Goal: Task Accomplishment & Management: Manage account settings

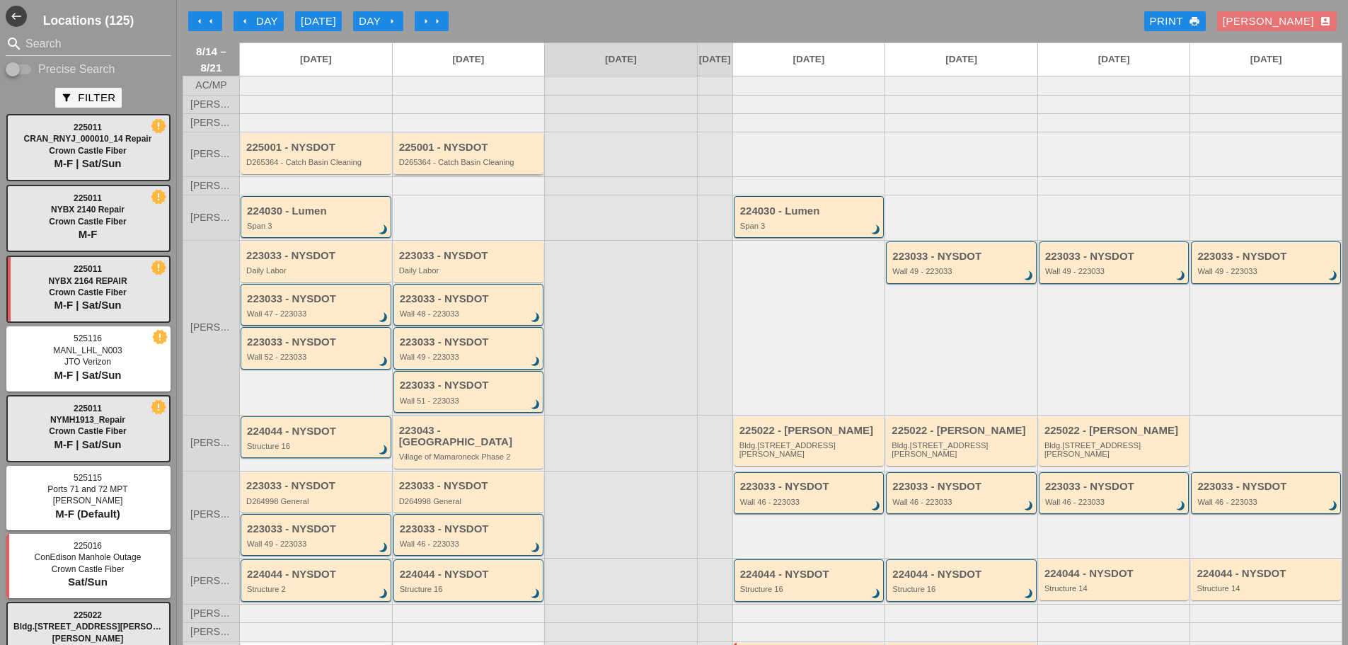
click at [510, 166] on div "D265364 - Catch Basin Cleaning" at bounding box center [470, 162] width 142 height 8
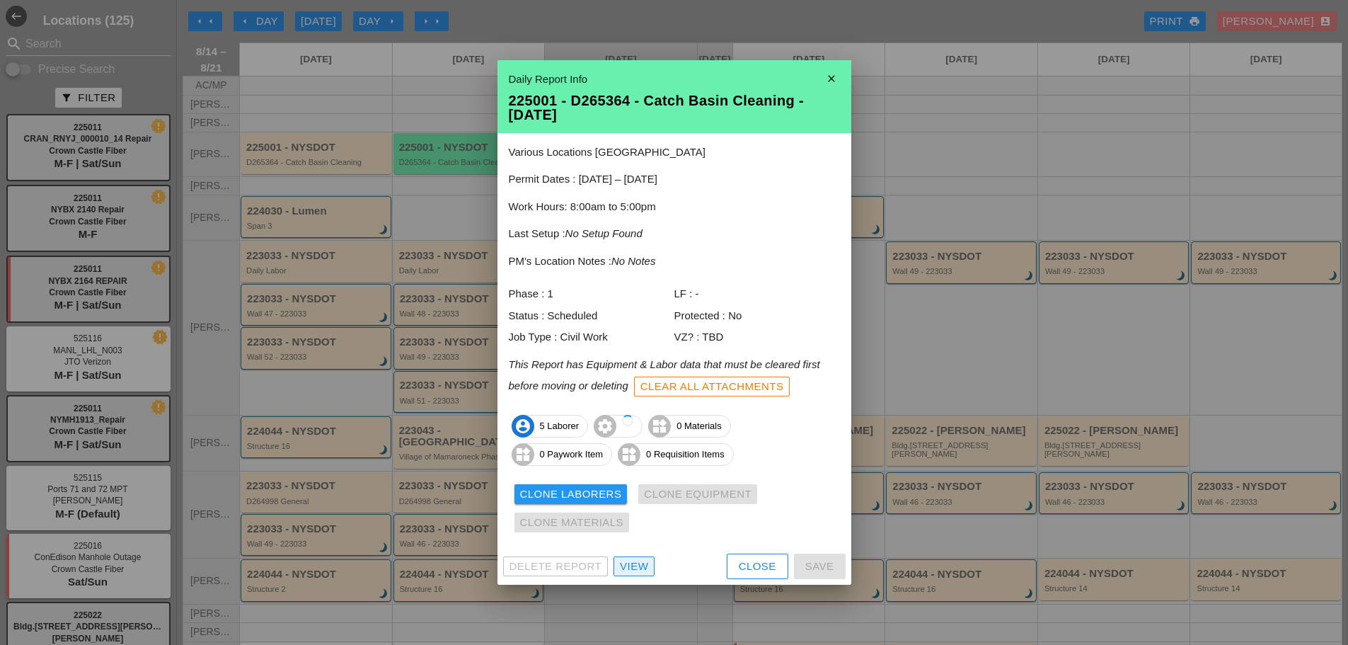
click at [636, 569] on div "View" at bounding box center [634, 566] width 28 height 16
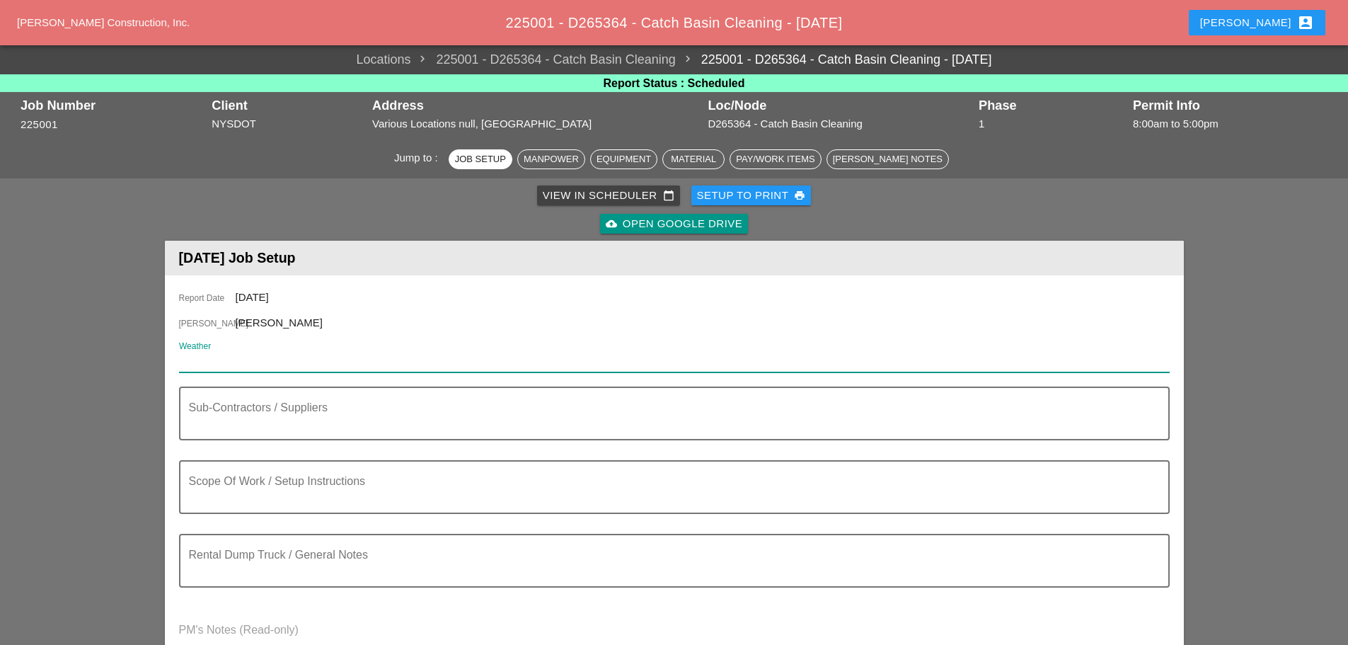
paste input "Fri 15 Day 86°"
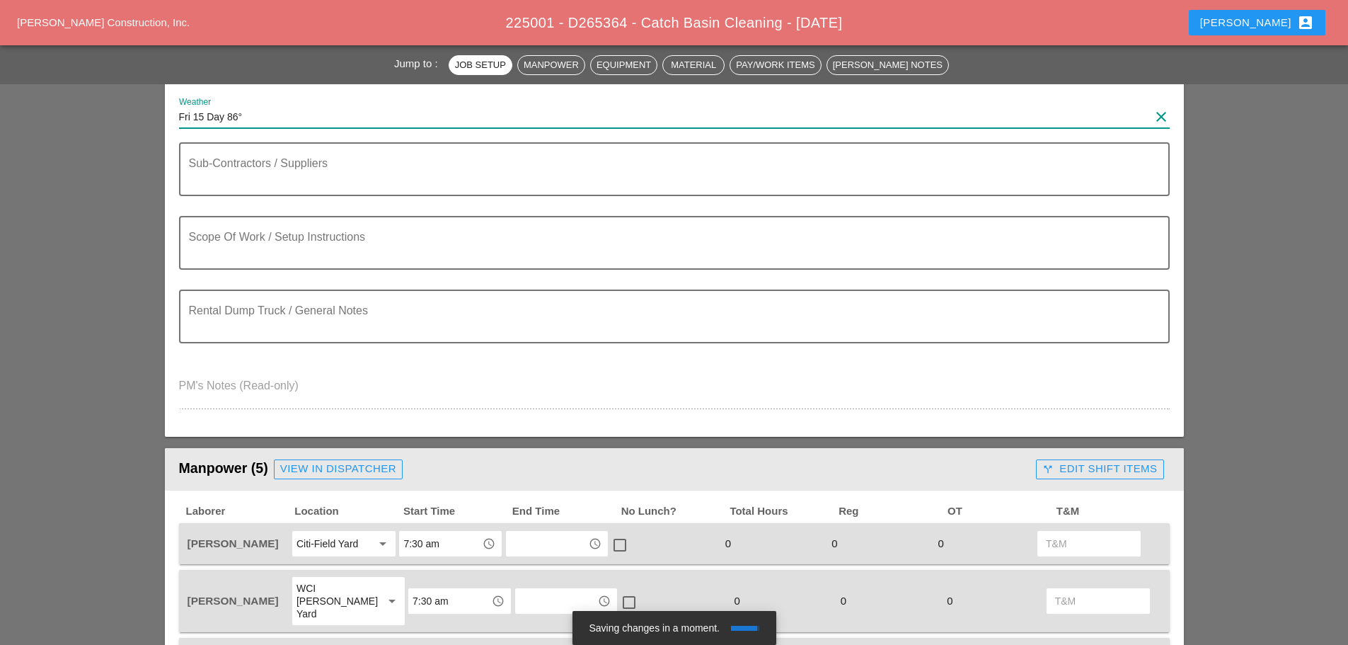
scroll to position [283, 0]
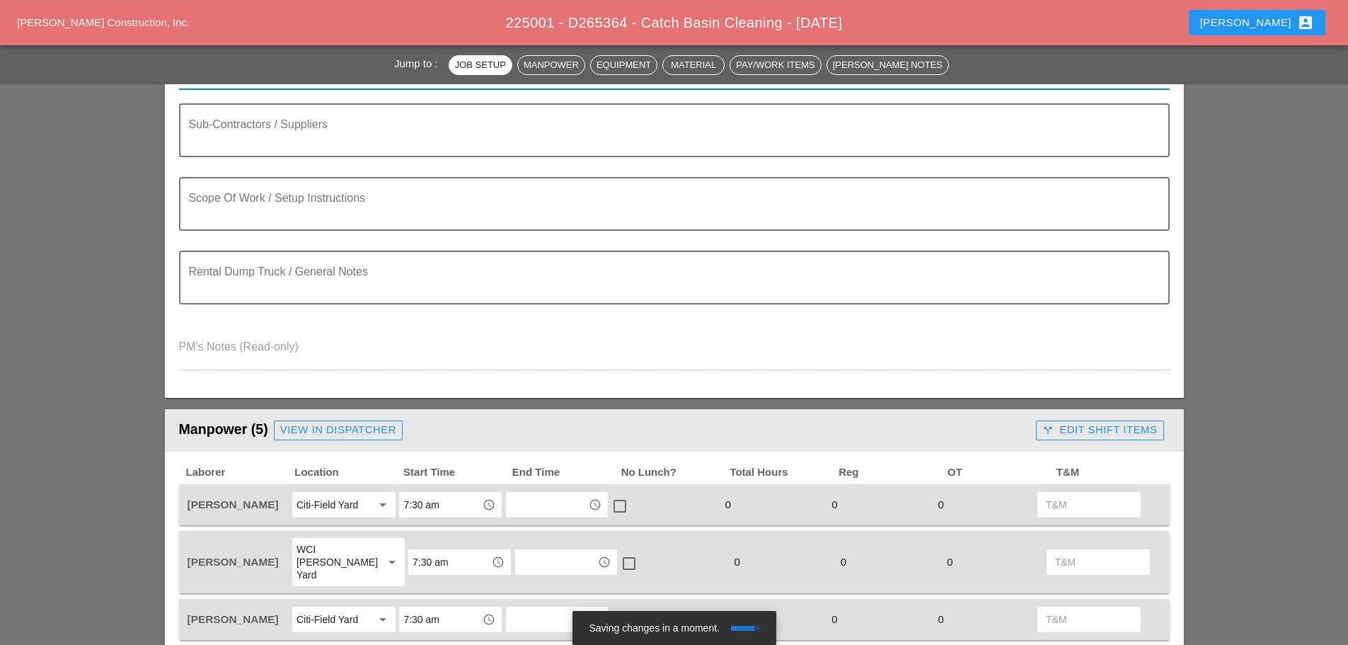
type input "Fri 15 Day 86°"
click at [243, 207] on textarea "Scope Of Work / Setup Instructions" at bounding box center [669, 212] width 960 height 34
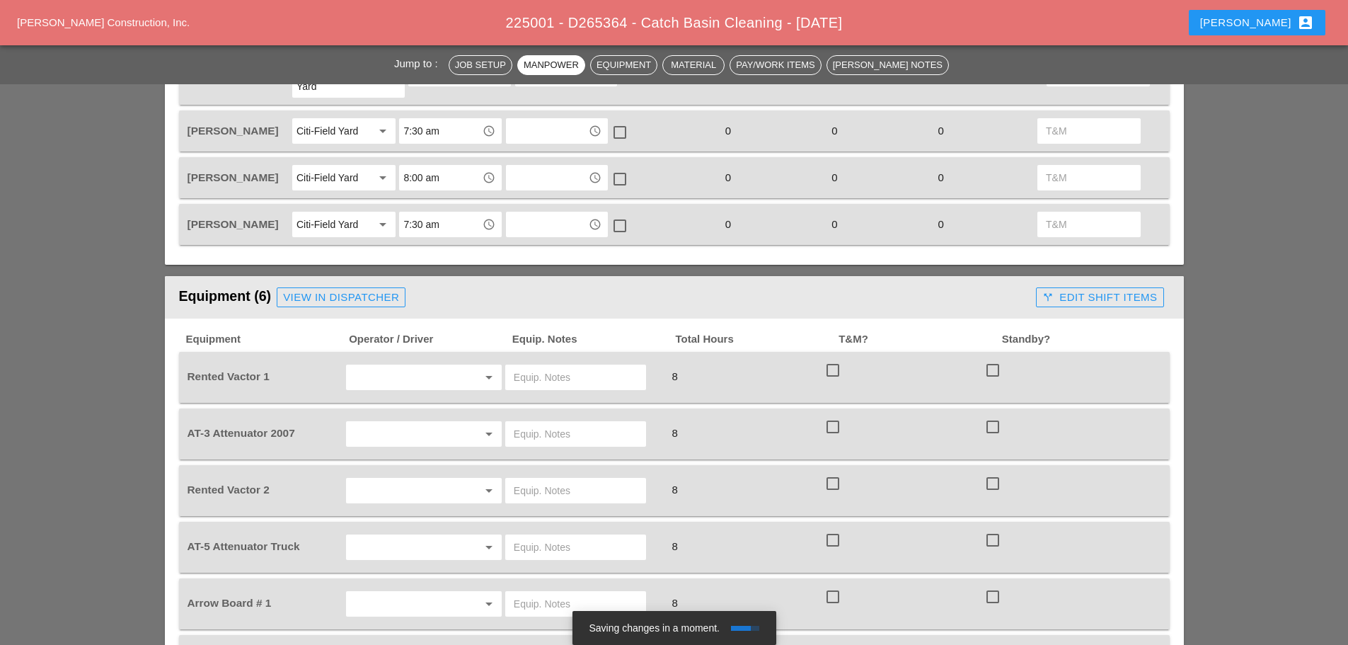
scroll to position [779, 0]
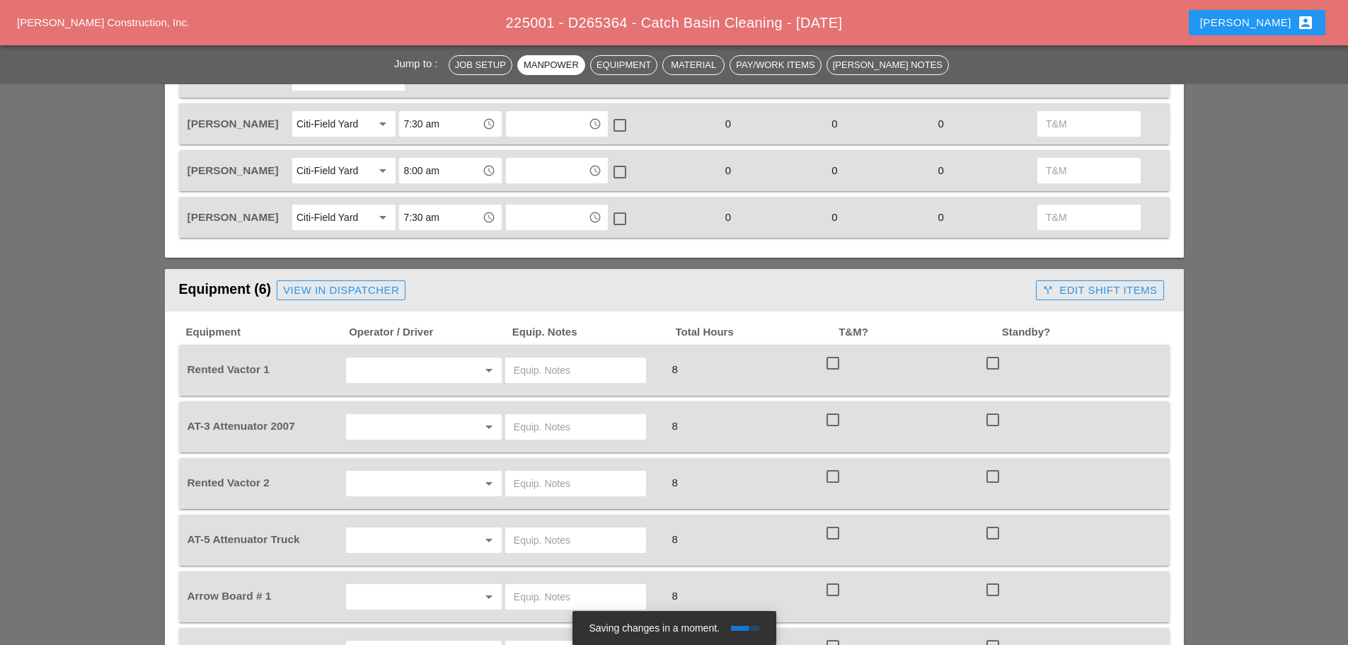
type textarea "================= cleaning c.b"
click at [386, 359] on input "text" at bounding box center [404, 370] width 108 height 23
click at [386, 469] on div "Nick Mattheos" at bounding box center [423, 472] width 133 height 17
type input "Nick Mattheos"
click at [404, 423] on input "text" at bounding box center [404, 426] width 108 height 23
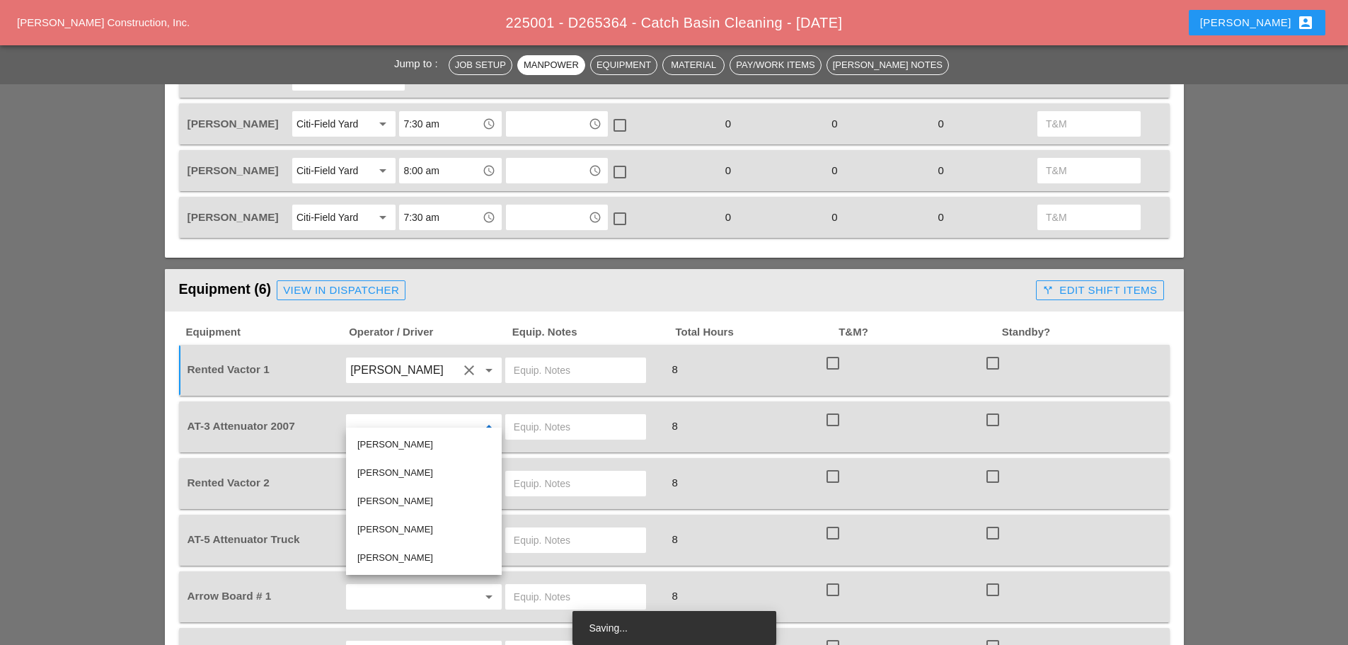
click at [395, 497] on div "Joseph Hill" at bounding box center [423, 501] width 133 height 17
type input "Joseph Hill"
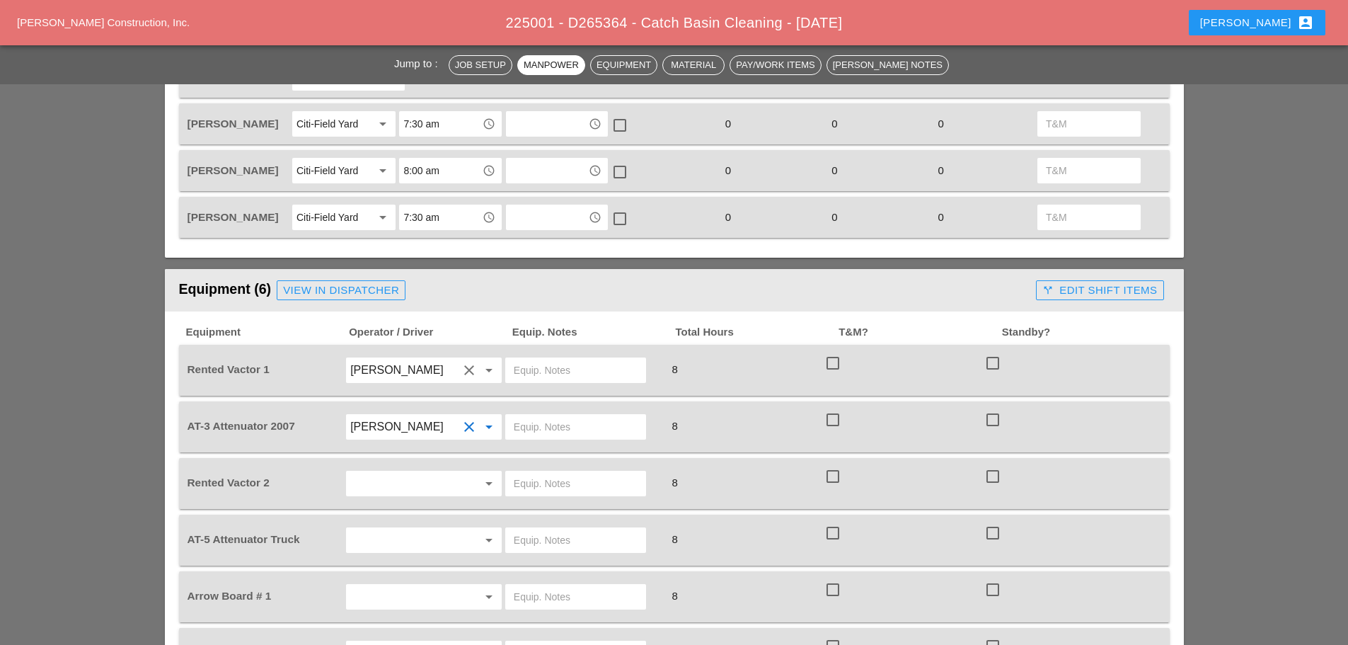
click at [395, 476] on input "text" at bounding box center [404, 483] width 108 height 23
click at [400, 586] on div "Nick Mattheos" at bounding box center [423, 586] width 133 height 17
type input "Nick Mattheos"
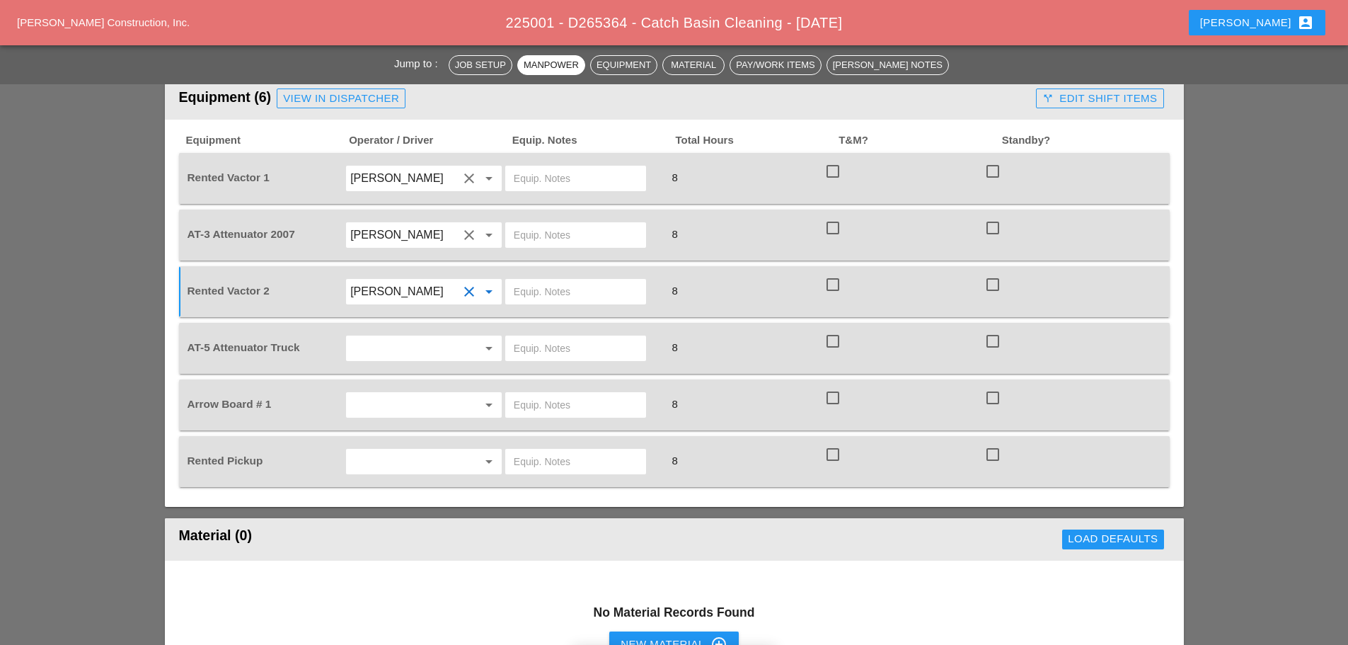
scroll to position [991, 0]
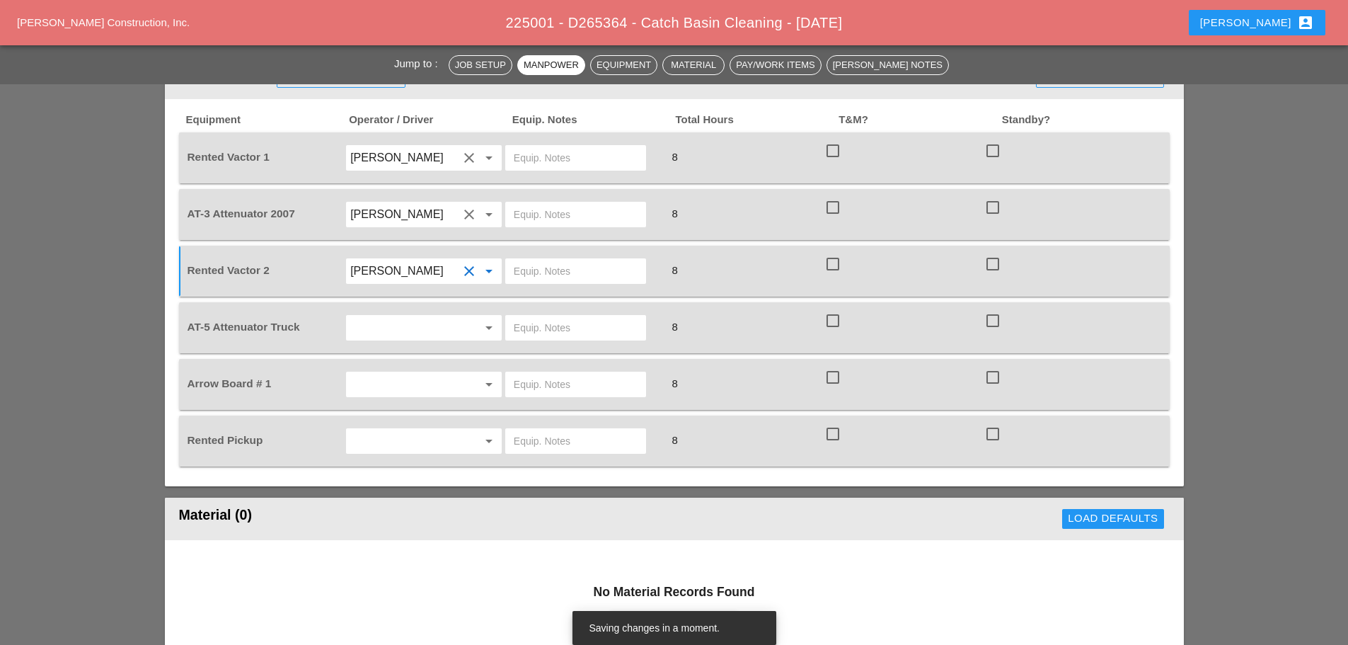
click at [406, 316] on input "text" at bounding box center [404, 327] width 108 height 23
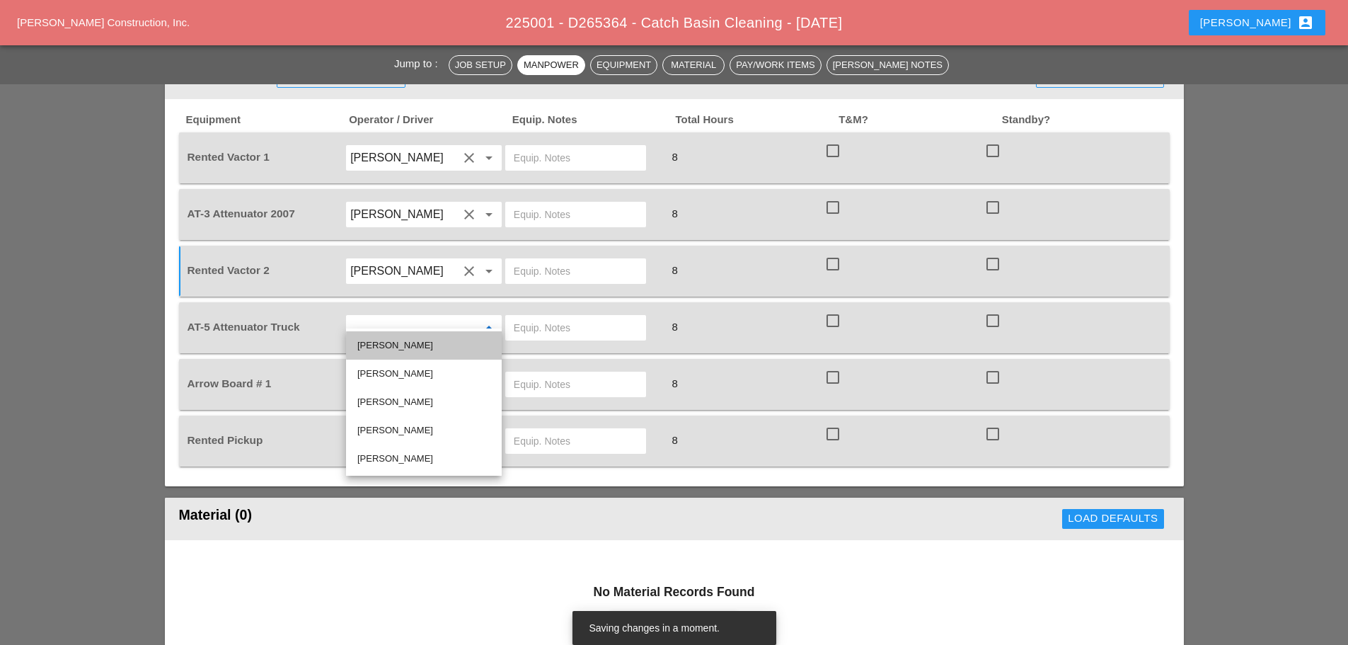
click at [406, 348] on div "Brian Ferguson" at bounding box center [423, 345] width 133 height 17
type input "Brian Ferguson"
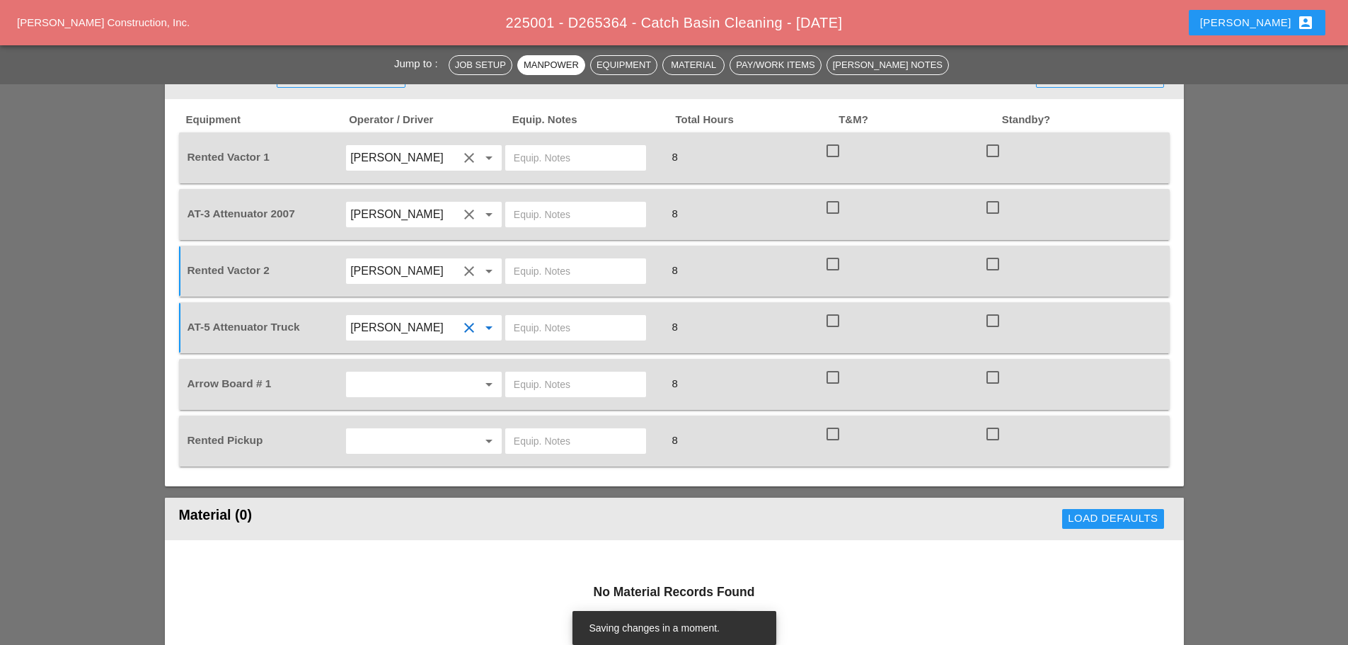
click at [387, 430] on input "text" at bounding box center [404, 441] width 108 height 23
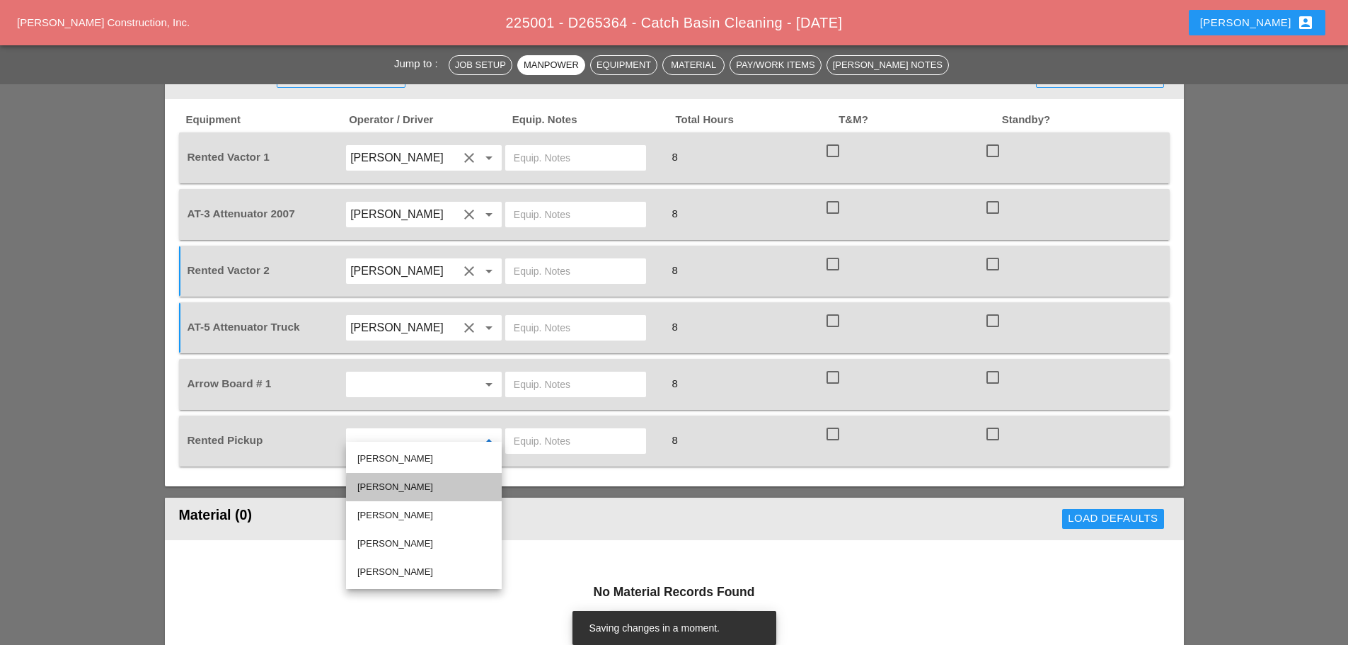
click at [419, 481] on div "[PERSON_NAME]" at bounding box center [423, 486] width 133 height 17
type input "[PERSON_NAME]"
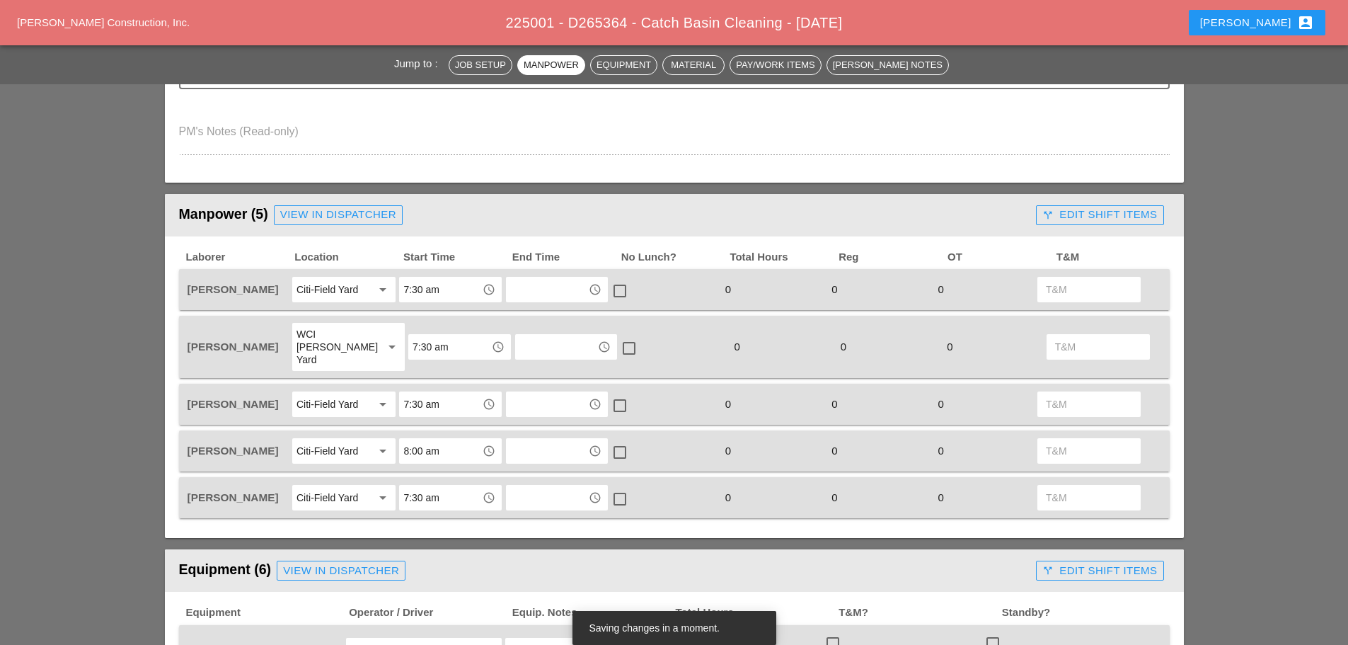
scroll to position [495, 0]
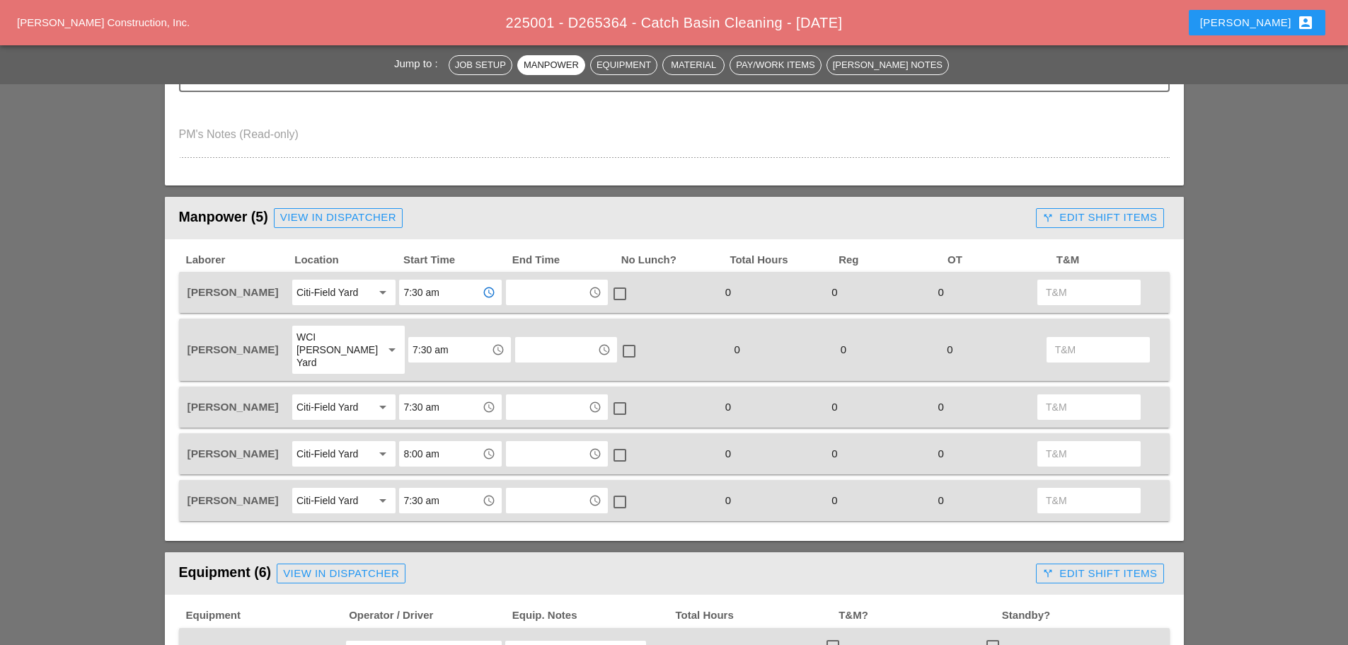
click at [460, 299] on input "7:30 am" at bounding box center [440, 292] width 74 height 23
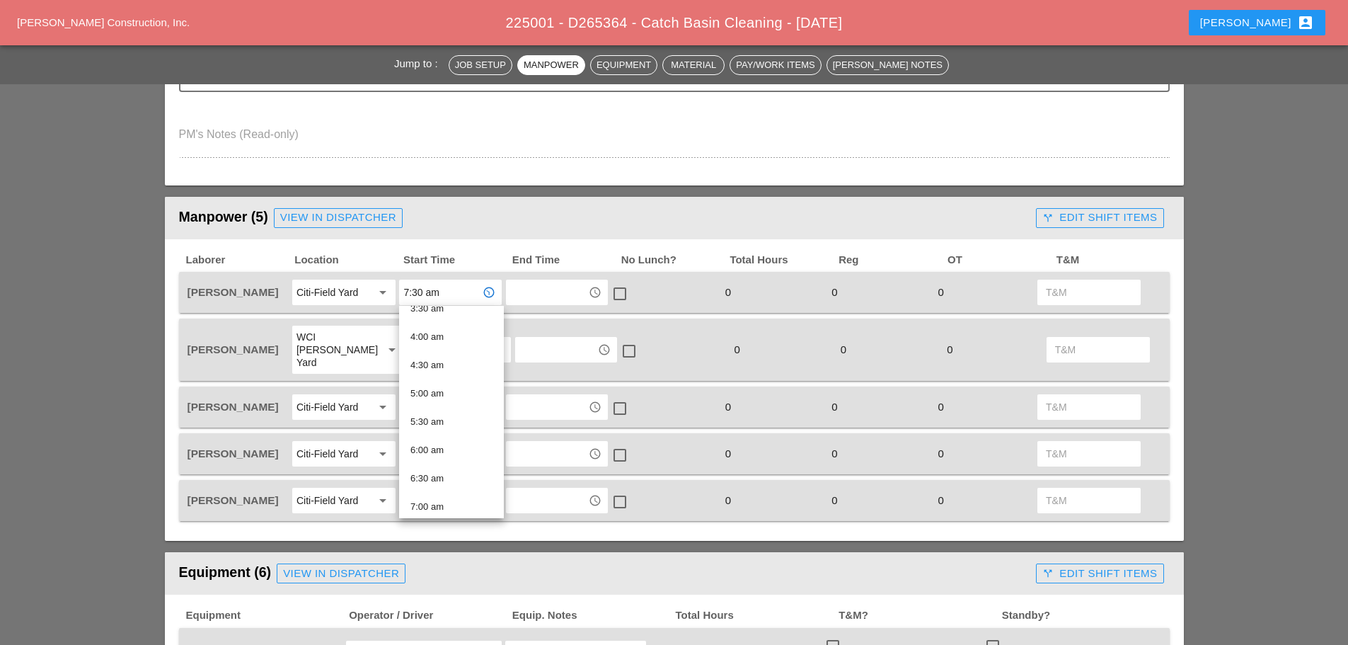
scroll to position [283, 0]
drag, startPoint x: 437, startPoint y: 492, endPoint x: 442, endPoint y: 456, distance: 36.4
click at [437, 490] on div "8:00 am" at bounding box center [452, 492] width 82 height 17
type input "8:00 am"
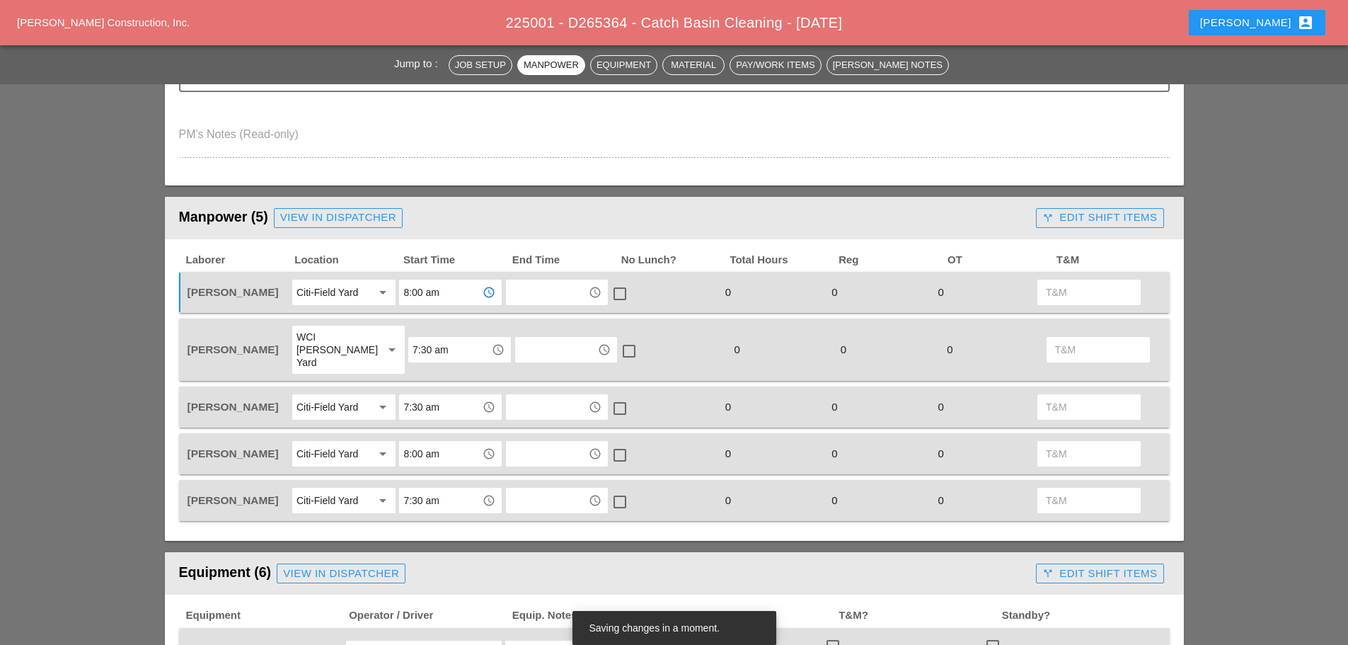
click at [447, 397] on input "7:30 am" at bounding box center [440, 407] width 74 height 23
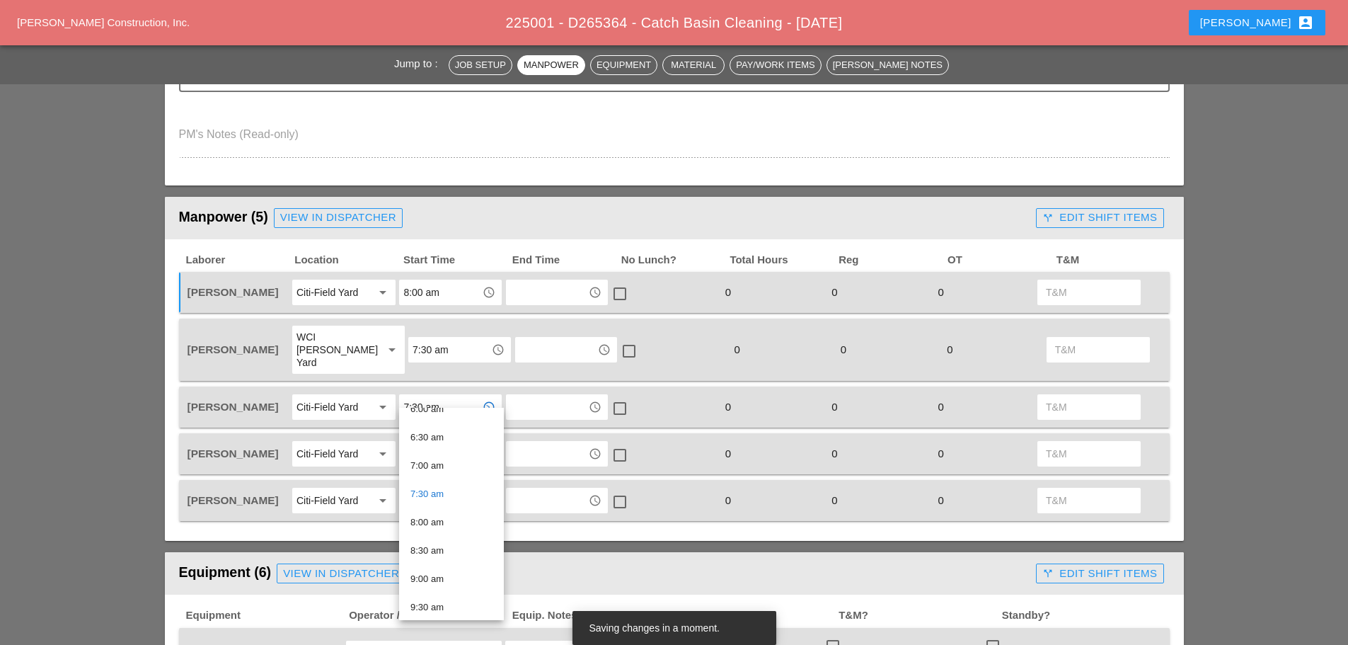
scroll to position [354, 0]
click at [435, 519] on div "8:00 am" at bounding box center [452, 523] width 82 height 17
type input "8:00 am"
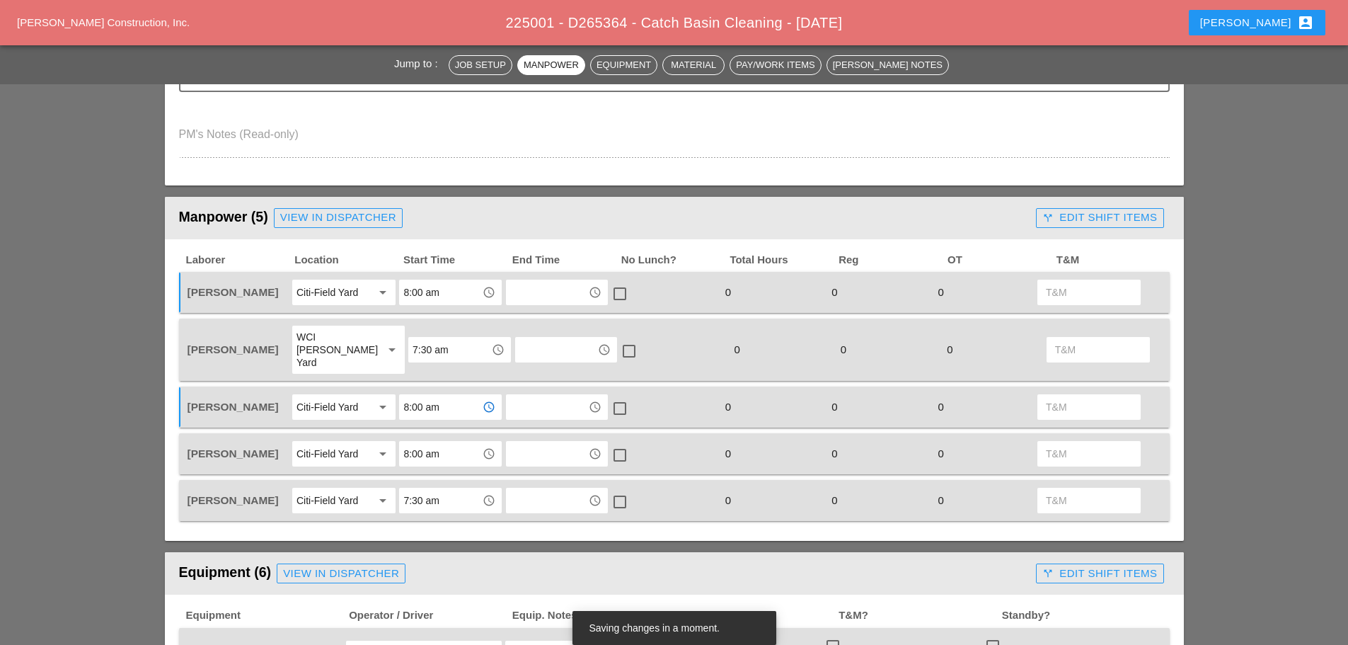
click at [457, 489] on input "7:30 am" at bounding box center [440, 500] width 74 height 23
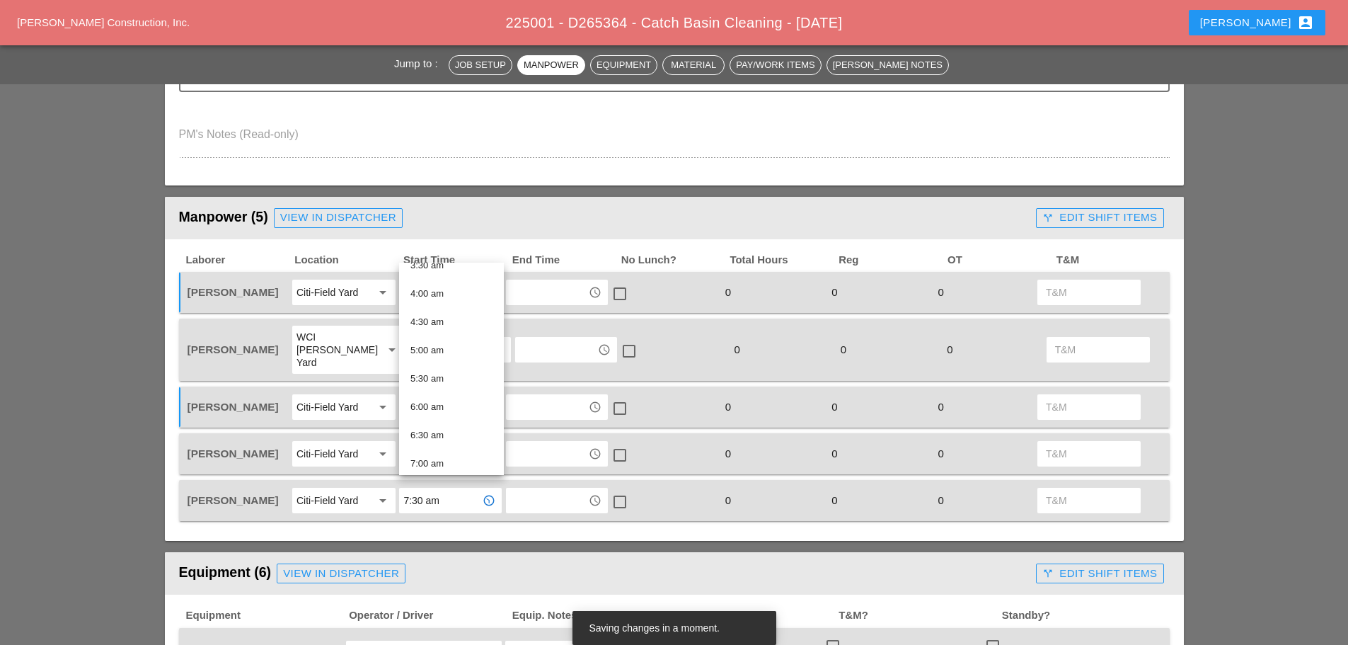
scroll to position [283, 0]
click at [443, 446] on div "8:00 am" at bounding box center [452, 449] width 82 height 17
type input "8:00 am"
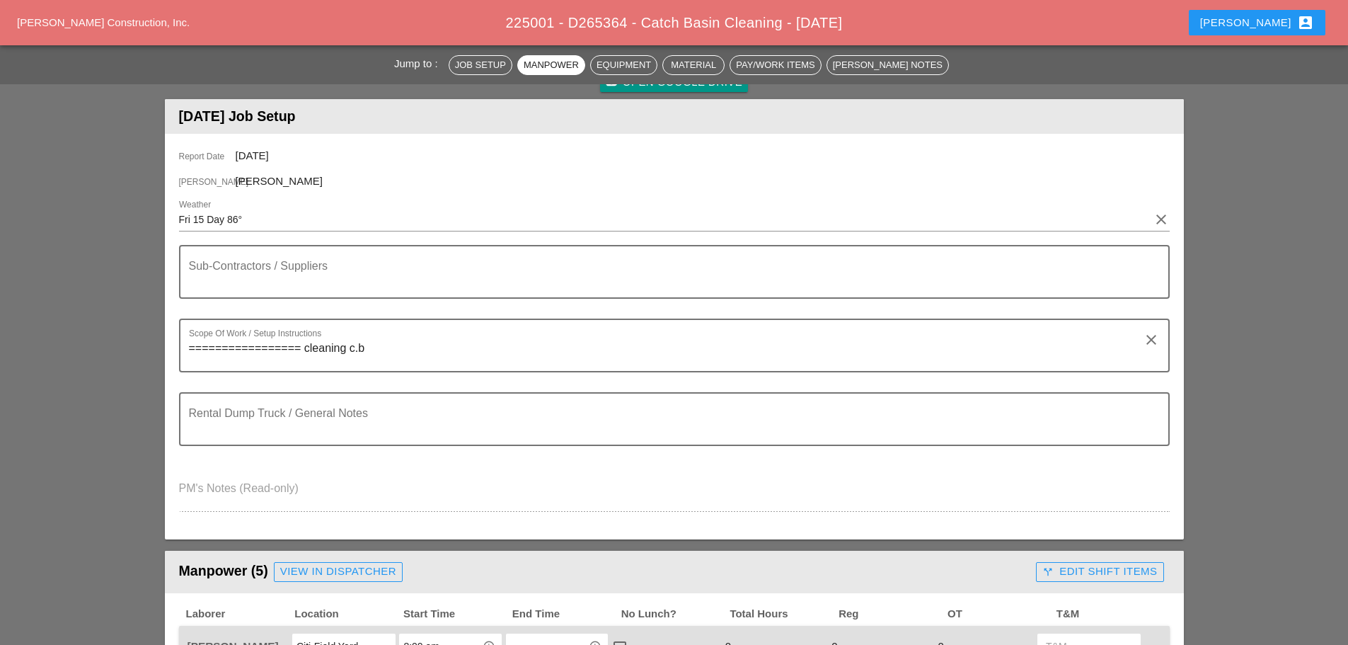
scroll to position [0, 0]
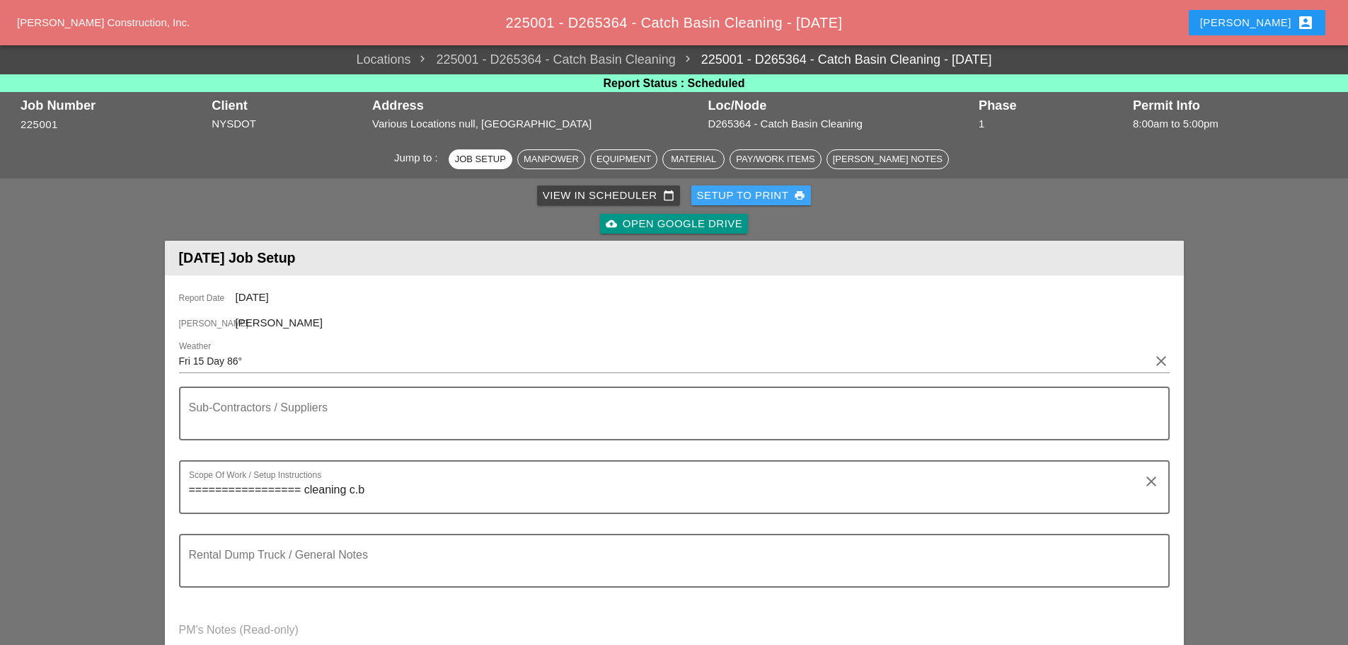
click at [742, 192] on div "Setup to Print print" at bounding box center [751, 196] width 109 height 16
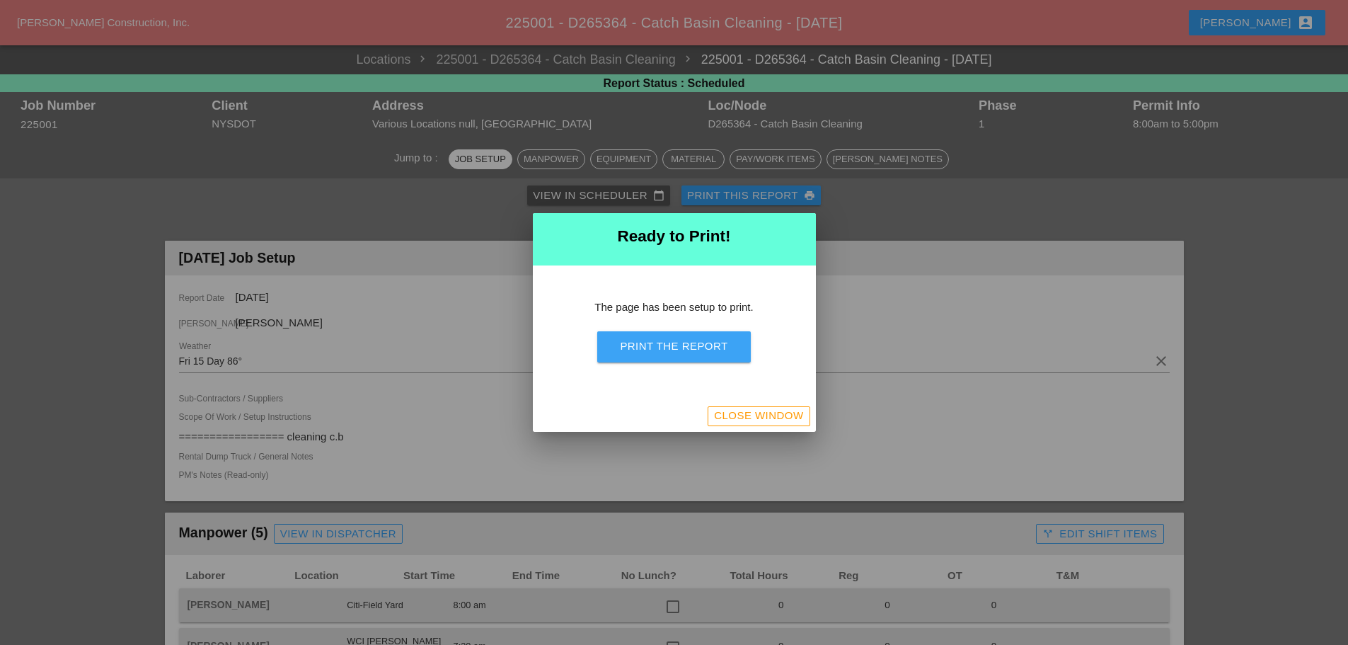
click at [723, 351] on div "Print the Report" at bounding box center [674, 346] width 108 height 16
click at [788, 418] on div "Close Window" at bounding box center [758, 416] width 89 height 16
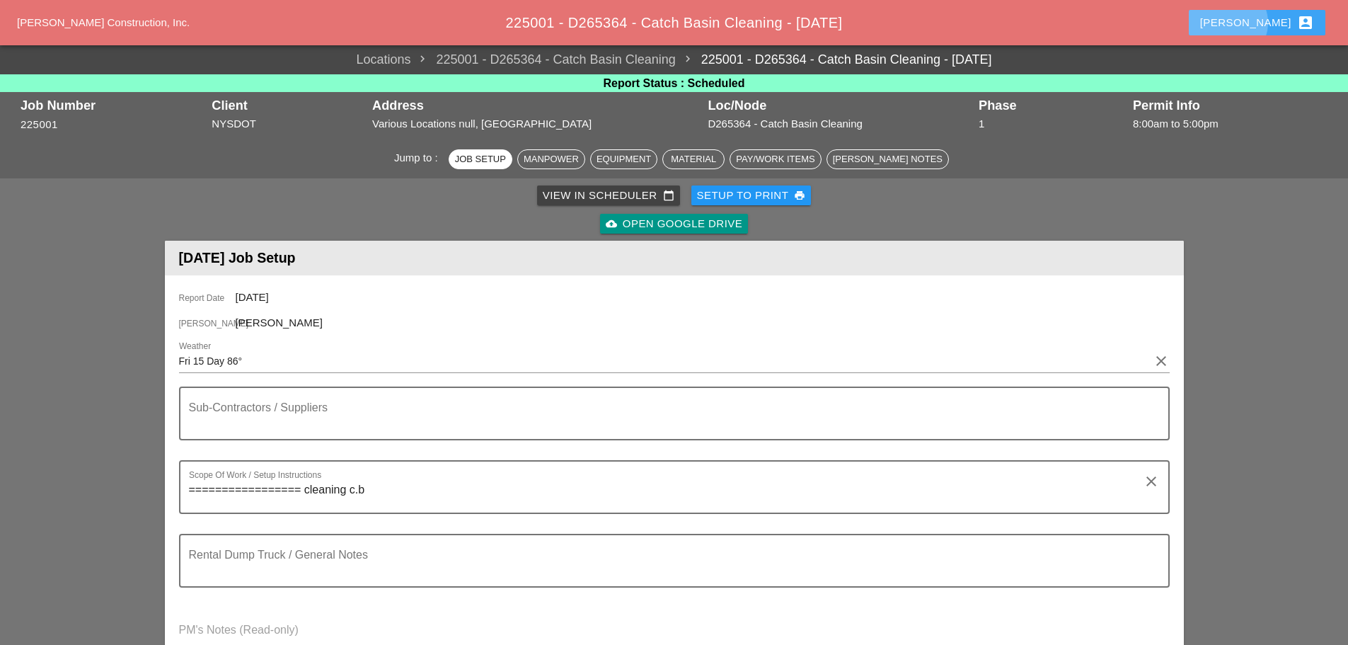
click at [1256, 25] on button "Enrico account_box" at bounding box center [1257, 22] width 137 height 25
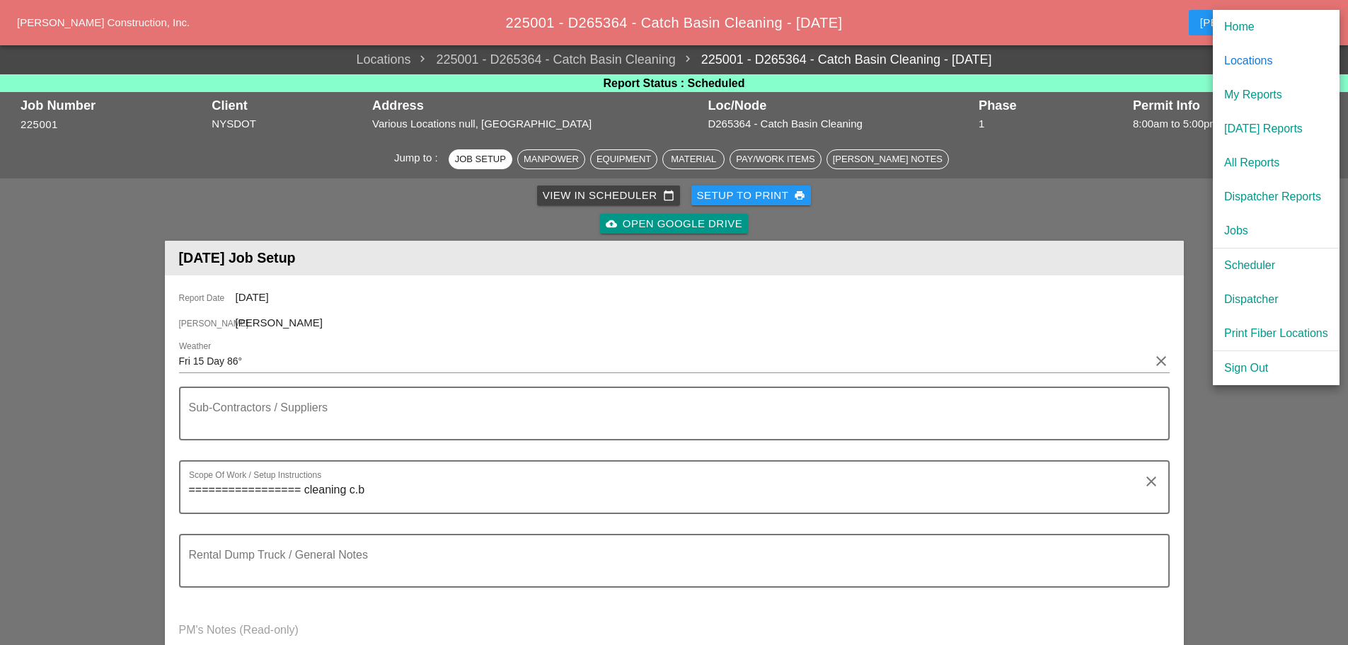
click at [1269, 127] on div "[DATE] Reports" at bounding box center [1276, 128] width 104 height 17
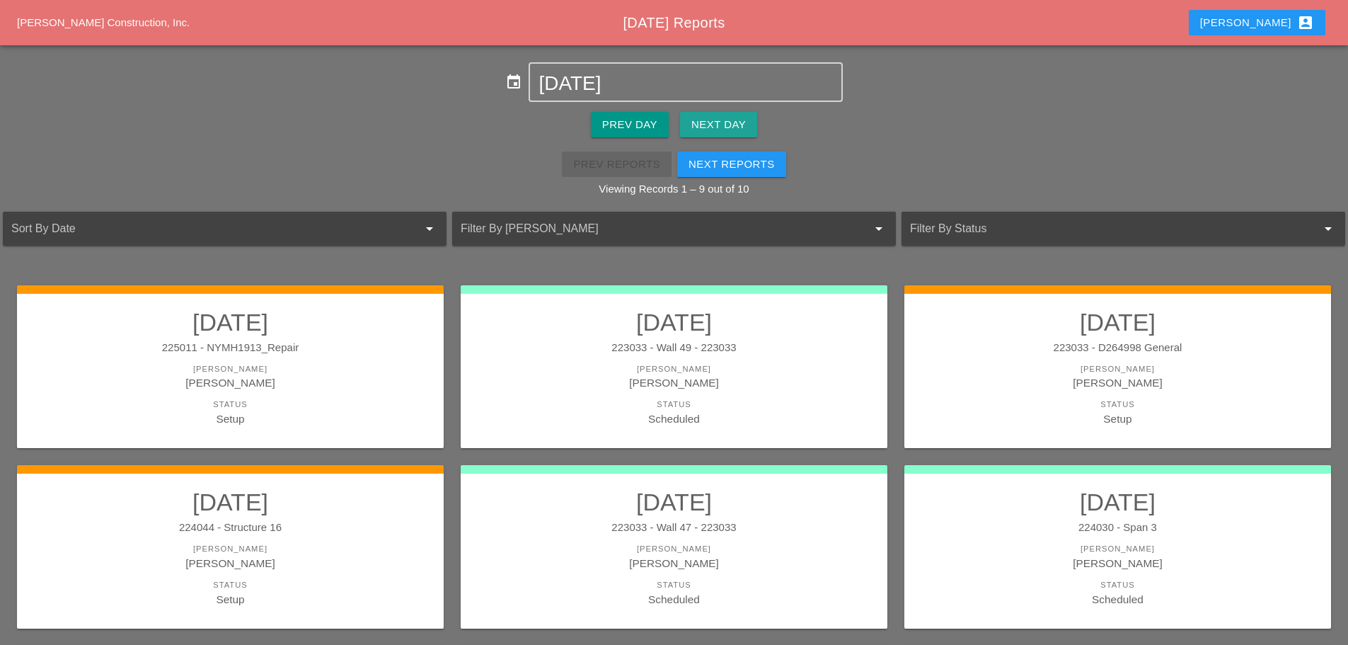
click at [735, 125] on div "Next Day" at bounding box center [718, 125] width 54 height 16
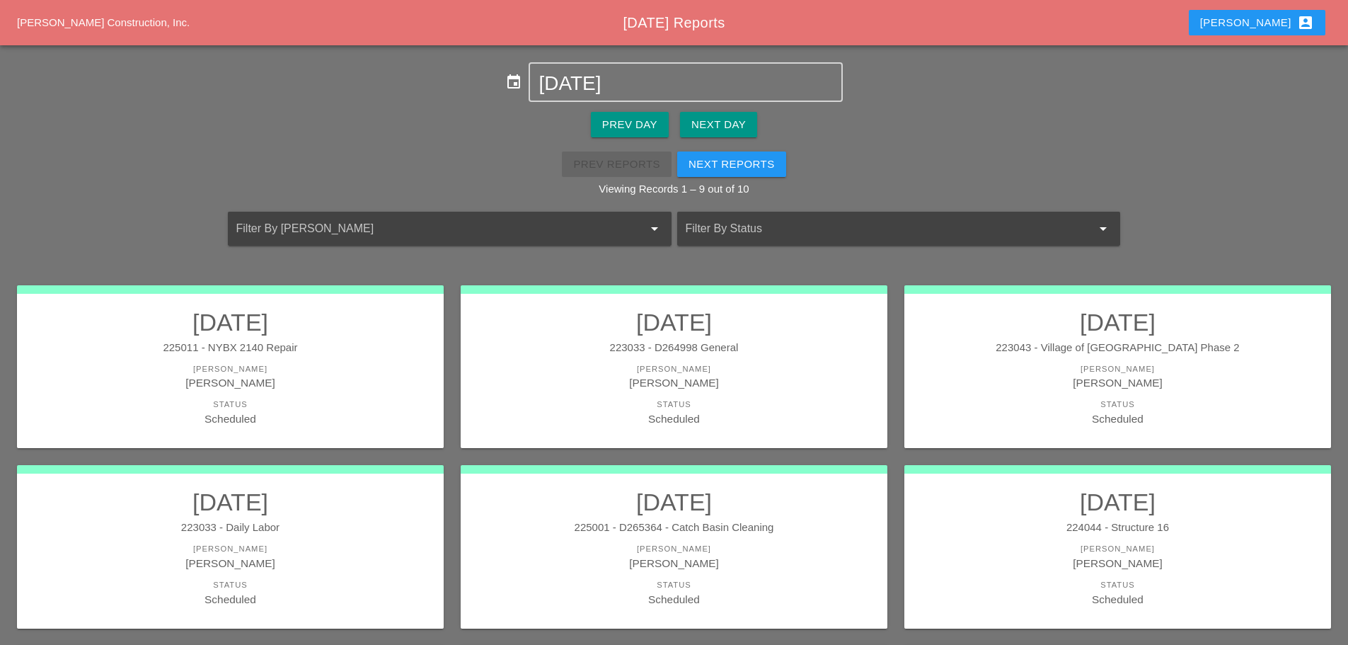
click at [1035, 377] on div "[PERSON_NAME]" at bounding box center [1118, 382] width 398 height 16
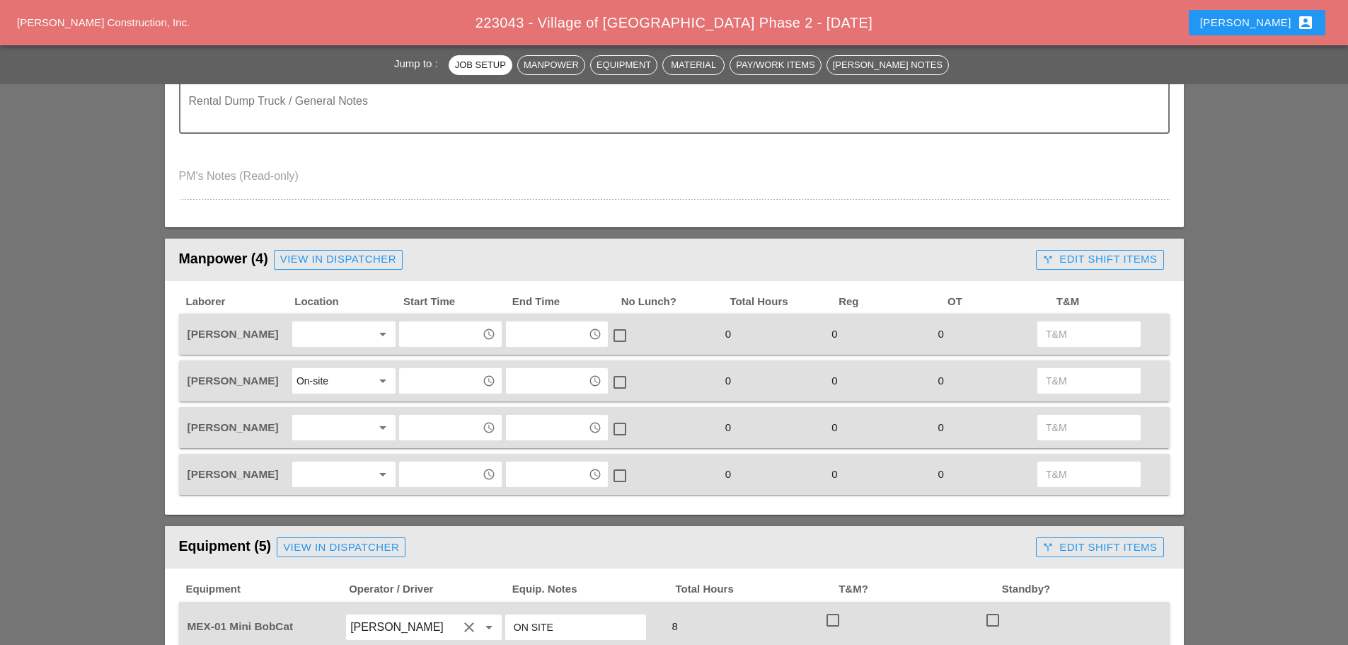
scroll to position [495, 0]
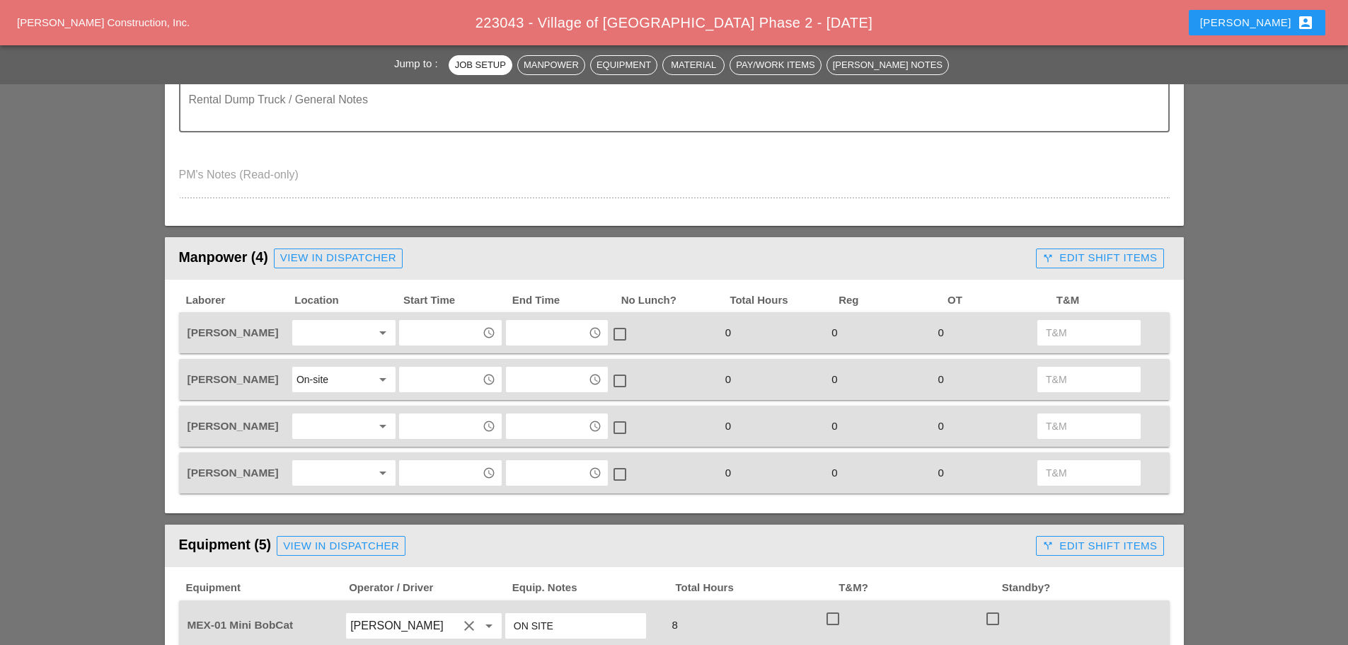
click at [347, 336] on div at bounding box center [334, 332] width 75 height 23
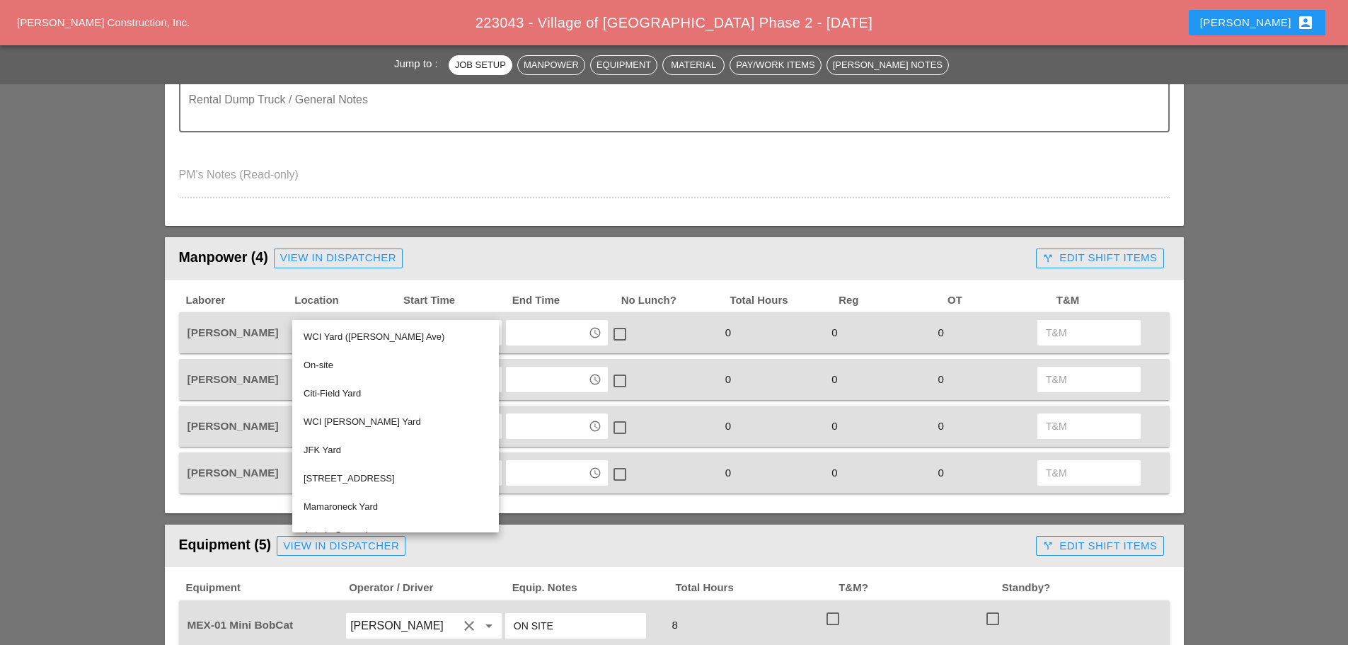
click at [347, 336] on div "WCI Yard (Provost Ave)" at bounding box center [396, 336] width 184 height 17
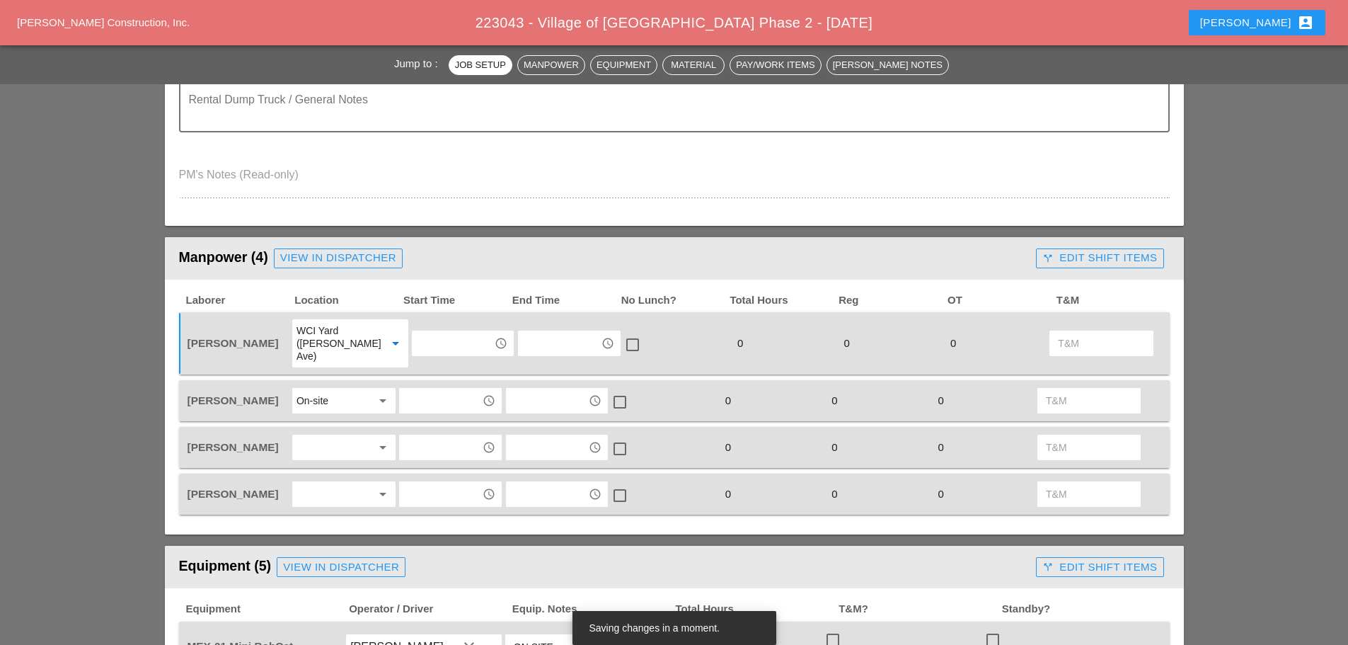
click at [329, 436] on div at bounding box center [334, 447] width 75 height 23
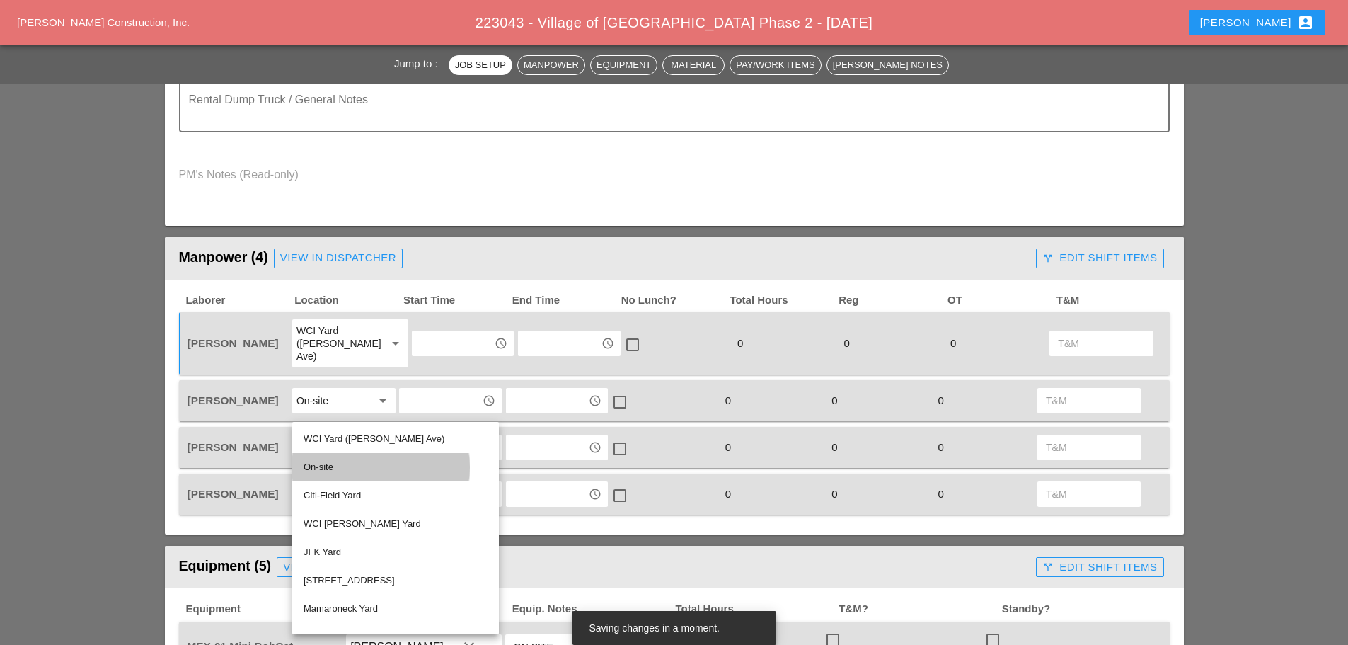
click at [327, 464] on div "On-site" at bounding box center [396, 467] width 184 height 17
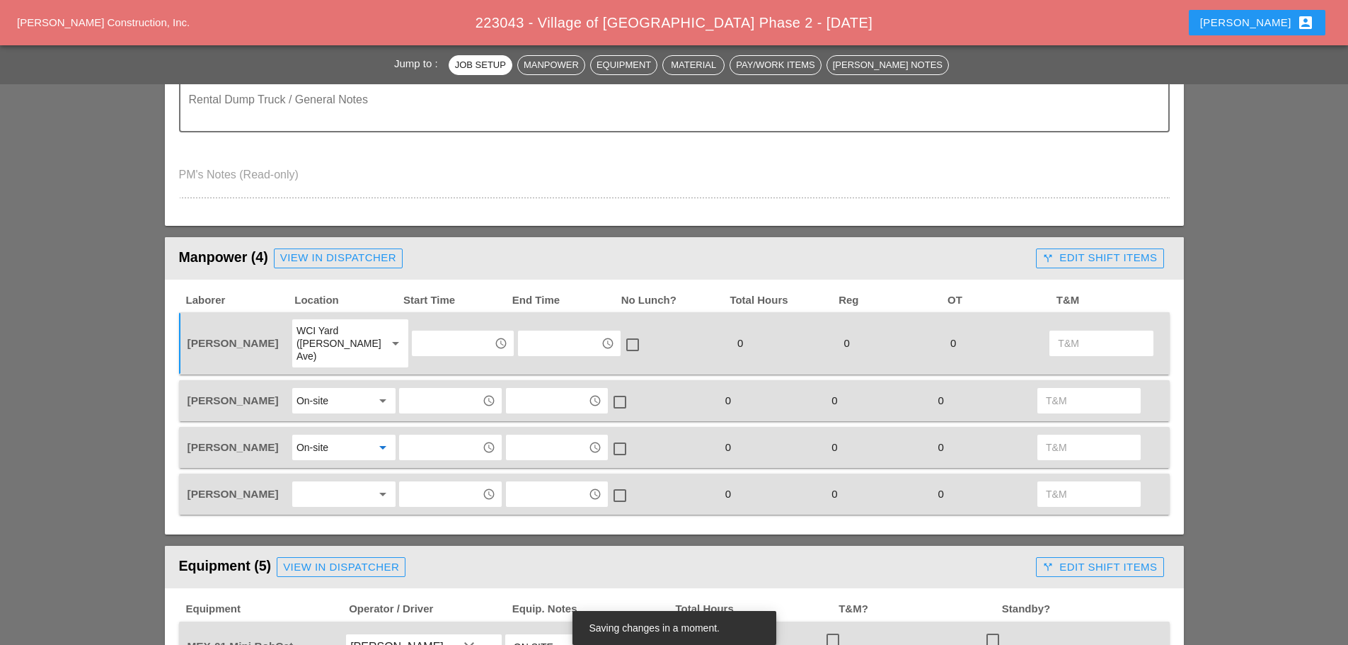
click at [334, 492] on div at bounding box center [334, 494] width 75 height 23
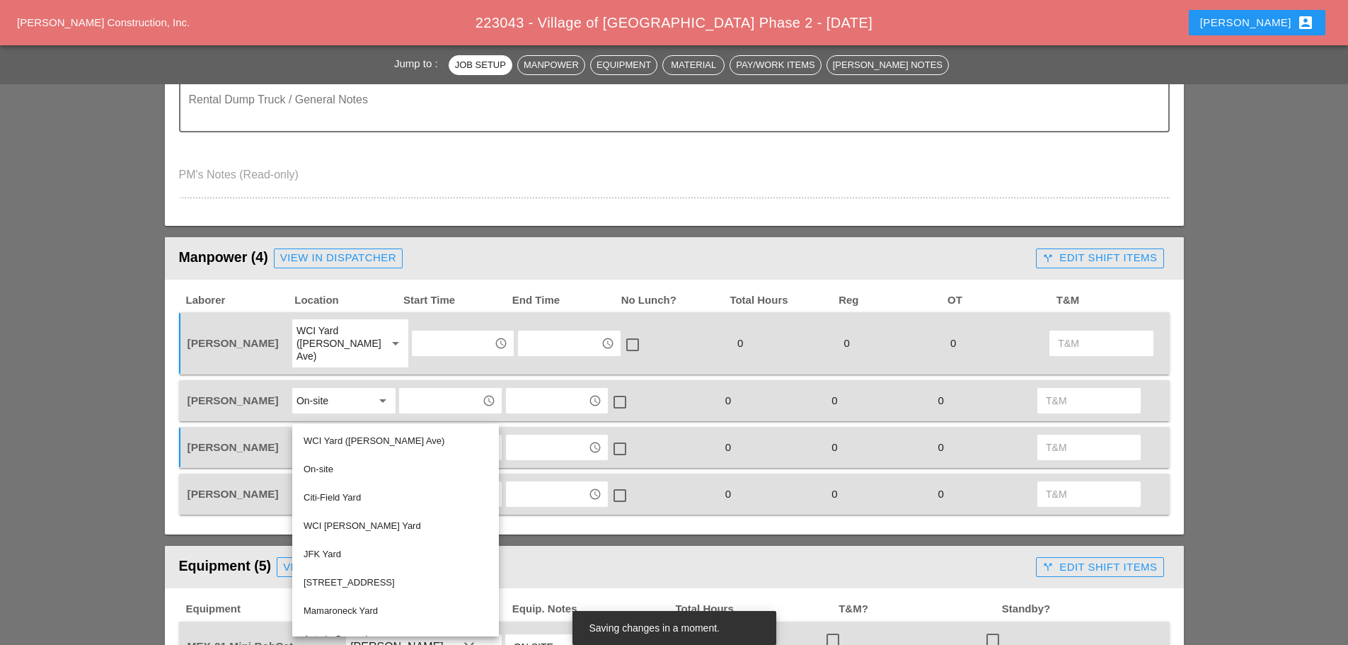
click at [354, 444] on div "WCI Yard (Provost Ave)" at bounding box center [396, 440] width 184 height 17
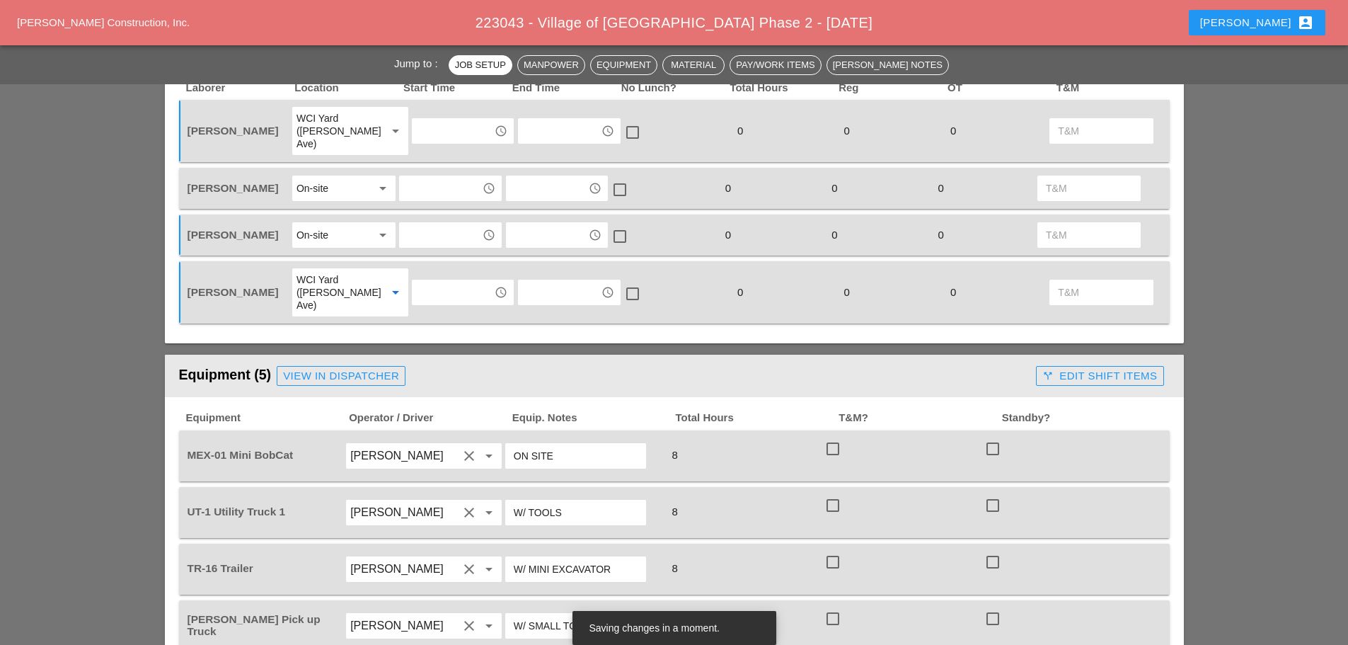
scroll to position [779, 0]
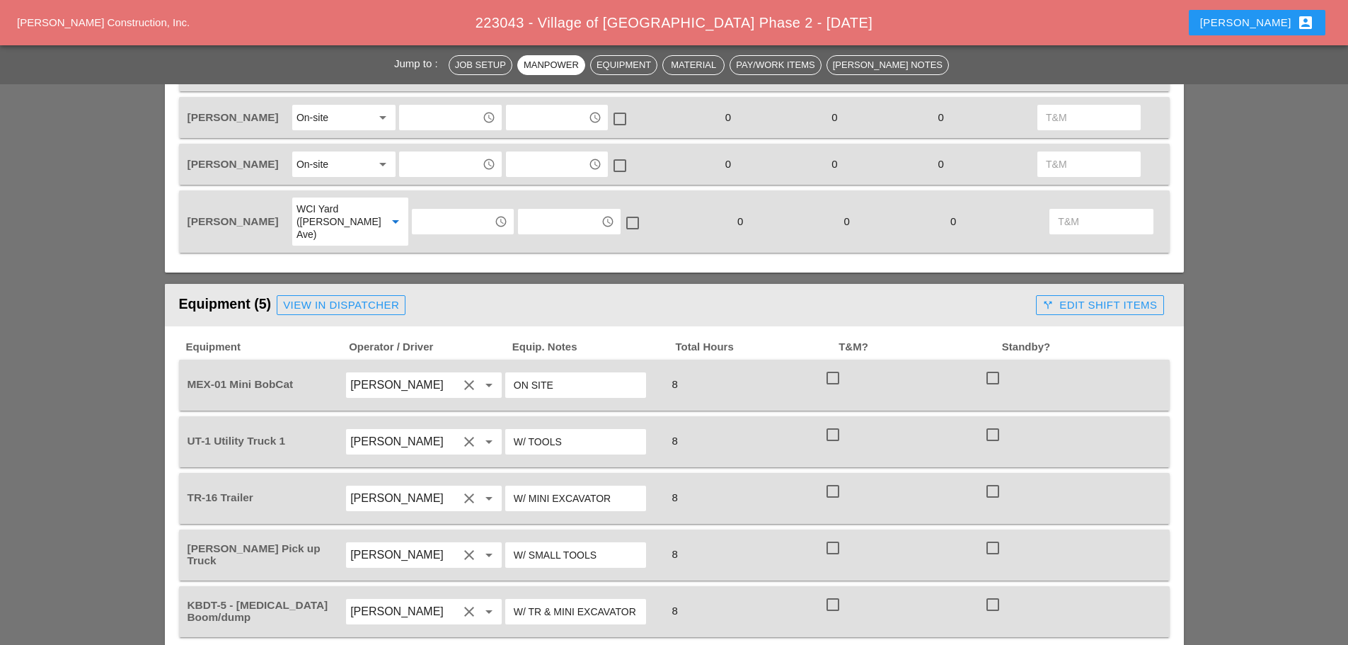
drag, startPoint x: 510, startPoint y: 587, endPoint x: 550, endPoint y: 585, distance: 39.7
click at [550, 599] on div "W/ TR & MINI EXCAVATOR" at bounding box center [575, 611] width 141 height 25
drag, startPoint x: 636, startPoint y: 582, endPoint x: 608, endPoint y: 589, distance: 29.0
click at [547, 599] on div "W/ TR & MINI EXCAVATOR" at bounding box center [575, 611] width 141 height 25
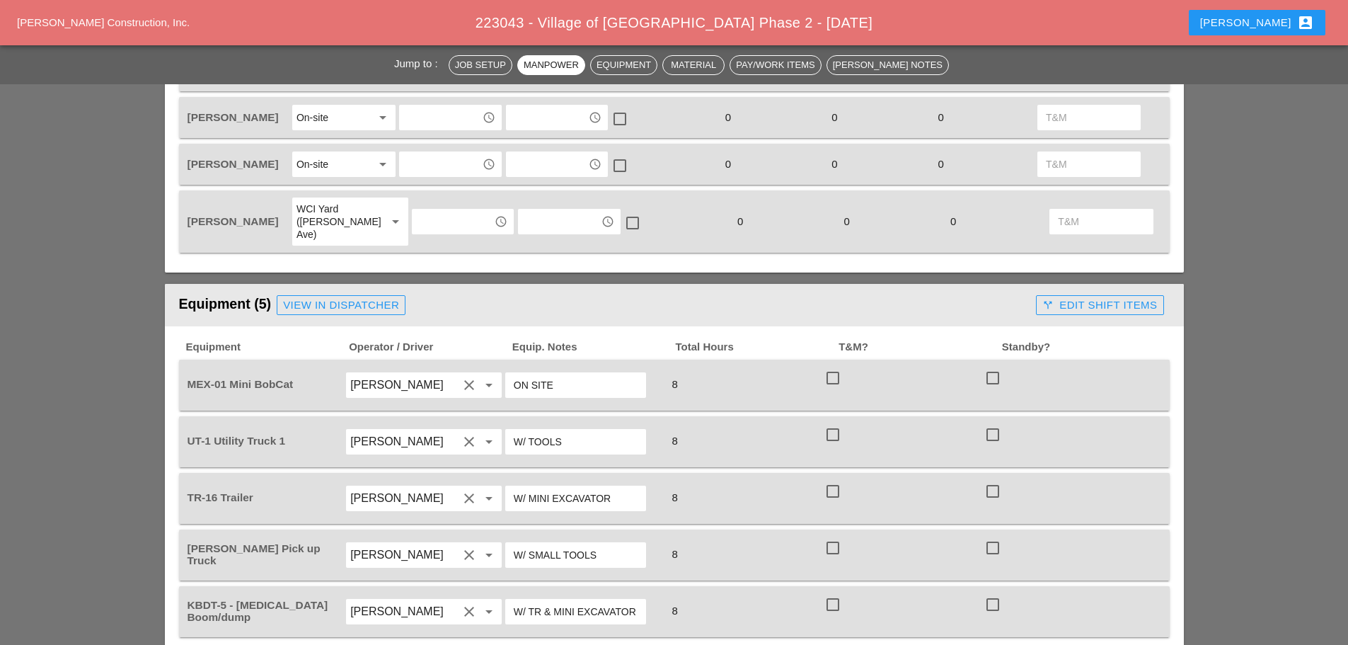
drag, startPoint x: 634, startPoint y: 585, endPoint x: 526, endPoint y: 585, distance: 108.3
click at [524, 599] on div "W/ TR & MINI EXCAVATOR" at bounding box center [575, 611] width 141 height 25
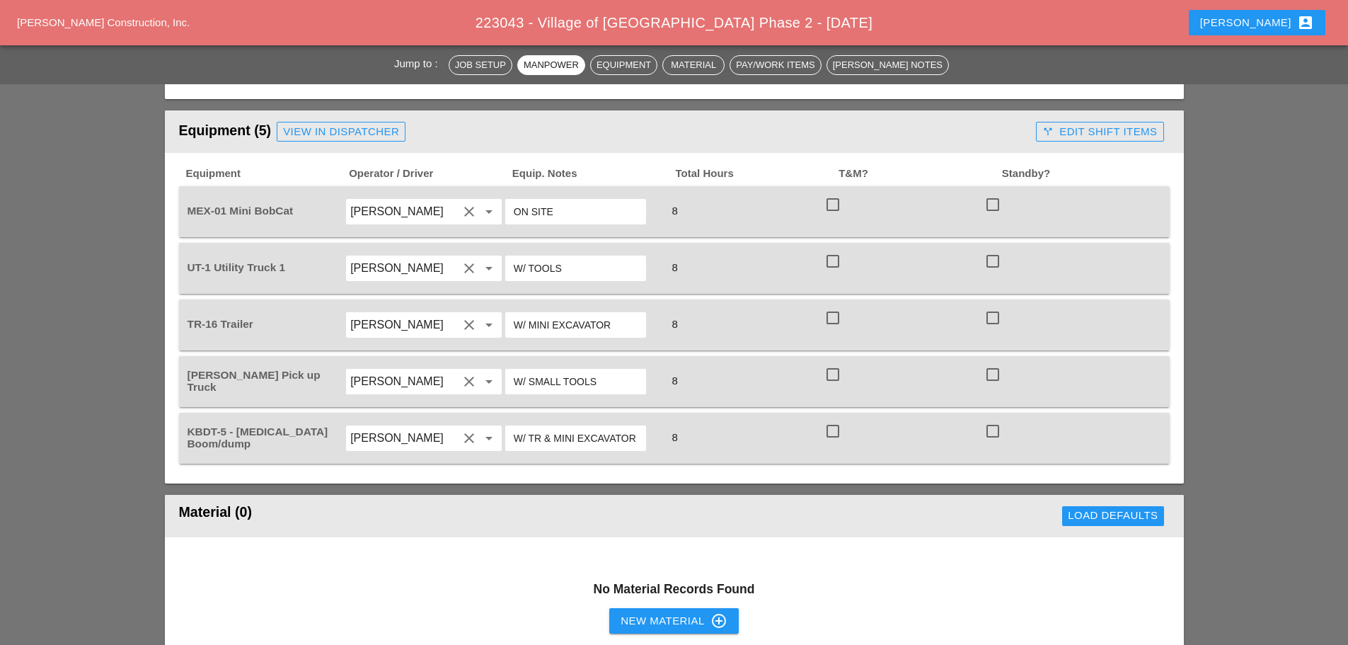
scroll to position [991, 0]
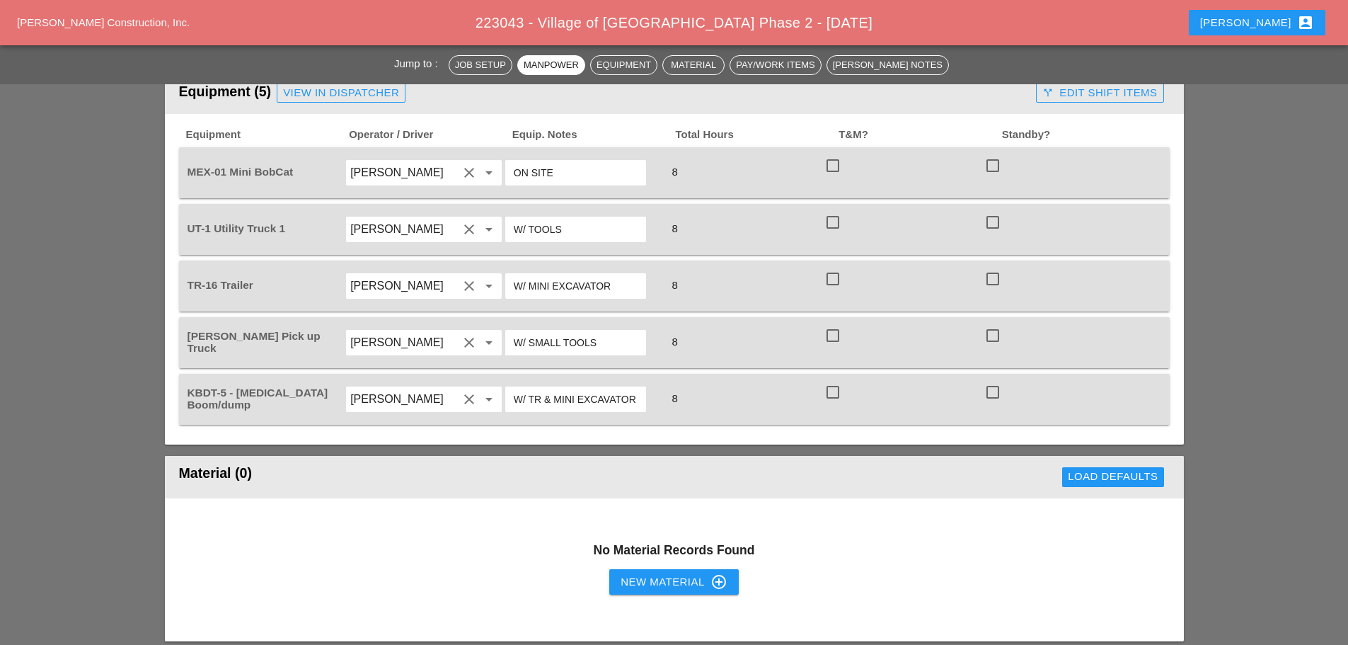
drag, startPoint x: 636, startPoint y: 377, endPoint x: 578, endPoint y: 372, distance: 58.2
click at [582, 386] on div "W/ TR & MINI EXCAVATOR" at bounding box center [575, 398] width 141 height 25
click at [626, 331] on input "W/ SMALL TOOLS" at bounding box center [576, 342] width 124 height 23
drag, startPoint x: 624, startPoint y: 372, endPoint x: 512, endPoint y: 380, distance: 112.1
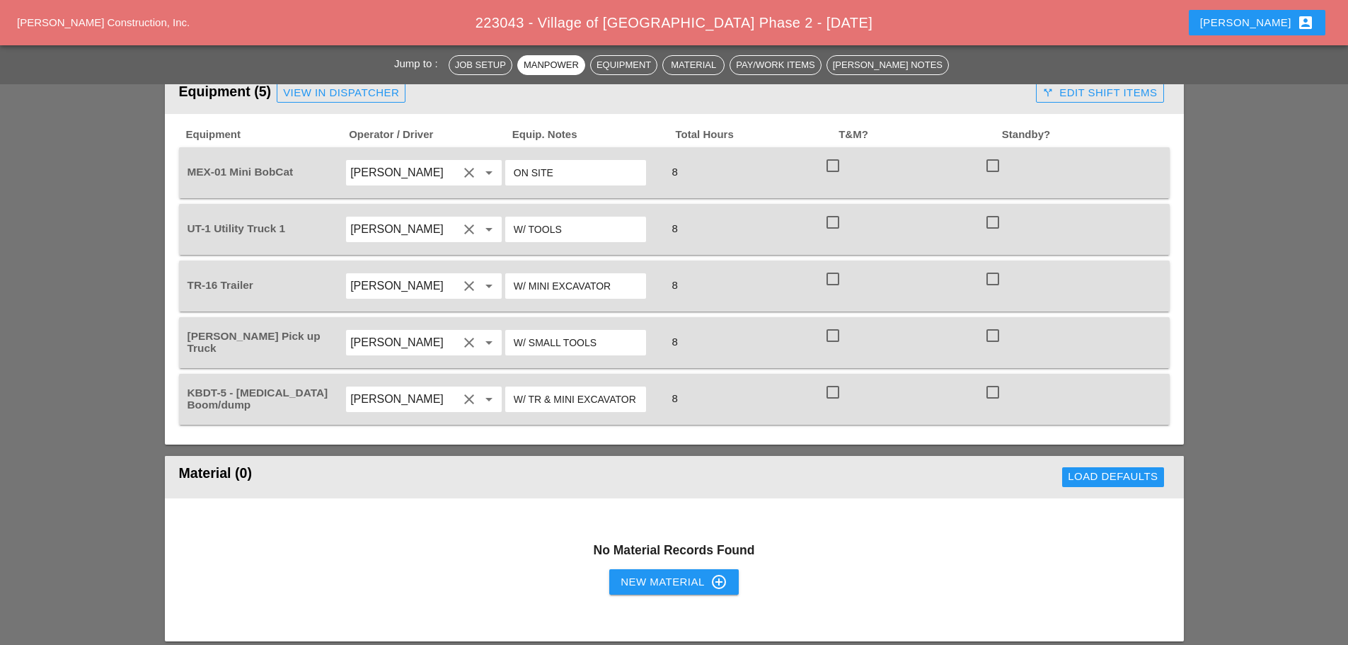
click at [512, 386] on div "W/ TR & MINI EXCAVATOR" at bounding box center [575, 398] width 141 height 25
click at [515, 388] on input "W/ TR & MINI EXCAVATOR" at bounding box center [576, 399] width 124 height 23
drag, startPoint x: 515, startPoint y: 375, endPoint x: 642, endPoint y: 374, distance: 127.4
click at [642, 386] on div "W/ TR & MINI EXCAVATOR" at bounding box center [575, 398] width 141 height 25
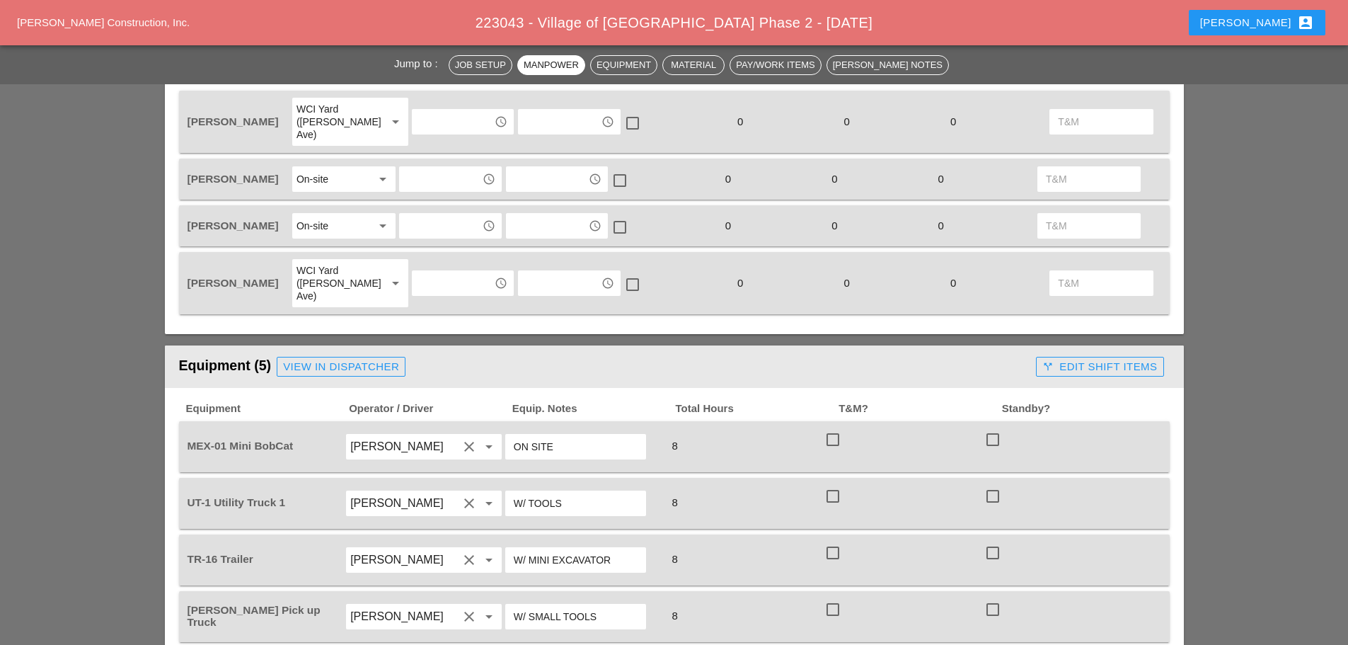
scroll to position [708, 0]
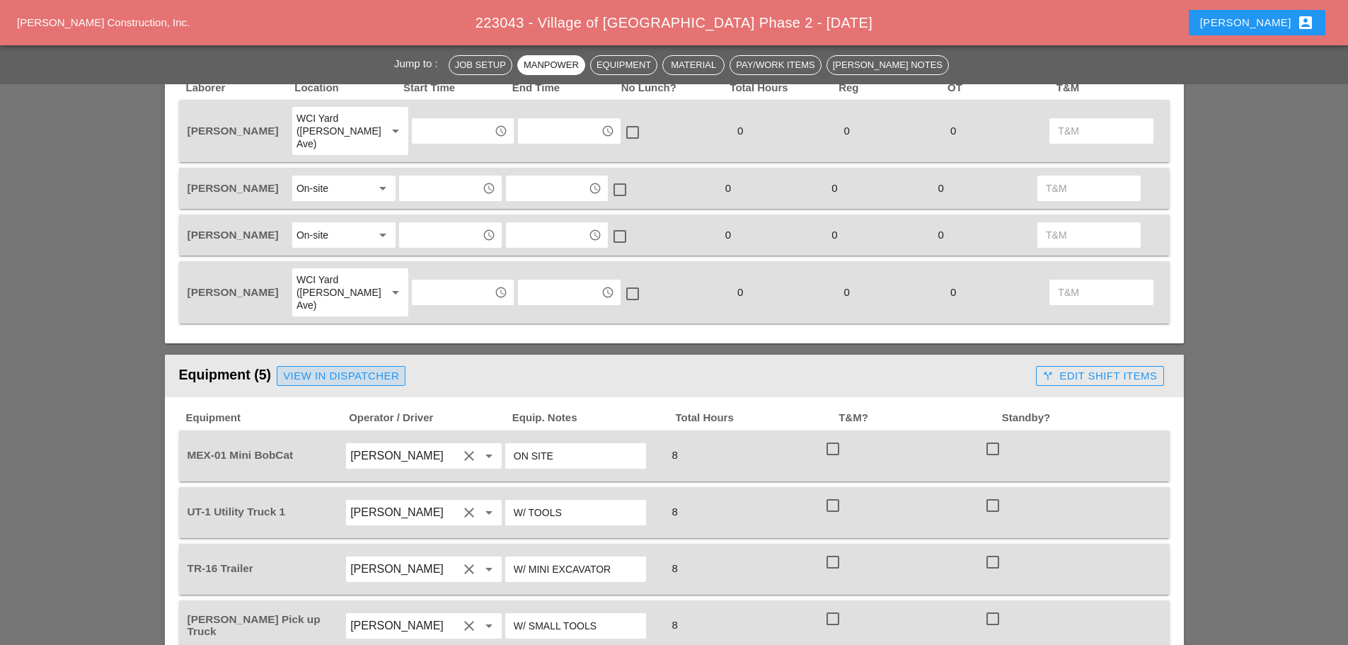
click at [372, 368] on div "View in Dispatcher" at bounding box center [341, 376] width 116 height 16
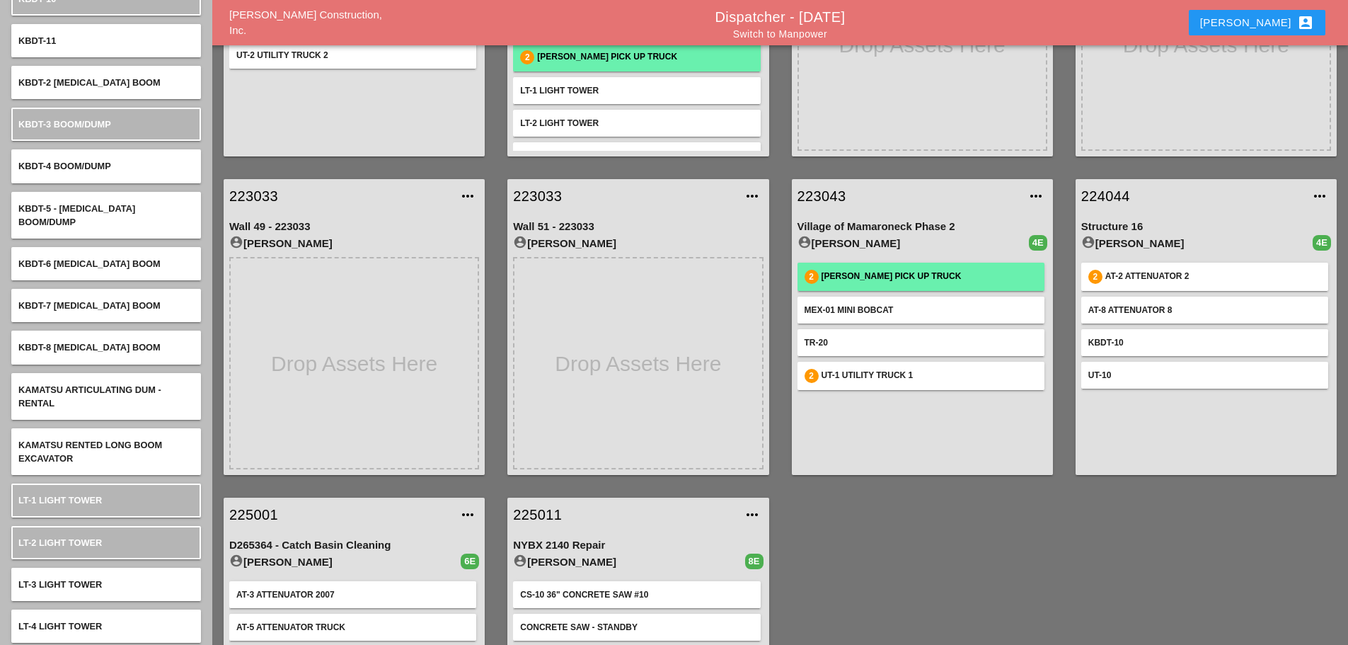
scroll to position [322, 0]
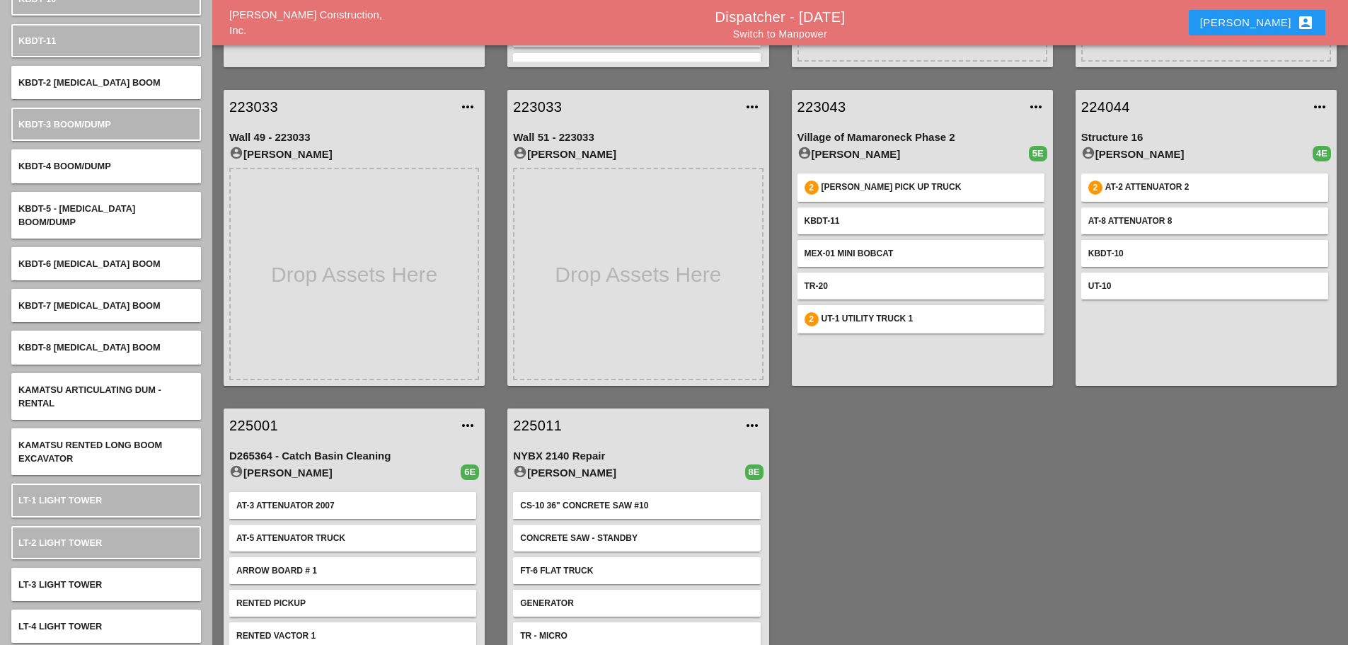
click at [820, 108] on link "223043" at bounding box center [909, 106] width 222 height 21
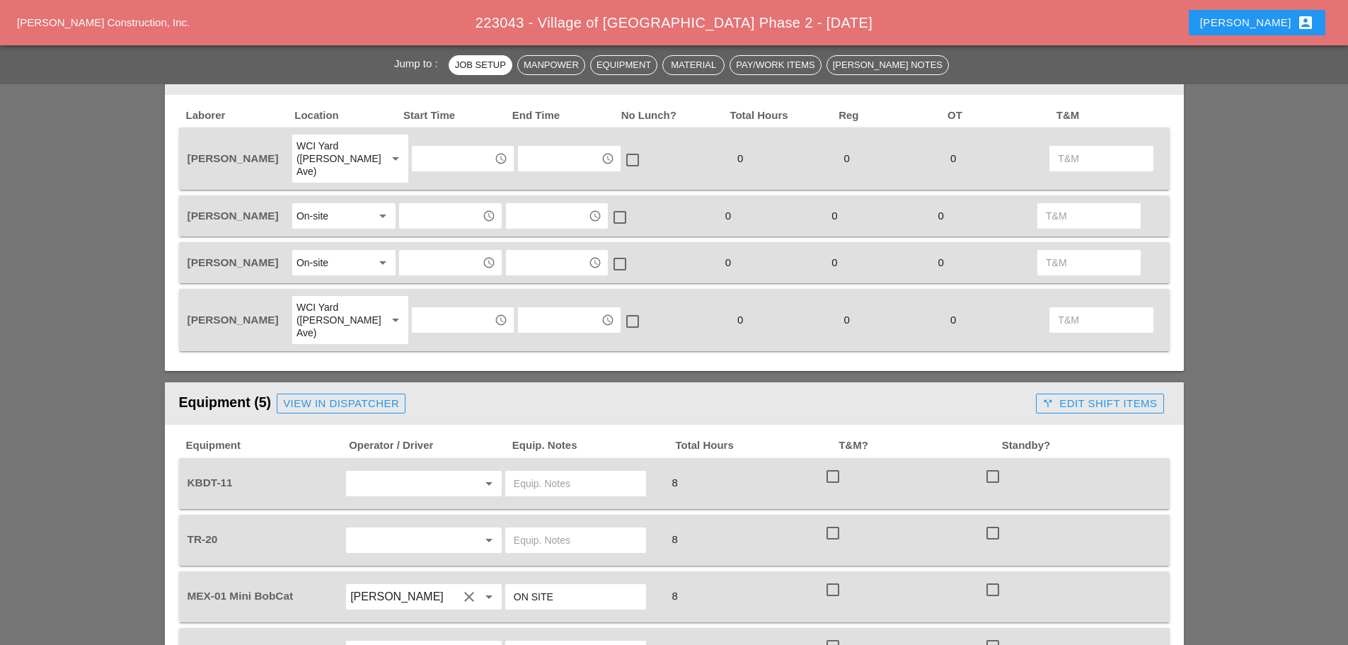
scroll to position [708, 0]
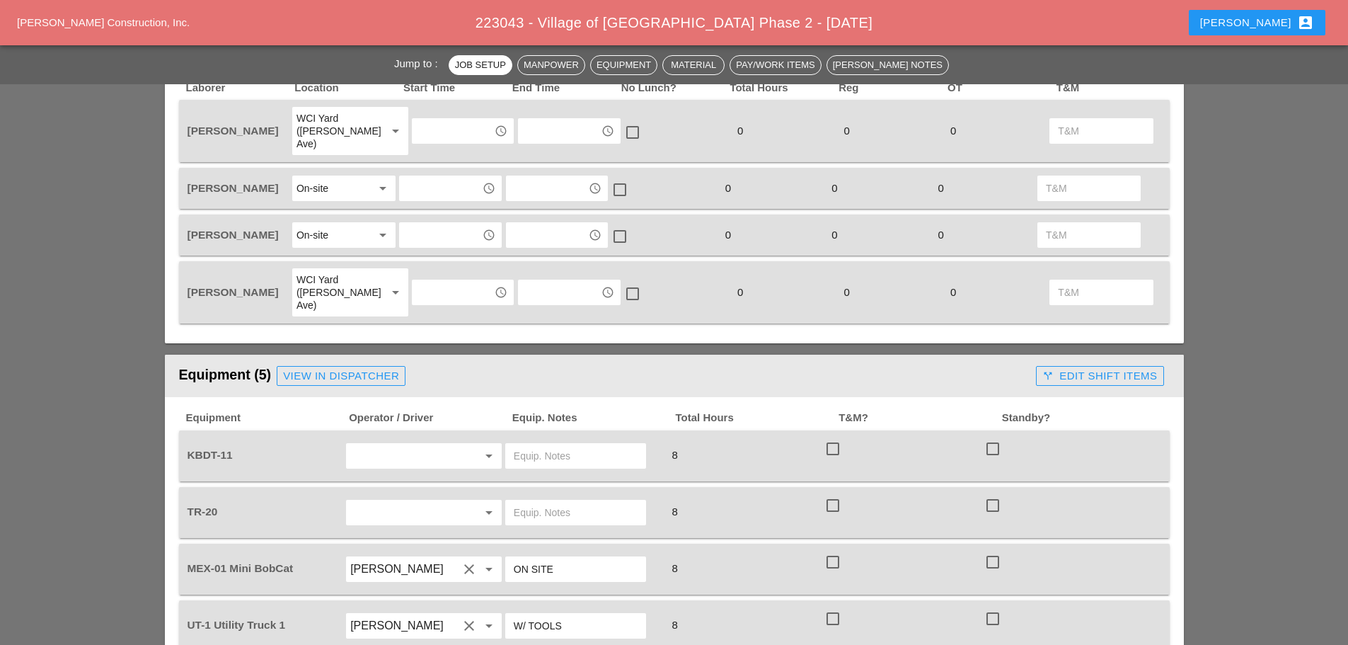
paste input "W/ TR & MINI EXCAVATOR"
type input "W/ TR & MINI EXCAVATOR"
paste input "W/ TR & MINI EXCAVATOR"
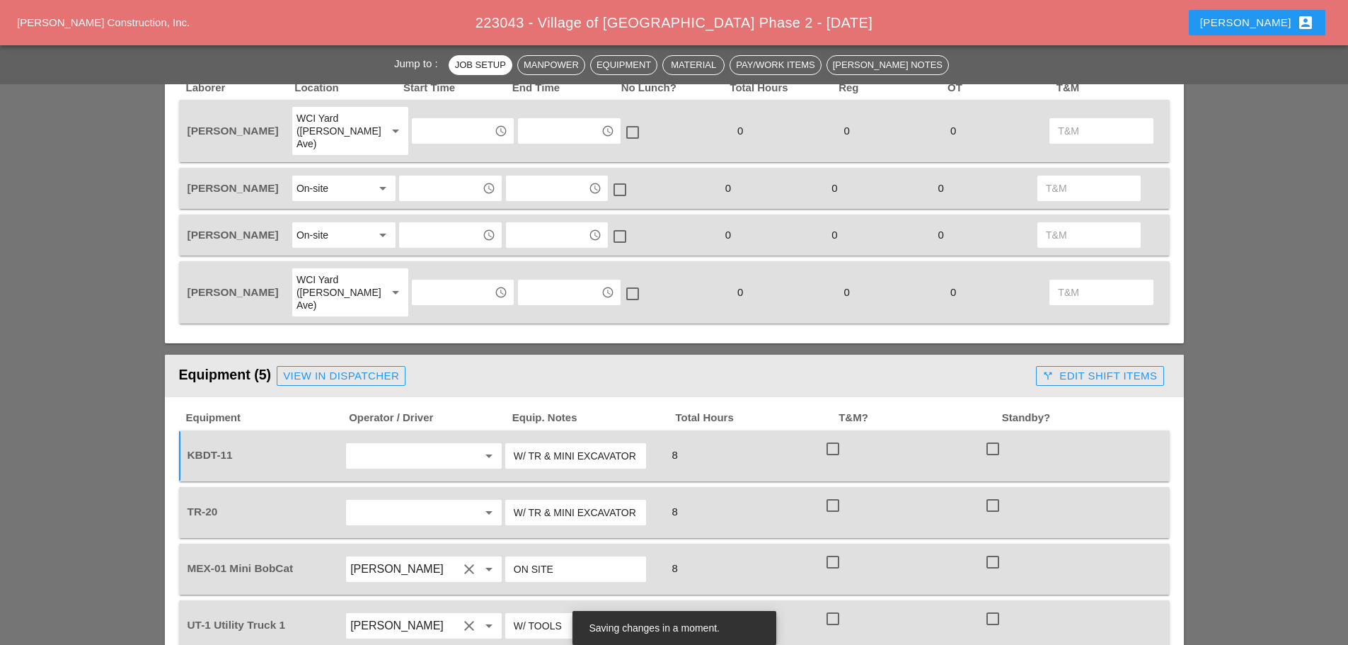
scroll to position [0, 1]
type input "W/ TR & MINI EXCAVATOR"
click at [431, 444] on input "text" at bounding box center [404, 455] width 108 height 23
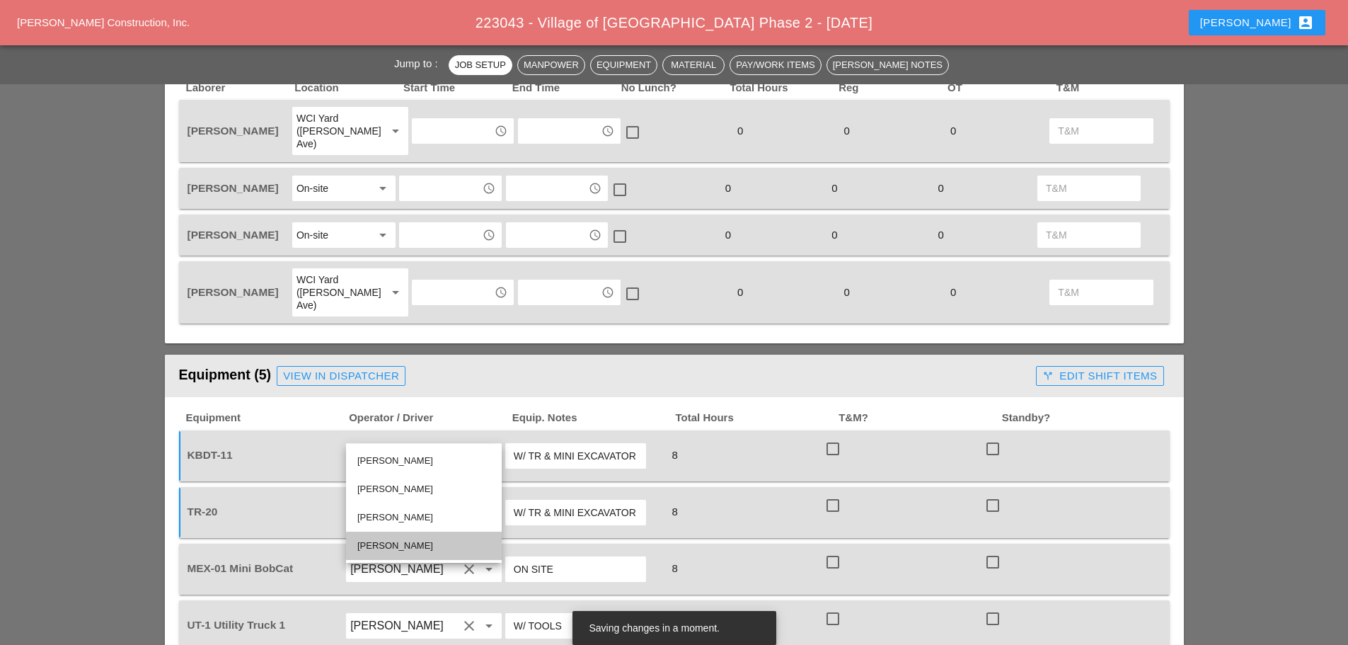
click at [402, 541] on div "[PERSON_NAME]" at bounding box center [423, 545] width 133 height 17
type input "[PERSON_NAME]"
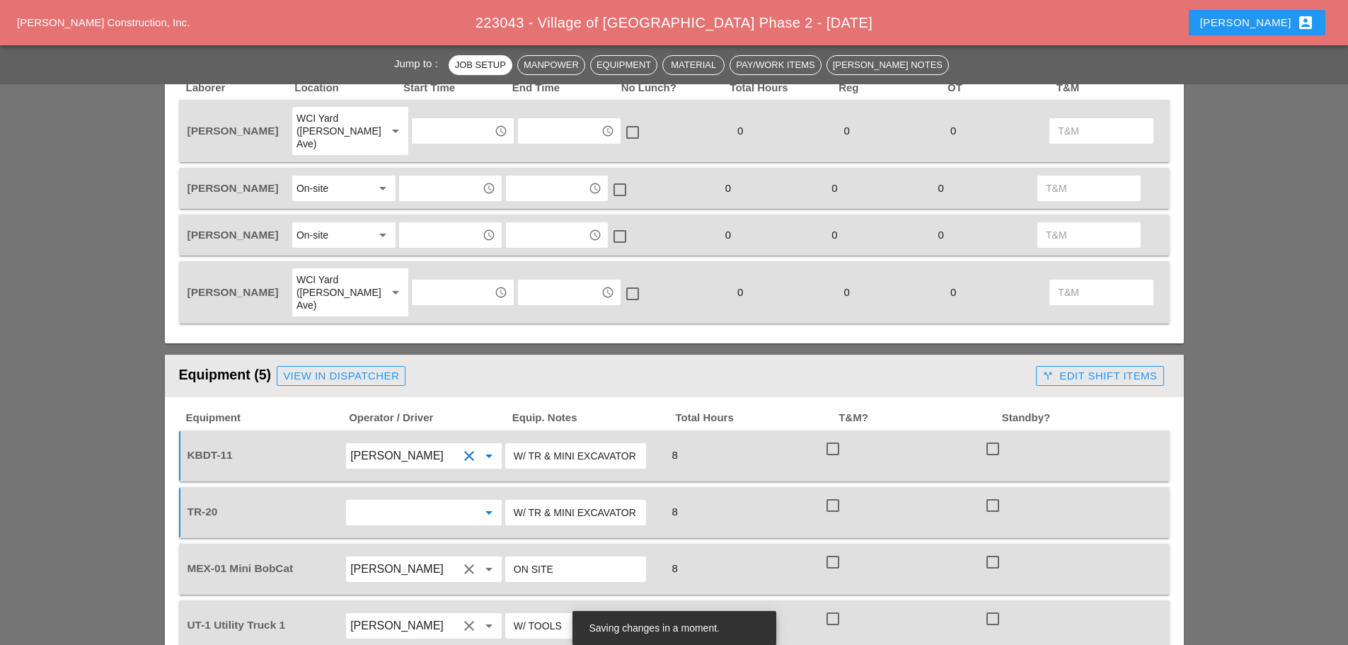
click at [408, 501] on input "text" at bounding box center [404, 512] width 108 height 23
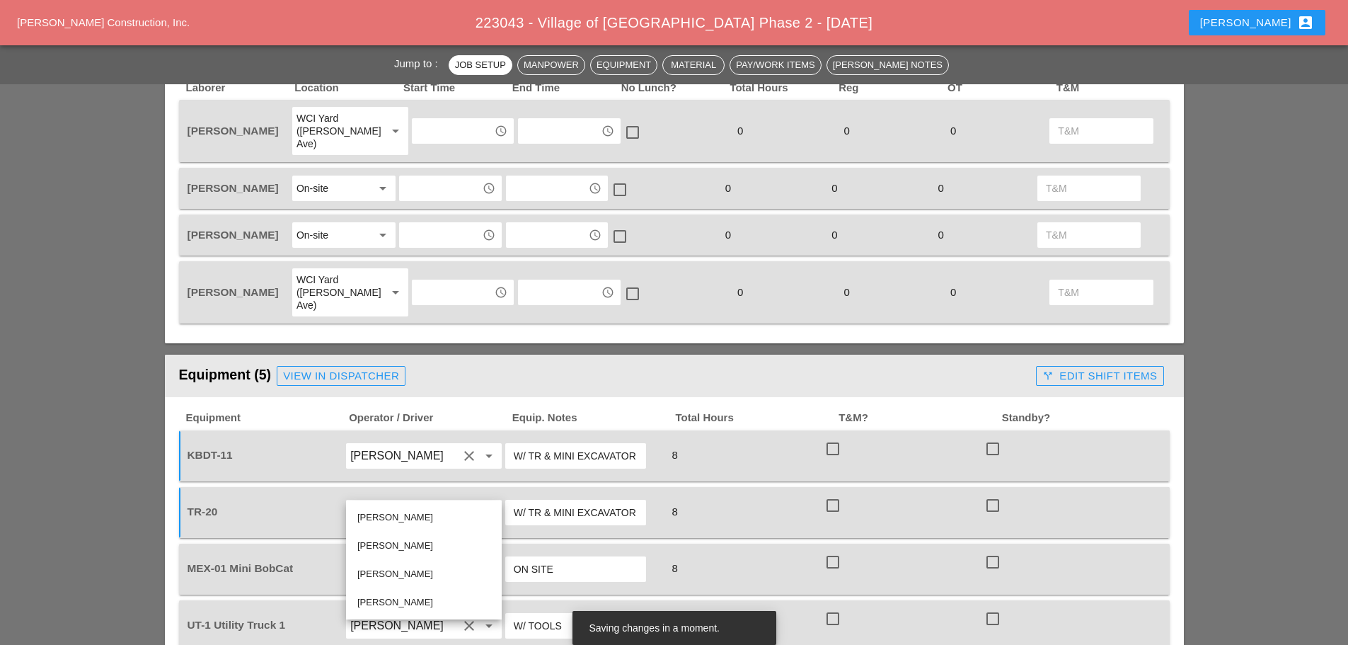
click at [397, 602] on div "[PERSON_NAME]" at bounding box center [423, 602] width 133 height 17
type input "[PERSON_NAME]"
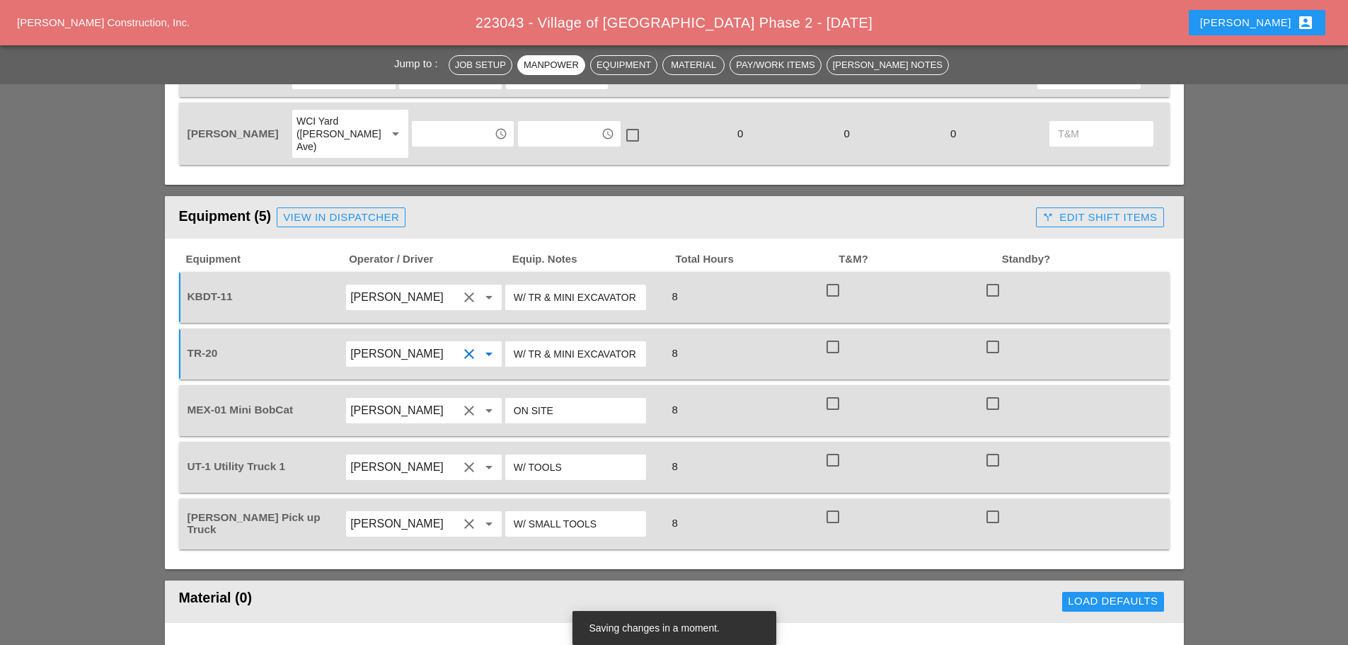
scroll to position [920, 0]
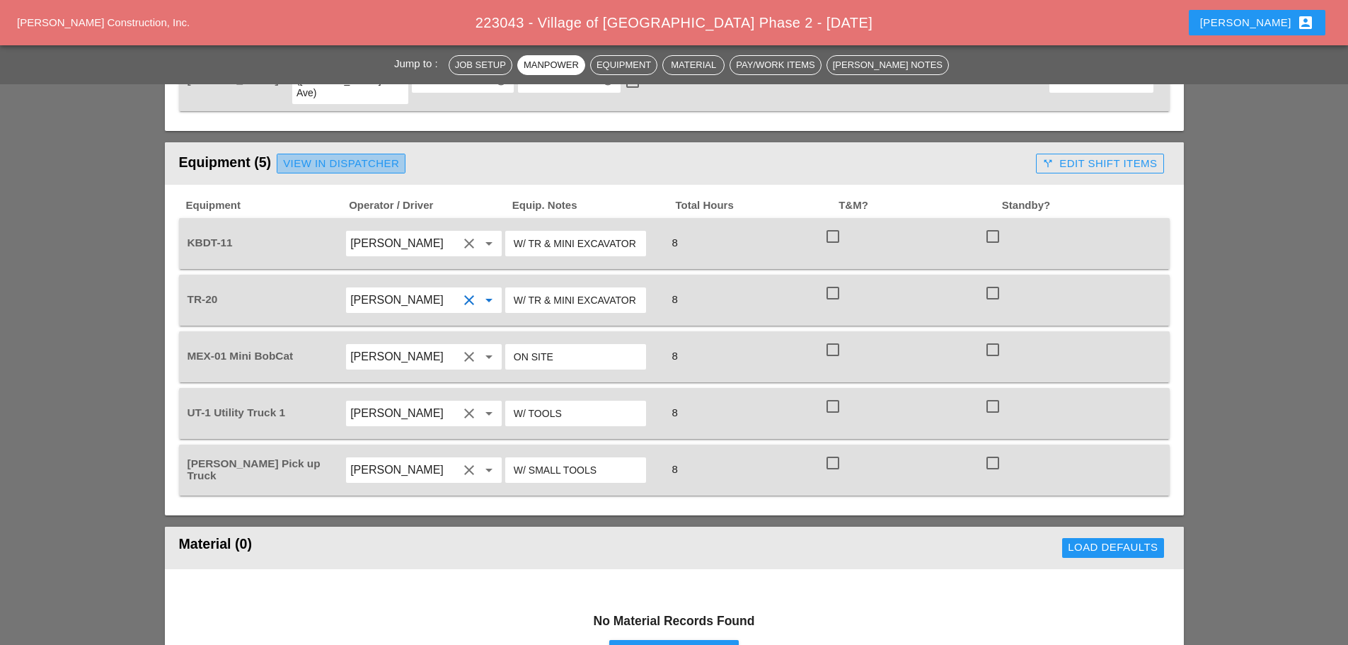
click at [384, 156] on div "View in Dispatcher" at bounding box center [341, 164] width 116 height 16
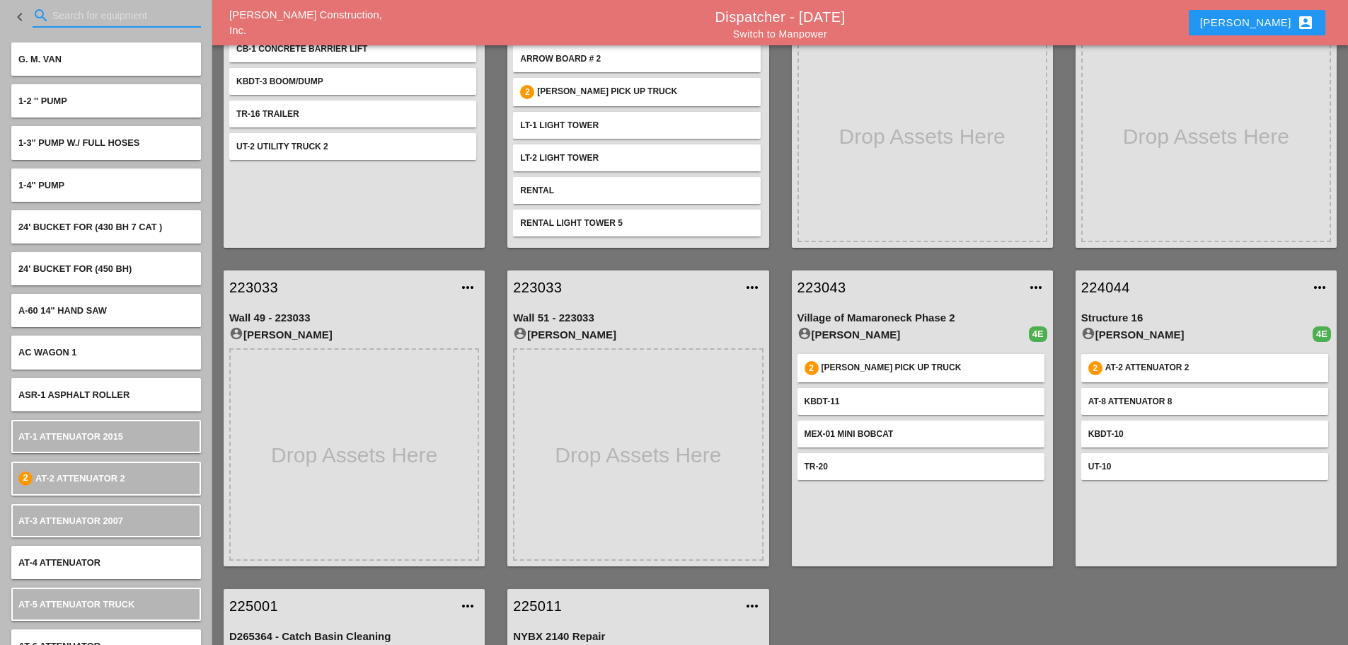
click at [59, 19] on input "Search for equipment" at bounding box center [116, 15] width 129 height 23
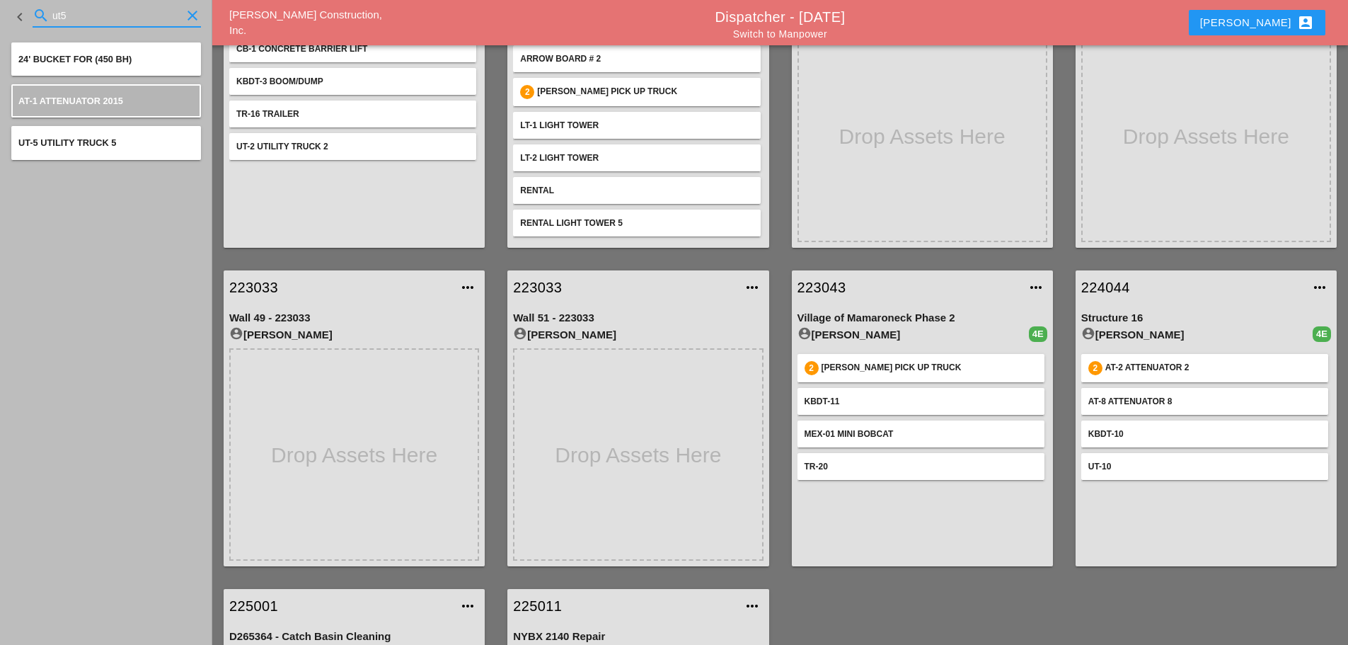
type input "ut5"
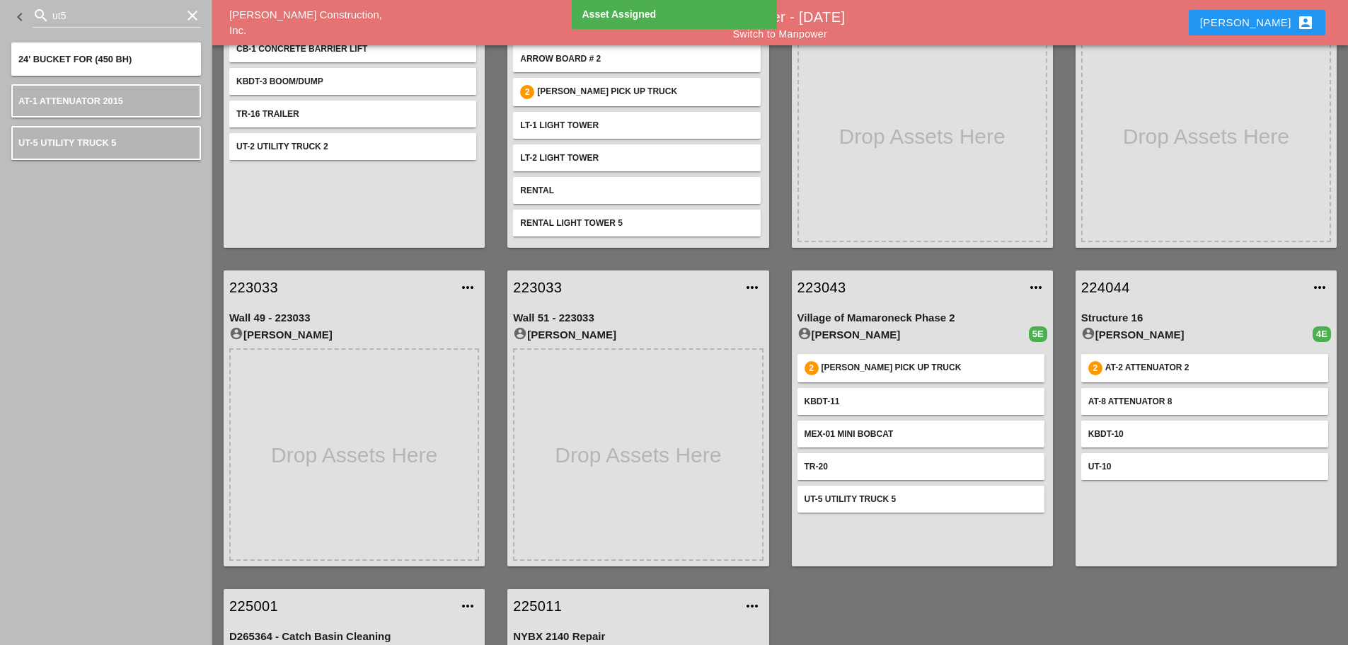
click at [831, 286] on link "223043" at bounding box center [909, 287] width 222 height 21
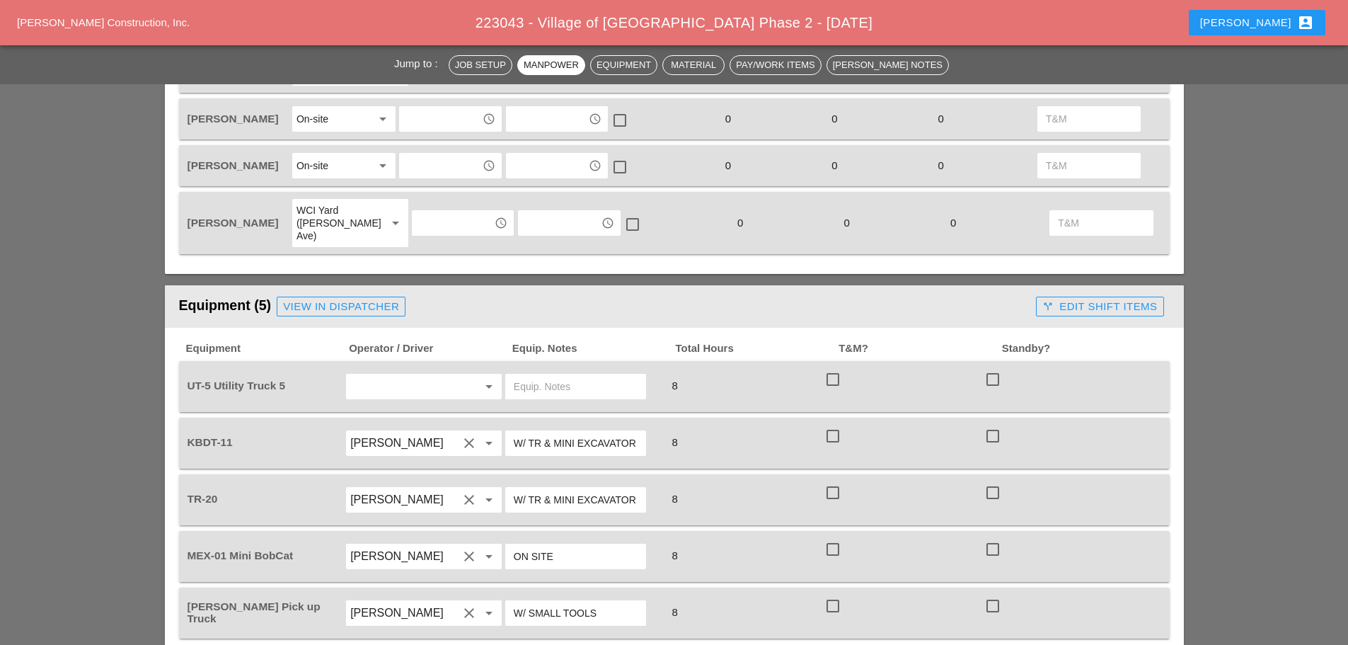
scroll to position [779, 0]
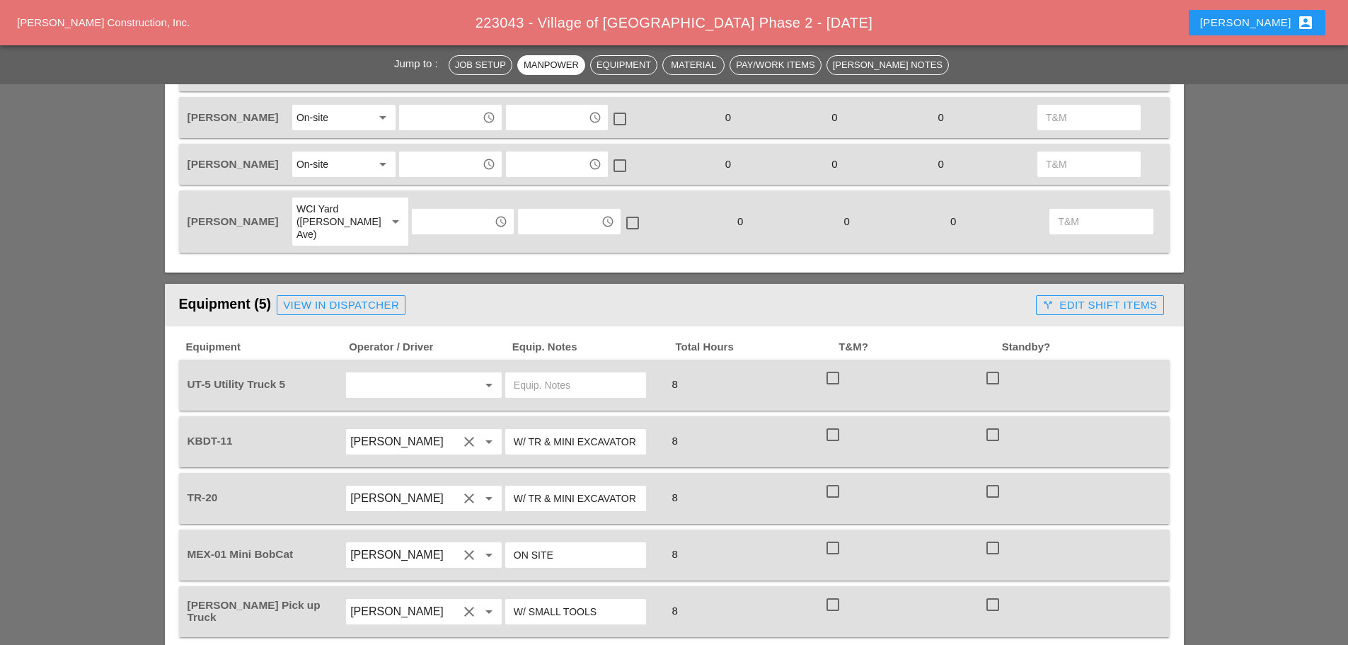
click at [422, 374] on input "text" at bounding box center [404, 385] width 108 height 23
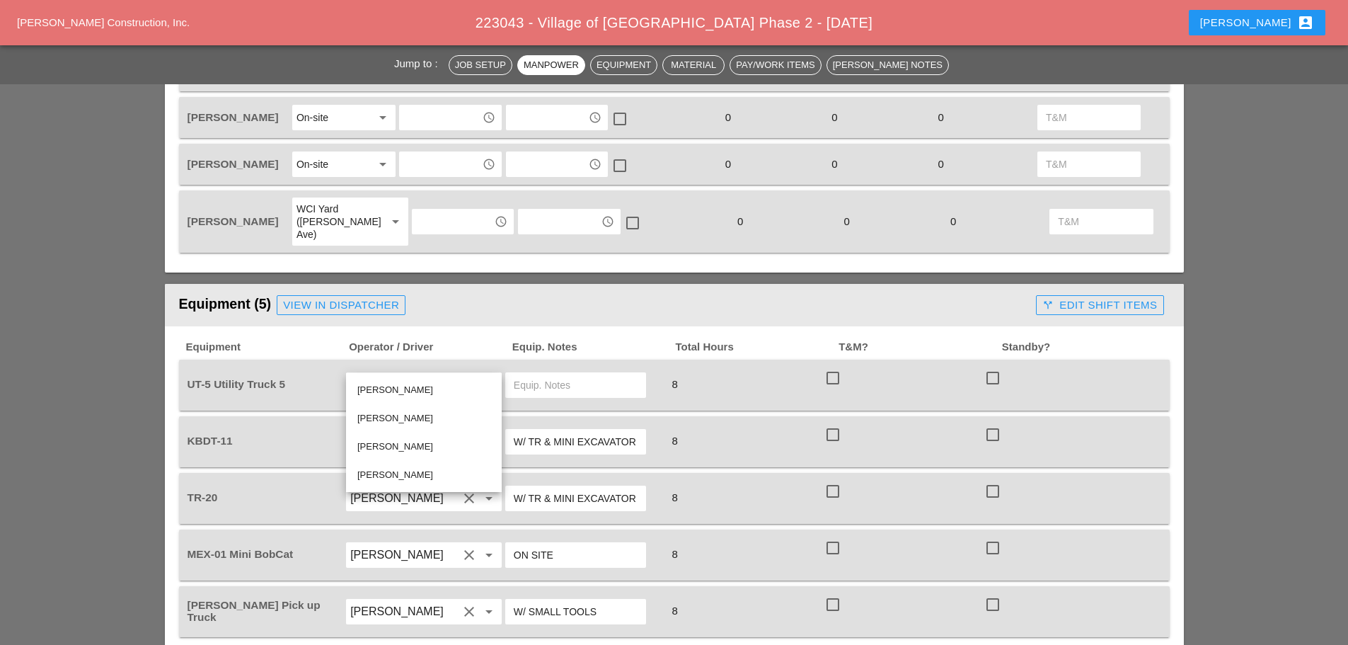
click at [400, 390] on div "[PERSON_NAME]" at bounding box center [423, 389] width 133 height 17
type input "[PERSON_NAME]"
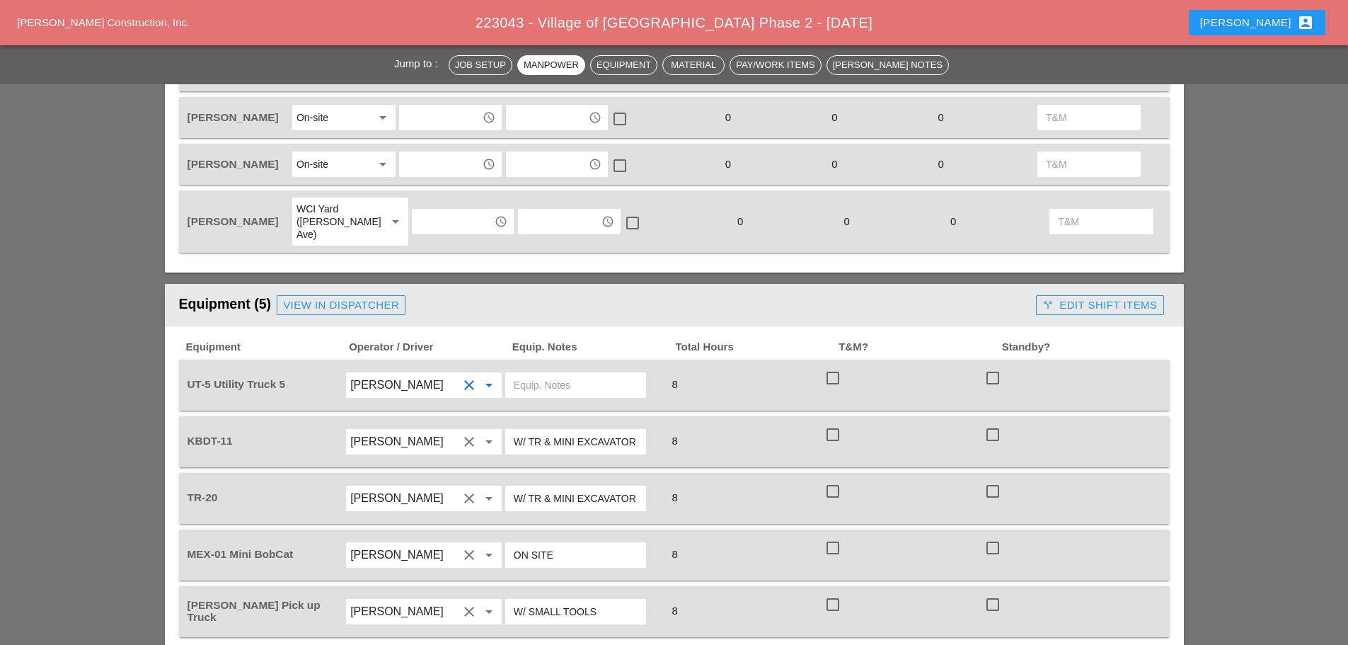
click at [544, 374] on input "text" at bounding box center [576, 385] width 124 height 23
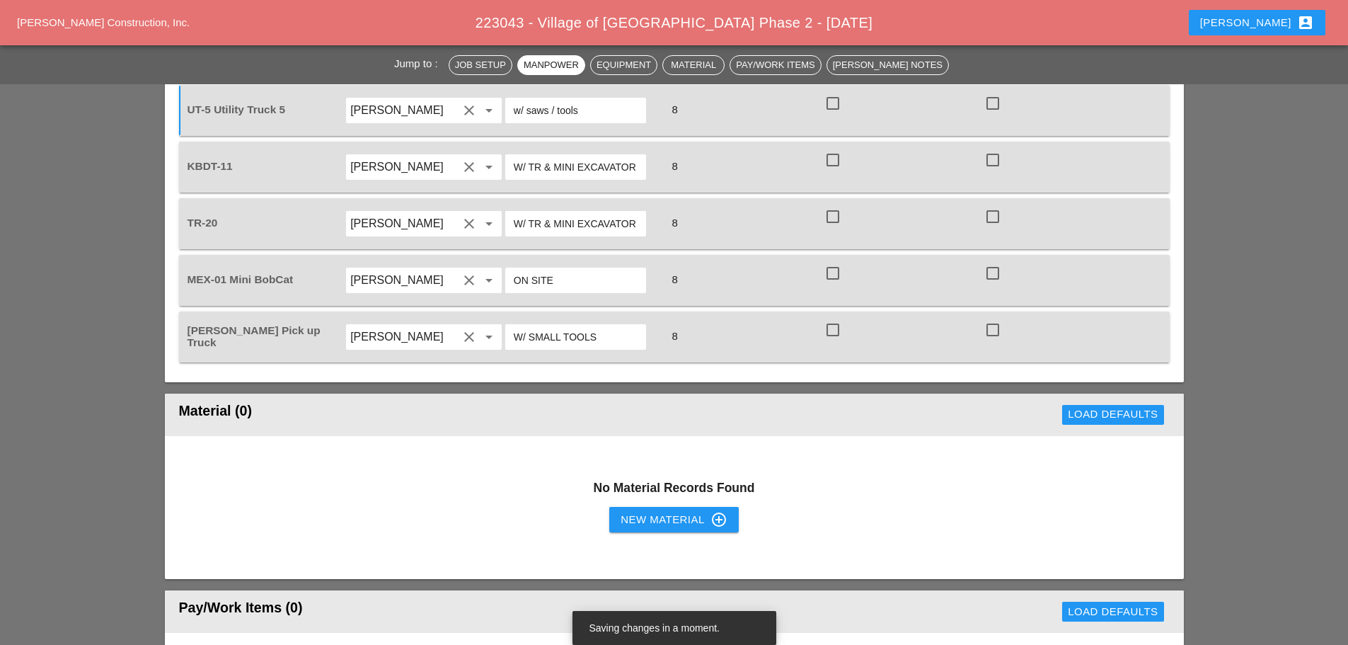
scroll to position [1062, 0]
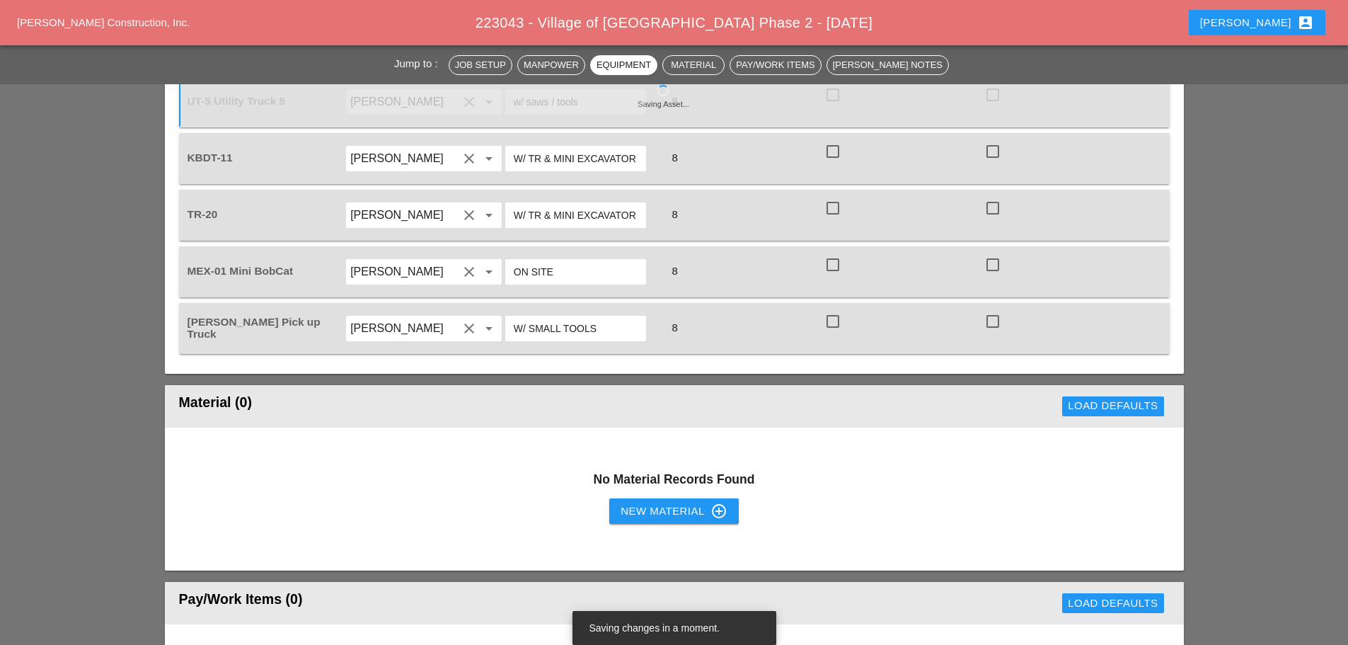
type input "w/ saws / tools"
click at [636, 503] on div "New Material control_point" at bounding box center [674, 511] width 106 height 17
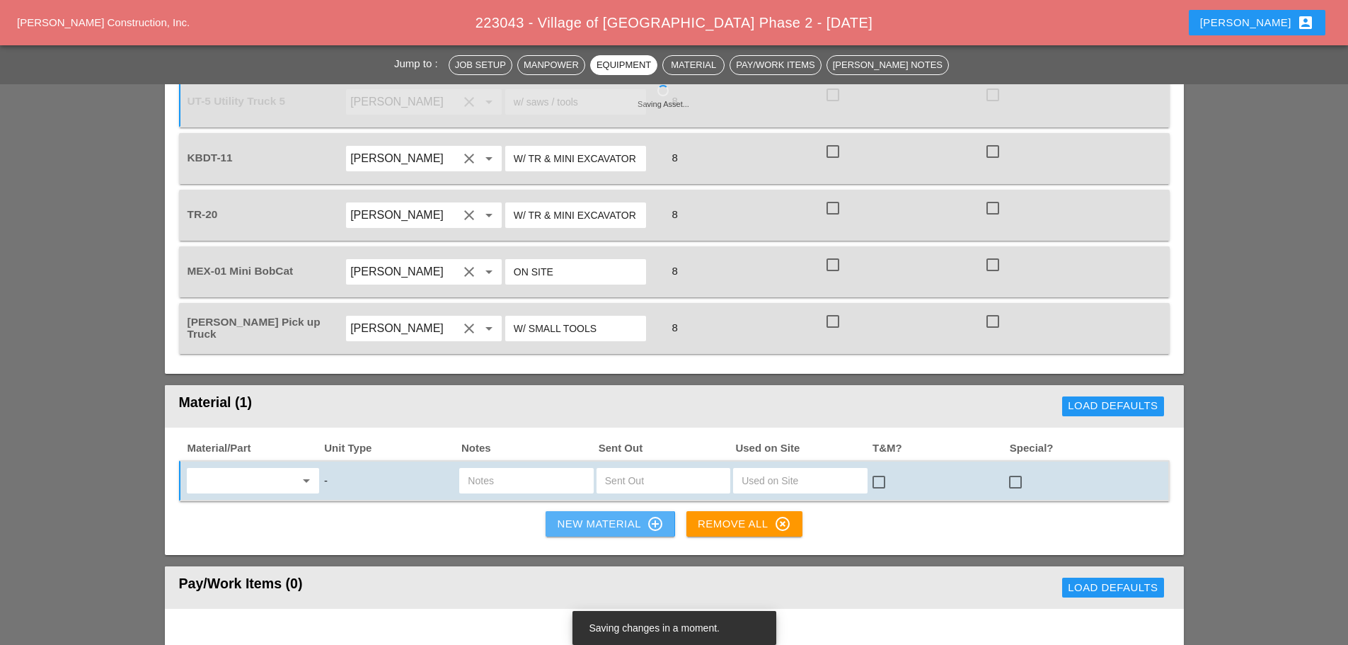
scroll to position [1132, 0]
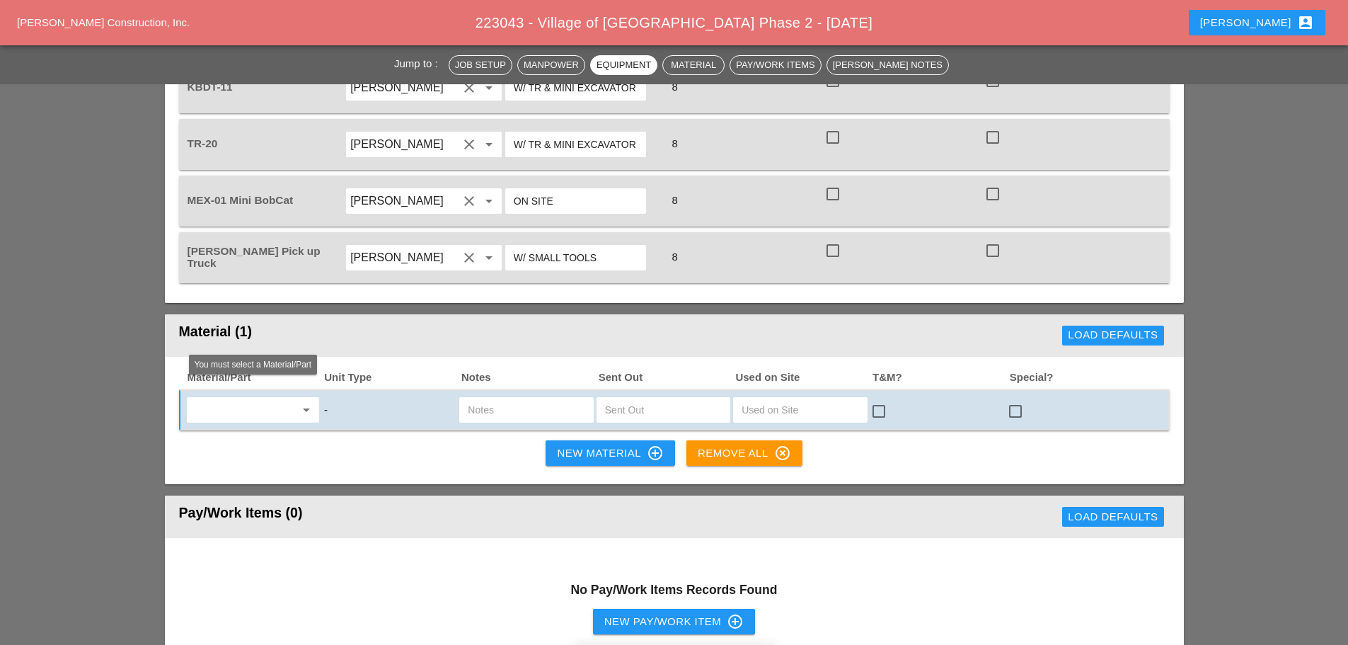
click at [233, 397] on div "arrow_drop_down" at bounding box center [253, 409] width 132 height 25
click at [232, 415] on div "Mis c. Materials" at bounding box center [253, 414] width 110 height 17
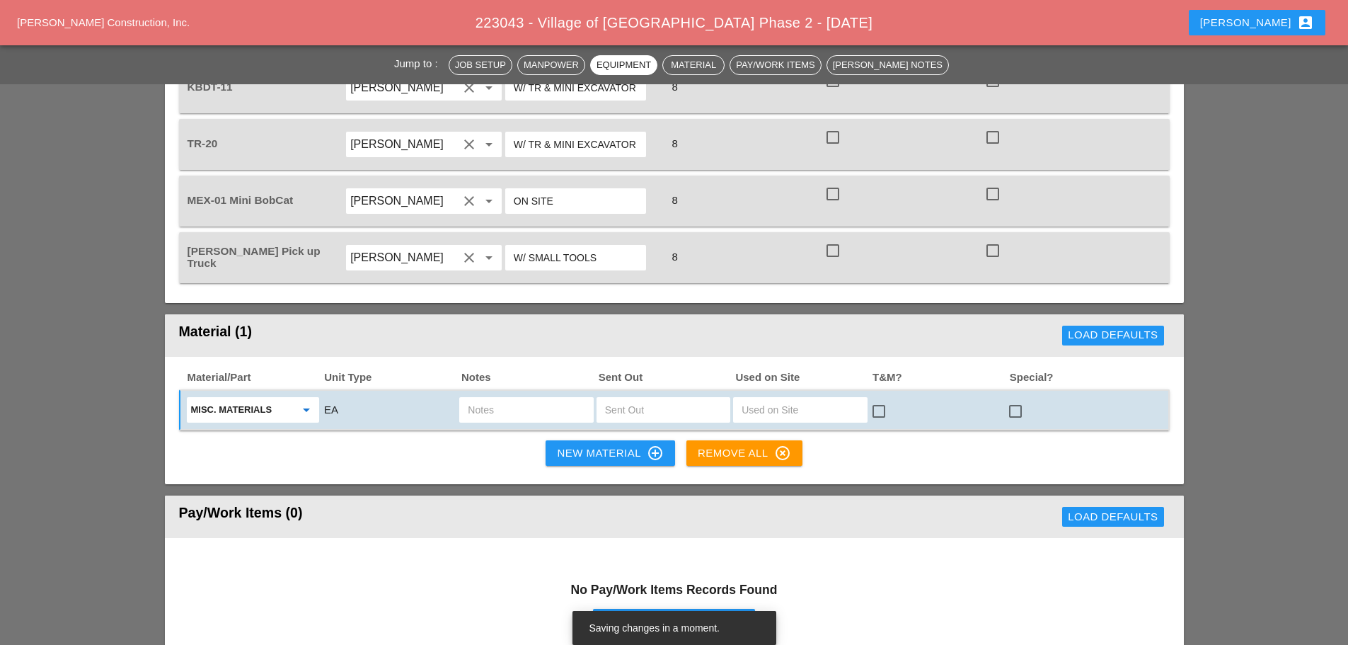
type input "Misc. Materials"
click at [523, 398] on input "text" at bounding box center [526, 409] width 117 height 23
type input "s"
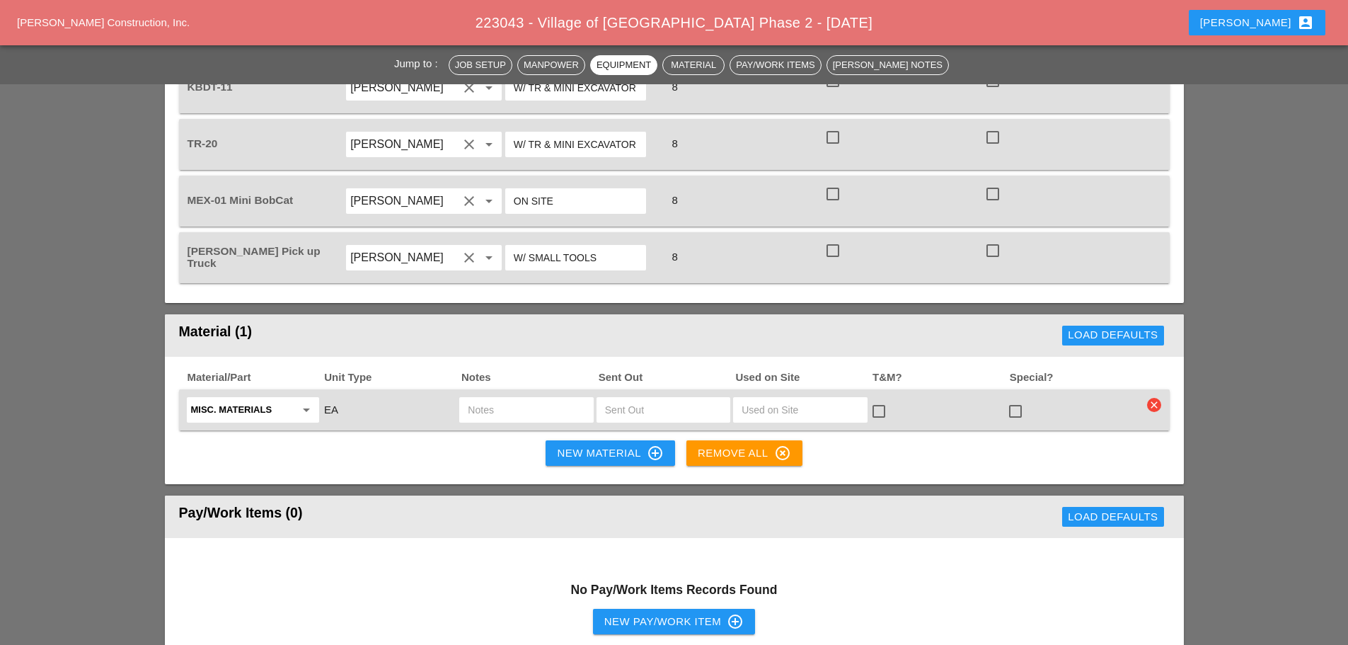
click at [524, 398] on input "text" at bounding box center [526, 409] width 117 height 23
click at [542, 398] on input "MISC SEWER" at bounding box center [526, 409] width 117 height 23
type input "MISC SEWER SHORING WORK"
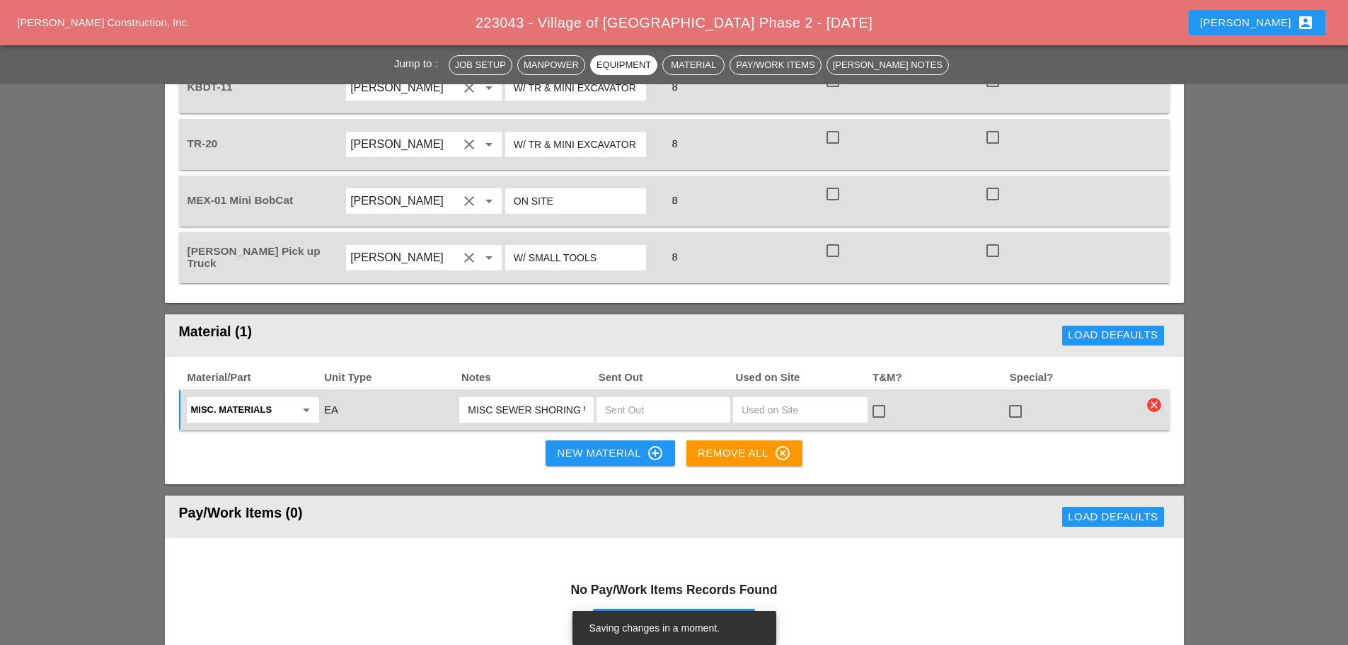
click at [676, 398] on input "text" at bounding box center [663, 409] width 117 height 23
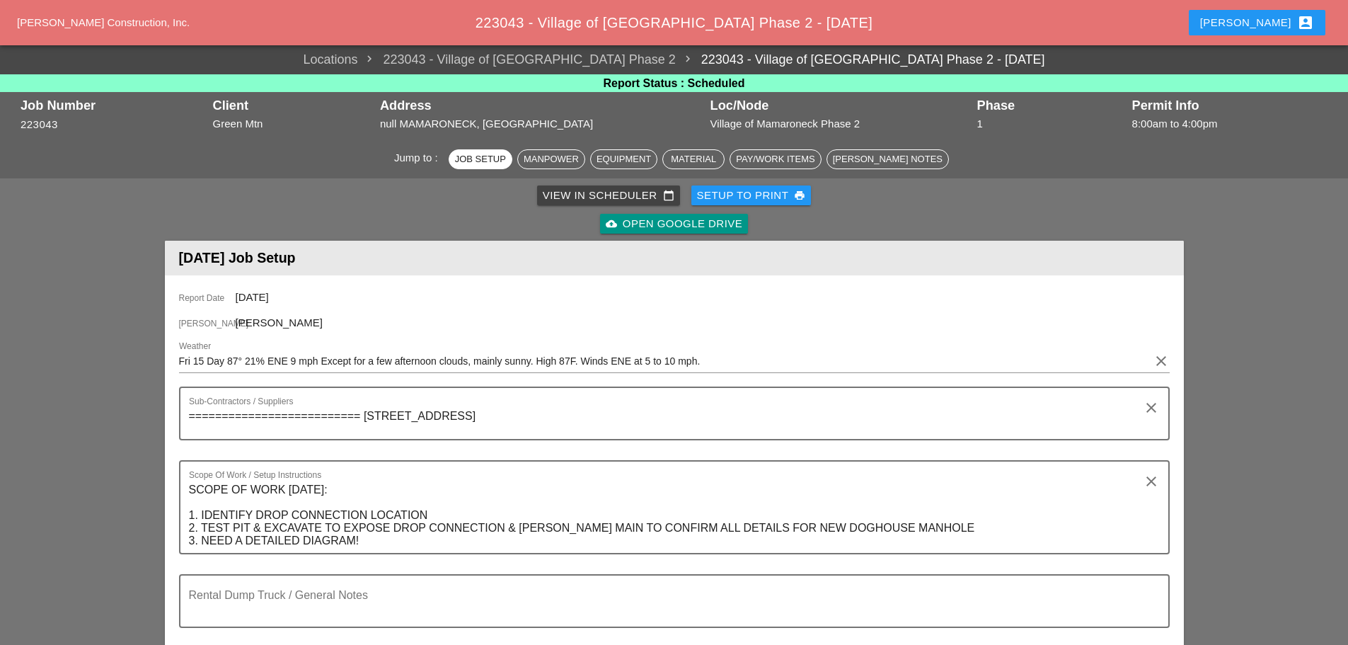
type input "1"
click at [745, 195] on div "Setup to Print print" at bounding box center [751, 196] width 109 height 16
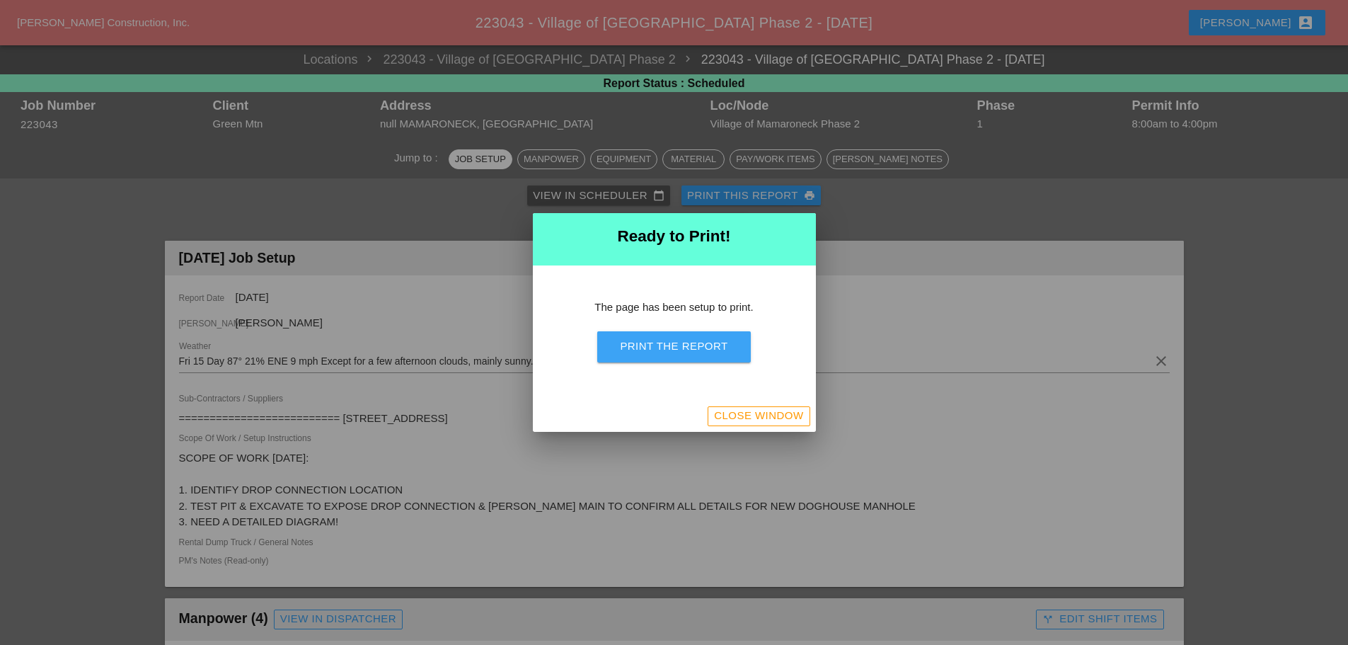
click at [715, 345] on div "Print the Report" at bounding box center [674, 346] width 108 height 16
click at [721, 420] on div "Close Window" at bounding box center [758, 416] width 89 height 16
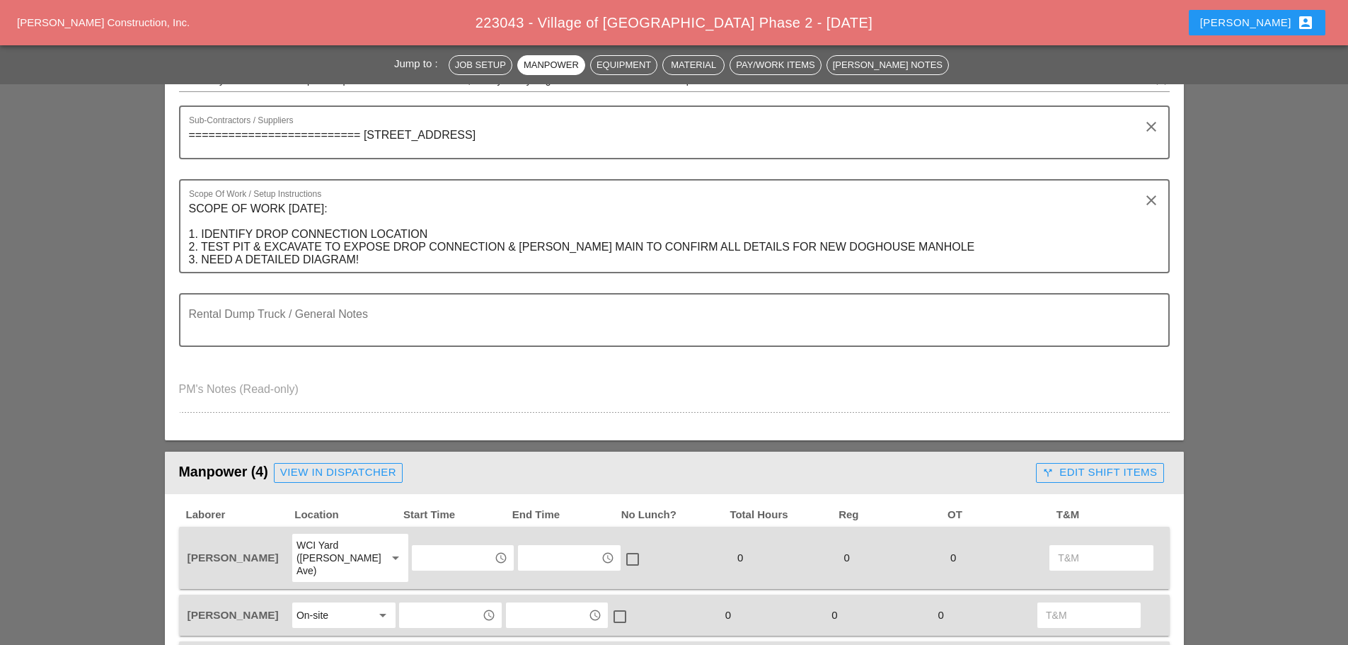
scroll to position [142, 0]
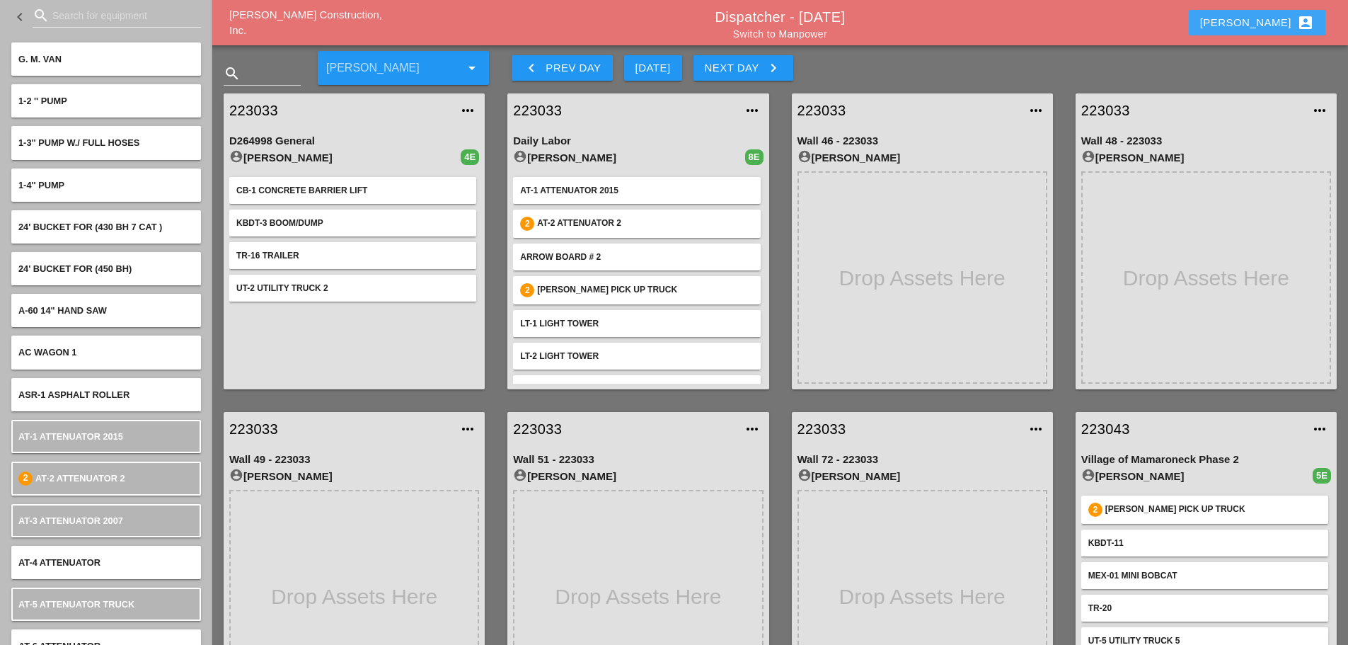
click at [1266, 20] on div "Enrico account_box" at bounding box center [1257, 22] width 114 height 17
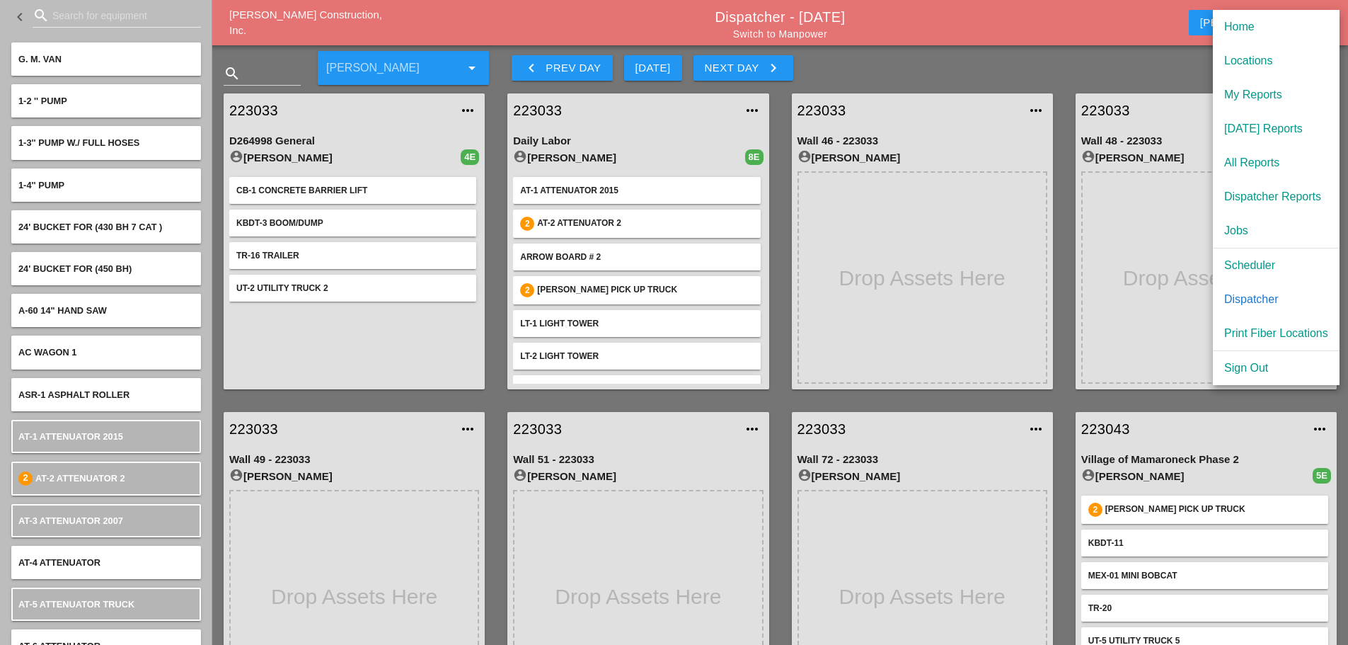
click at [1258, 265] on div "Scheduler" at bounding box center [1276, 265] width 104 height 17
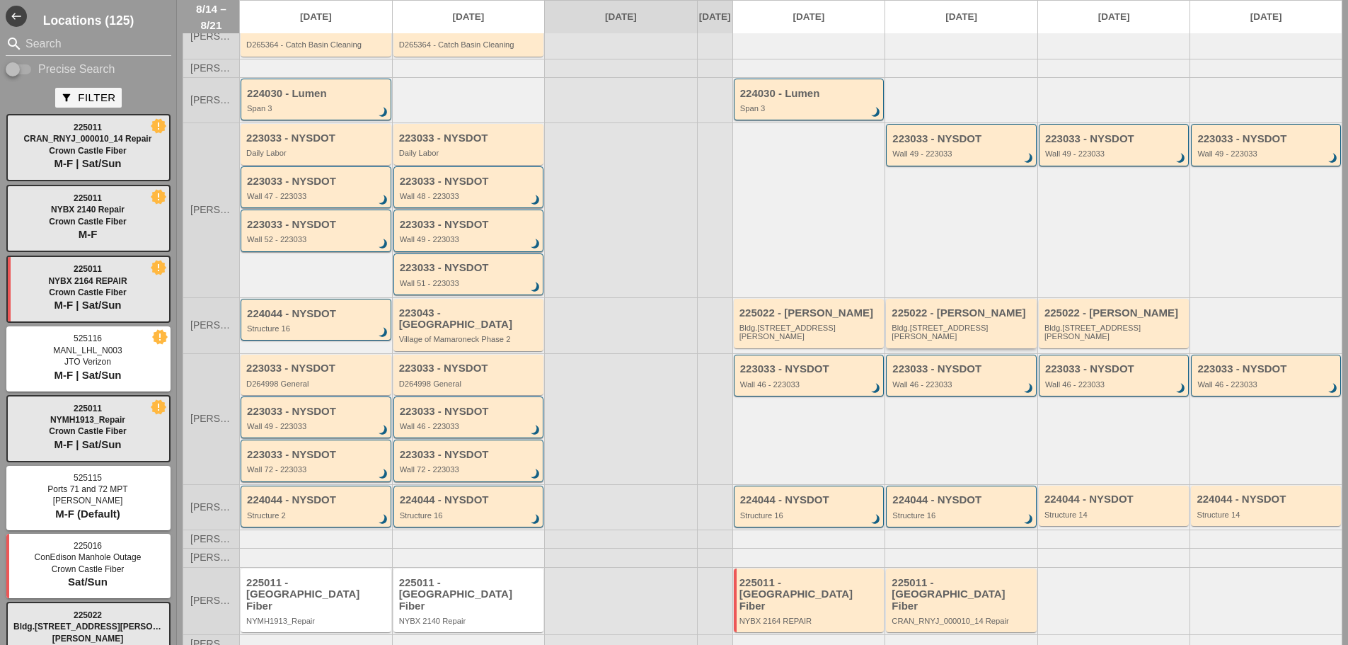
scroll to position [132, 0]
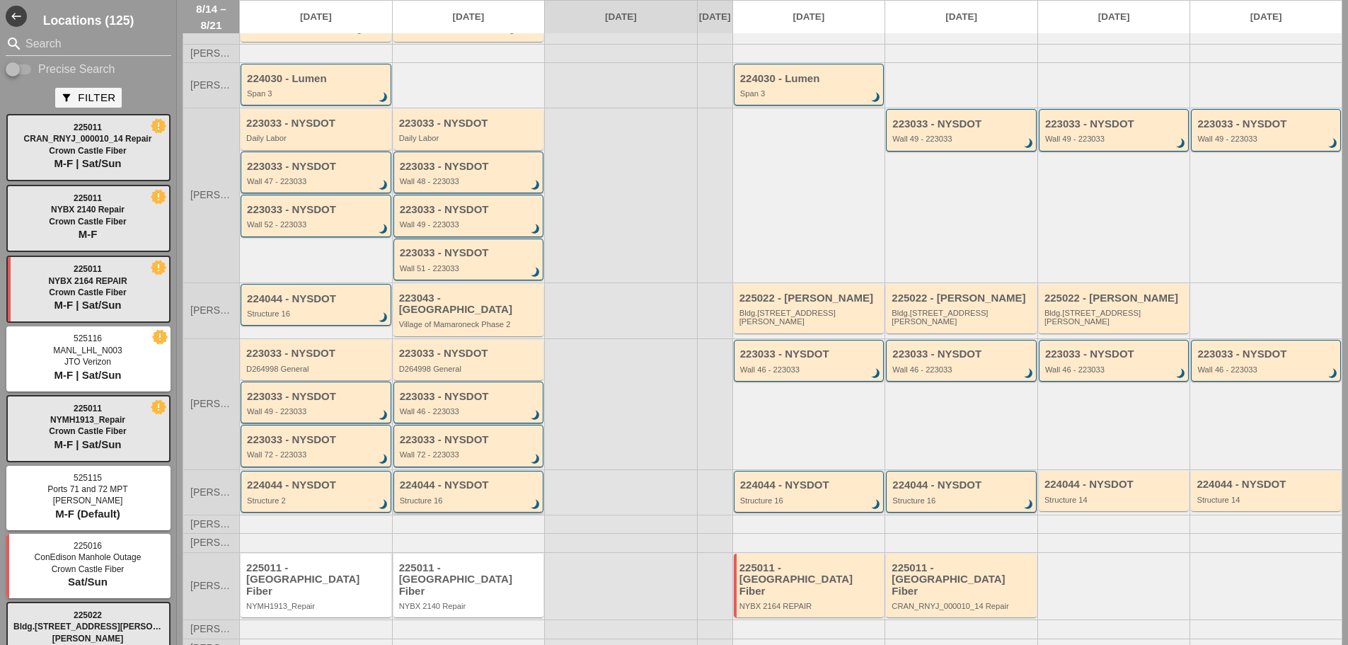
click at [497, 501] on div "Structure 16" at bounding box center [470, 500] width 140 height 8
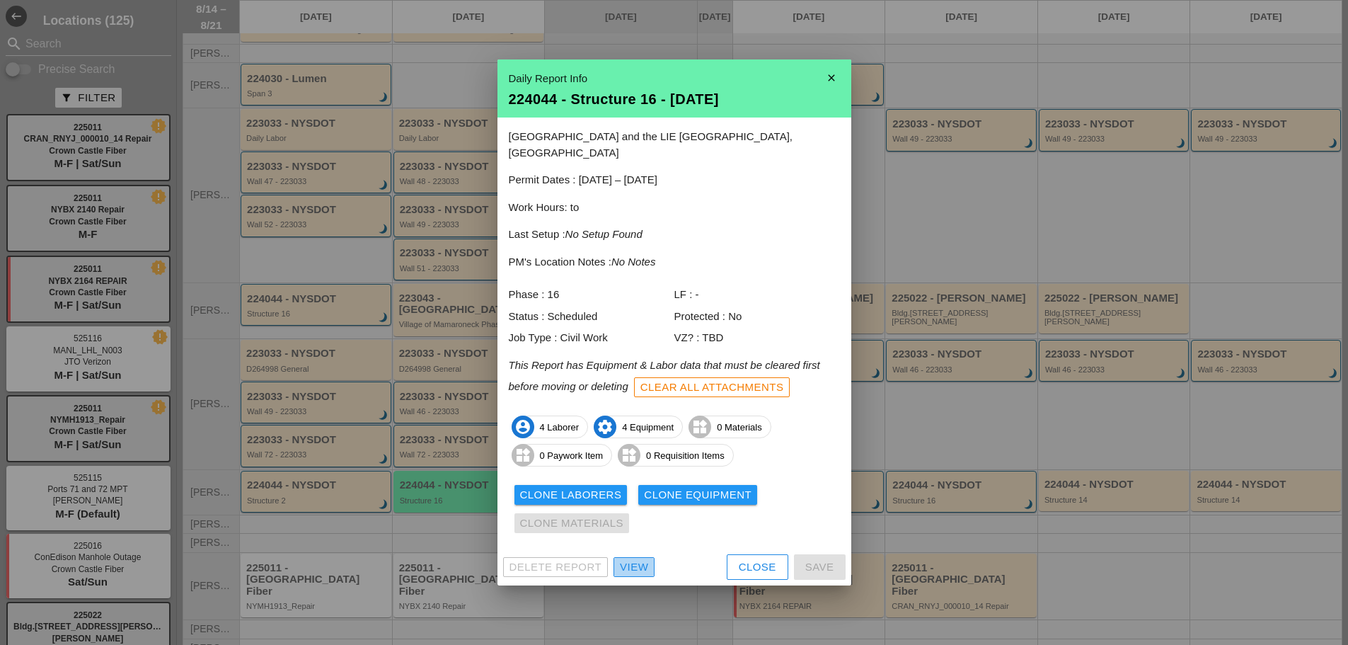
click at [623, 559] on div "View" at bounding box center [634, 567] width 28 height 16
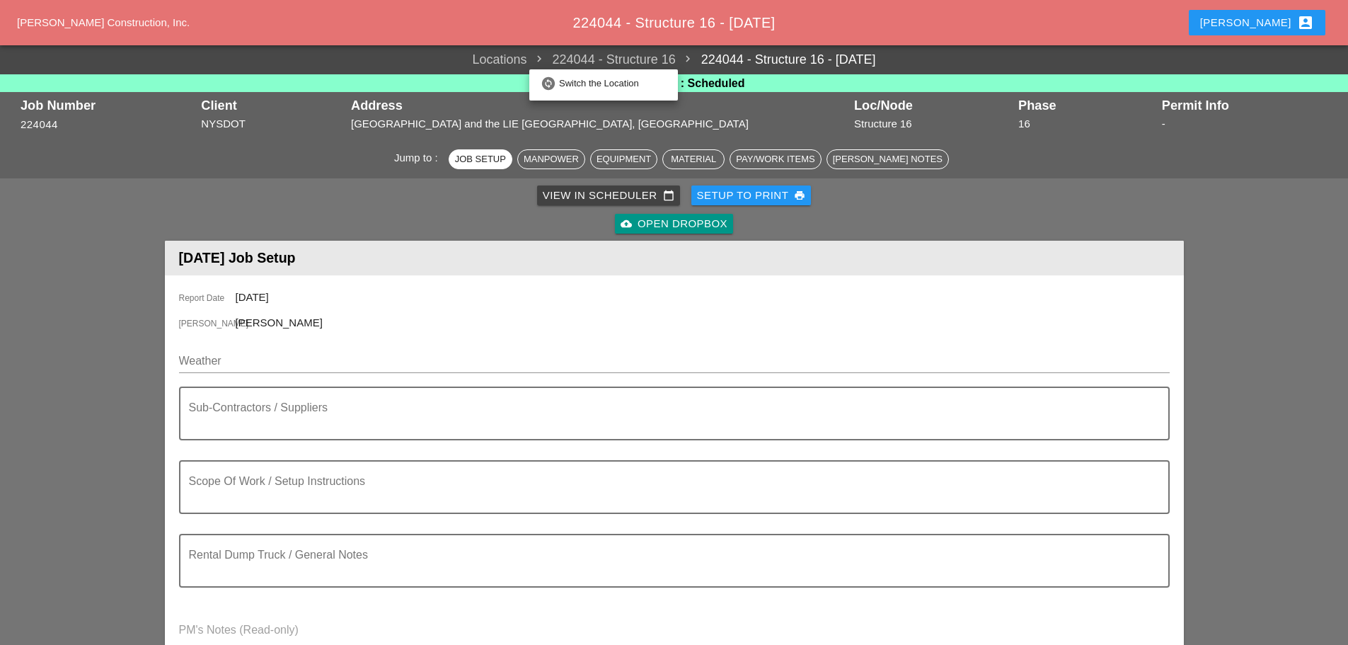
click at [556, 72] on link "change_circle Switch the Location" at bounding box center [603, 83] width 149 height 28
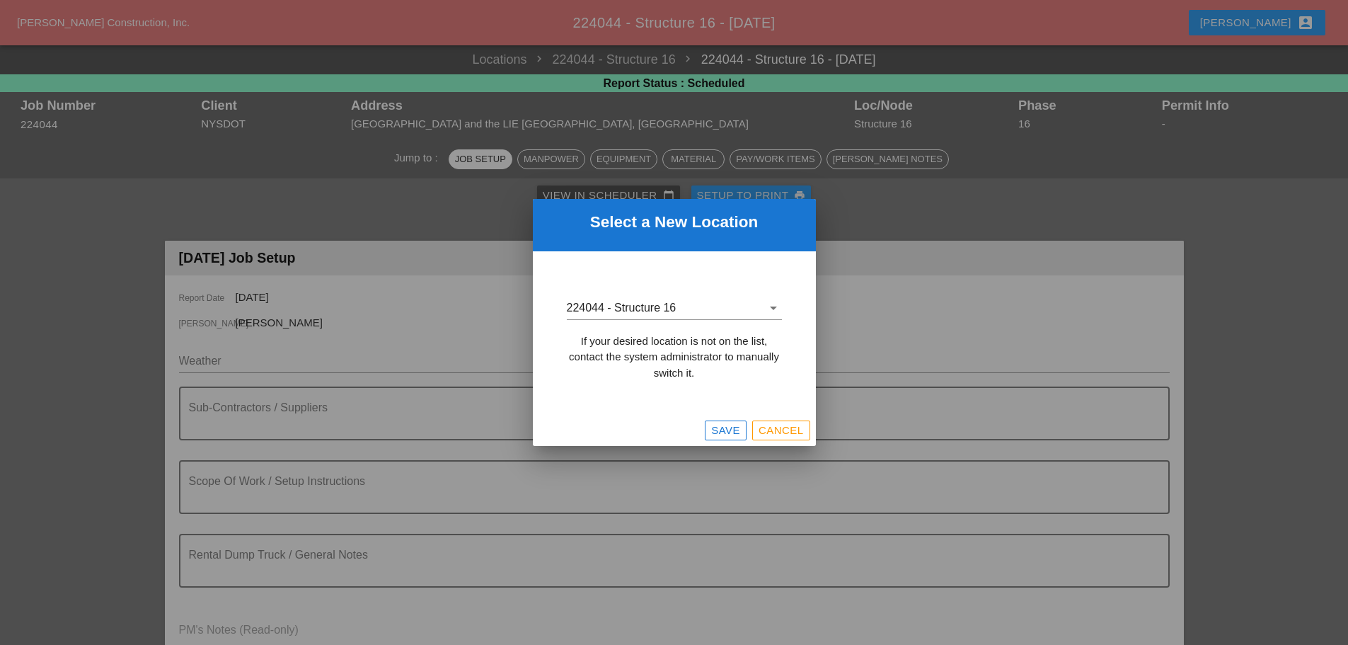
click at [688, 316] on input "224044 - Structure 16" at bounding box center [664, 308] width 195 height 23
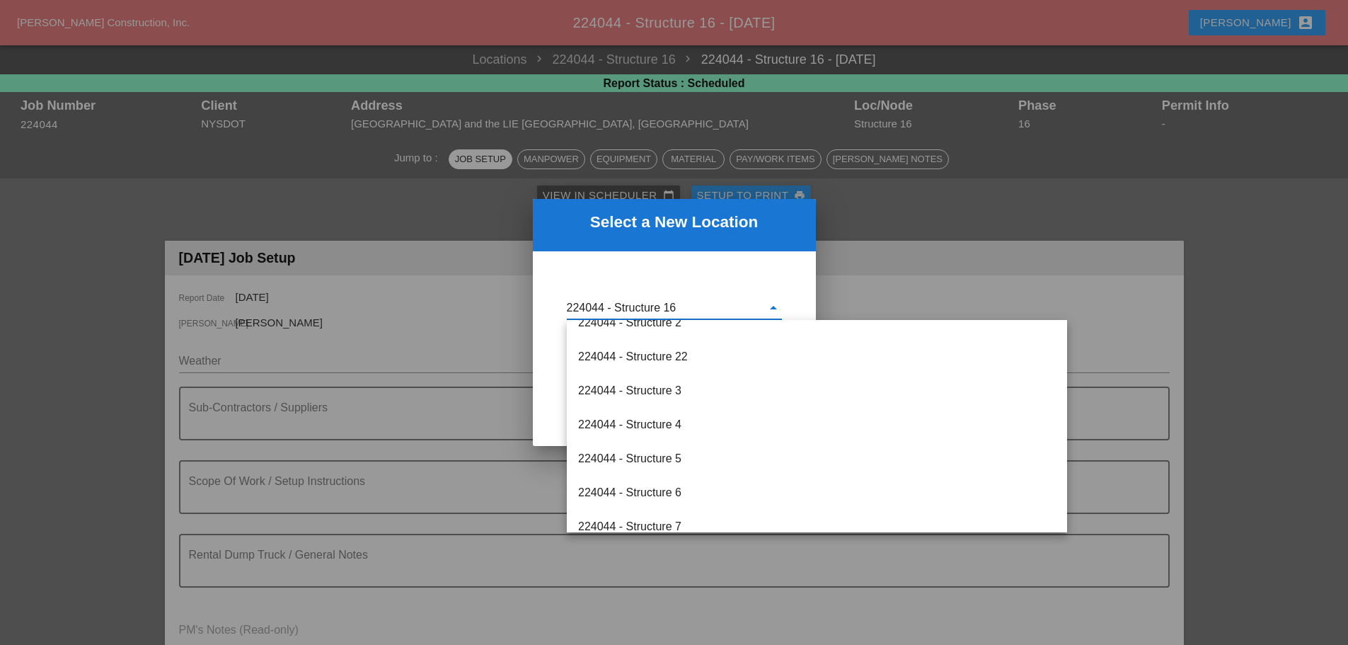
scroll to position [8986, 0]
click at [677, 398] on div "224044 - Structure 2" at bounding box center [817, 393] width 478 height 17
type input "224044 - Structure 2"
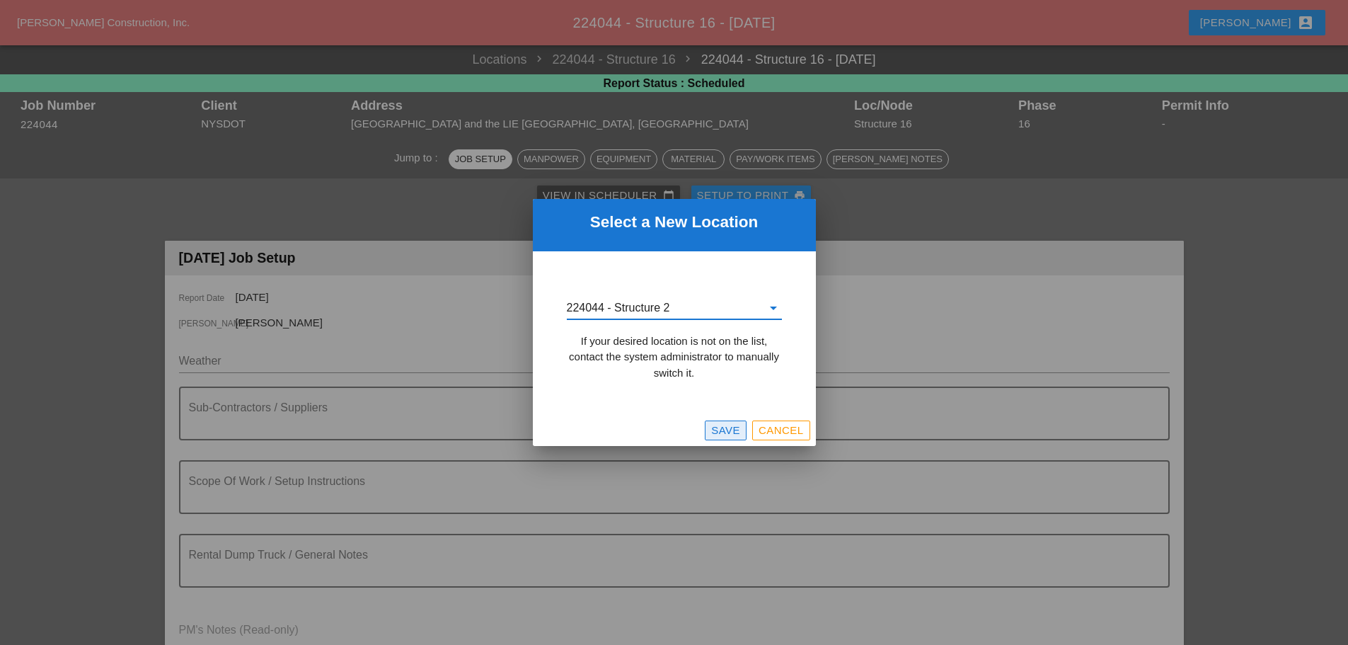
click at [717, 431] on div "Save" at bounding box center [725, 431] width 29 height 16
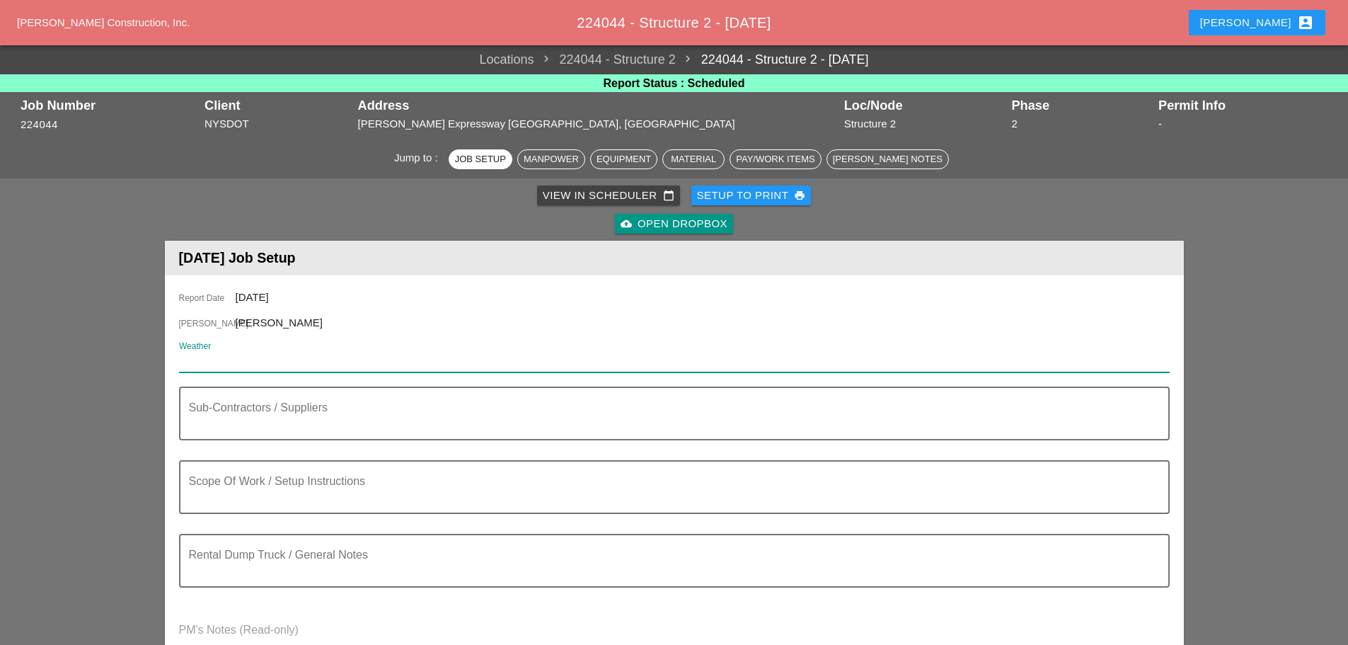
paste input "W/ TR & MINI EXCAVATOR"
type input "W/ TR & MINI EXCAVATOR"
click at [1162, 357] on icon "clear" at bounding box center [1161, 360] width 17 height 17
paste input "Fri 15 Day 86°"
type input "Fri 15 Day 86°"
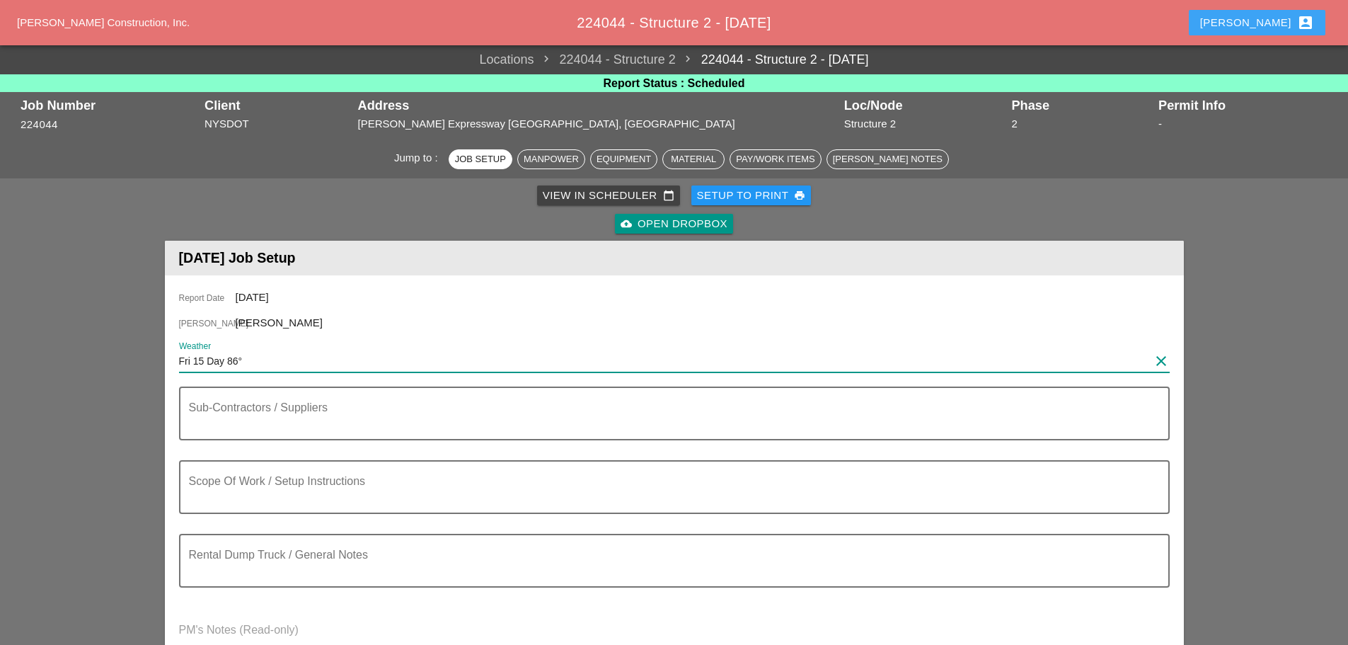
click at [1271, 18] on div "Enrico account_box" at bounding box center [1257, 22] width 114 height 17
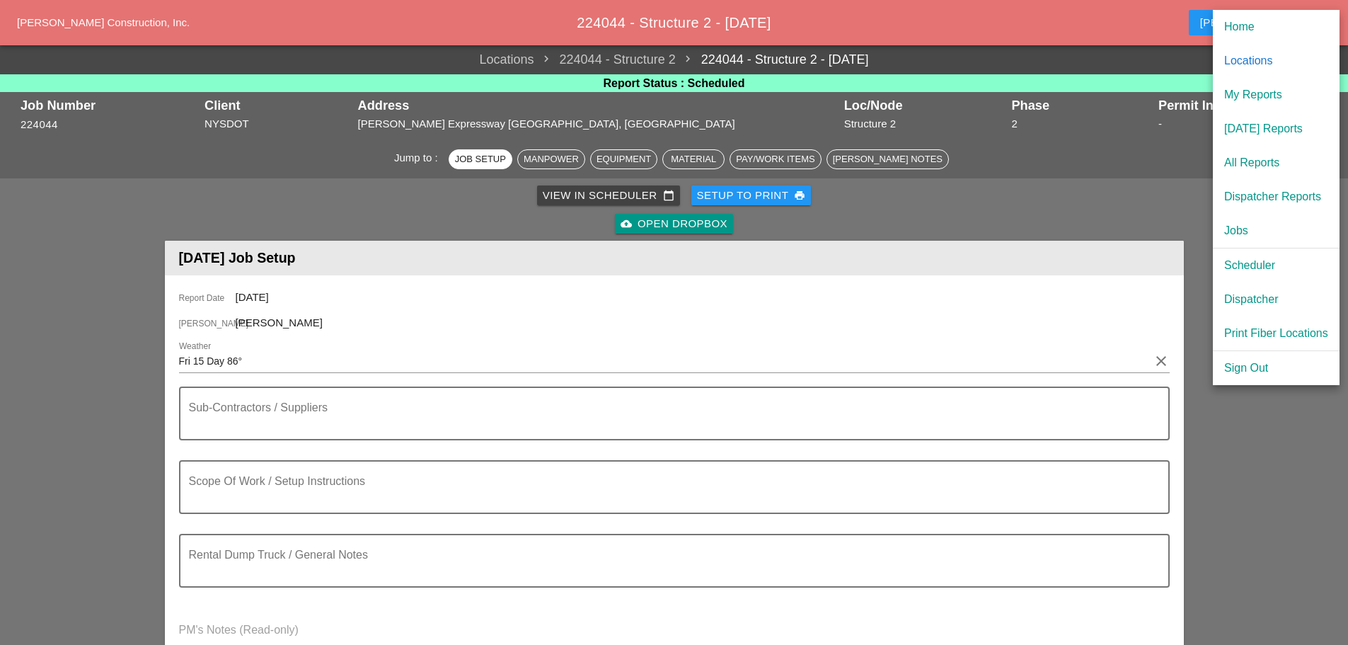
click at [1274, 127] on div "[DATE] Reports" at bounding box center [1276, 128] width 104 height 17
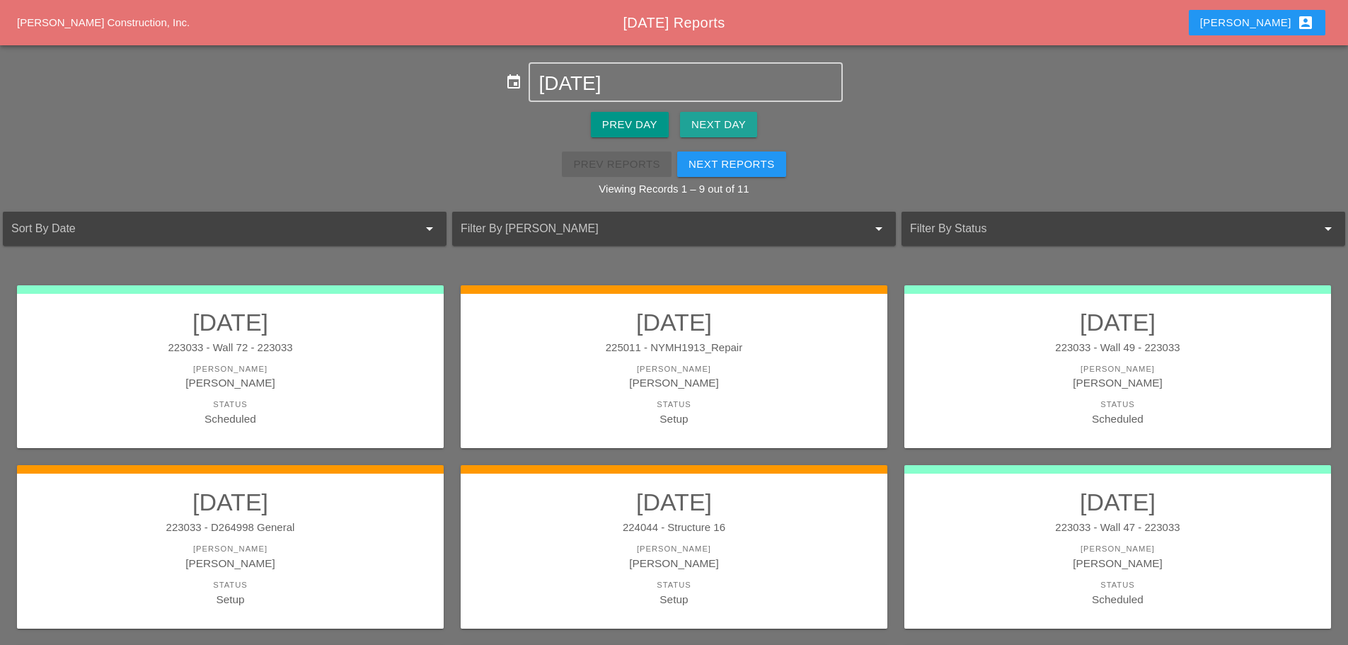
click at [708, 117] on div "Next Day" at bounding box center [718, 125] width 54 height 16
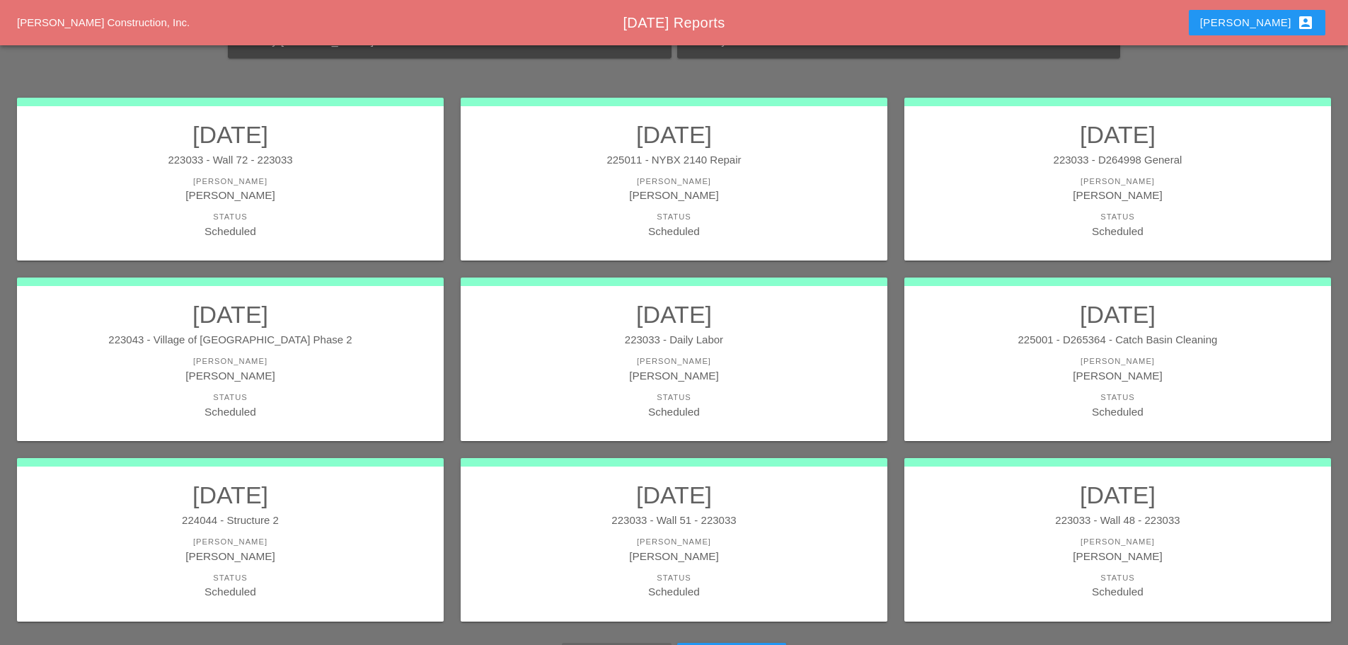
scroll to position [188, 0]
click at [357, 391] on div "Status" at bounding box center [230, 397] width 398 height 12
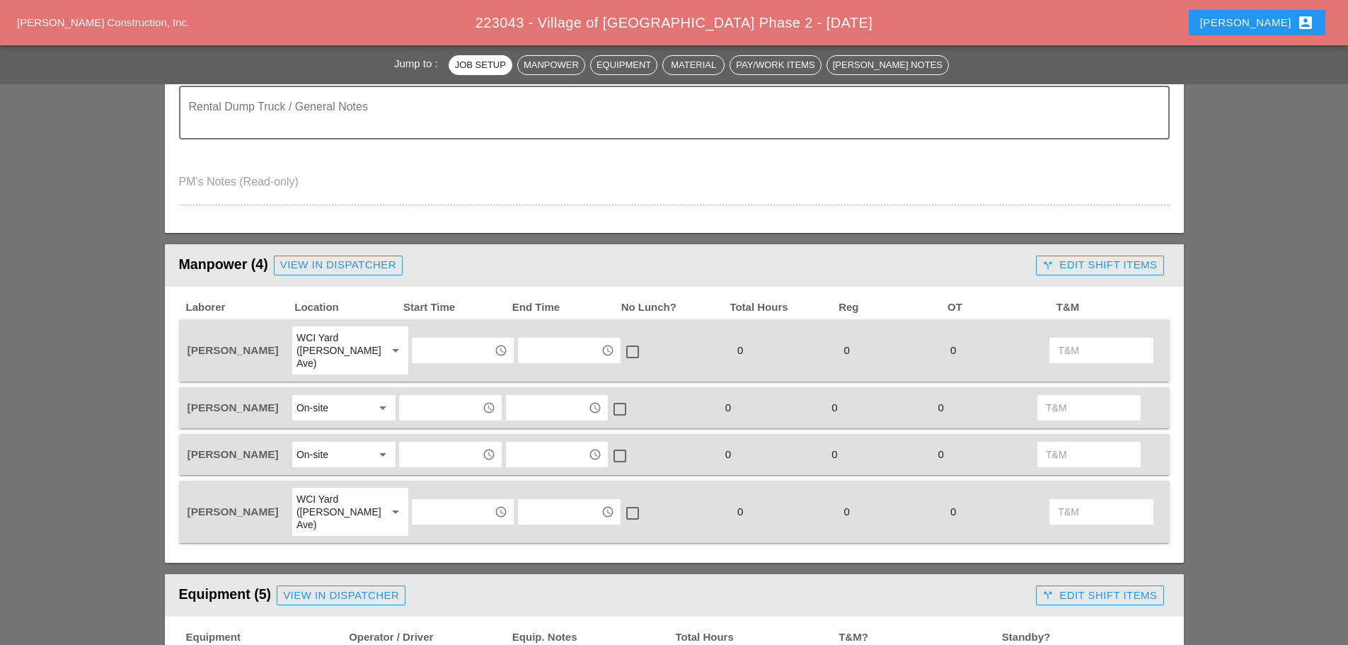
scroll to position [495, 0]
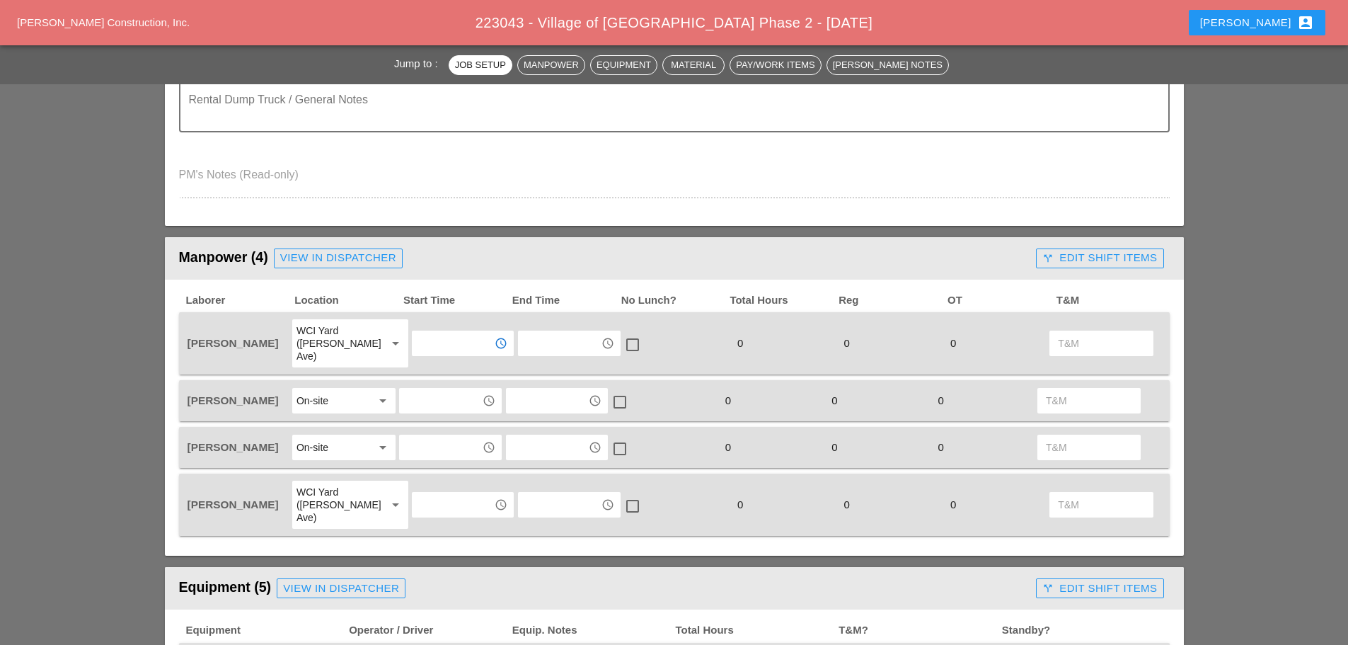
click at [435, 344] on input "text" at bounding box center [453, 343] width 74 height 23
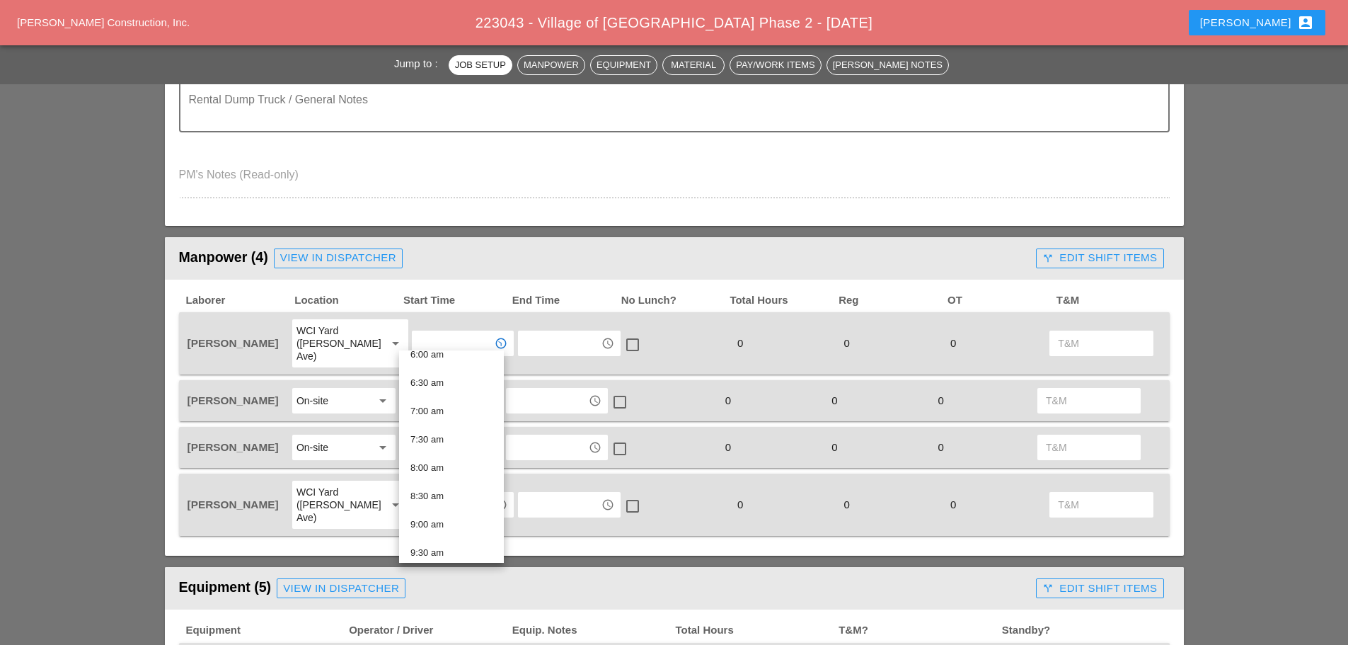
scroll to position [354, 0]
click at [440, 403] on div "7:00 am" at bounding box center [452, 409] width 82 height 17
type input "7:00 am"
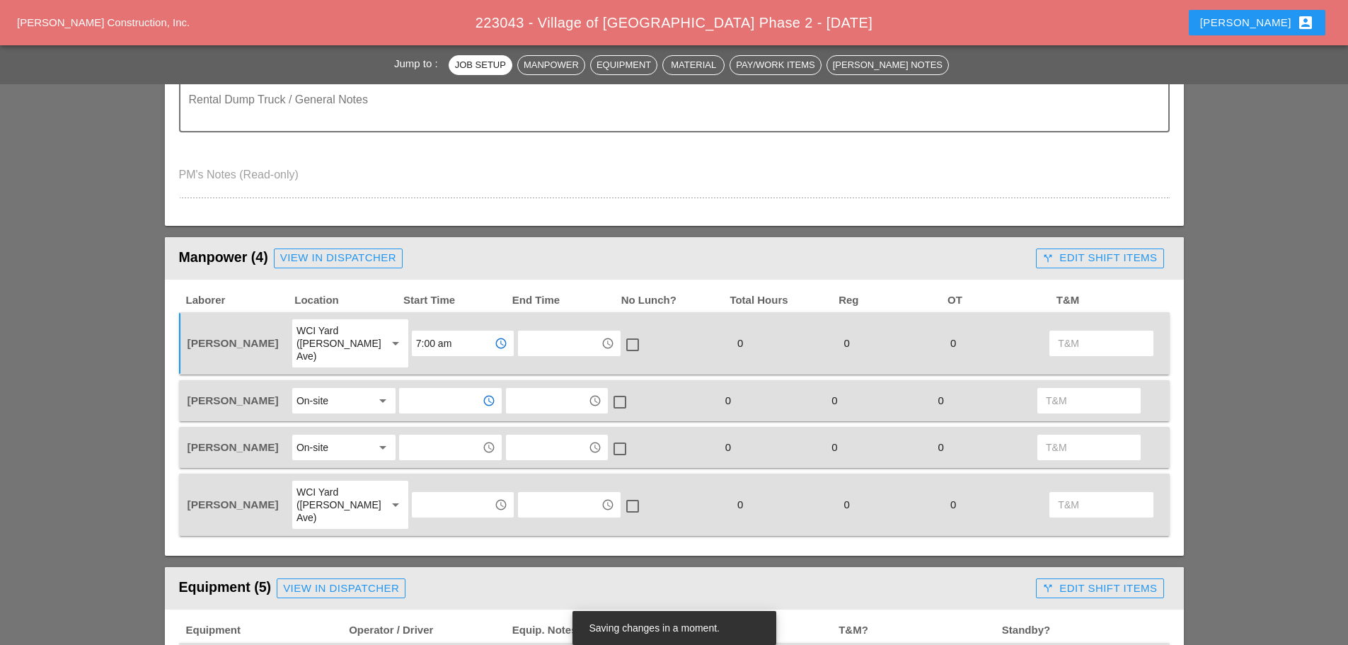
click at [442, 394] on input "text" at bounding box center [440, 400] width 74 height 23
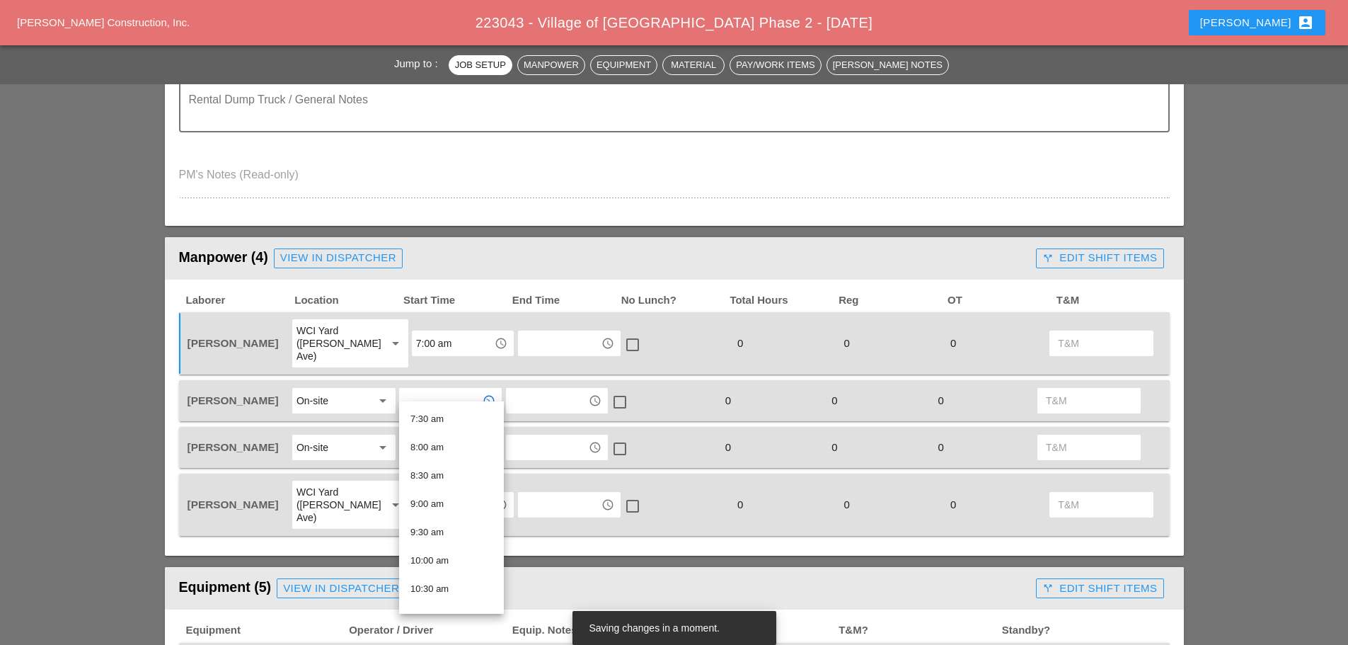
scroll to position [425, 0]
click at [430, 419] on div "7:30 am" at bounding box center [452, 418] width 82 height 17
type input "7:30 am"
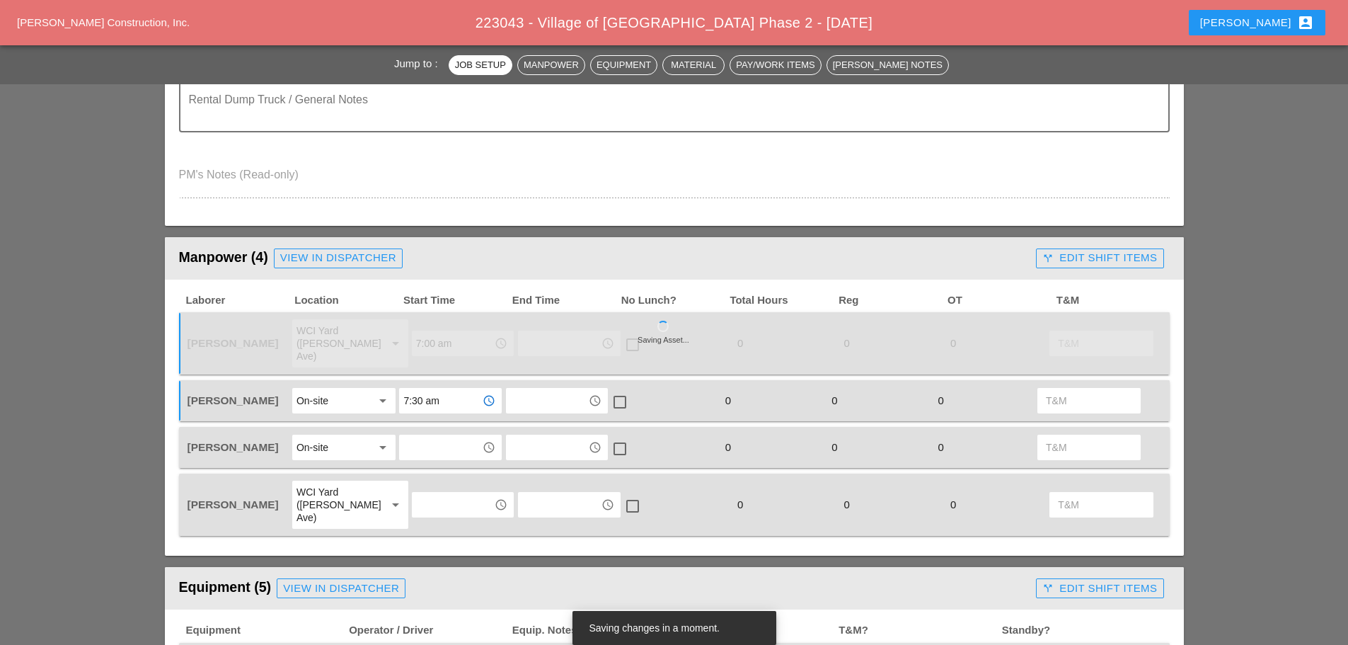
click at [431, 436] on input "text" at bounding box center [440, 447] width 74 height 23
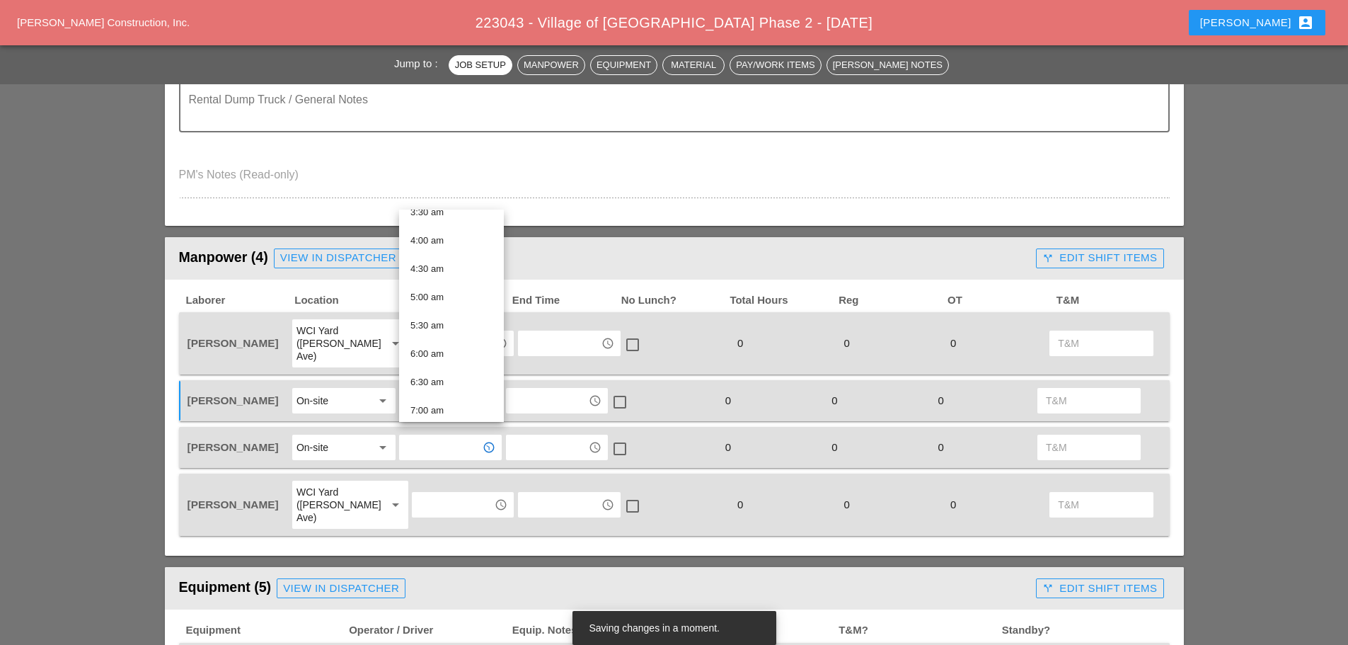
scroll to position [283, 0]
click at [447, 367] on div "7:30 am" at bounding box center [452, 368] width 82 height 17
type input "7:30 am"
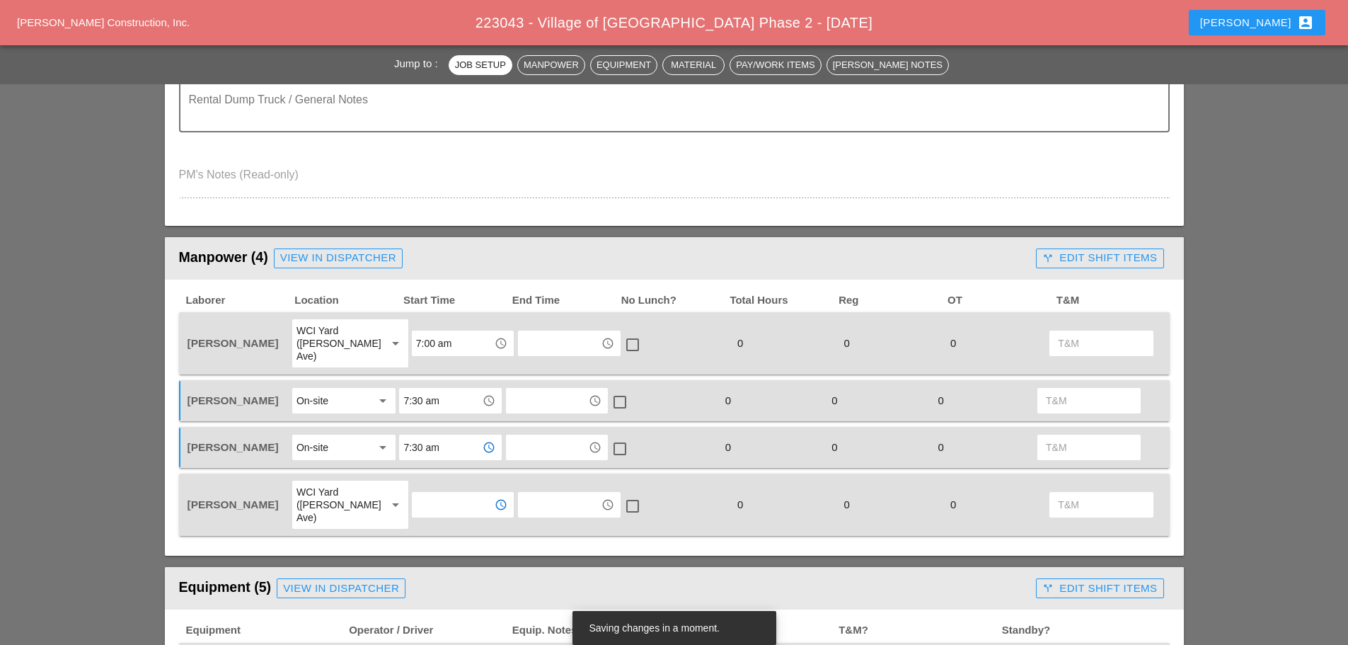
click at [442, 493] on input "text" at bounding box center [453, 504] width 74 height 23
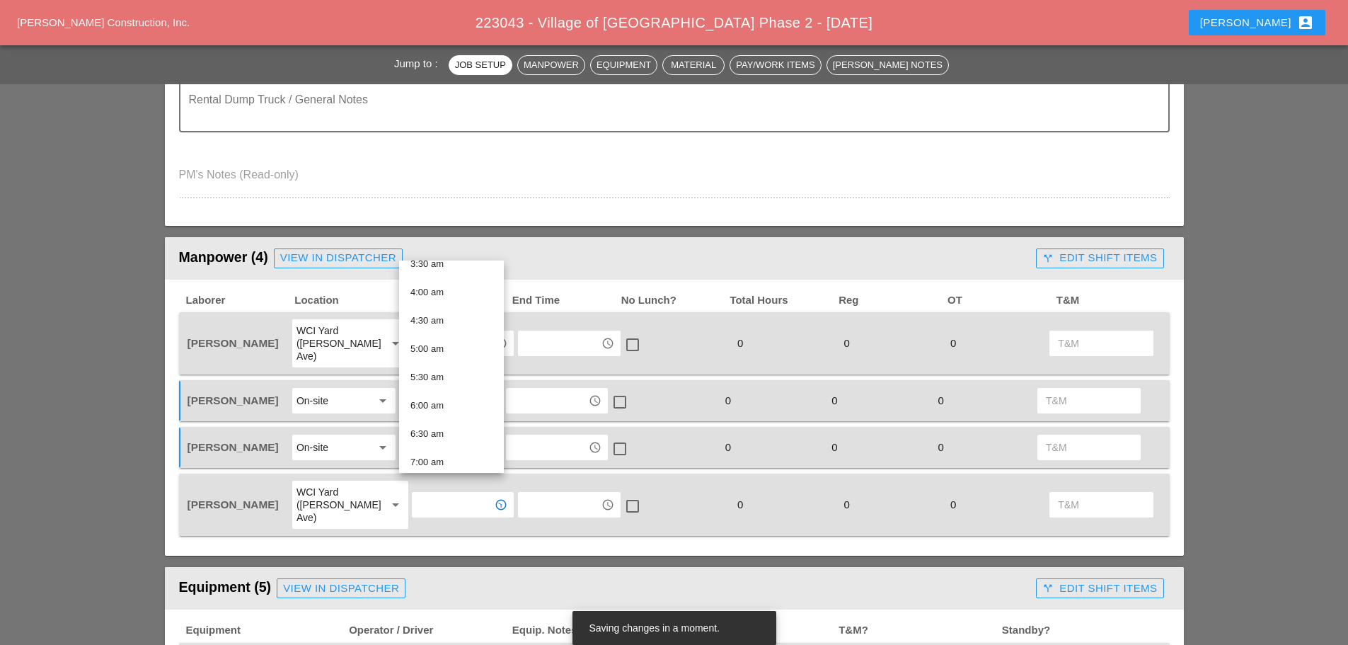
scroll to position [212, 0]
click at [436, 456] on div "7:00 am" at bounding box center [452, 461] width 82 height 17
type input "7:00 am"
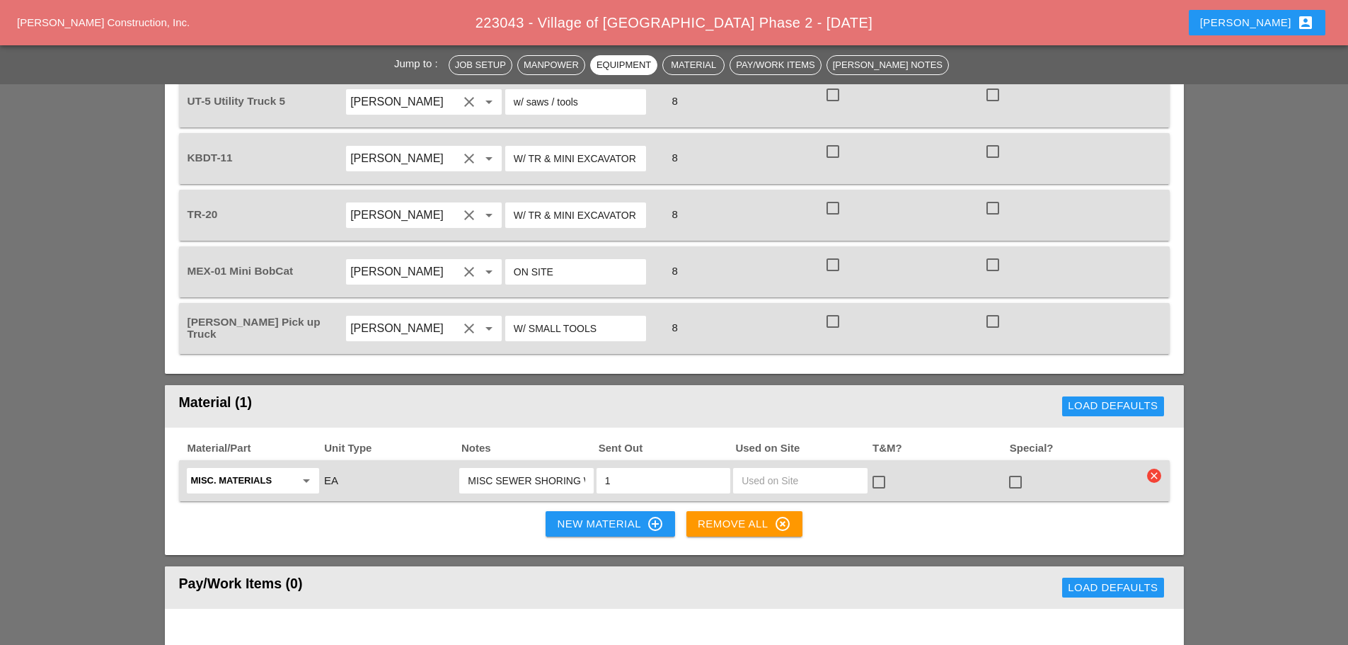
scroll to position [1274, 0]
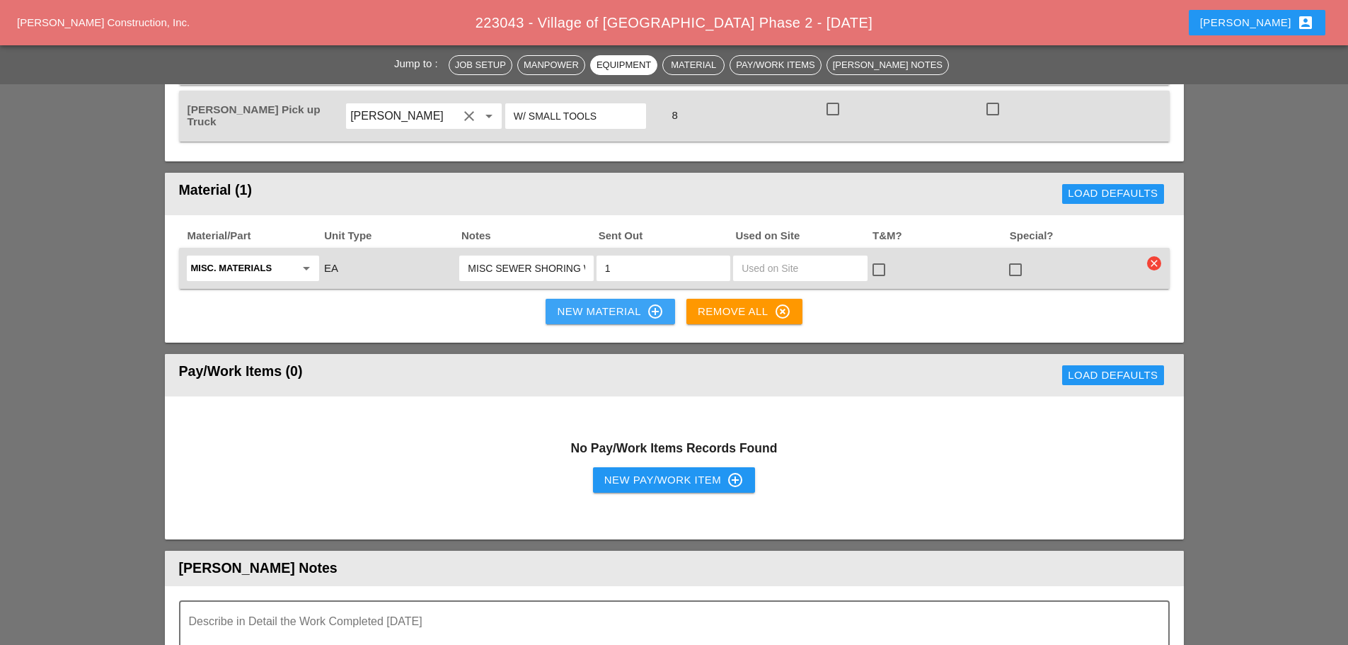
click at [567, 299] on button "New Material control_point" at bounding box center [610, 311] width 129 height 25
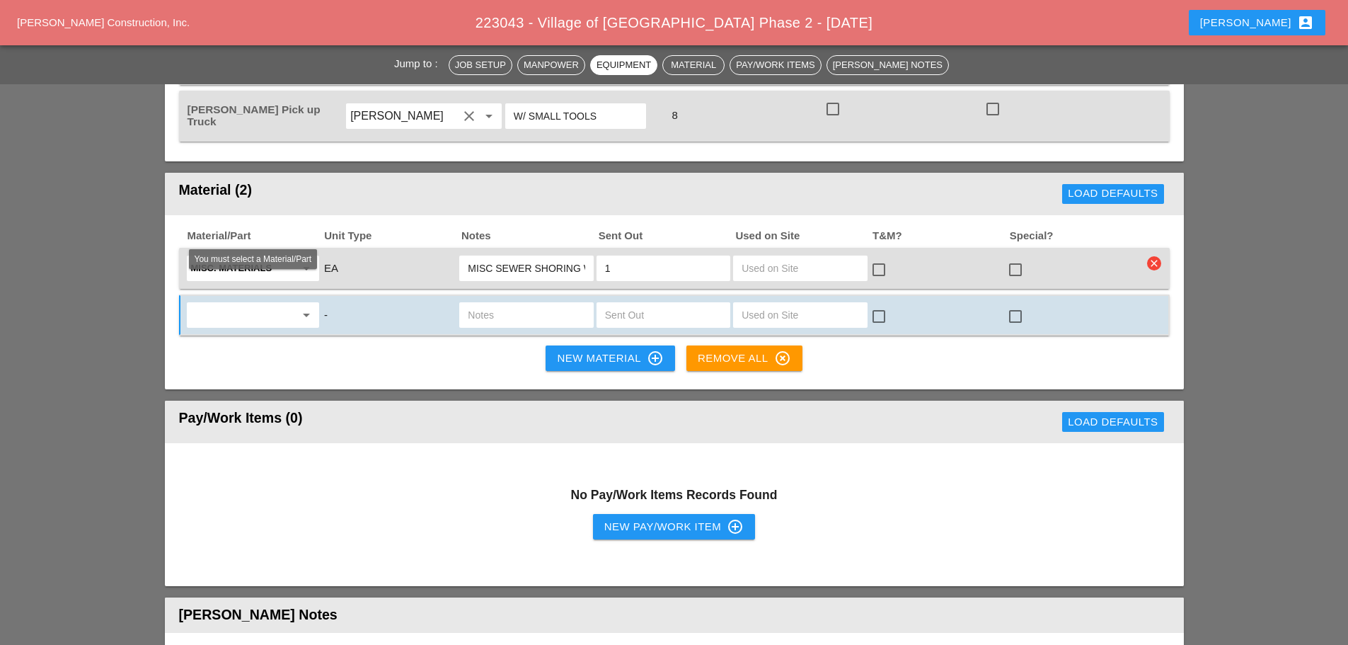
click at [267, 304] on input "text" at bounding box center [243, 315] width 104 height 23
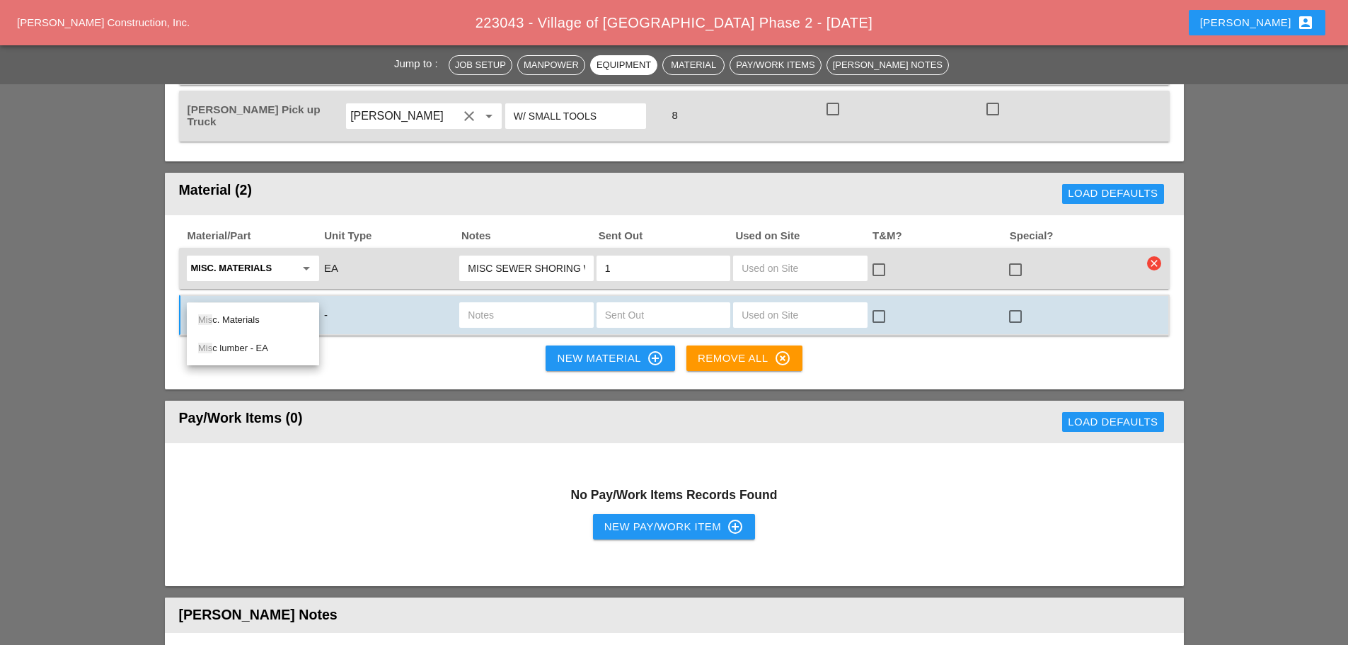
click at [236, 321] on div "Mis c. Materials" at bounding box center [253, 319] width 110 height 17
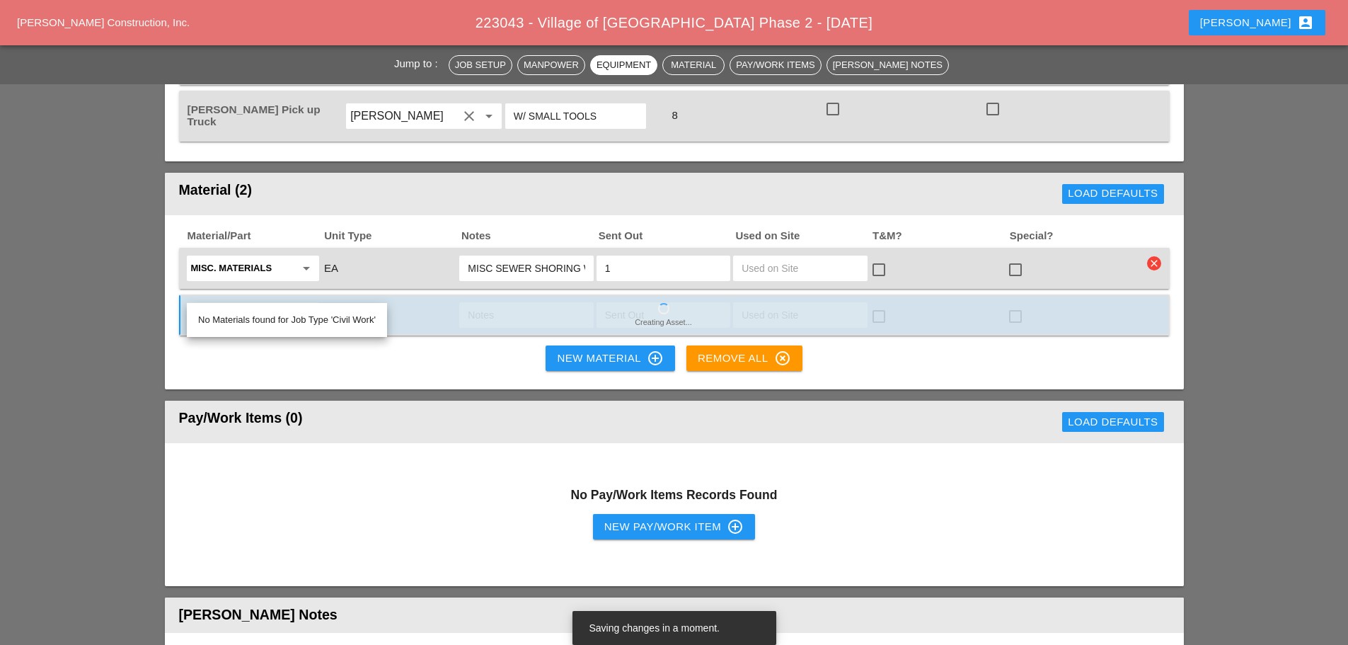
scroll to position [0, 0]
type input "Misc. Materials2"
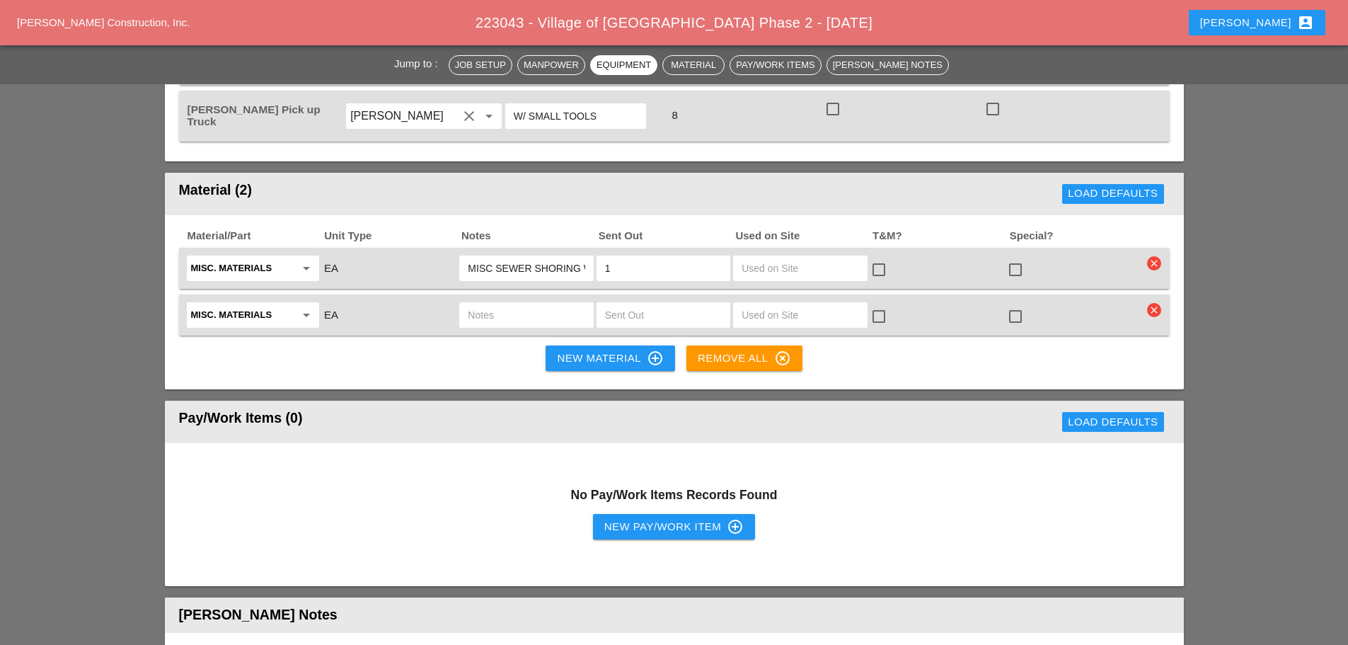
click at [488, 304] on input "text" at bounding box center [526, 315] width 117 height 23
click at [575, 304] on input "2 ROLLS ORANGE FENCE SAFTY" at bounding box center [526, 315] width 117 height 23
type input "2 ROLLS ORANGE FENCE SAFETY"
click at [662, 304] on input "text" at bounding box center [663, 315] width 117 height 23
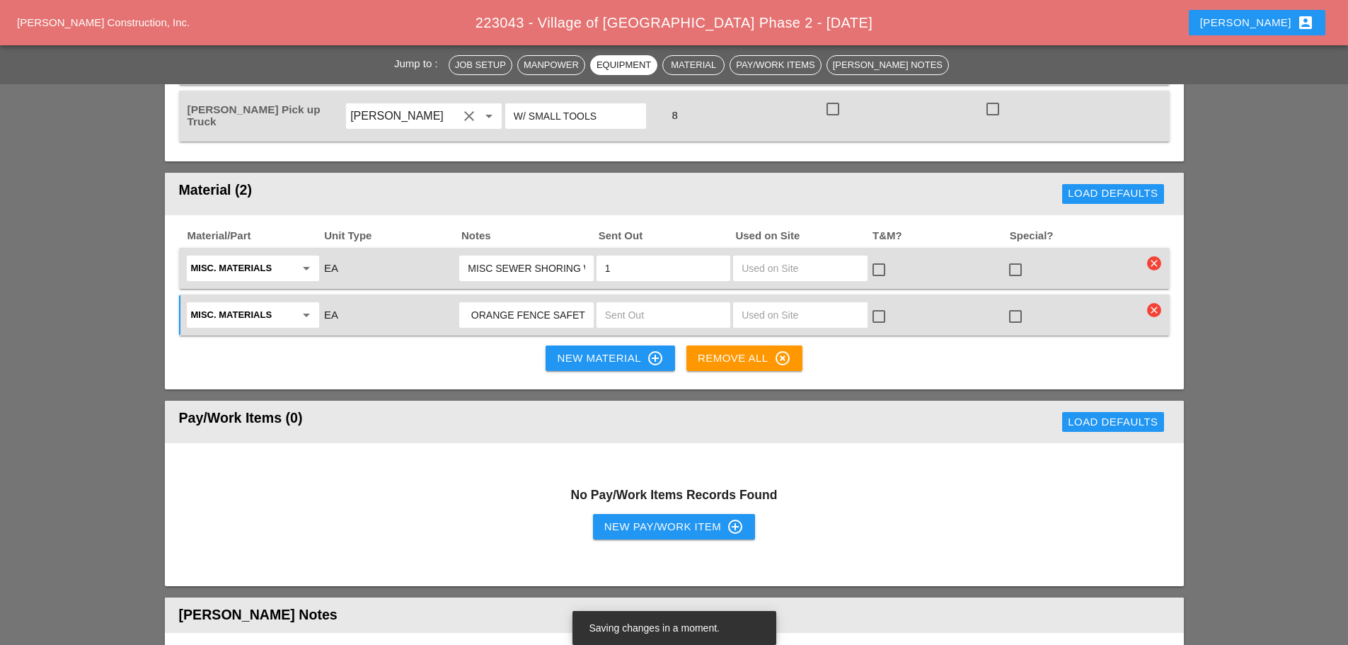
scroll to position [0, 0]
click at [665, 304] on input "text" at bounding box center [663, 315] width 117 height 23
type input "2"
click at [566, 350] on div "New Material control_point" at bounding box center [610, 358] width 106 height 17
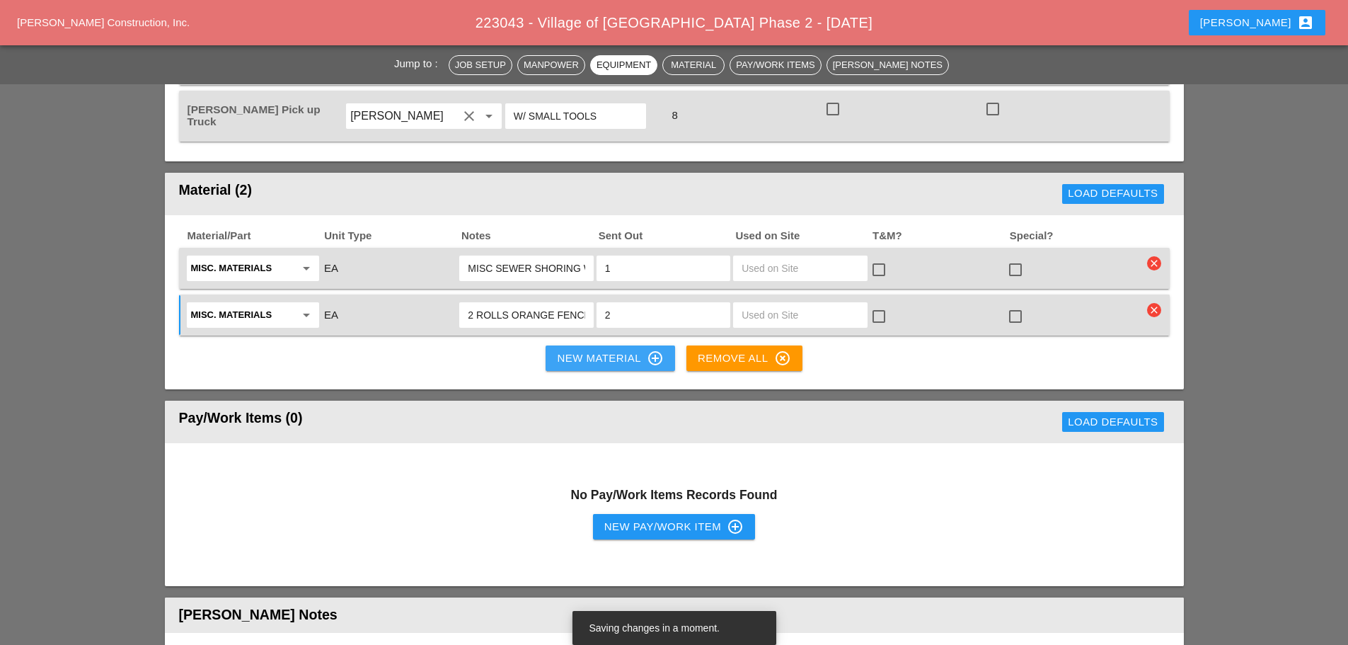
click at [577, 350] on div "New Material control_point" at bounding box center [610, 358] width 106 height 17
click at [582, 350] on div "New Material control_point" at bounding box center [610, 358] width 106 height 17
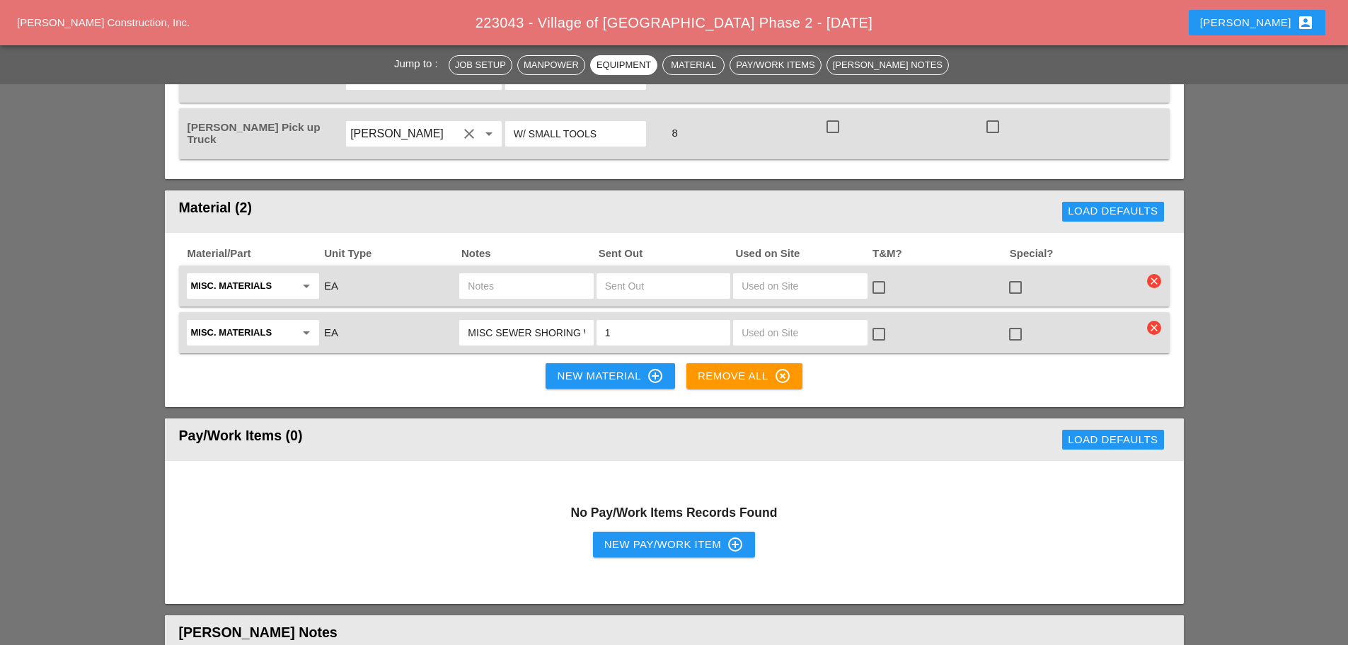
scroll to position [1274, 0]
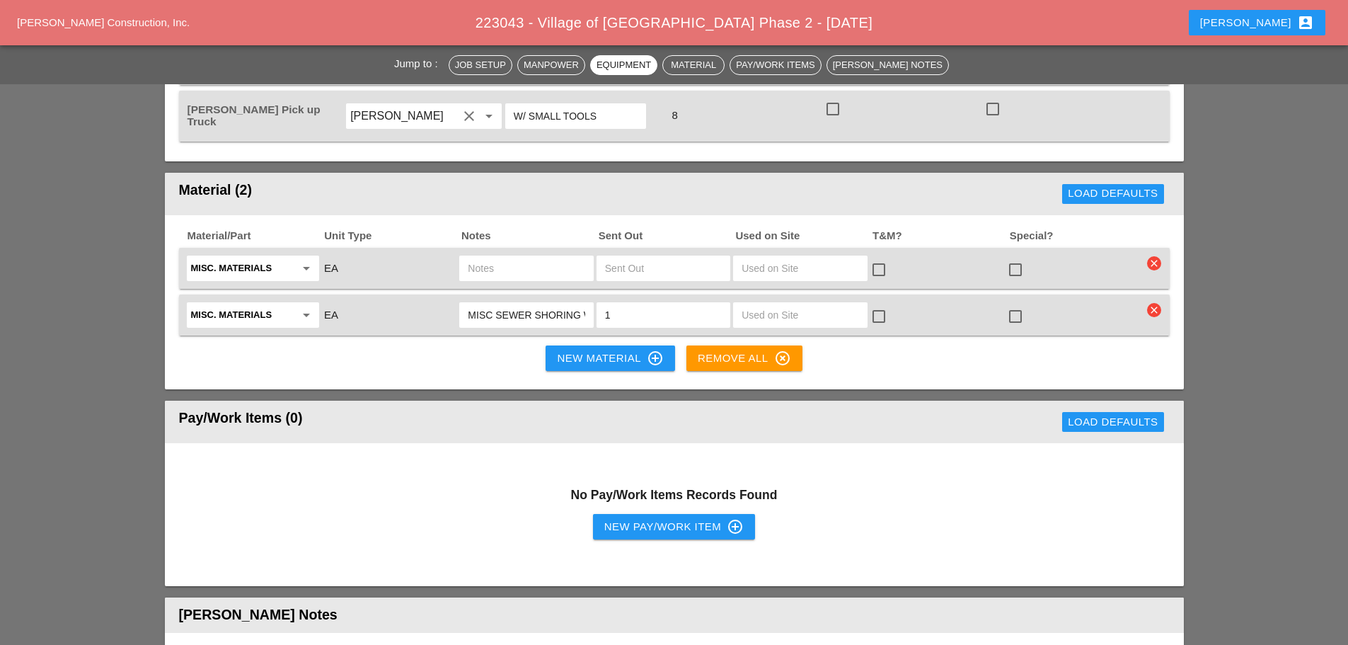
click at [498, 257] on input "text" at bounding box center [526, 268] width 117 height 23
type input "2 ROLLS ORANGE SAFETY FENCE"
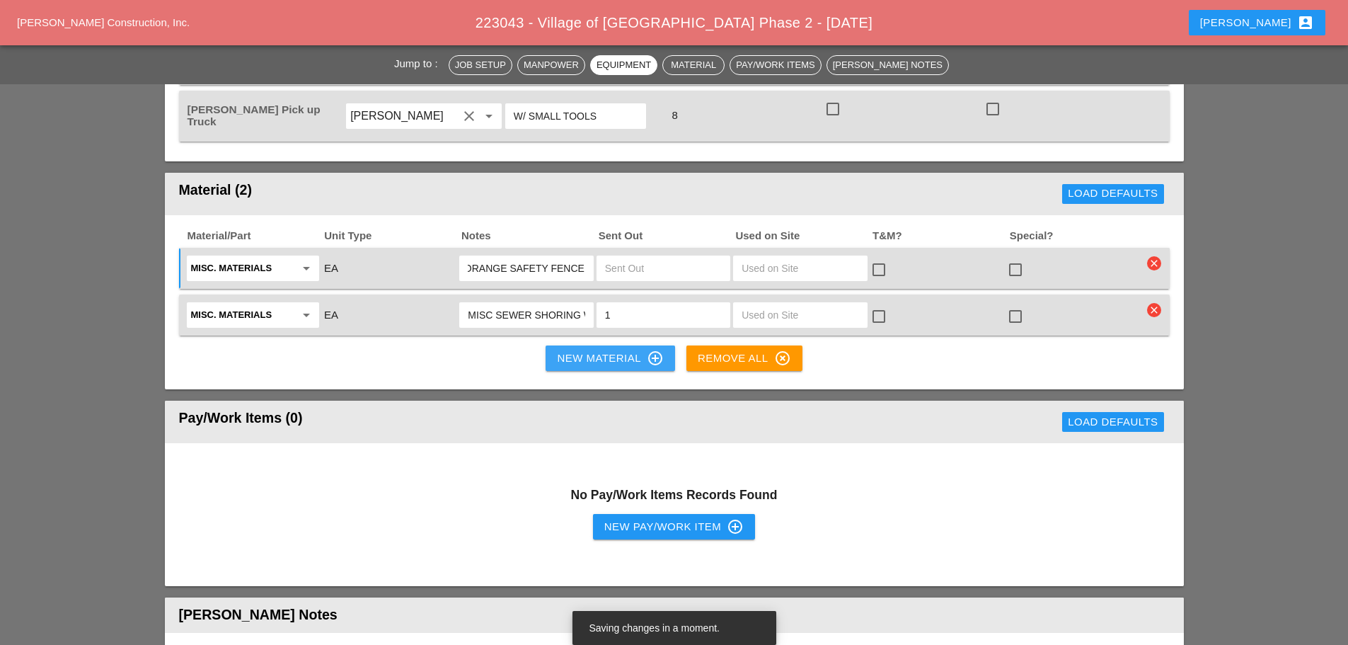
click at [565, 350] on div "New Material control_point" at bounding box center [610, 358] width 106 height 17
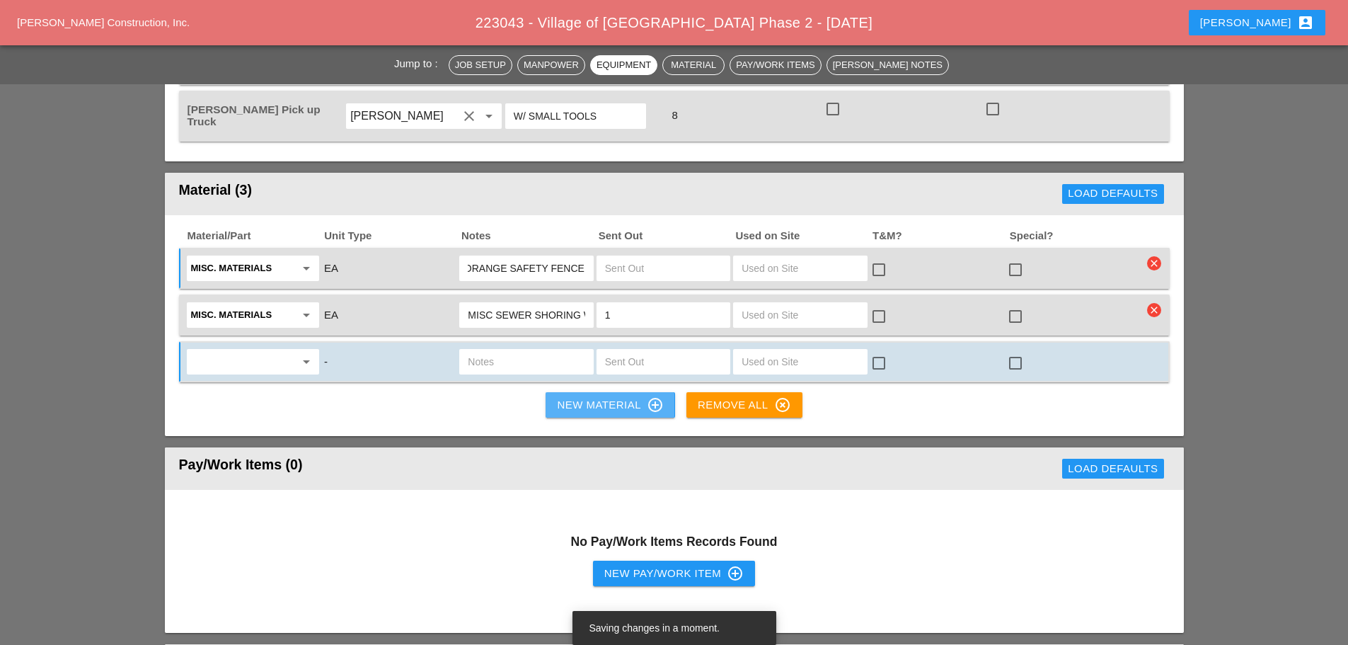
scroll to position [0, 0]
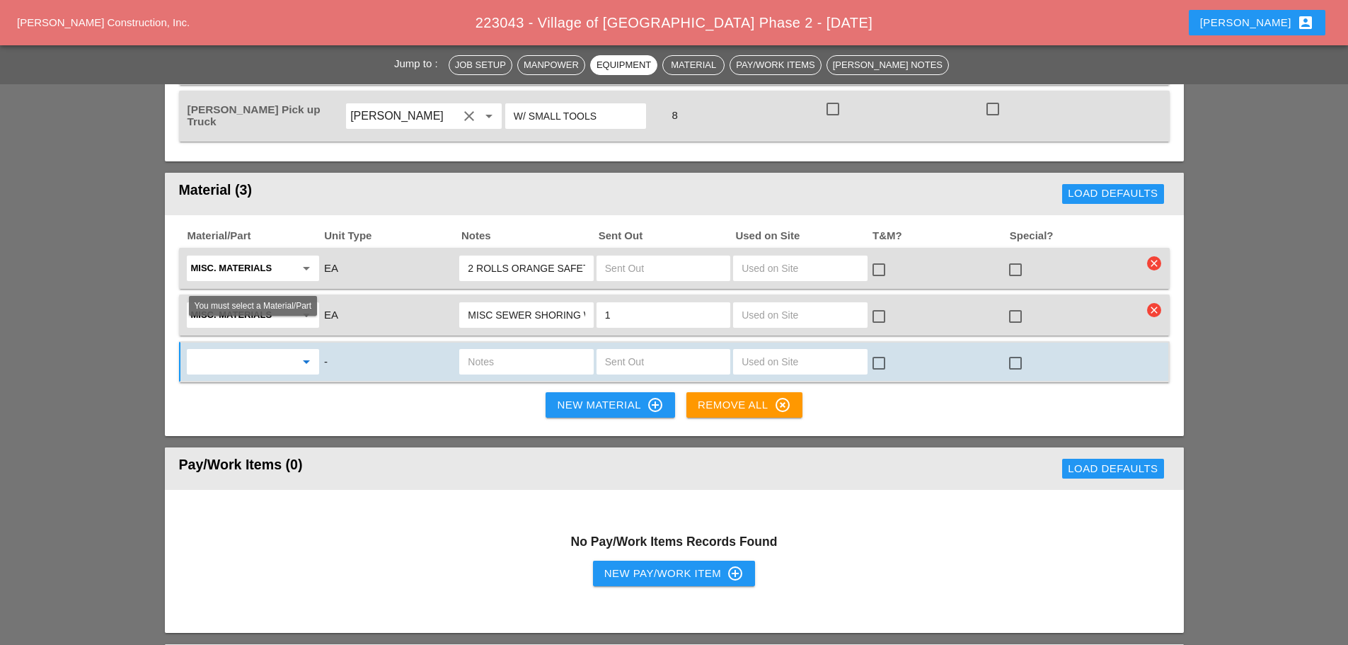
click at [241, 350] on input "text" at bounding box center [243, 361] width 104 height 23
click at [251, 367] on div "Mis c. Materials" at bounding box center [253, 366] width 110 height 17
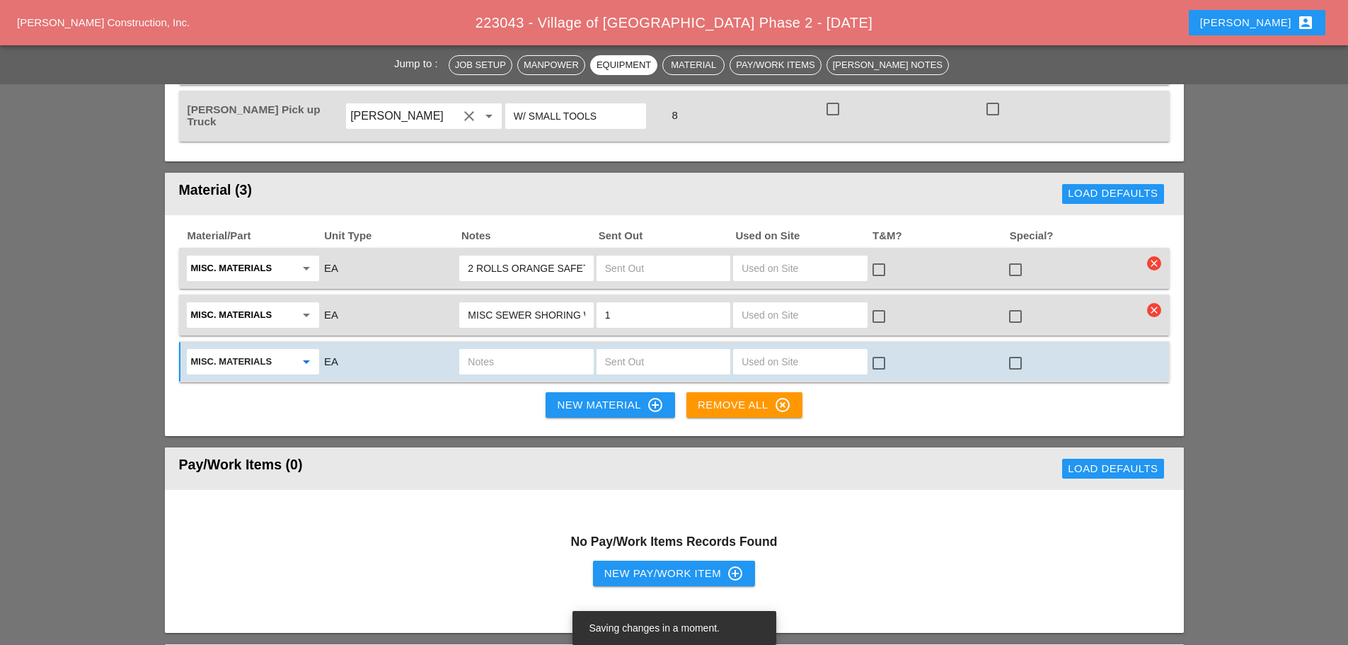
type input "Misc. Materials"
click at [564, 350] on input "text" at bounding box center [526, 361] width 117 height 23
type input "SHEETING NAILS"
click at [614, 350] on input "text" at bounding box center [663, 361] width 117 height 23
type input "1"
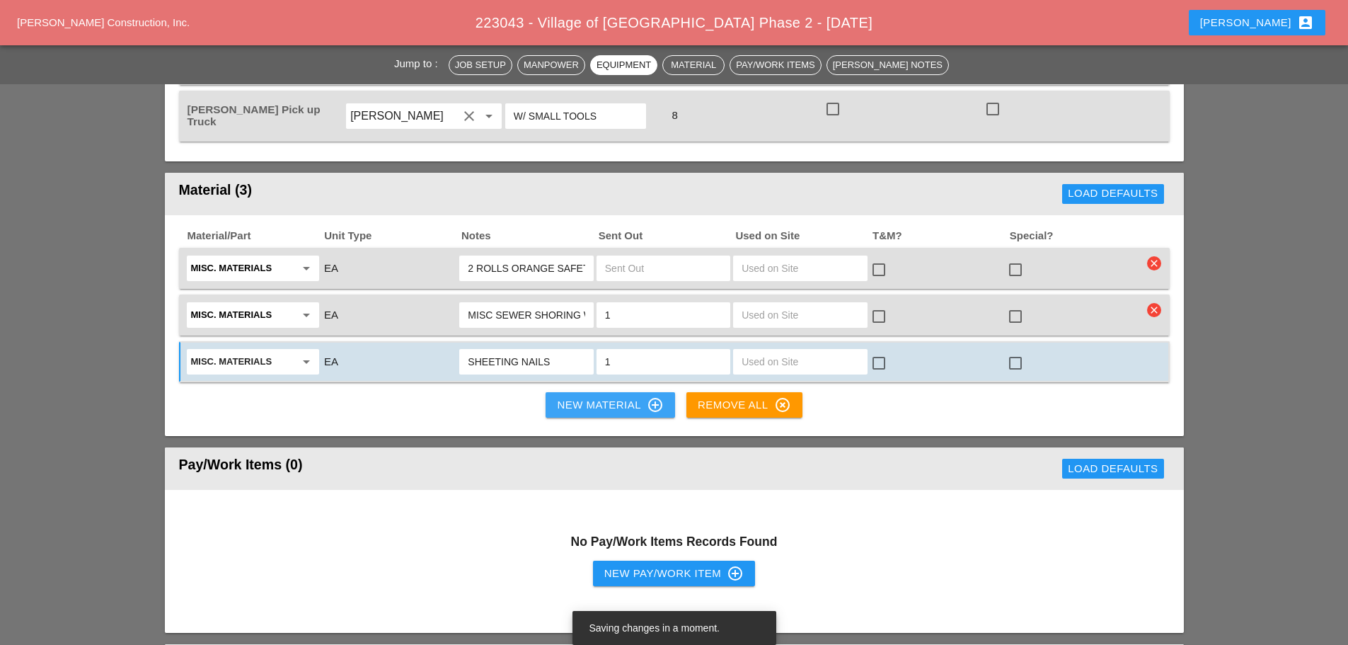
click at [580, 396] on div "New Material control_point" at bounding box center [610, 404] width 106 height 17
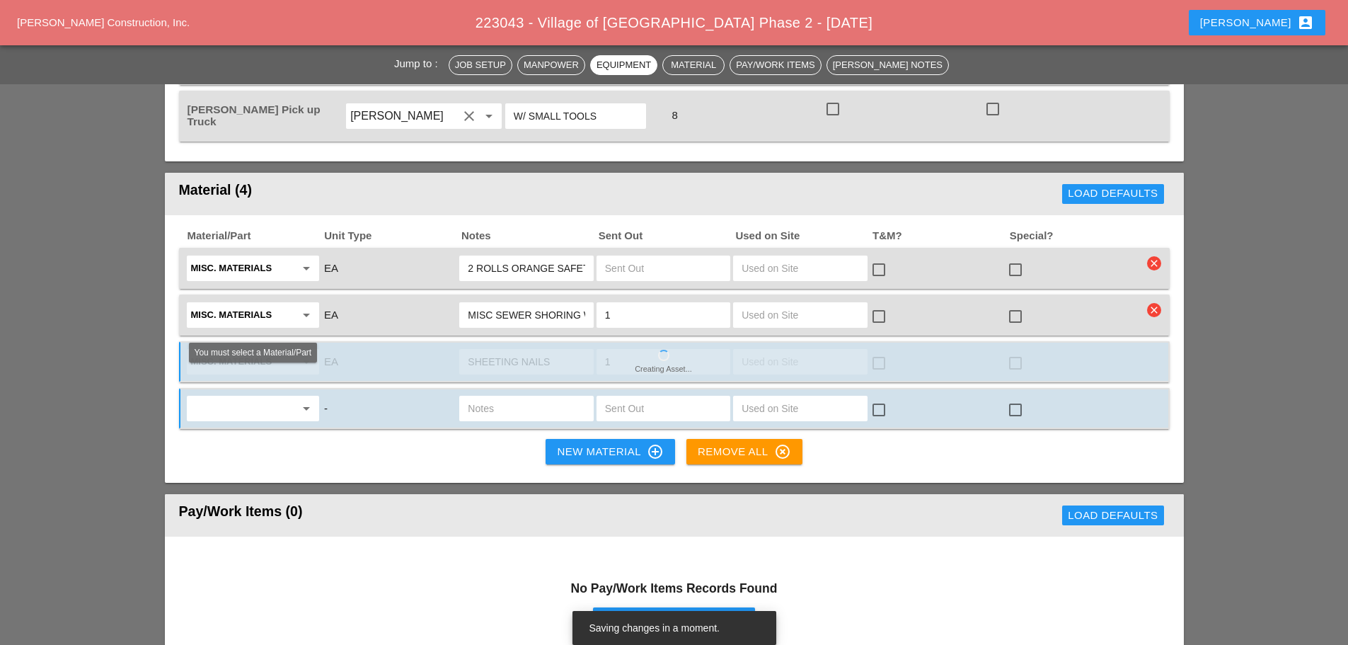
click at [268, 397] on input "text" at bounding box center [243, 408] width 104 height 23
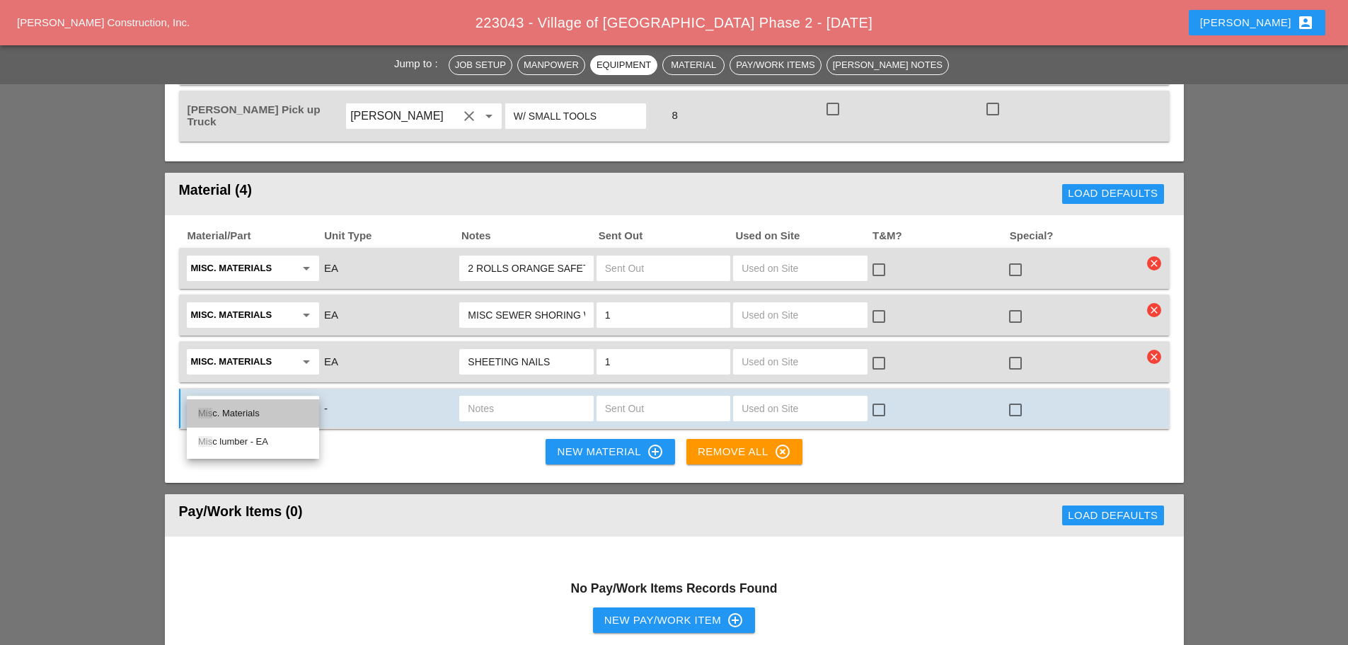
click at [275, 415] on div "Mis c. Materials" at bounding box center [253, 413] width 110 height 17
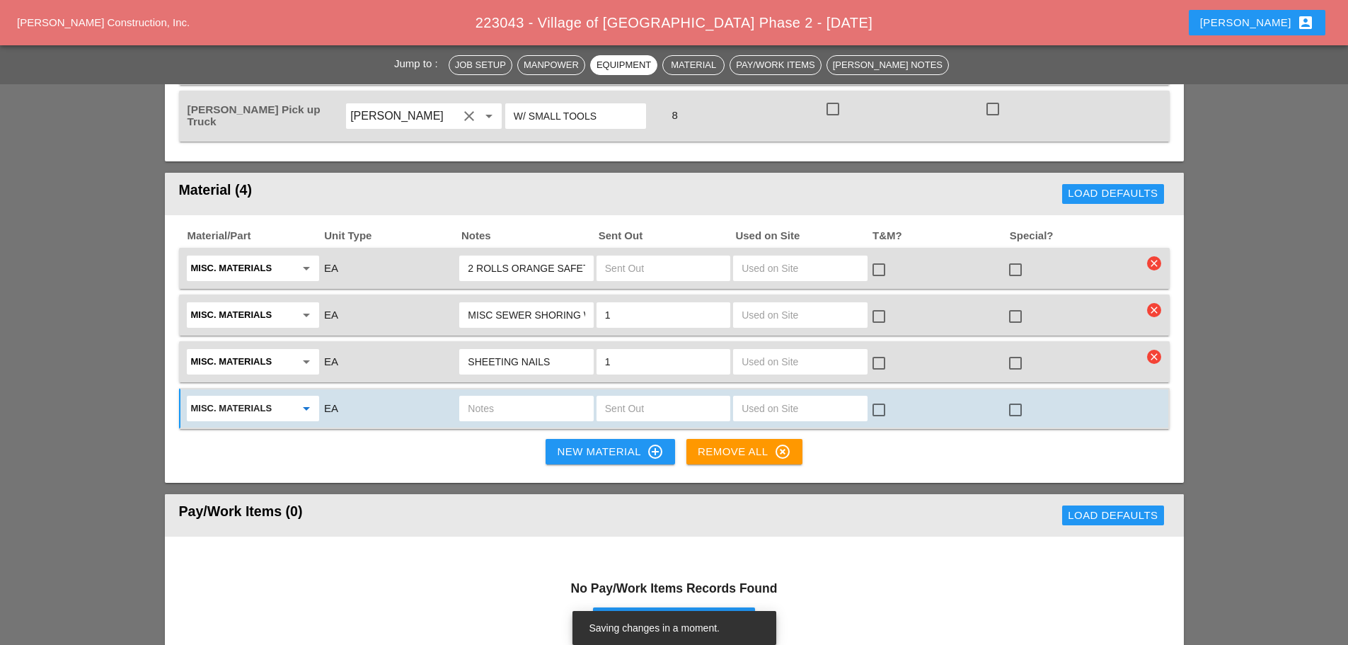
type input "Misc. Materials"
click at [481, 397] on input "text" at bounding box center [526, 408] width 117 height 23
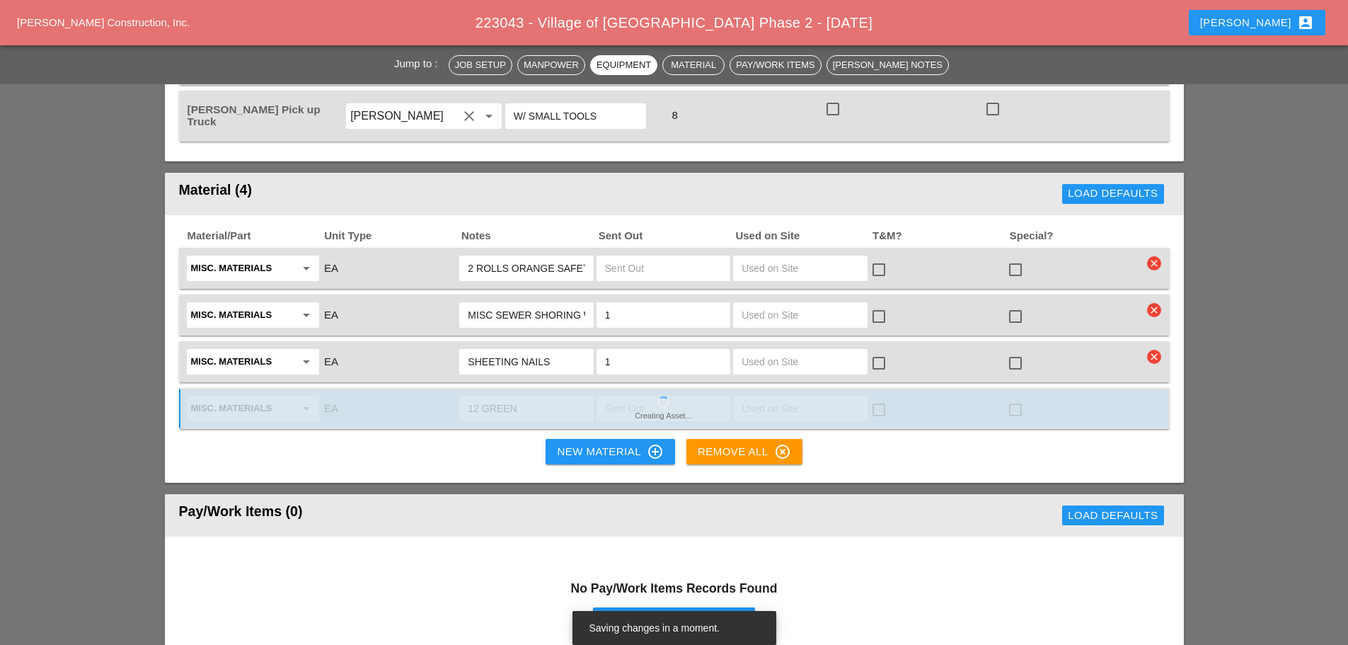
type input "12 GREEN"
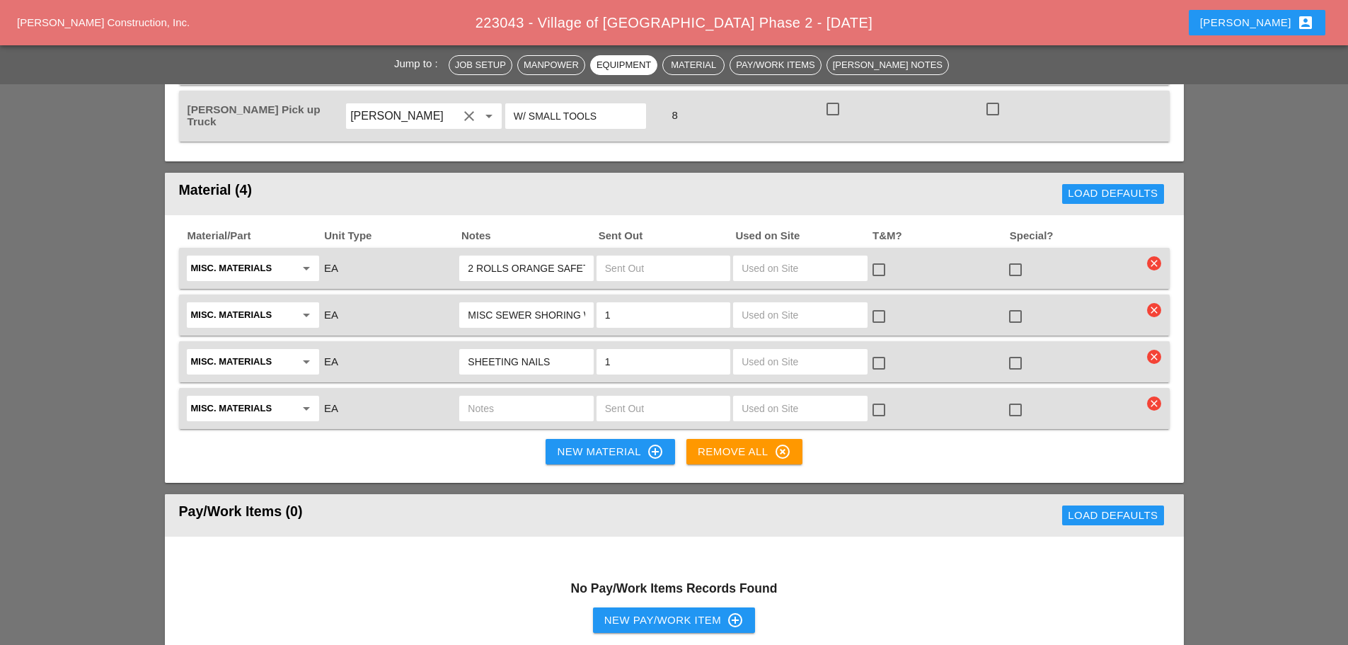
click at [481, 397] on input "text" at bounding box center [526, 408] width 117 height 23
type input "12 GREEN POST"
click at [667, 397] on input "text" at bounding box center [663, 408] width 117 height 23
type input "12"
click at [664, 257] on input "text" at bounding box center [663, 268] width 117 height 23
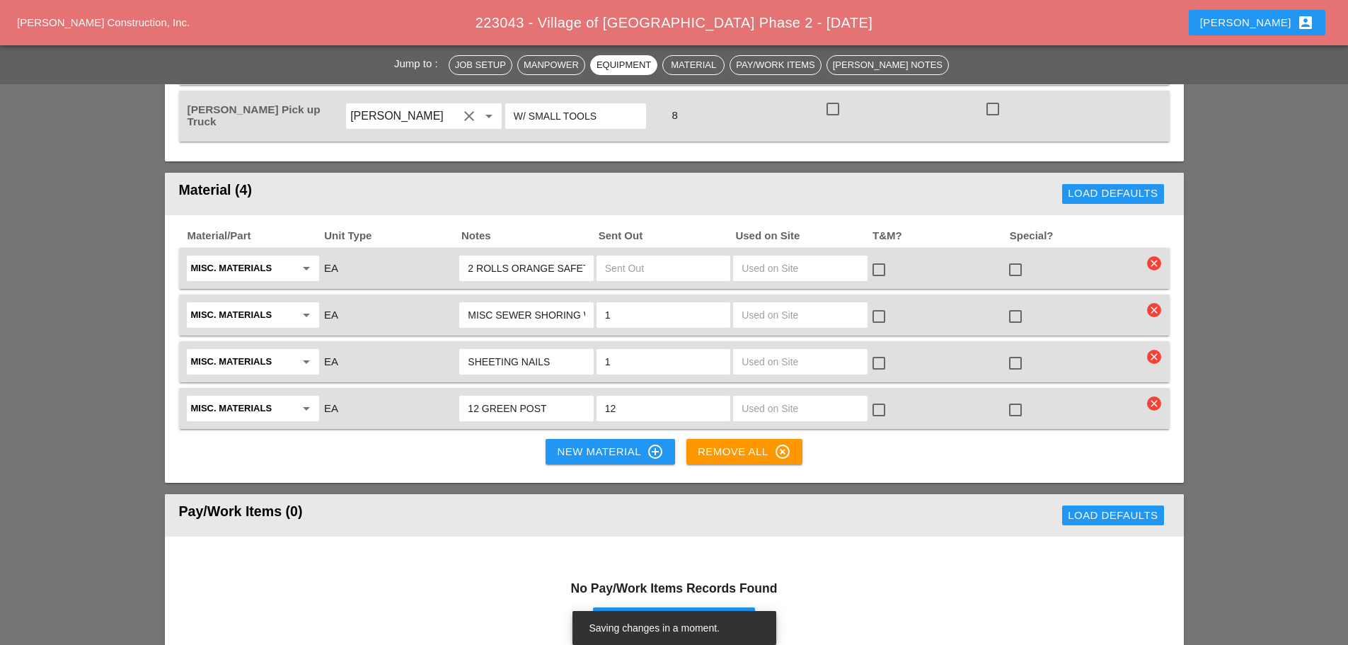
type input "2"
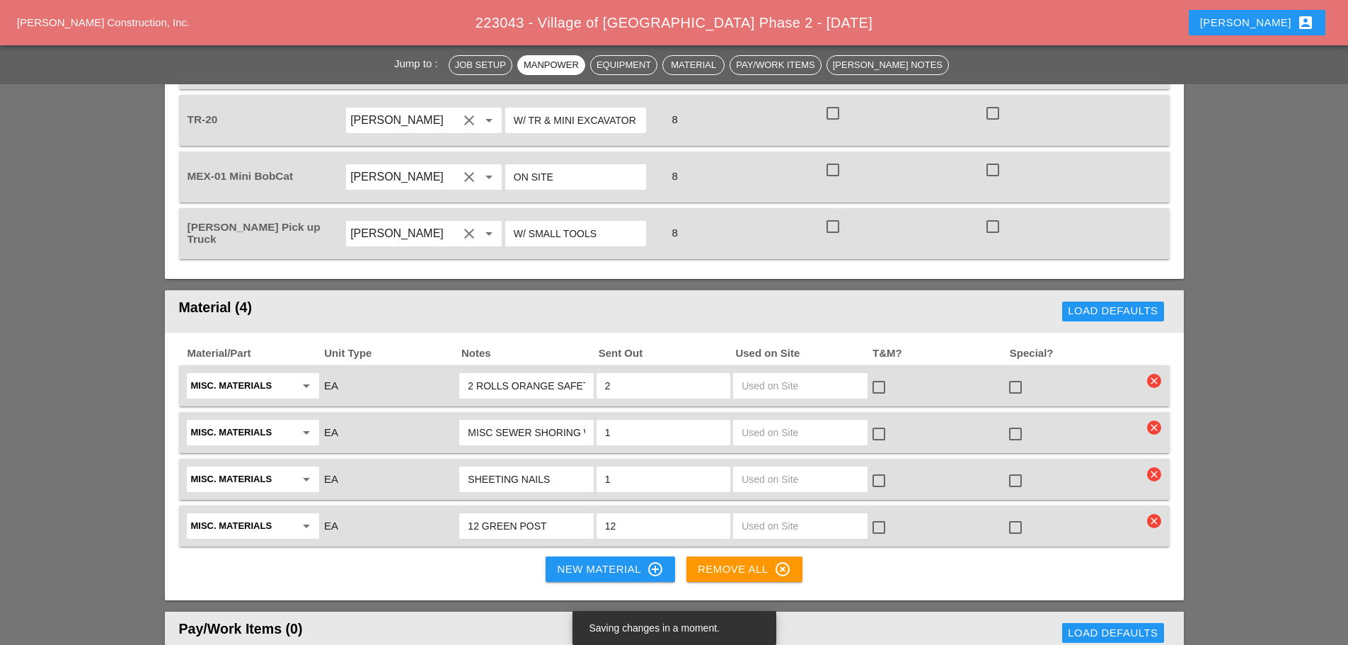
scroll to position [1416, 0]
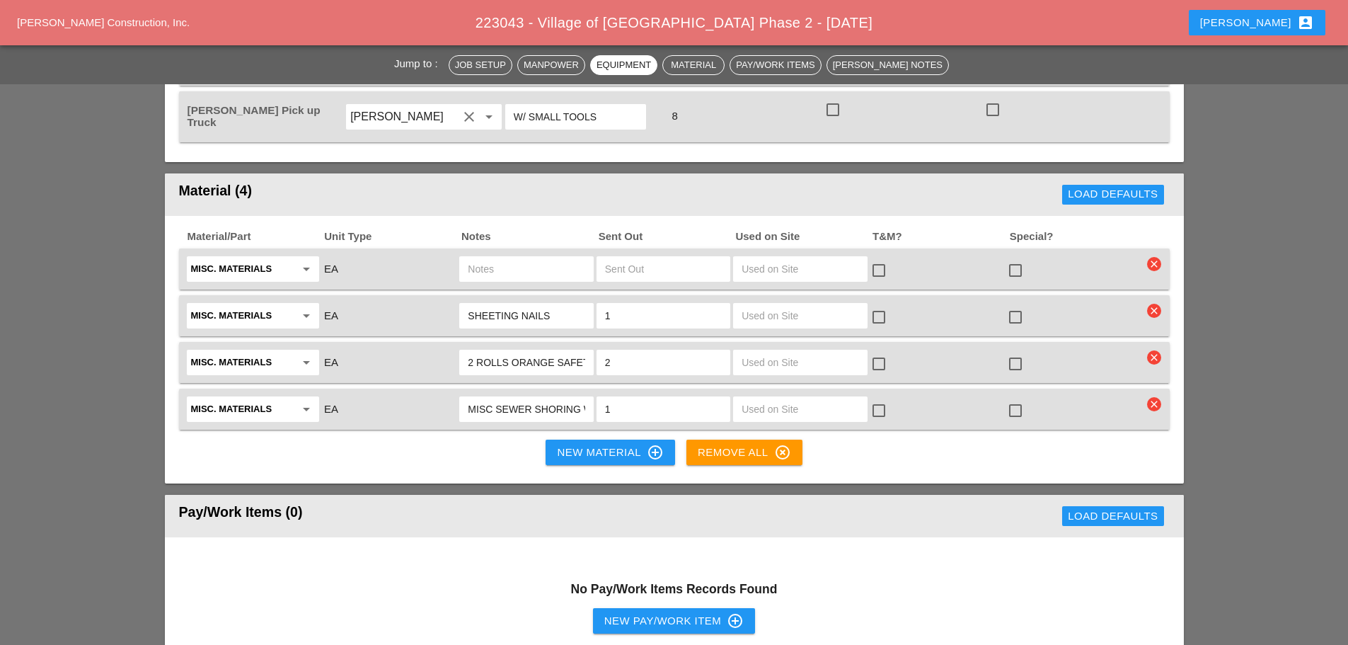
scroll to position [1274, 0]
click at [529, 257] on input "text" at bounding box center [526, 268] width 117 height 23
type input "12 GREEN POST"
click at [649, 257] on input "text" at bounding box center [663, 268] width 117 height 23
type input "12"
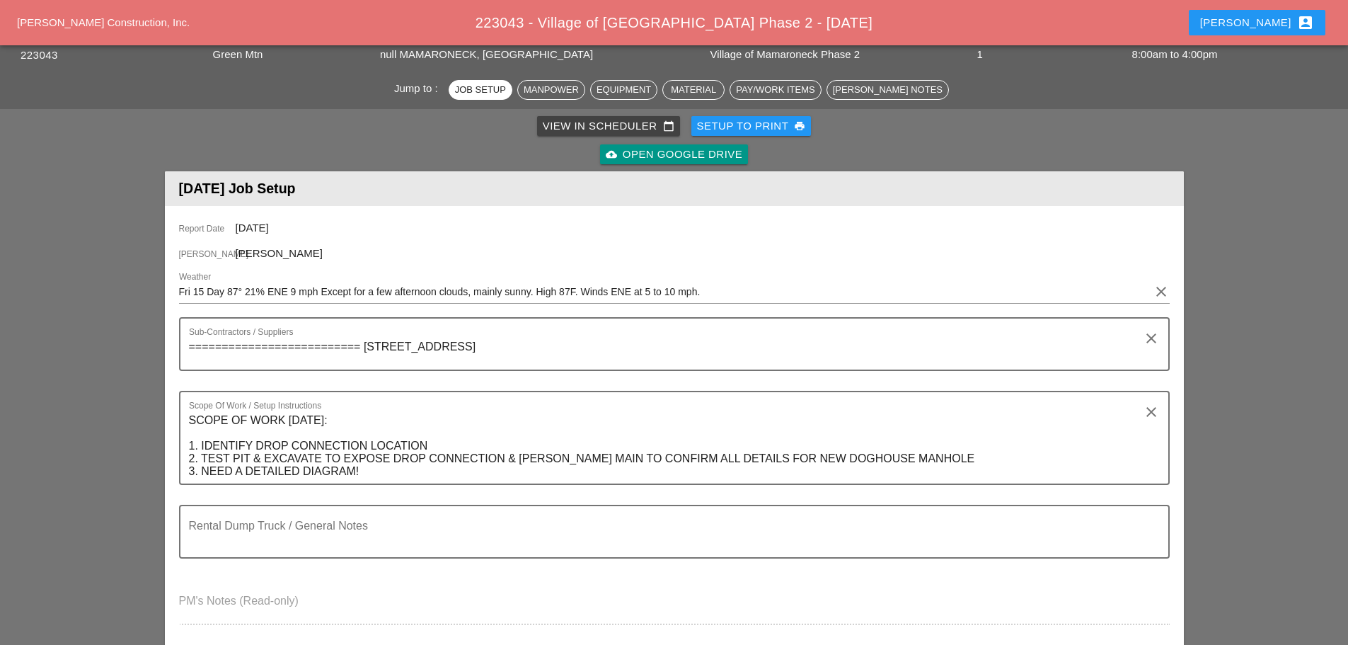
scroll to position [0, 0]
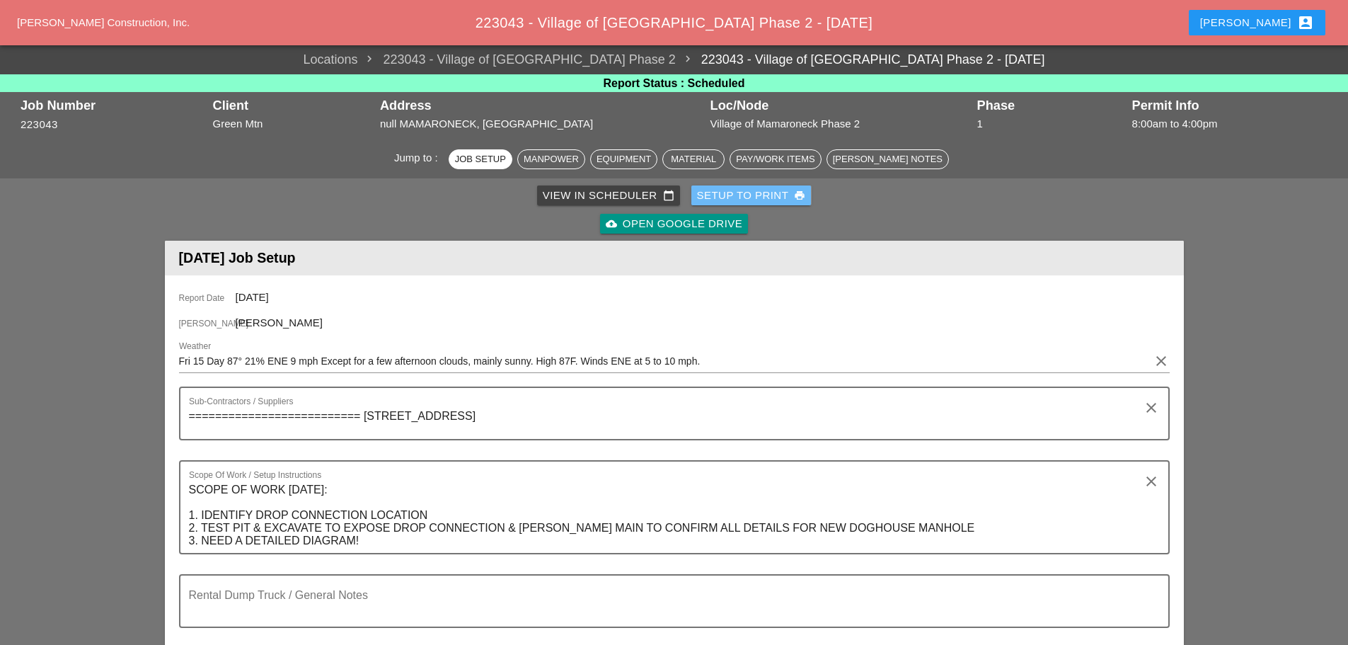
click at [717, 195] on div "Setup to Print print" at bounding box center [751, 196] width 109 height 16
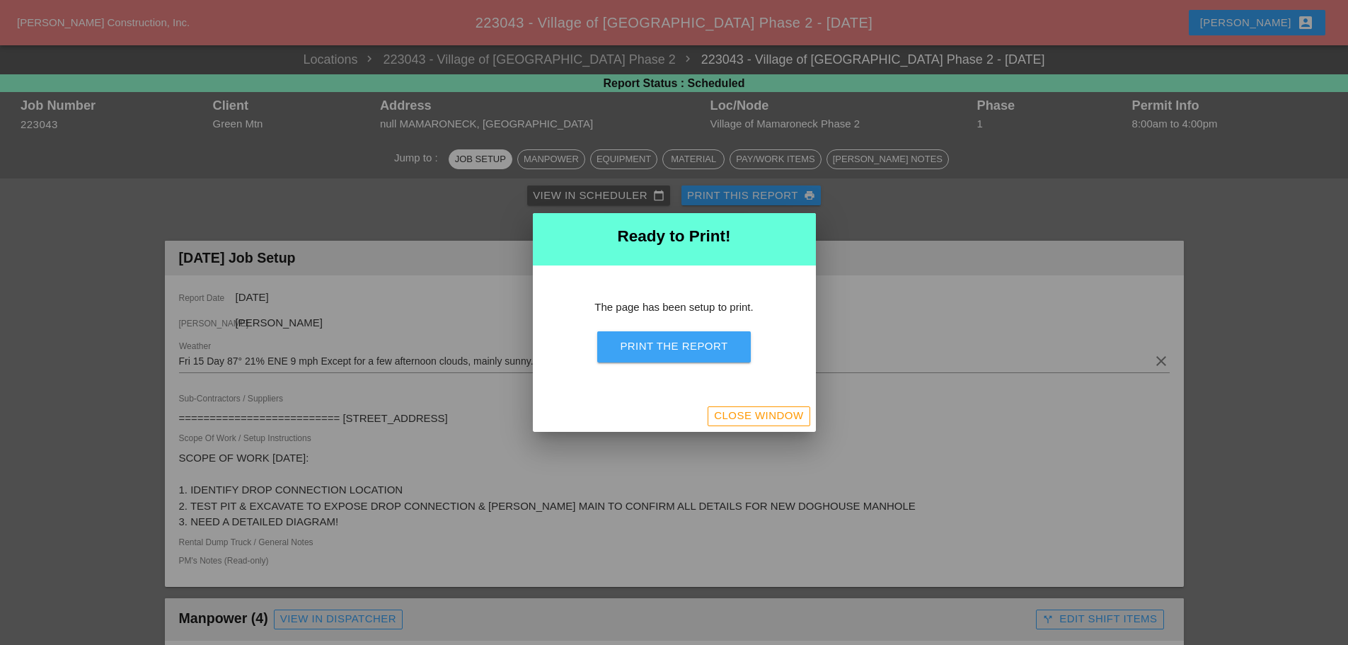
click at [723, 345] on div "Print the Report" at bounding box center [674, 346] width 108 height 16
click at [727, 421] on div "Close Window" at bounding box center [758, 416] width 89 height 16
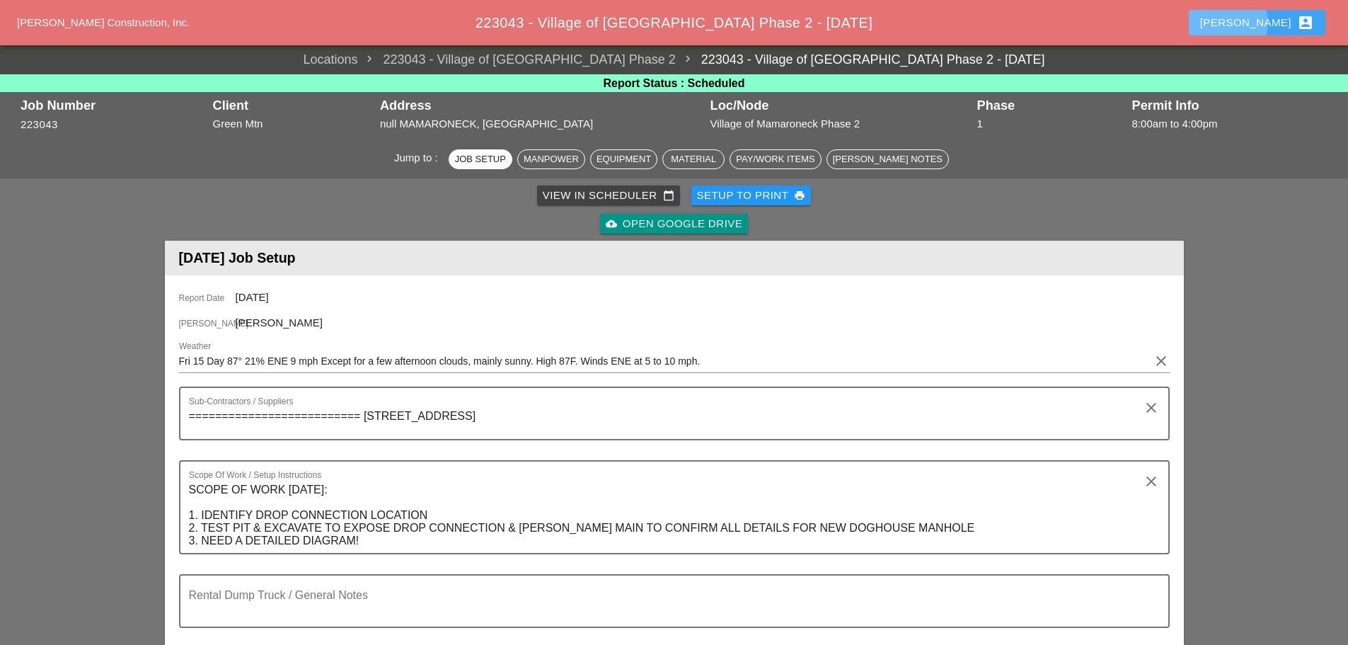
click at [1266, 18] on div "[PERSON_NAME] account_box" at bounding box center [1257, 22] width 114 height 17
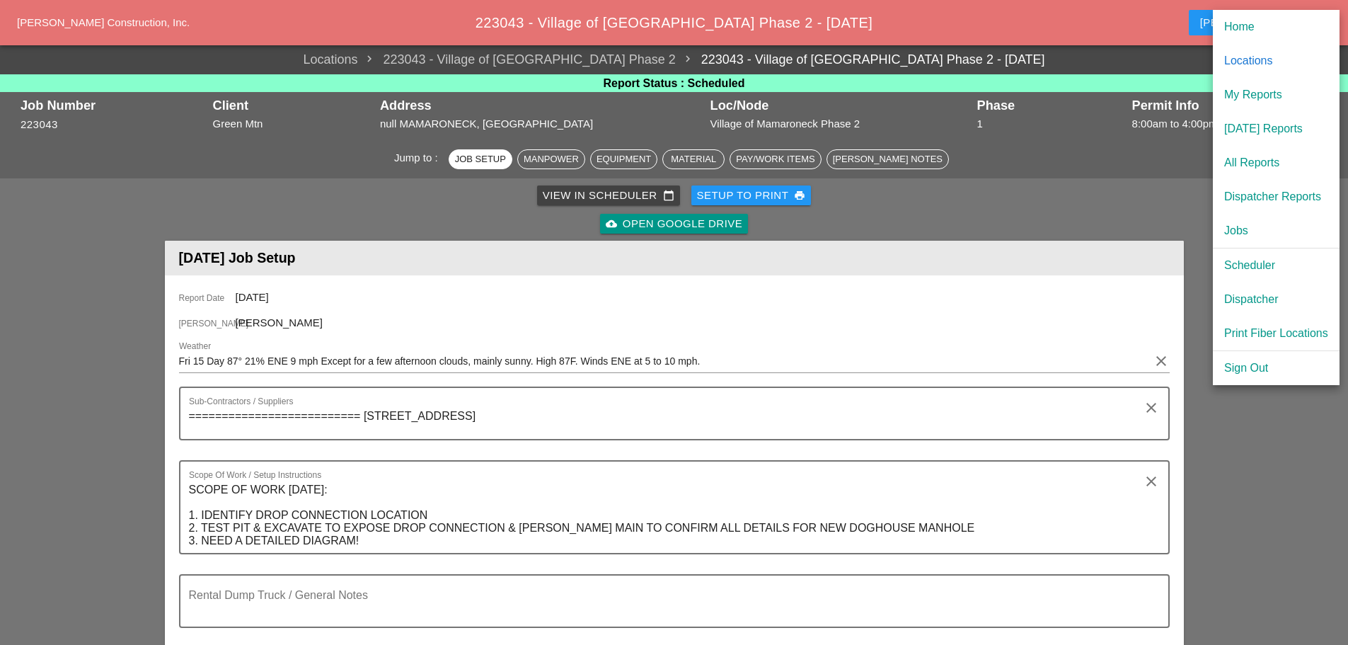
click at [1253, 301] on div "Dispatcher" at bounding box center [1276, 299] width 104 height 17
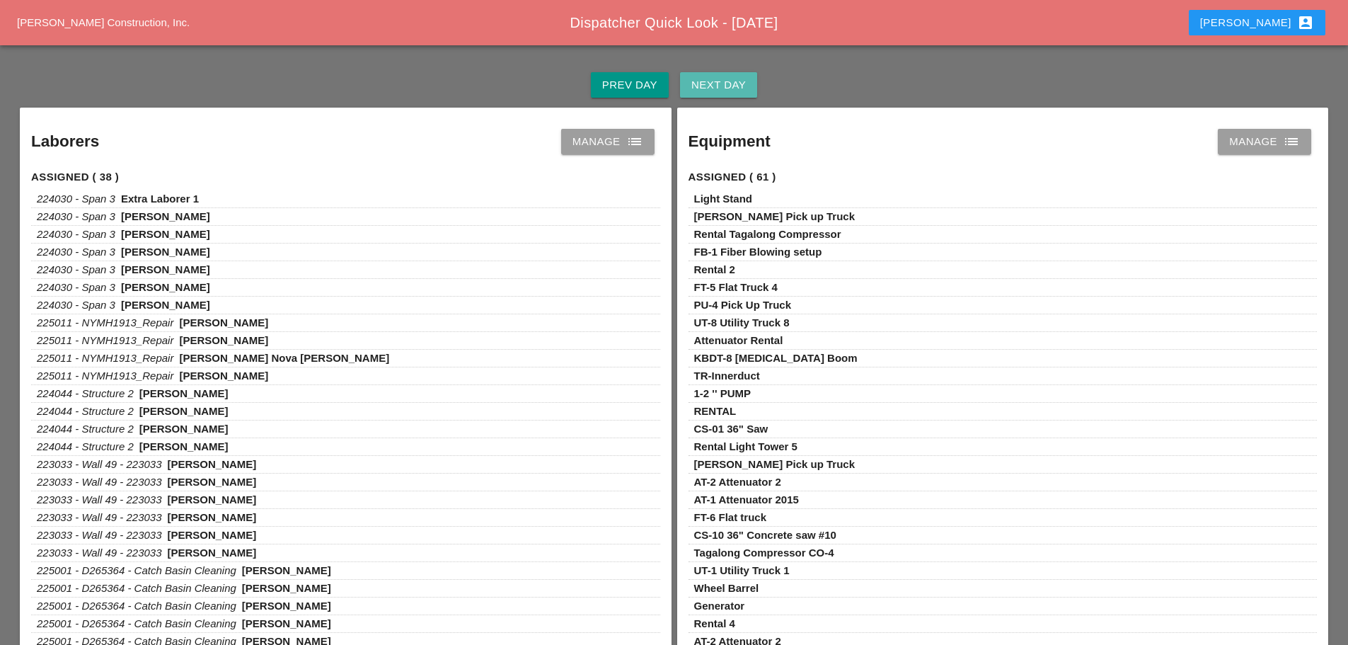
click at [724, 84] on div "Next Day" at bounding box center [718, 85] width 54 height 16
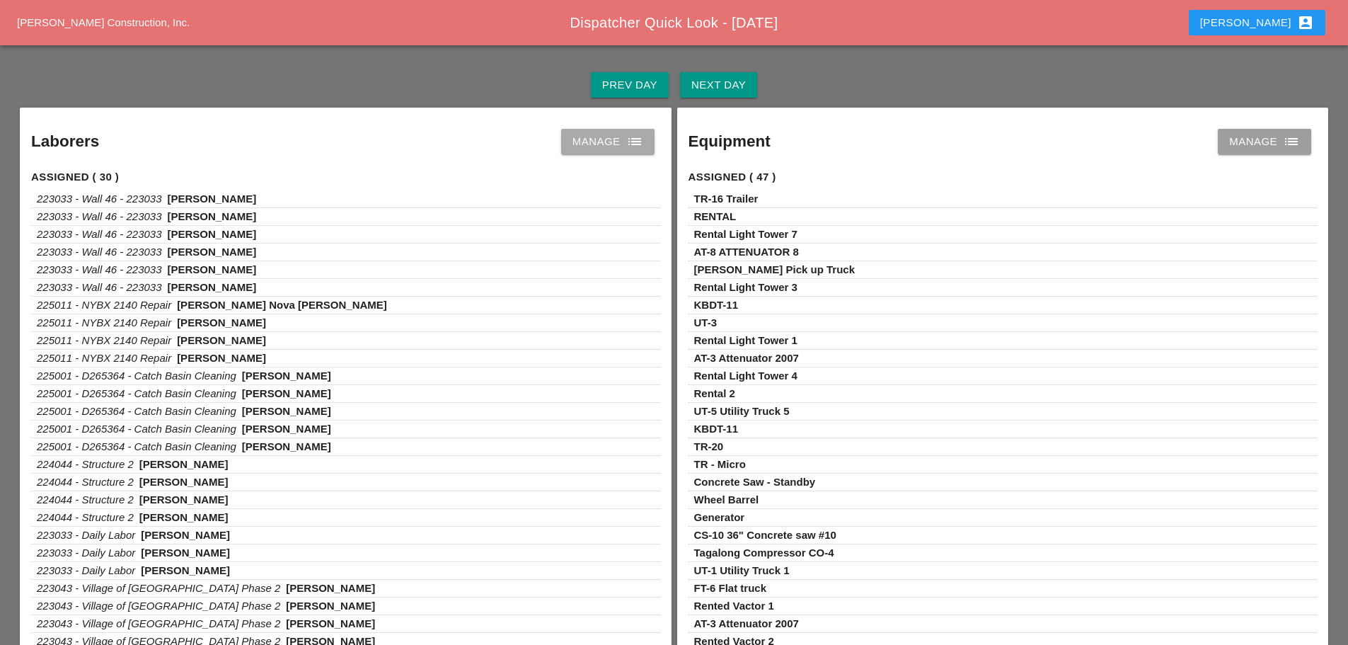
click at [648, 143] on link "Manage list" at bounding box center [607, 141] width 93 height 25
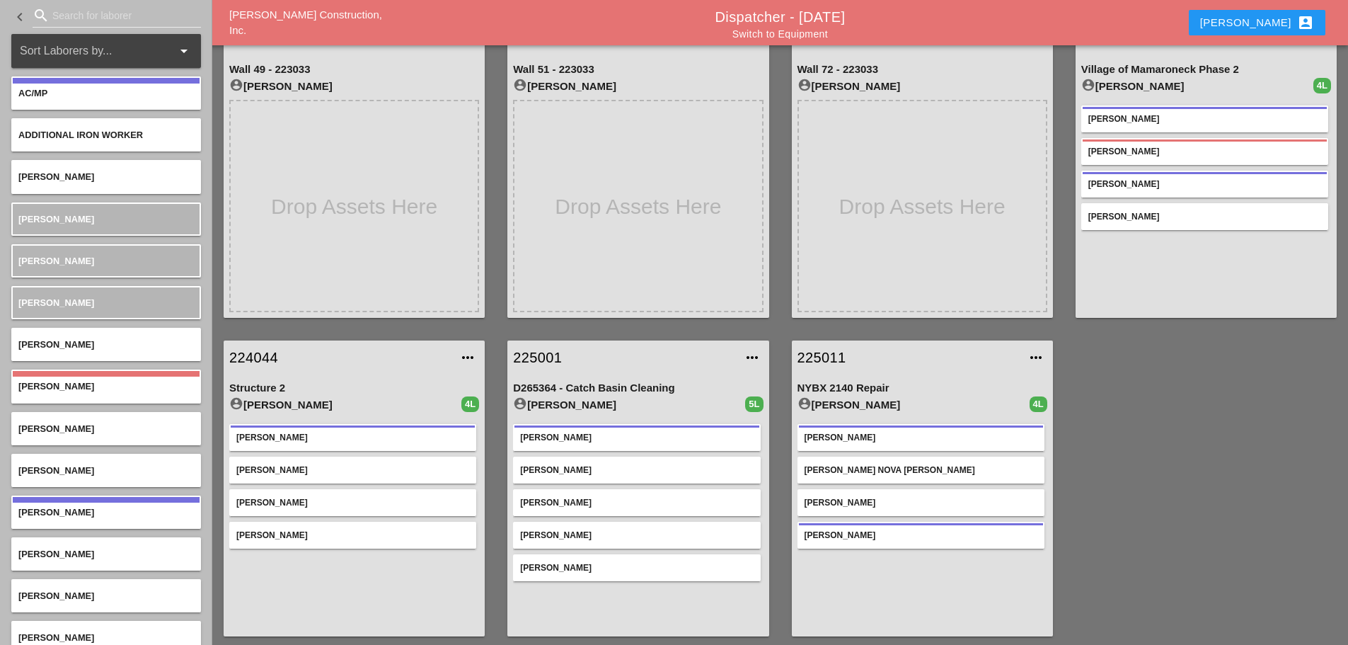
scroll to position [393, 0]
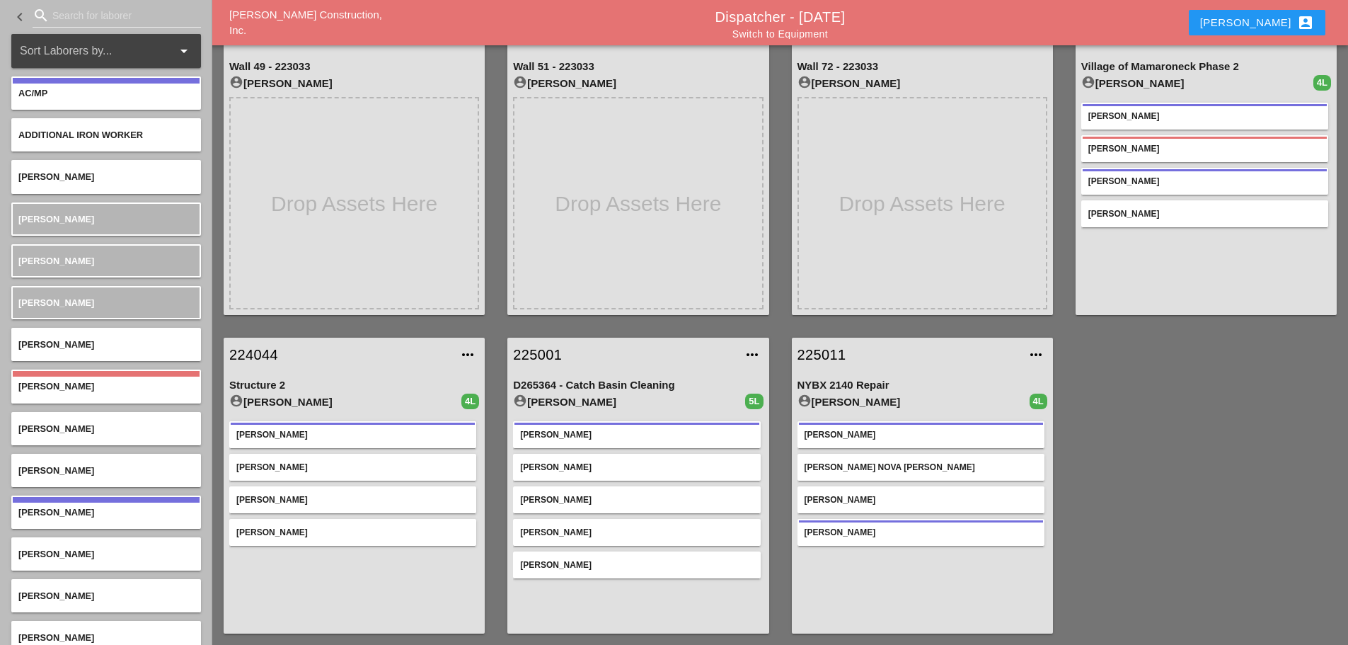
click at [822, 356] on link "225011" at bounding box center [909, 354] width 222 height 21
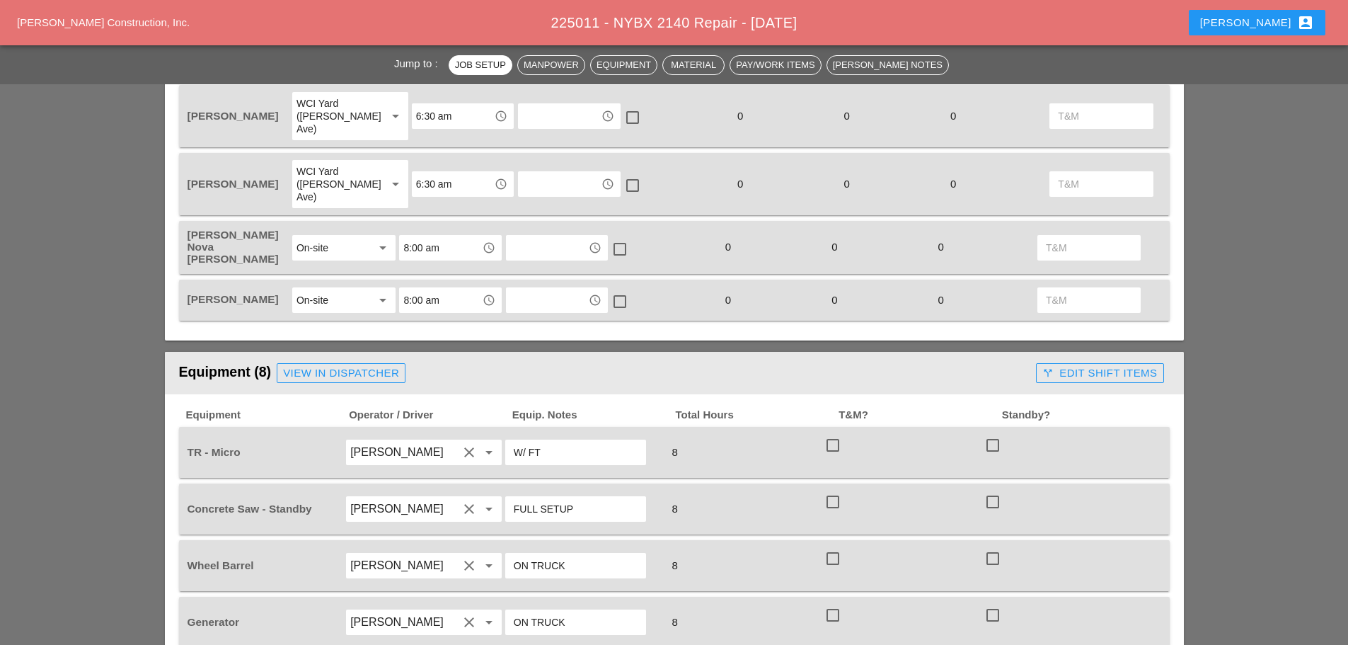
scroll to position [849, 0]
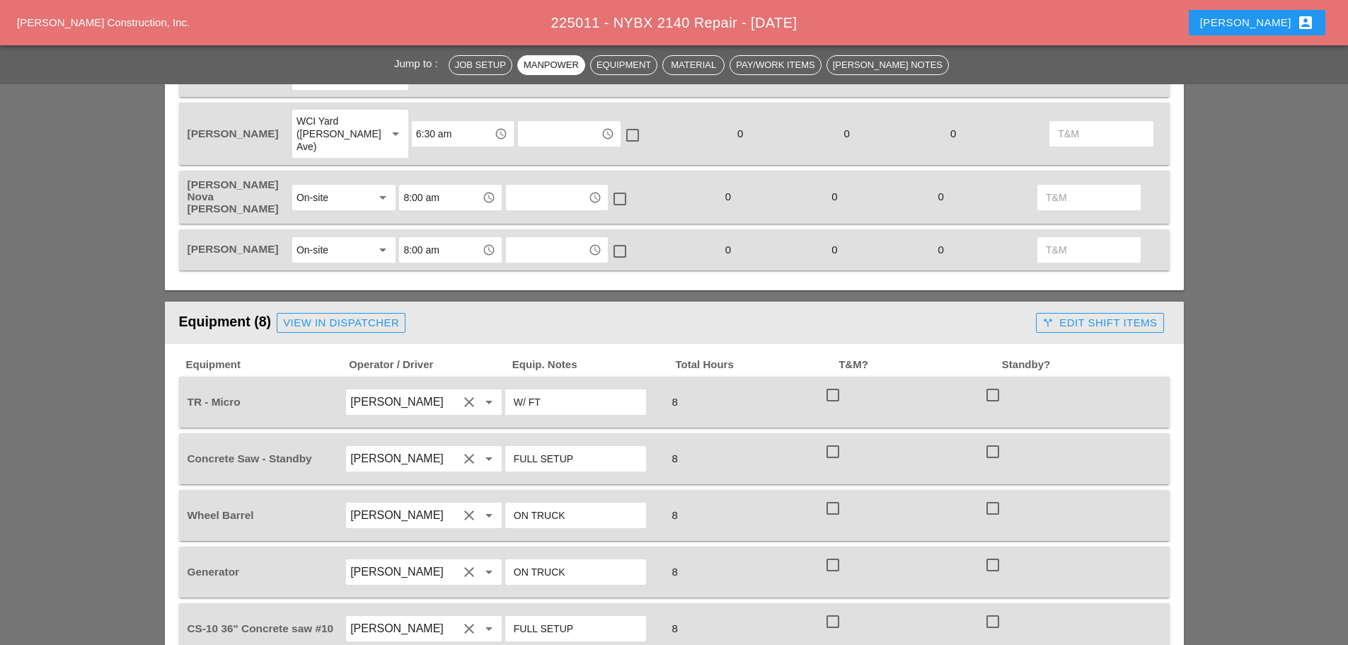
click at [585, 391] on input "W/ FT" at bounding box center [576, 402] width 124 height 23
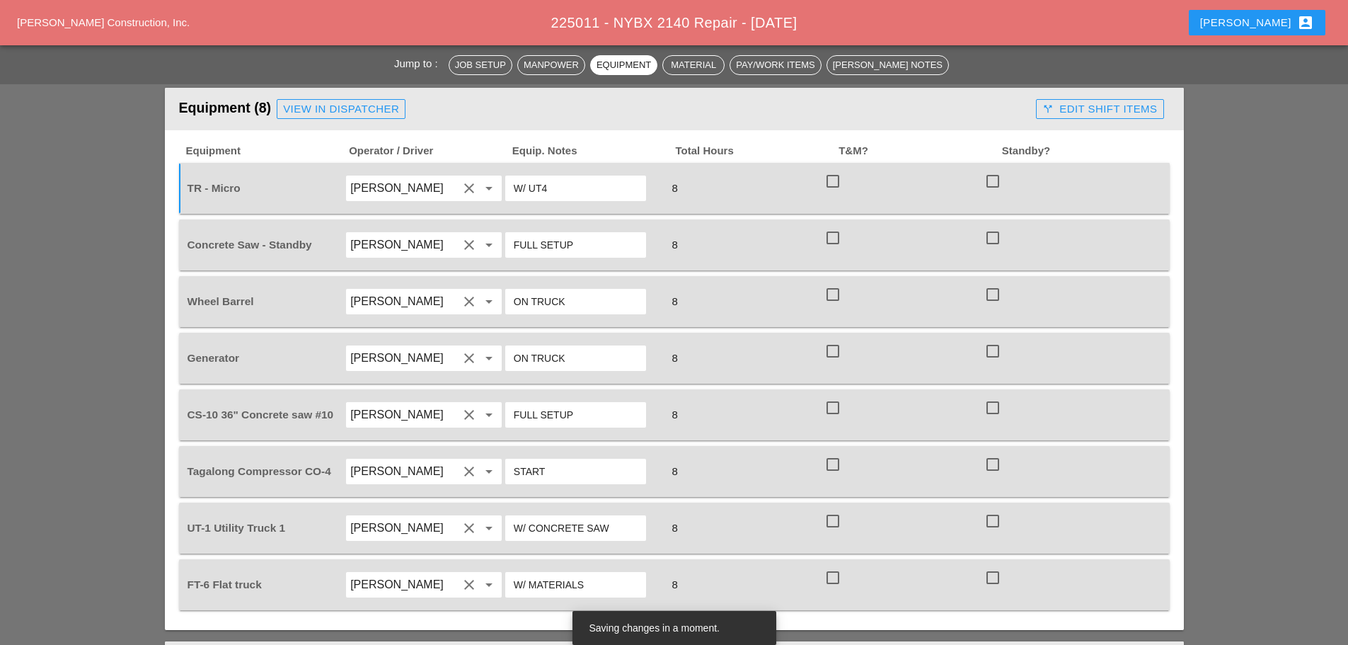
scroll to position [1062, 0]
type input "W/ UT4"
click at [408, 510] on div "Yancy Matos clear arrow_drop_down" at bounding box center [424, 530] width 160 height 40
click at [412, 518] on input "[PERSON_NAME]" at bounding box center [404, 529] width 108 height 23
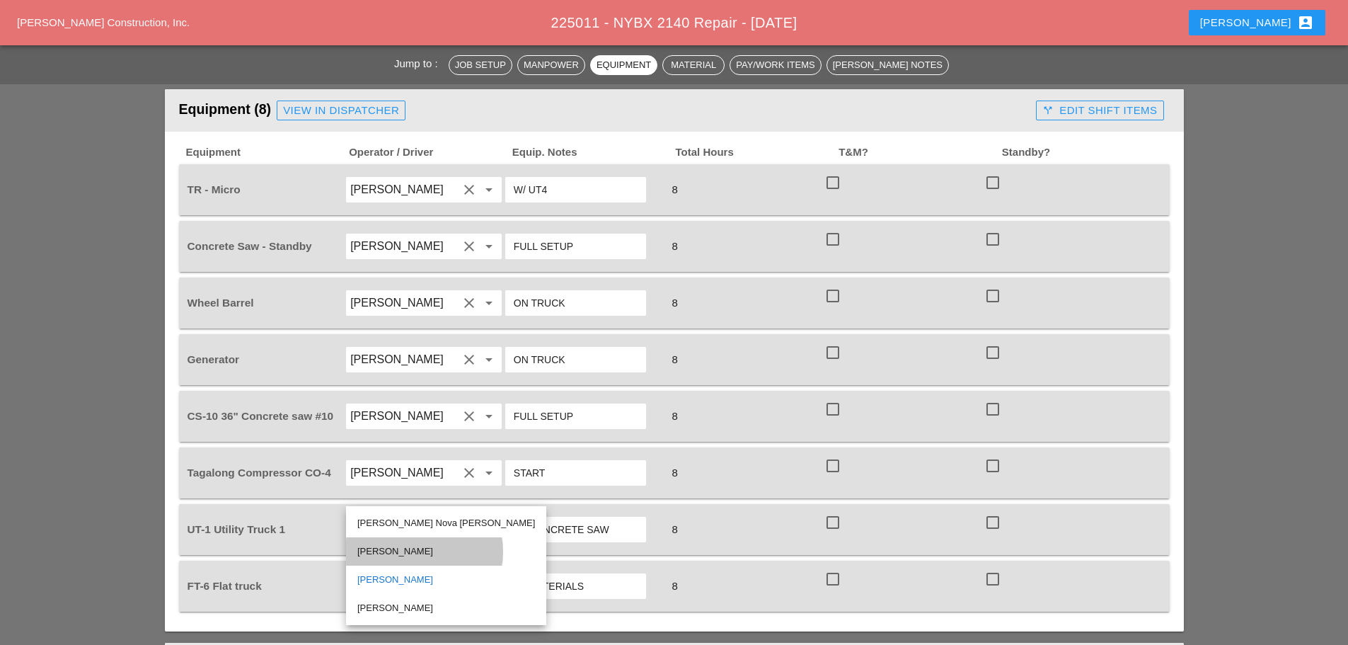
click at [398, 546] on div "[PERSON_NAME]" at bounding box center [446, 551] width 178 height 17
type input "[PERSON_NAME]"
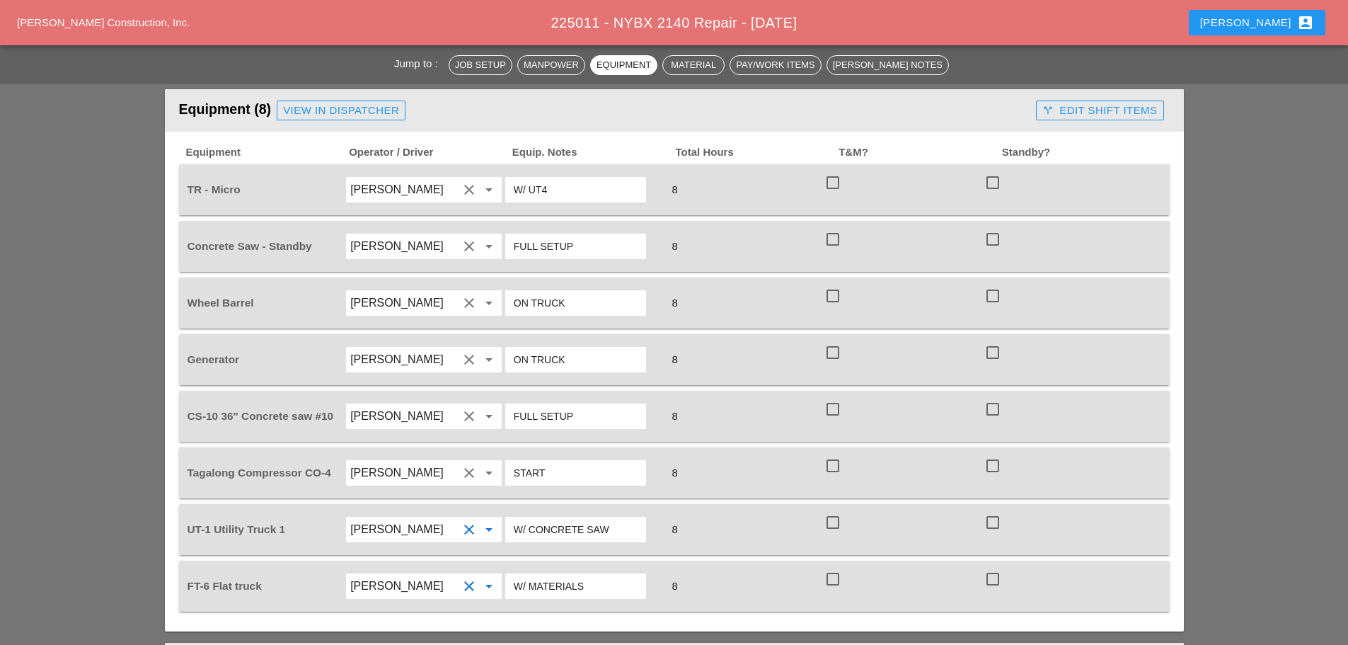
click at [398, 575] on input "[PERSON_NAME]" at bounding box center [404, 586] width 108 height 23
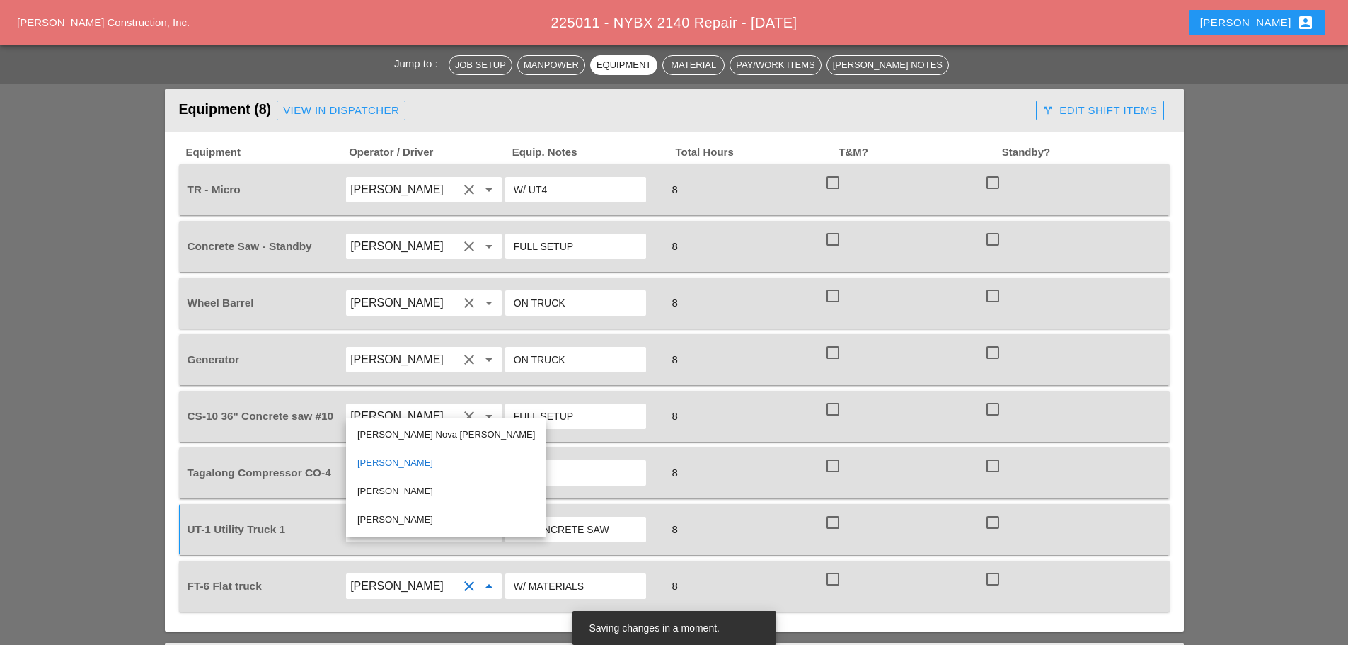
click at [383, 490] on div "[PERSON_NAME]" at bounding box center [446, 491] width 178 height 17
type input "[PERSON_NAME]"
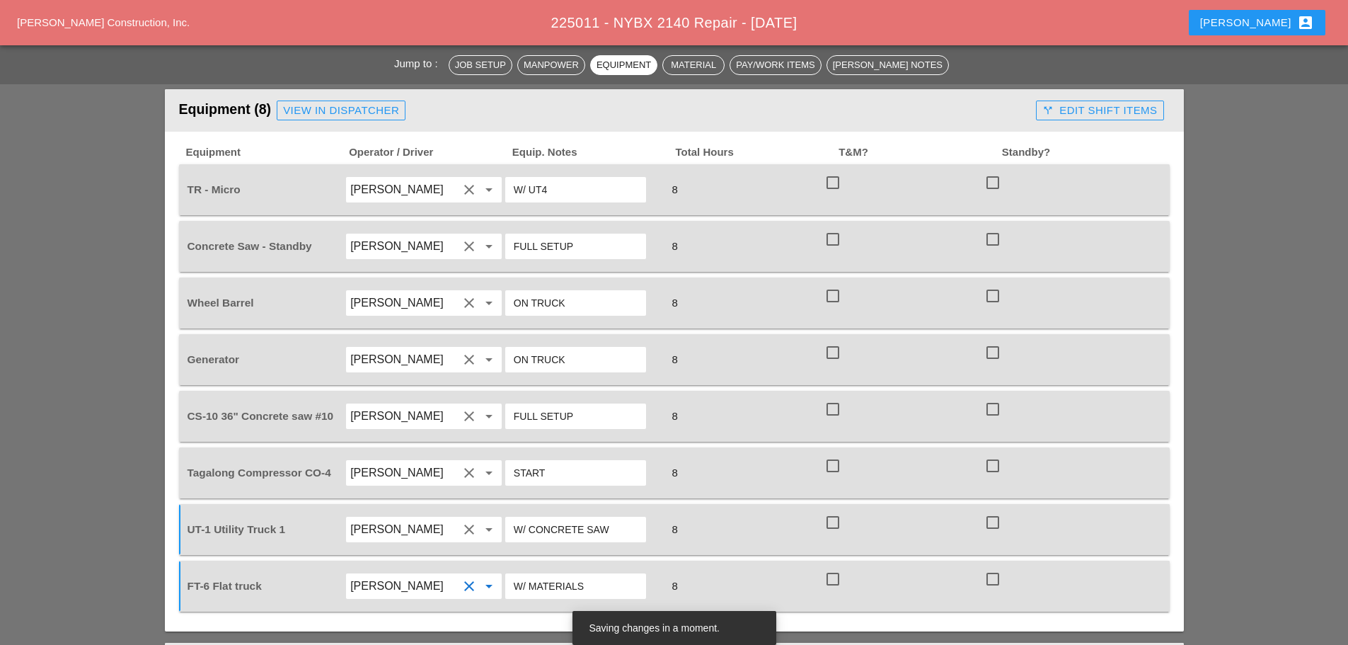
click at [620, 518] on input "W/ CONCRETE SAW" at bounding box center [576, 529] width 124 height 23
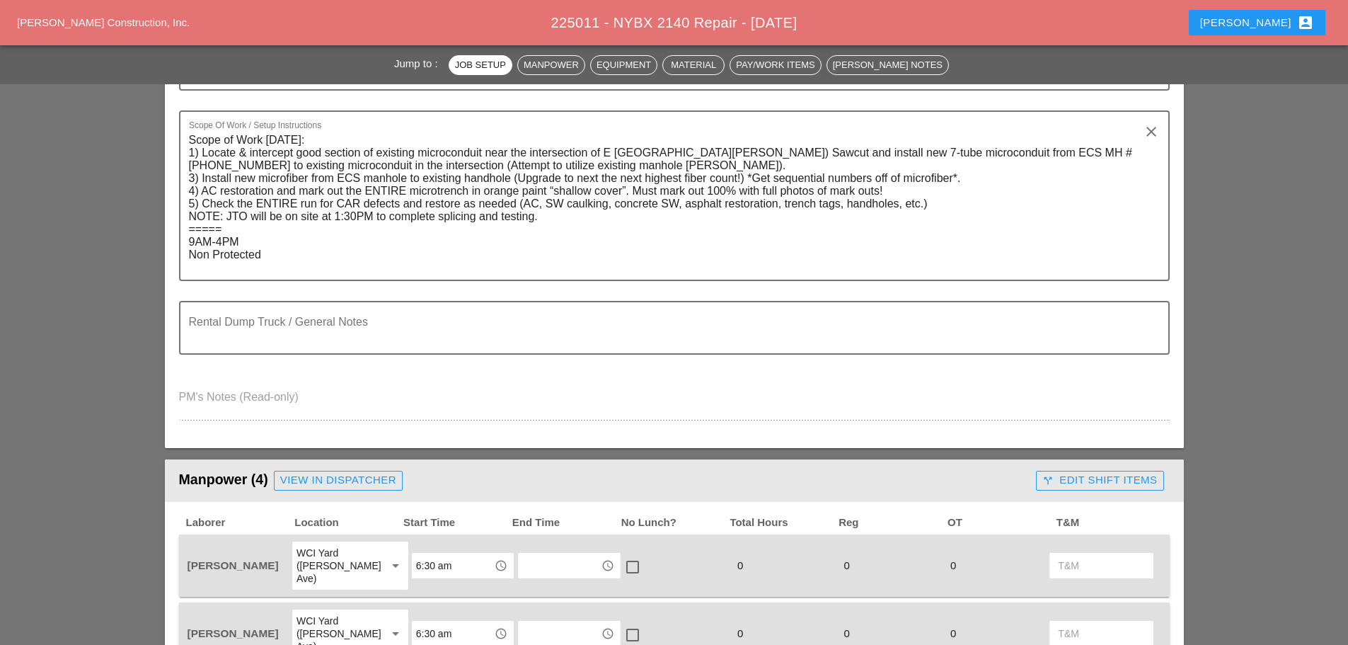
scroll to position [0, 0]
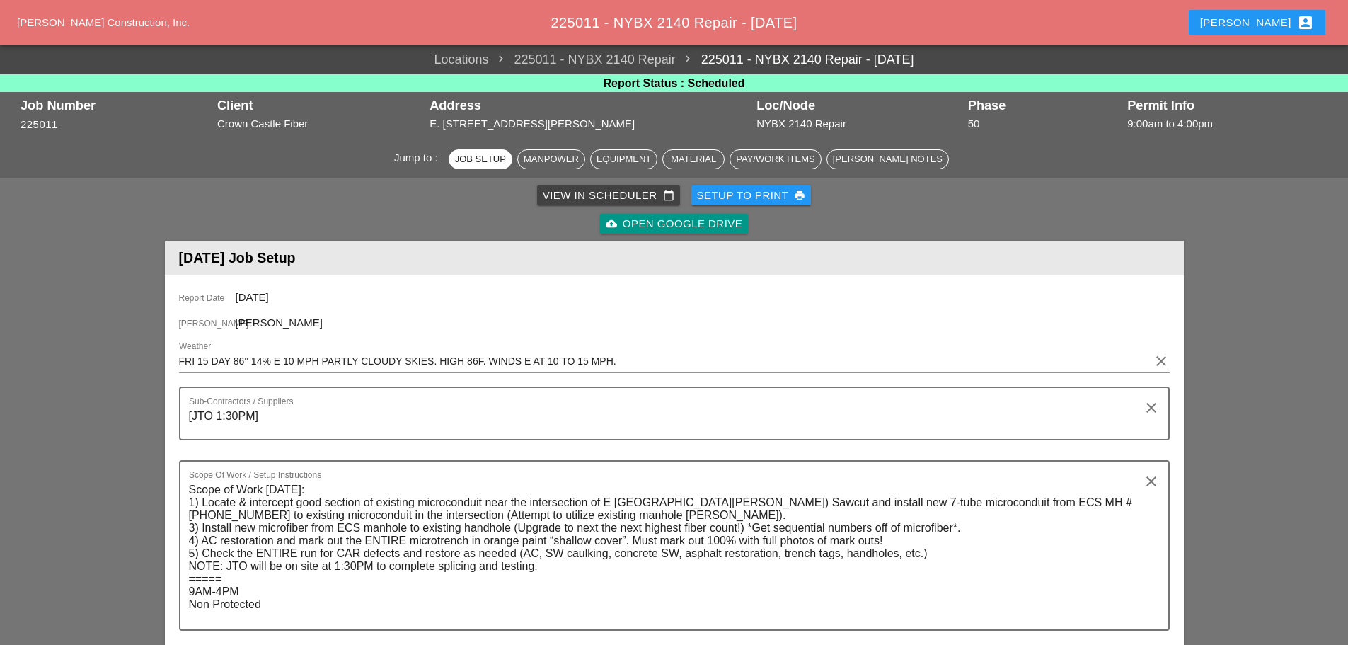
type input "W/ CONCRETE SAW/ W MICRO REEL"
click at [1273, 16] on div "Enrico account_box" at bounding box center [1257, 22] width 114 height 17
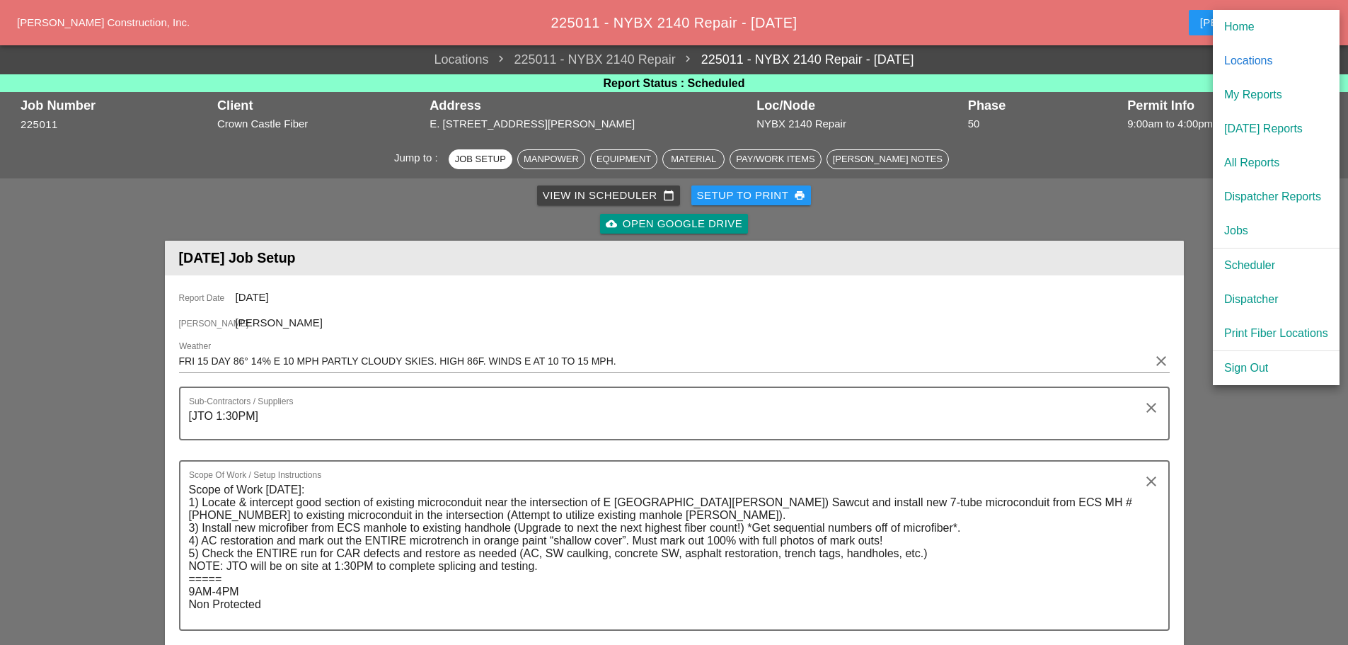
click at [1285, 125] on div "[DATE] Reports" at bounding box center [1276, 128] width 104 height 17
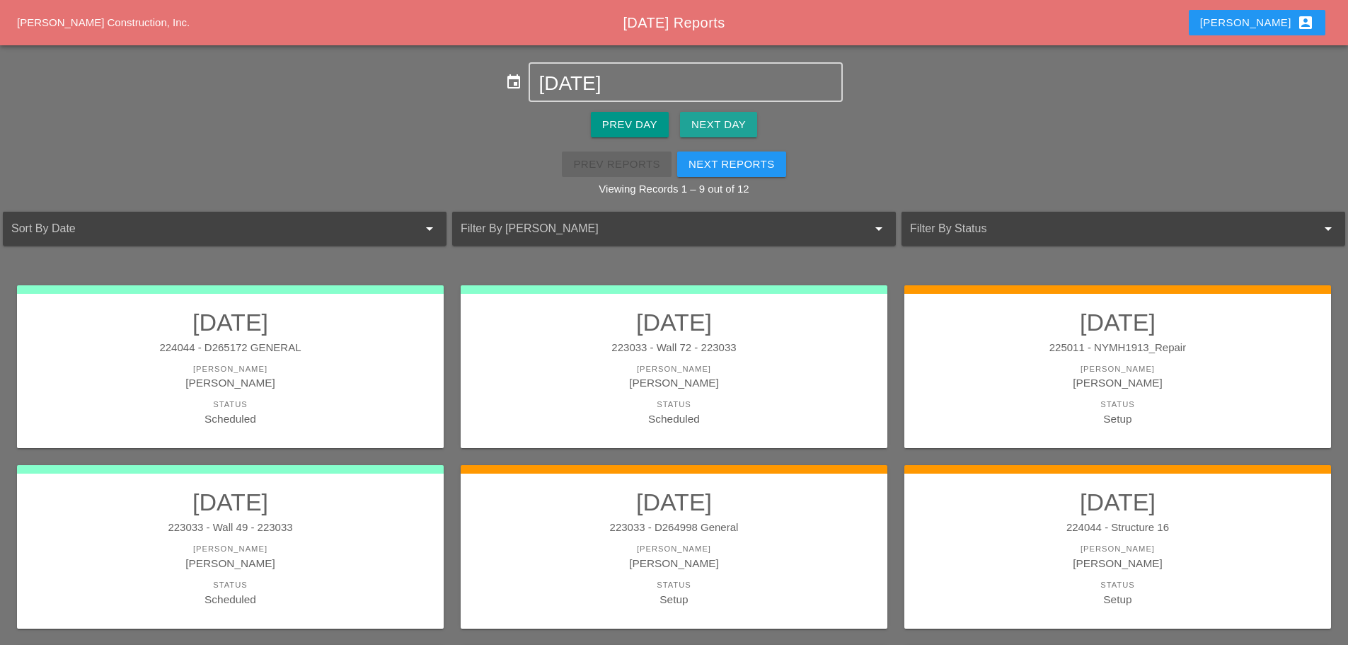
click at [745, 121] on div "Next Day" at bounding box center [718, 125] width 54 height 16
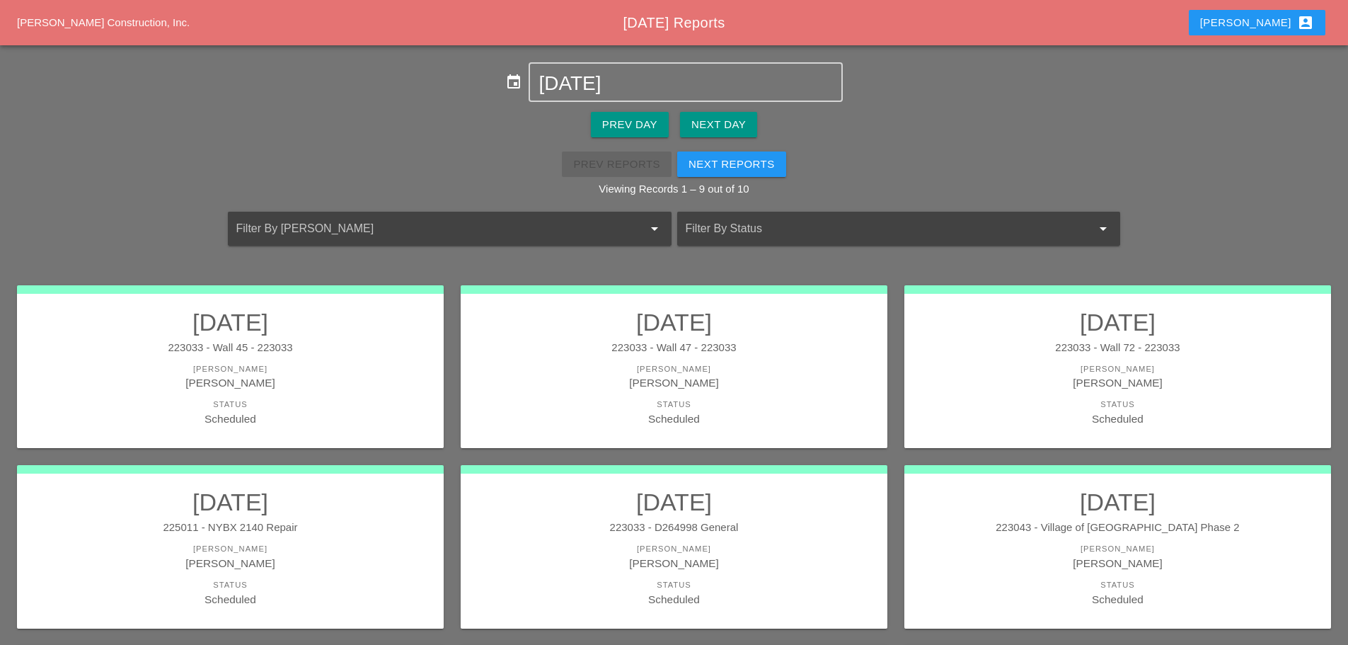
click at [304, 584] on div "Status" at bounding box center [230, 585] width 398 height 12
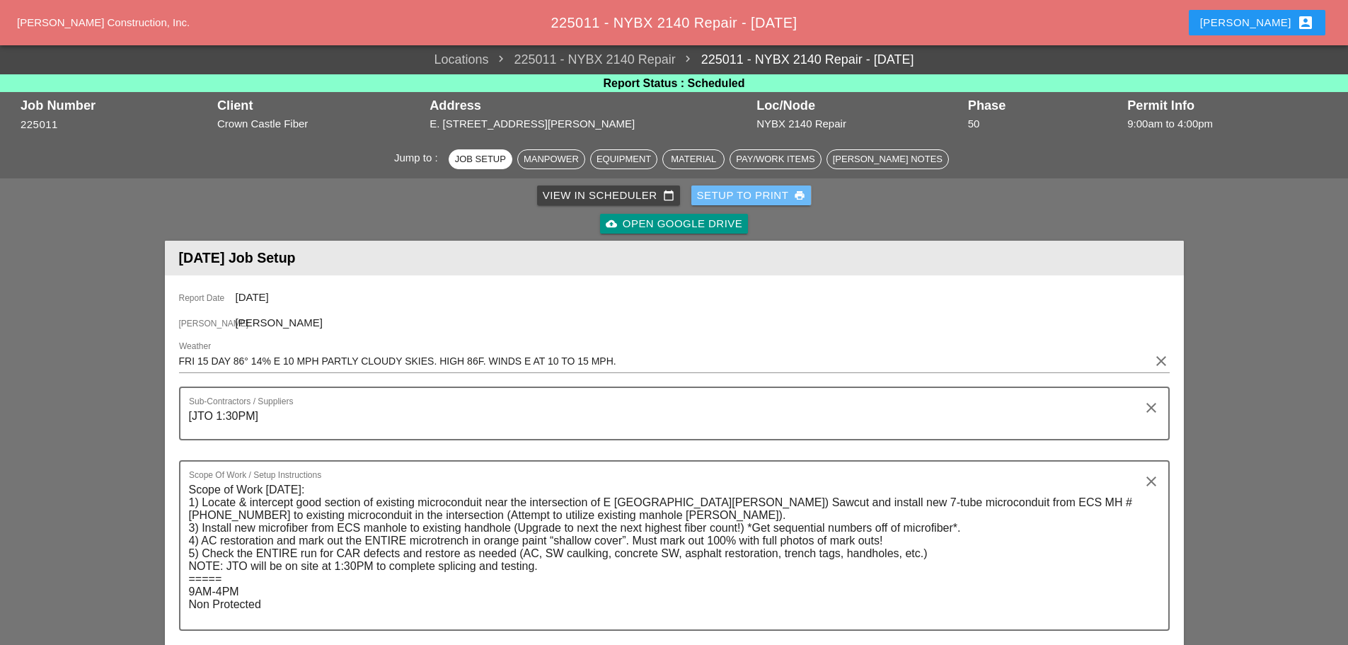
click at [742, 197] on div "Setup to Print print" at bounding box center [751, 196] width 109 height 16
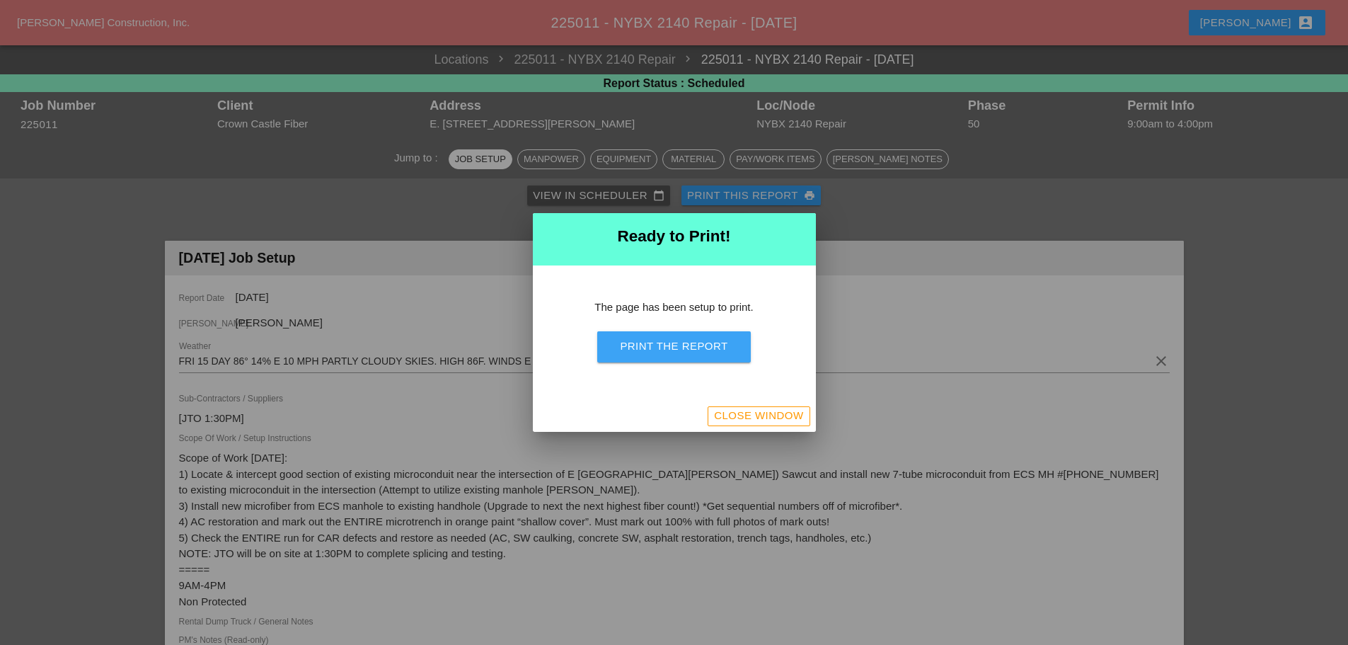
click at [699, 348] on div "Print the Report" at bounding box center [674, 346] width 108 height 16
drag, startPoint x: 722, startPoint y: 418, endPoint x: 168, endPoint y: 42, distance: 669.6
click at [723, 418] on div "Close Window" at bounding box center [758, 416] width 89 height 16
click at [749, 417] on div "Close Window" at bounding box center [758, 416] width 89 height 16
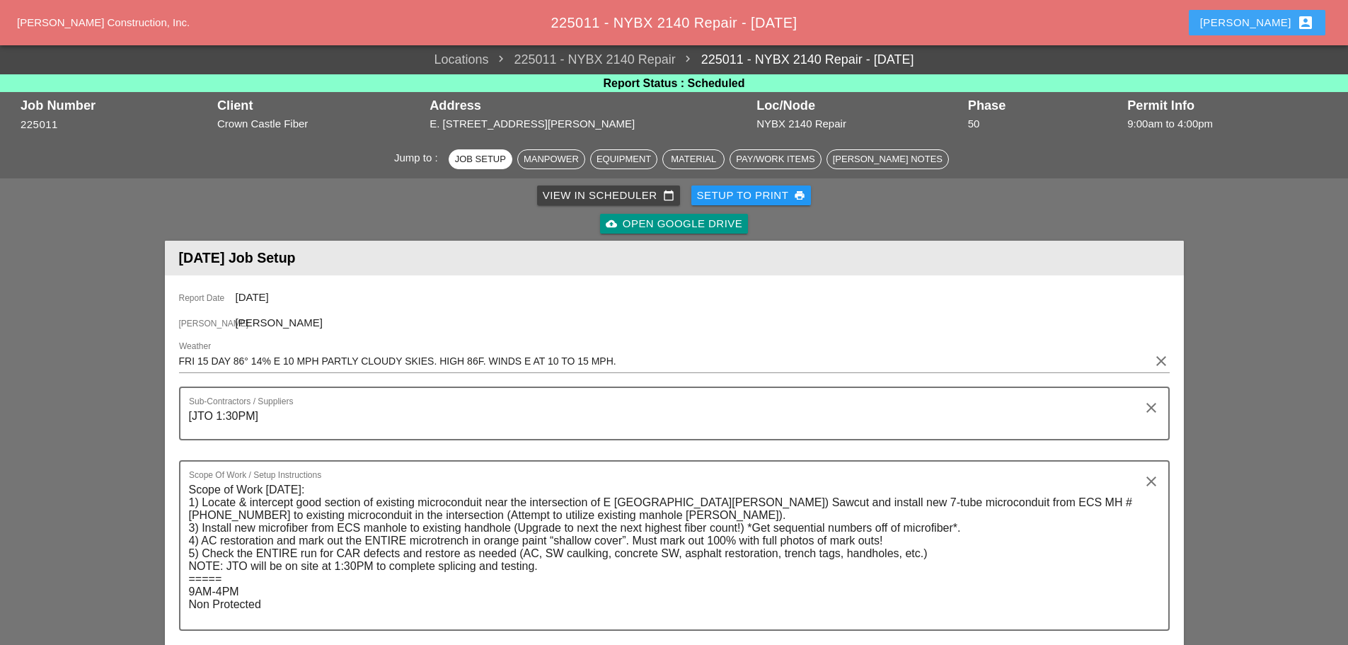
click at [1265, 18] on div "[PERSON_NAME] account_box" at bounding box center [1257, 22] width 114 height 17
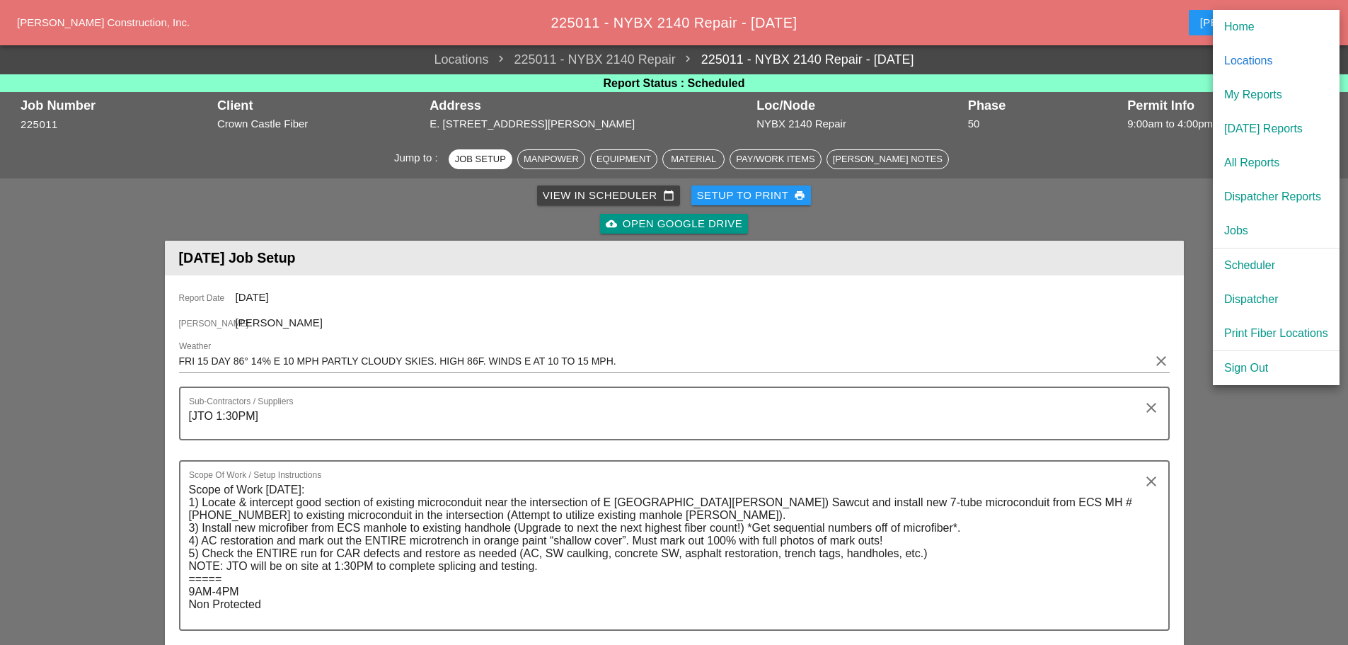
click at [1256, 130] on div "[DATE] Reports" at bounding box center [1276, 128] width 104 height 17
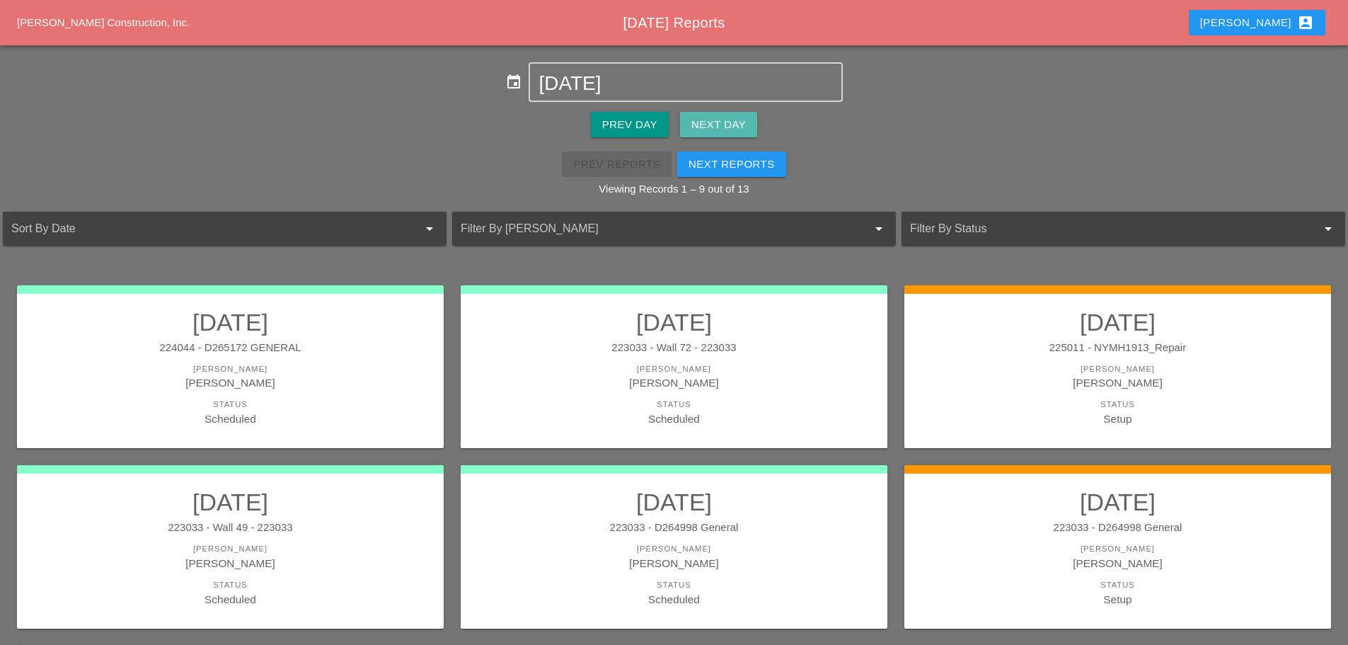
click at [742, 122] on div "Next Day" at bounding box center [718, 125] width 54 height 16
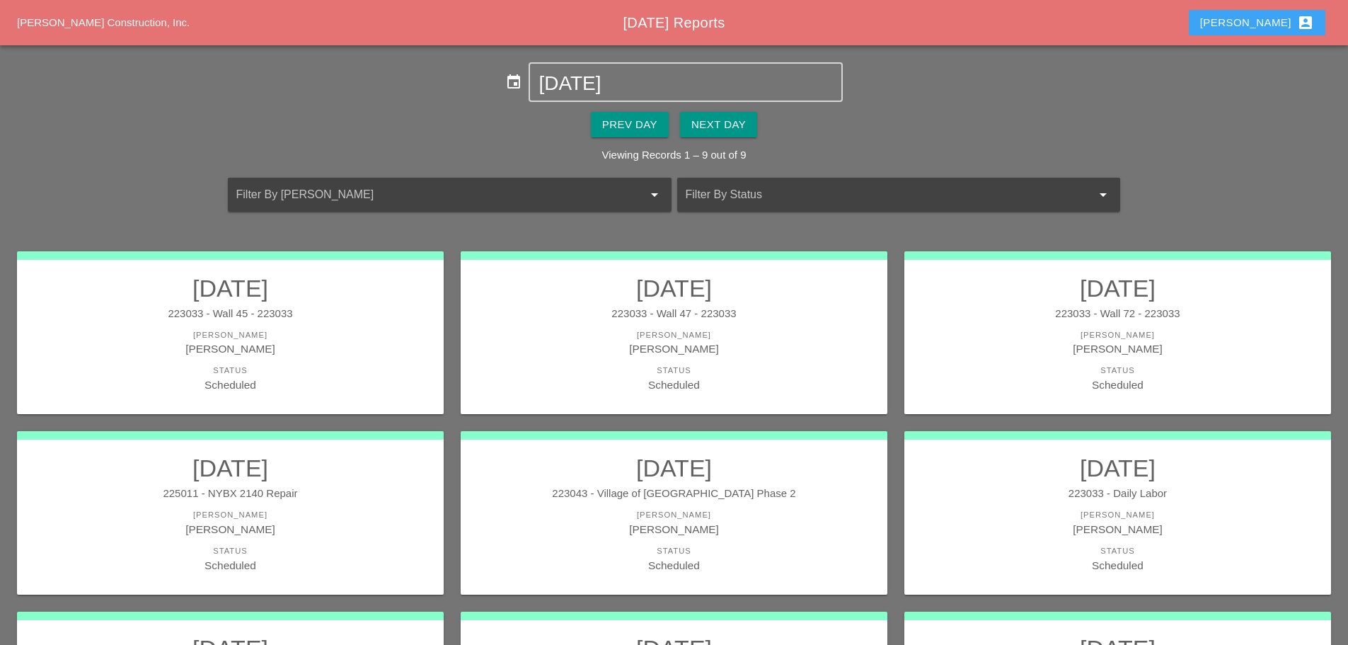
click at [1272, 35] on button "[PERSON_NAME] account_box" at bounding box center [1257, 22] width 137 height 25
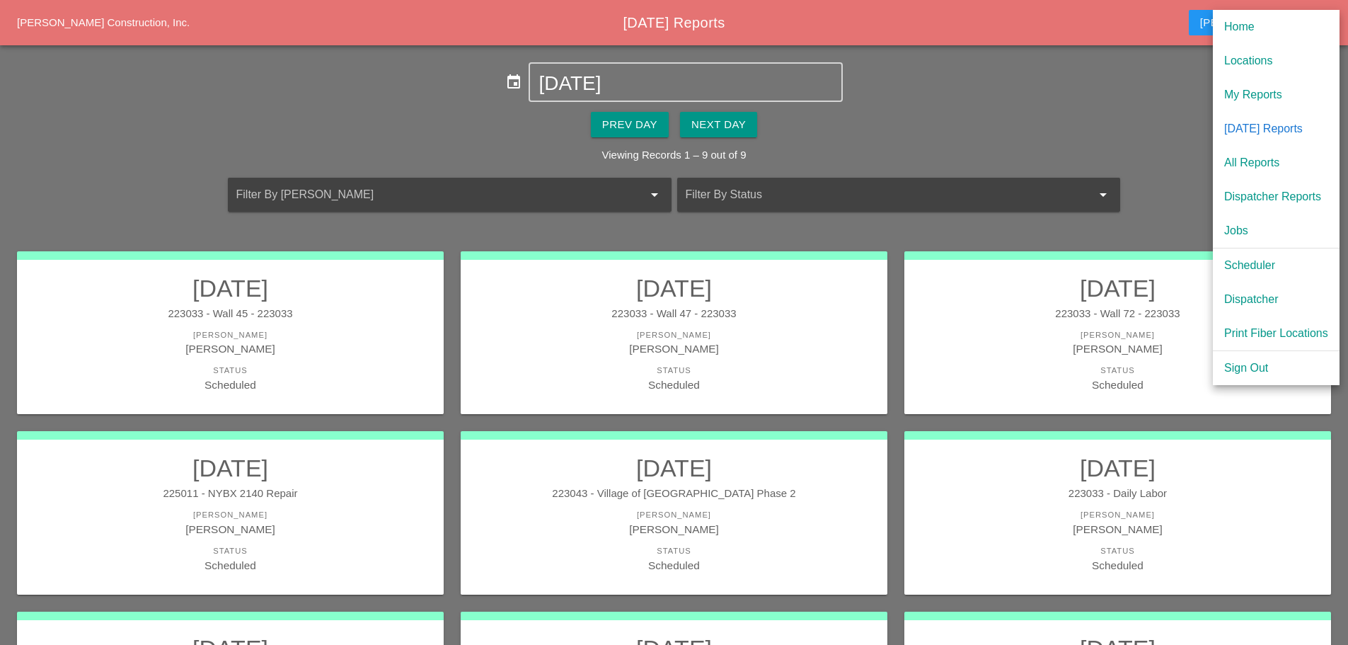
click at [1268, 302] on div "Dispatcher" at bounding box center [1276, 299] width 104 height 17
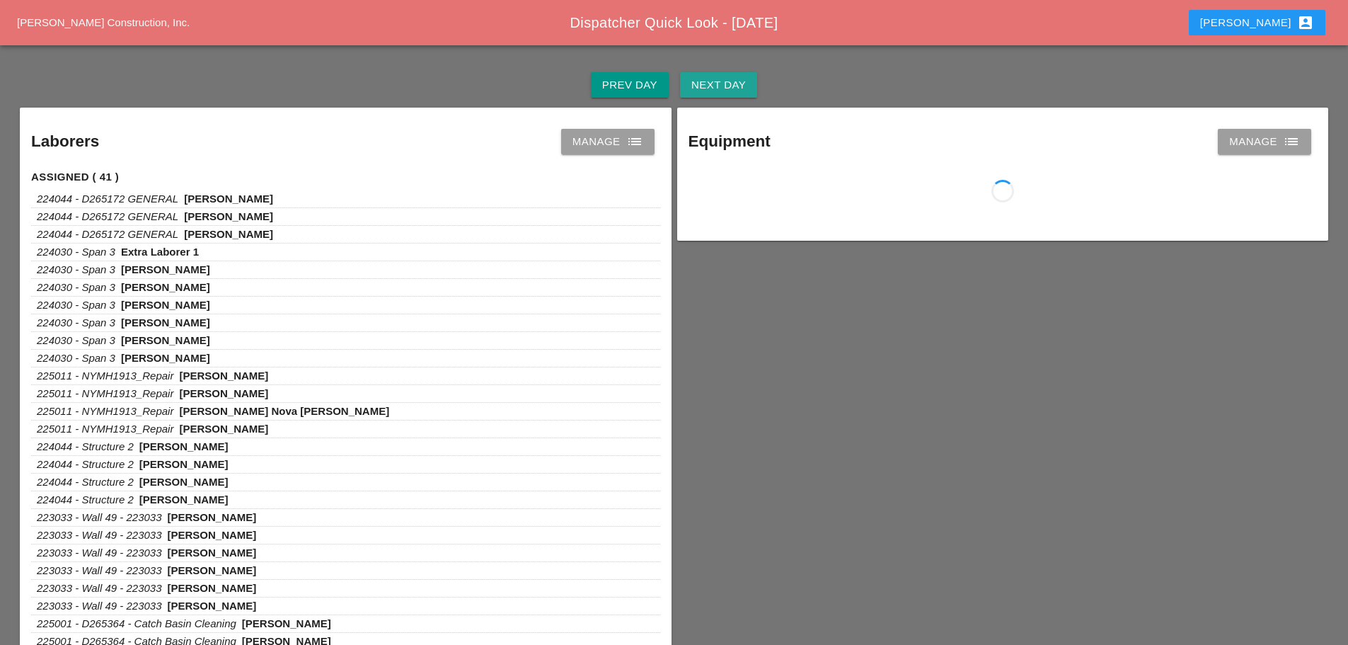
click at [741, 81] on div "Next Day" at bounding box center [718, 85] width 54 height 16
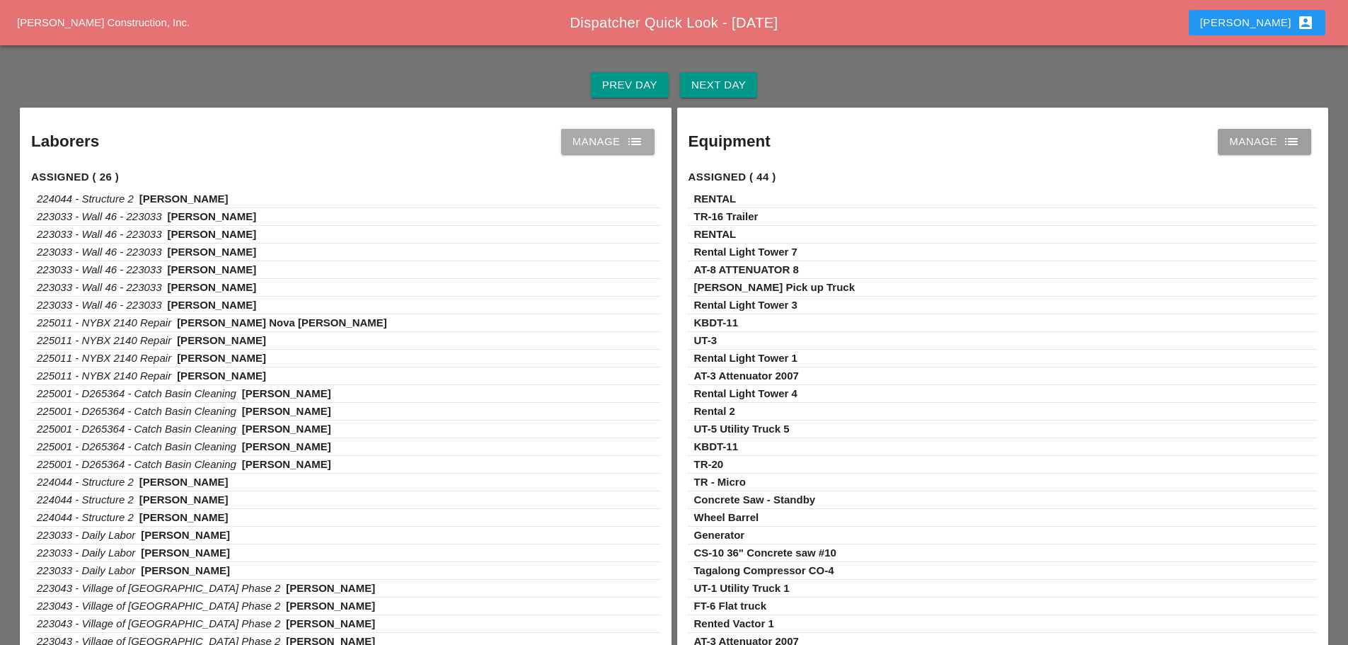
click at [648, 146] on link "Manage list" at bounding box center [607, 141] width 93 height 25
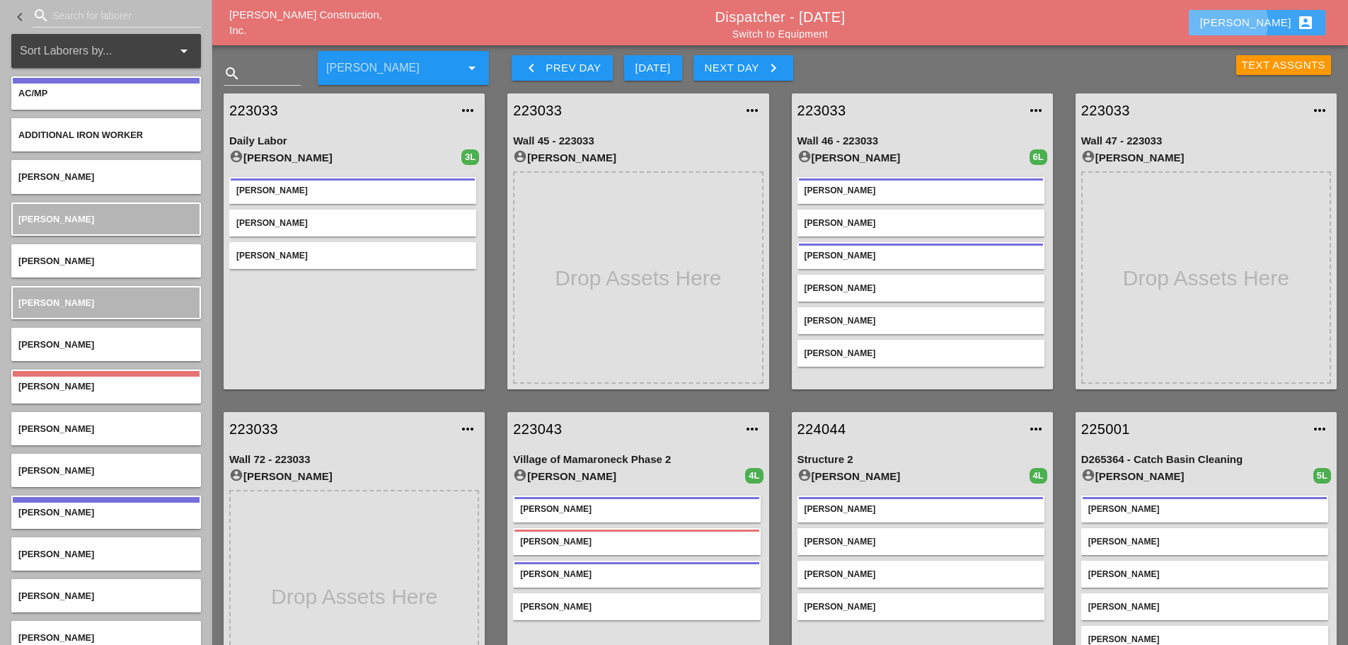
click at [1275, 13] on button "[PERSON_NAME] account_box" at bounding box center [1257, 22] width 137 height 25
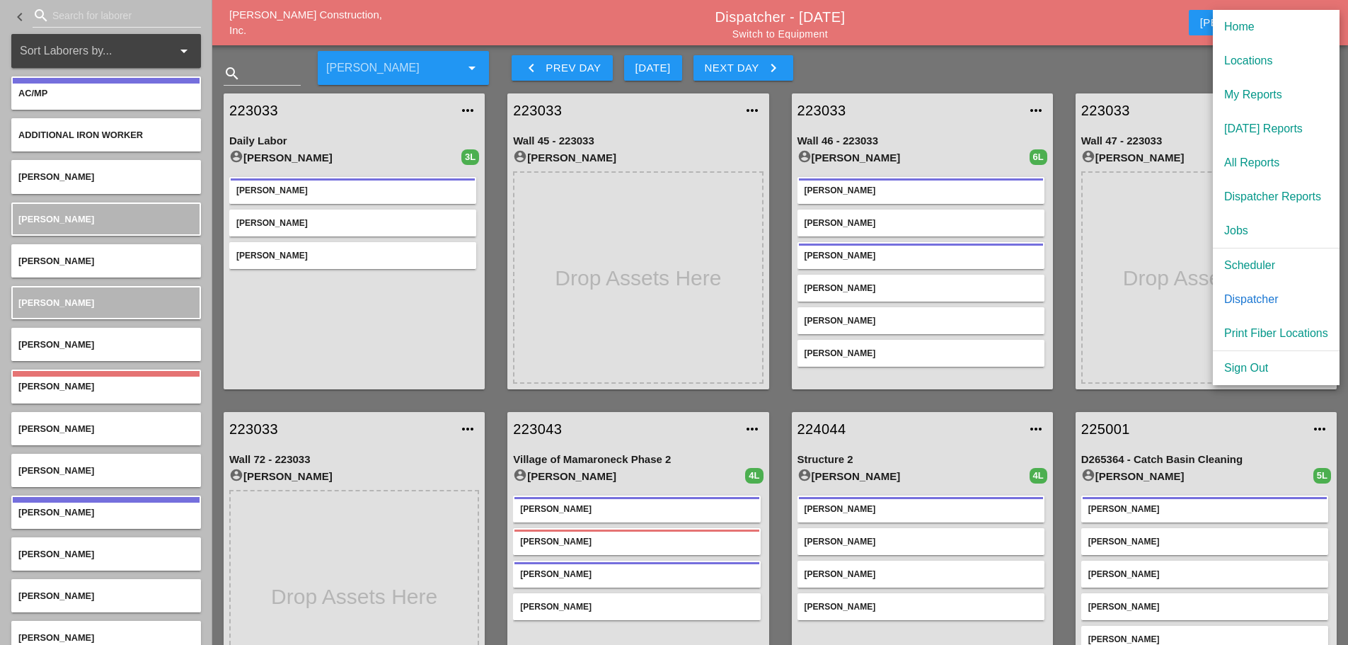
click at [1251, 265] on div "Scheduler" at bounding box center [1276, 265] width 104 height 17
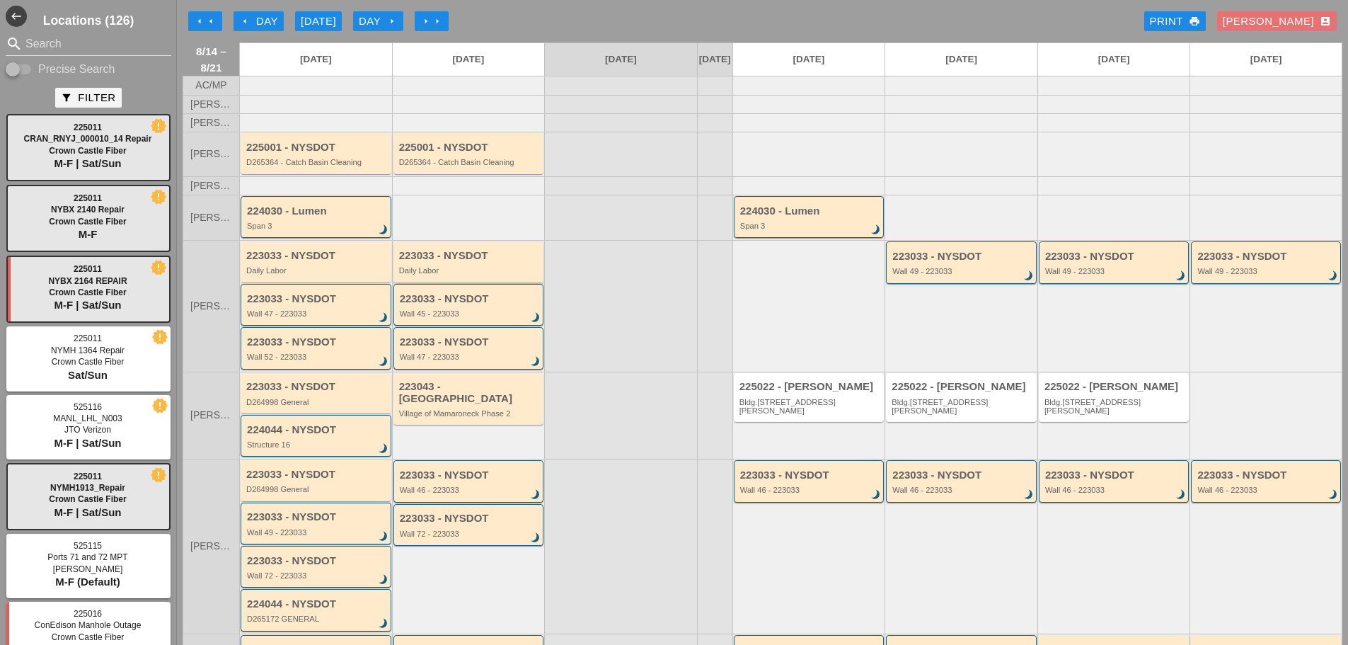
click at [487, 262] on div "223033 - NYSDOT" at bounding box center [470, 256] width 142 height 12
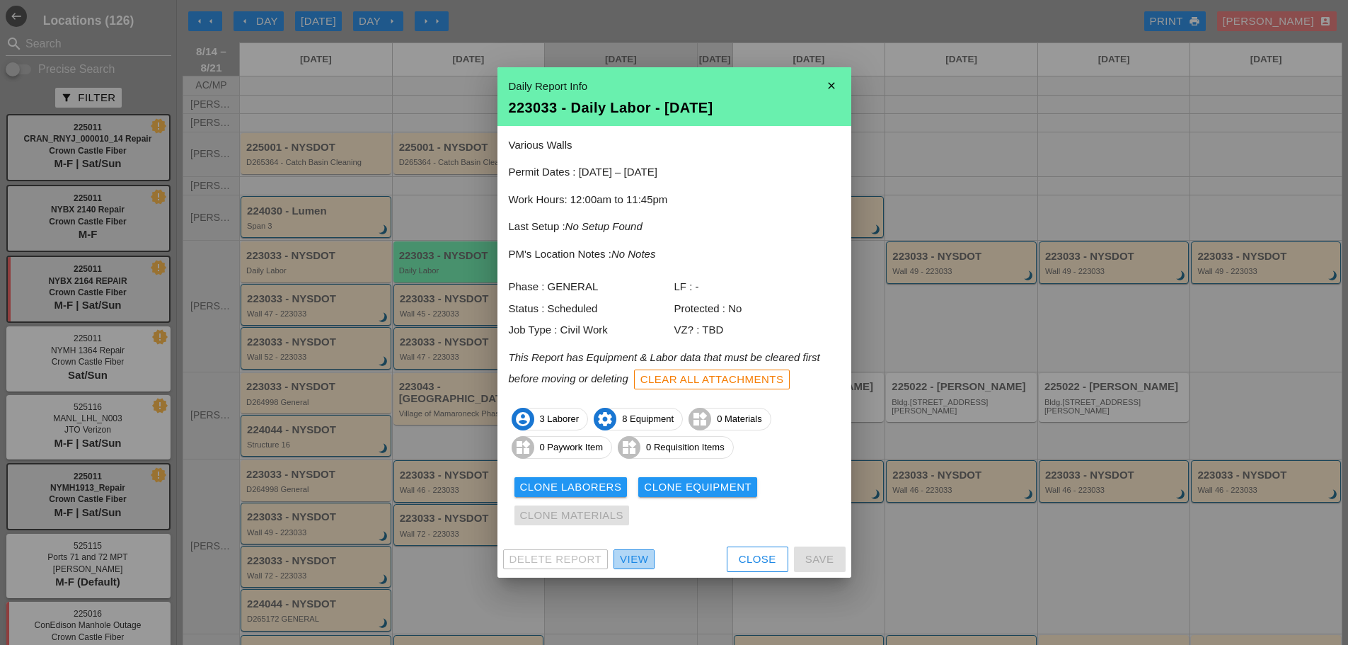
click at [642, 561] on div "View" at bounding box center [634, 559] width 28 height 16
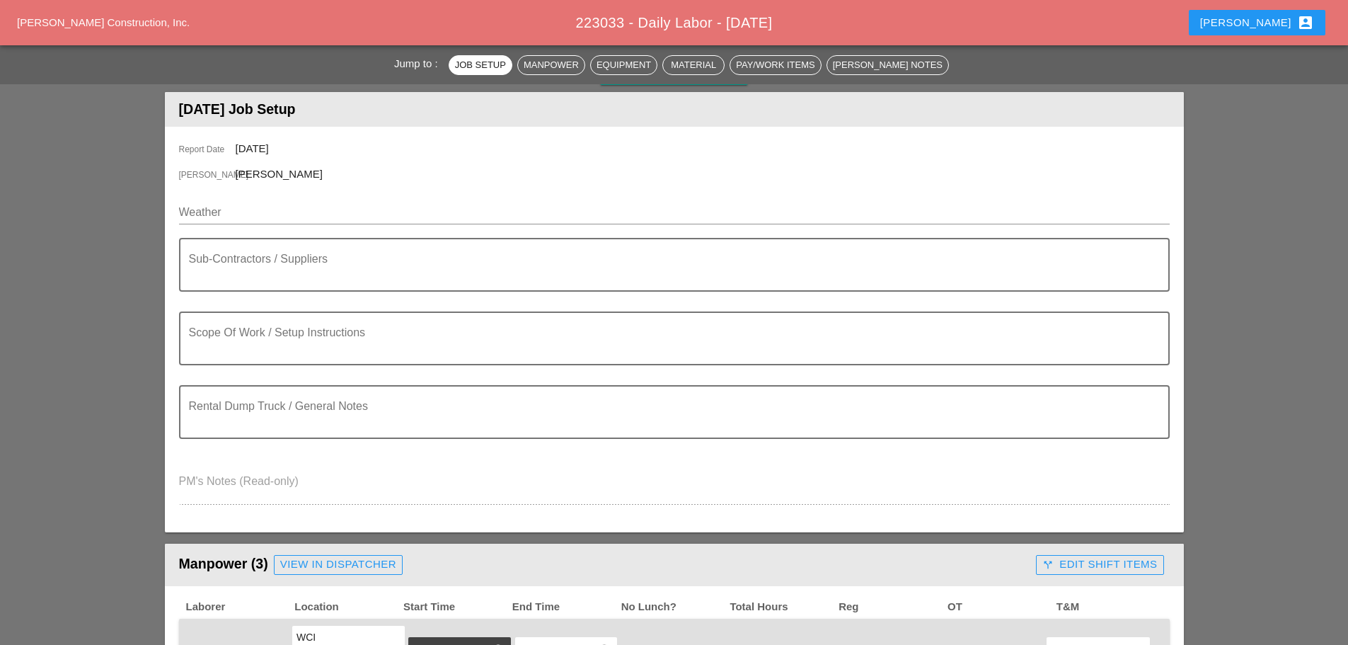
scroll to position [425, 0]
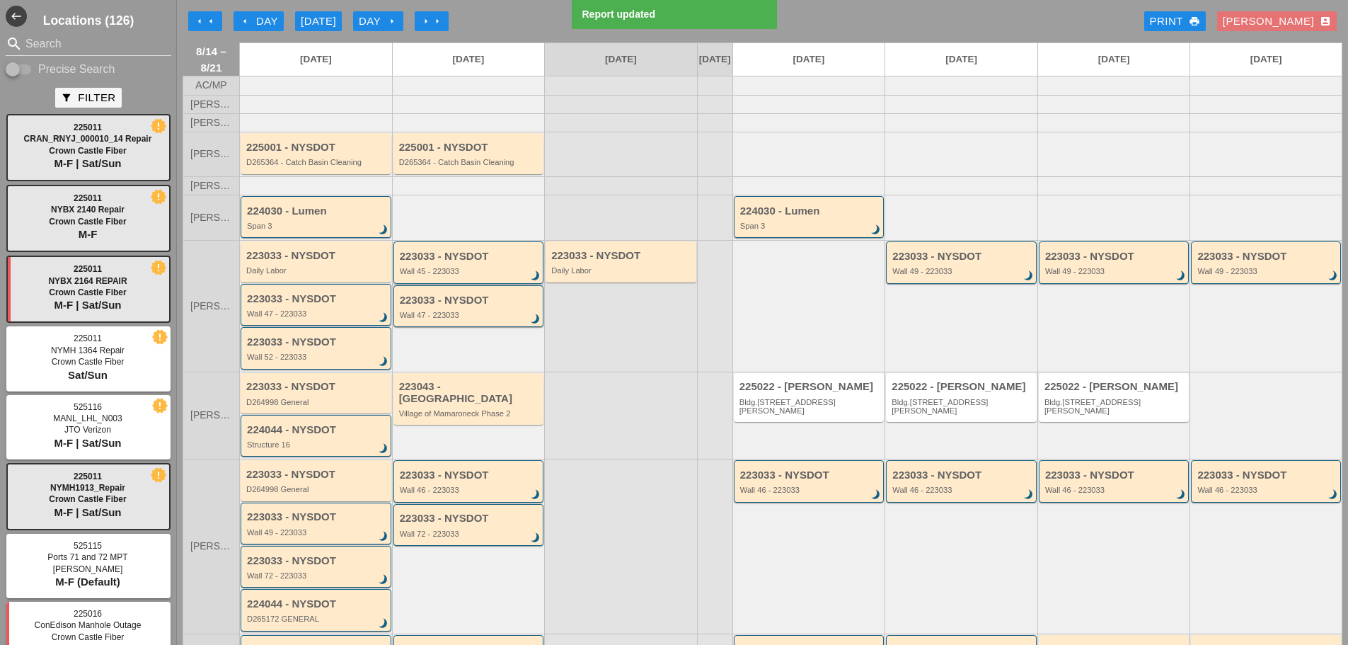
click at [505, 275] on div "Wall 45 - 223033" at bounding box center [470, 271] width 140 height 8
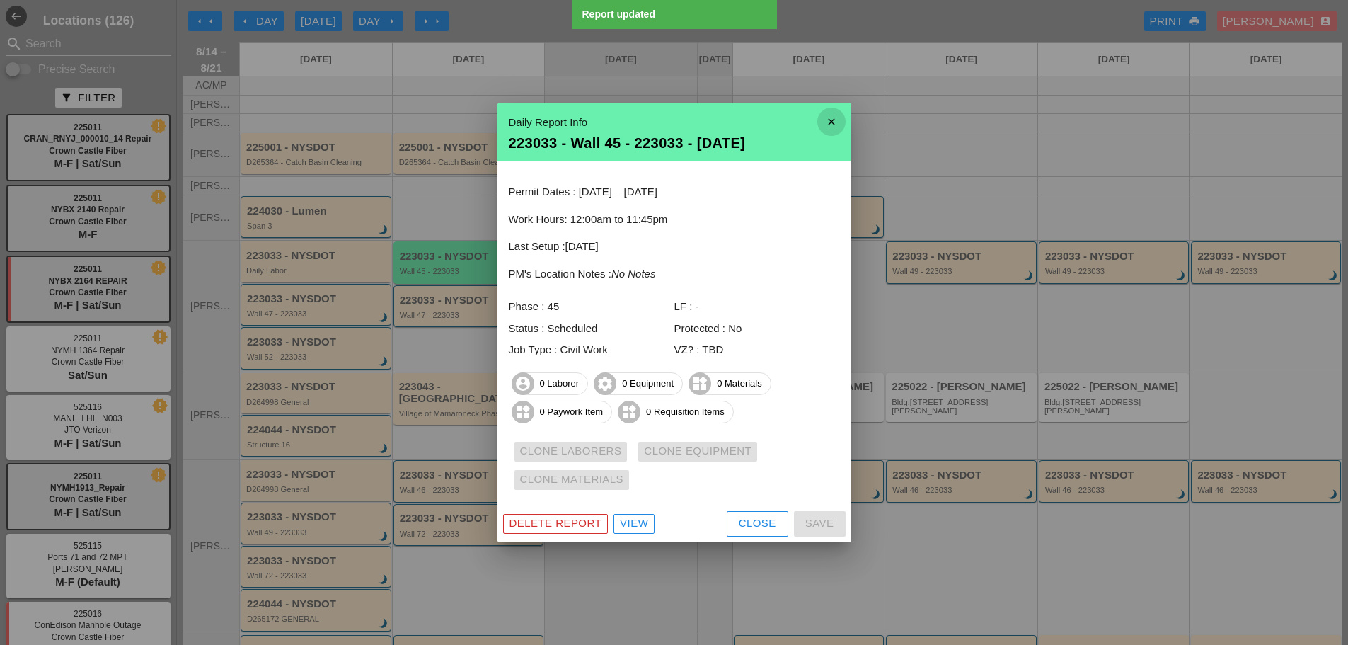
click at [836, 117] on icon "close" at bounding box center [831, 122] width 28 height 28
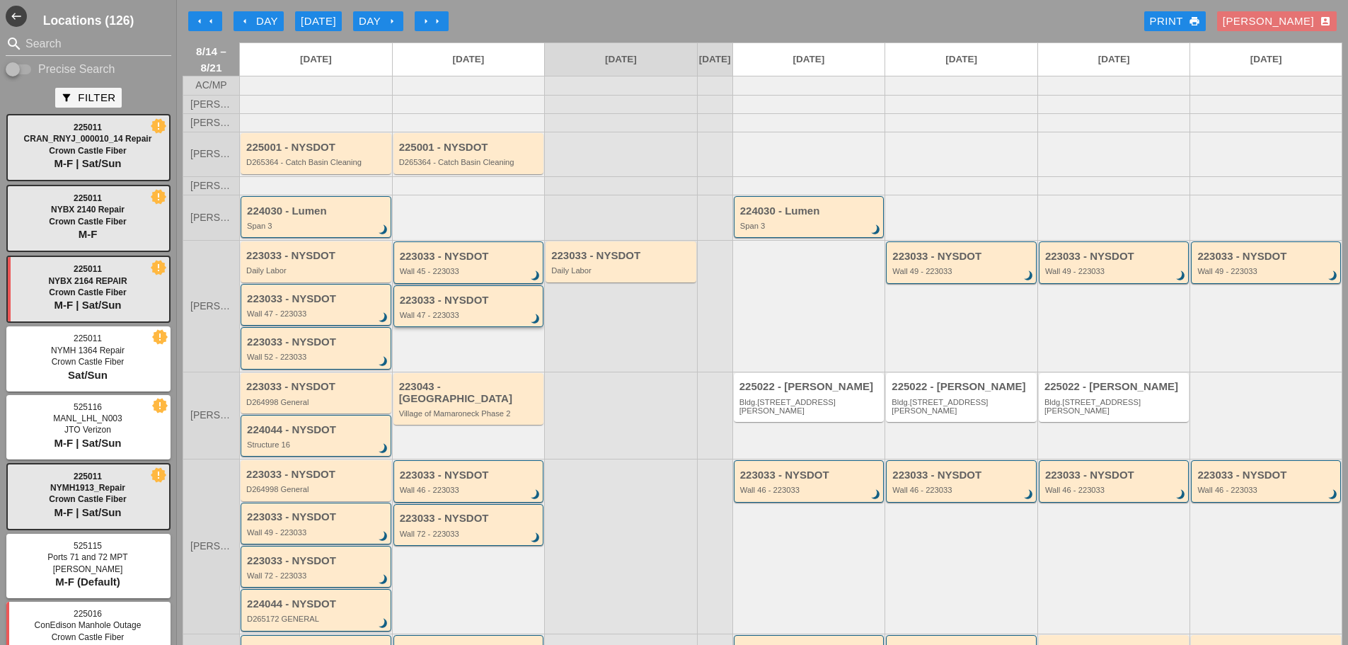
click at [510, 327] on div "223033 - NYSDOT Wall 47 - 223033 brightness_3" at bounding box center [469, 306] width 151 height 42
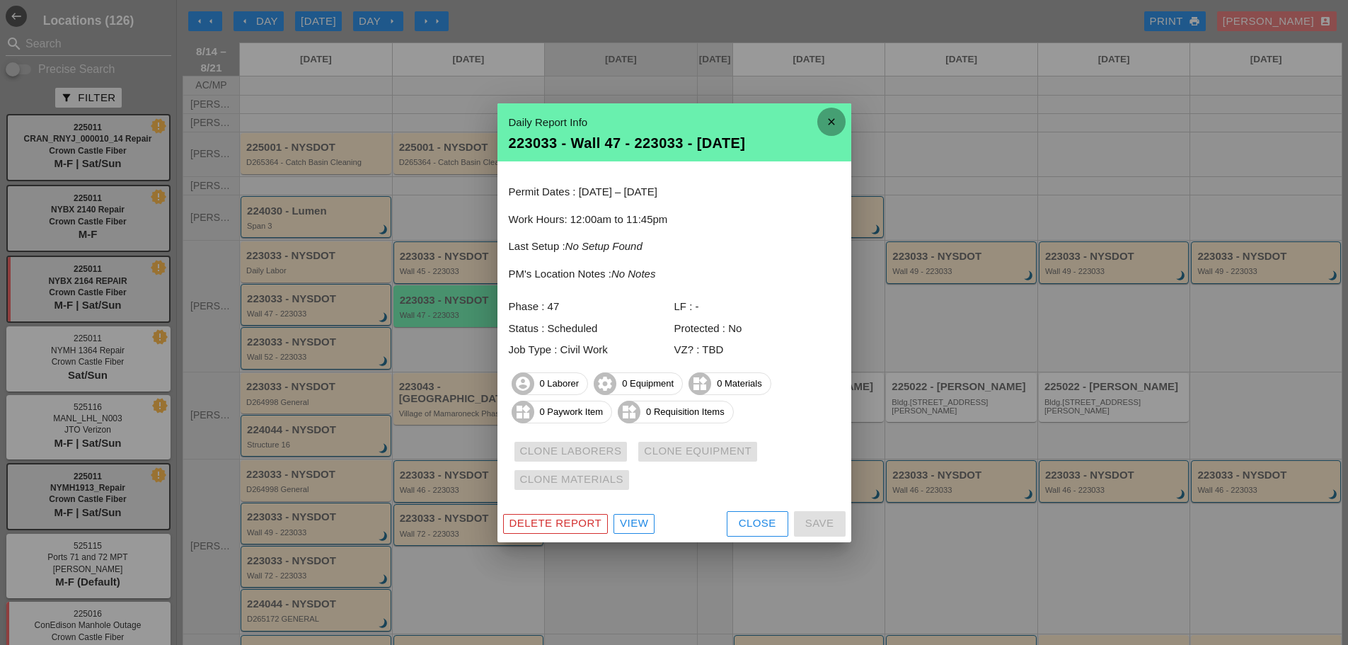
click at [837, 128] on icon "close" at bounding box center [831, 122] width 28 height 28
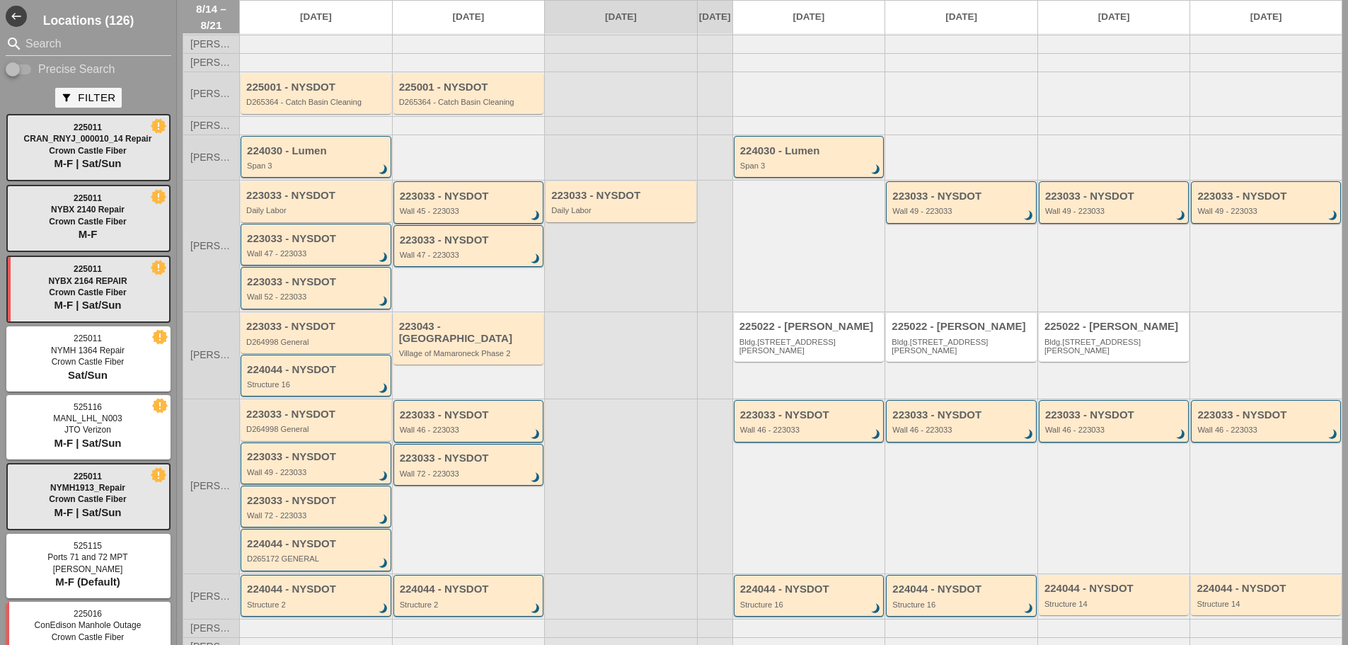
scroll to position [142, 0]
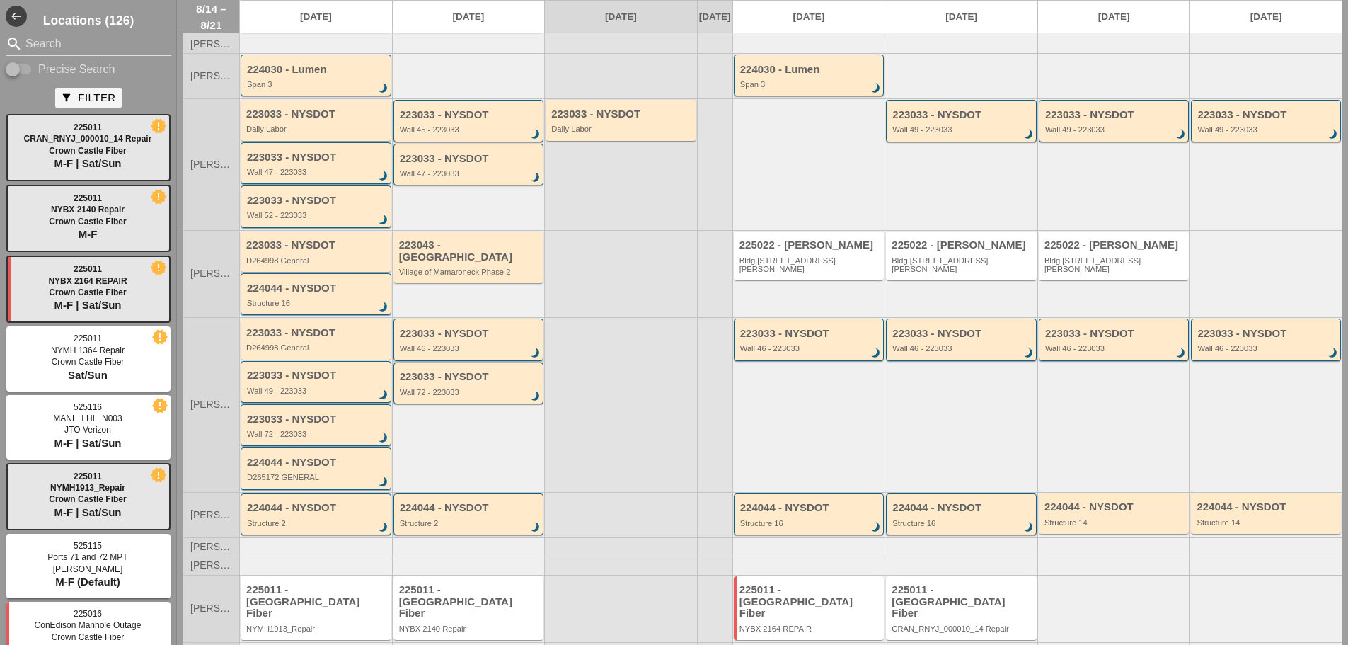
click at [505, 350] on div "223033 - NYSDOT Wall 46 - 223033 brightness_3" at bounding box center [470, 340] width 140 height 25
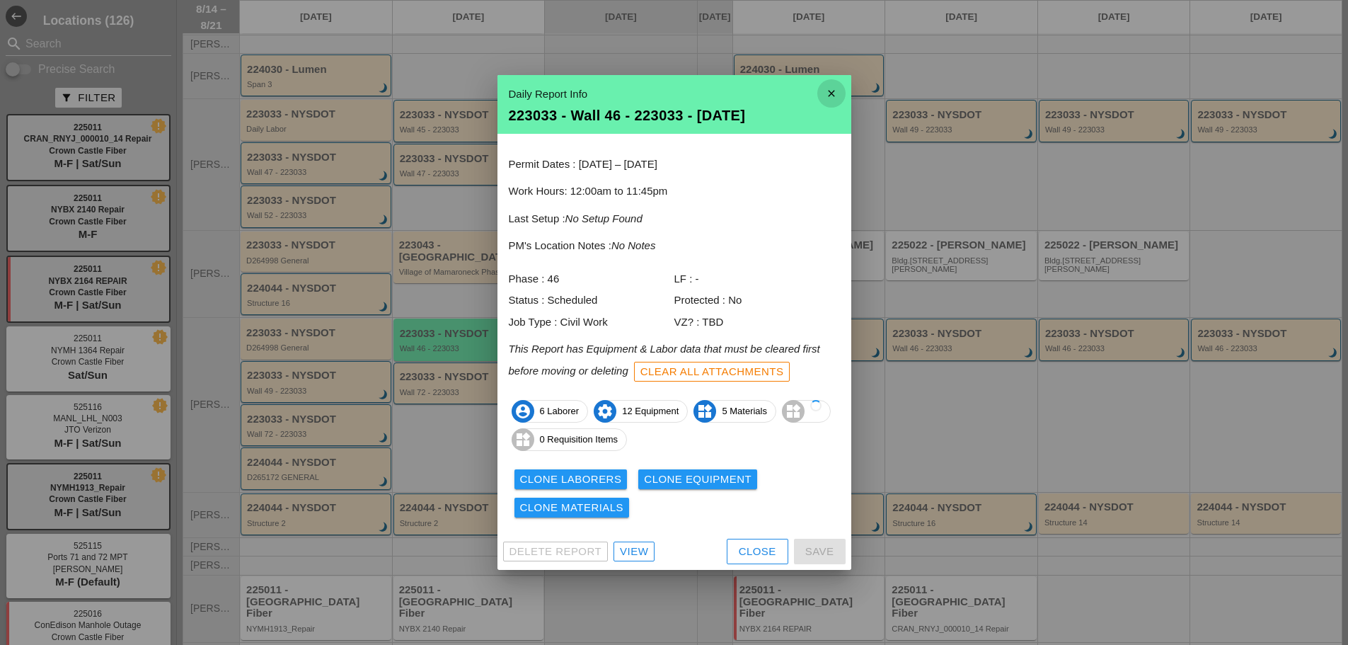
click at [835, 93] on icon "close" at bounding box center [831, 93] width 28 height 28
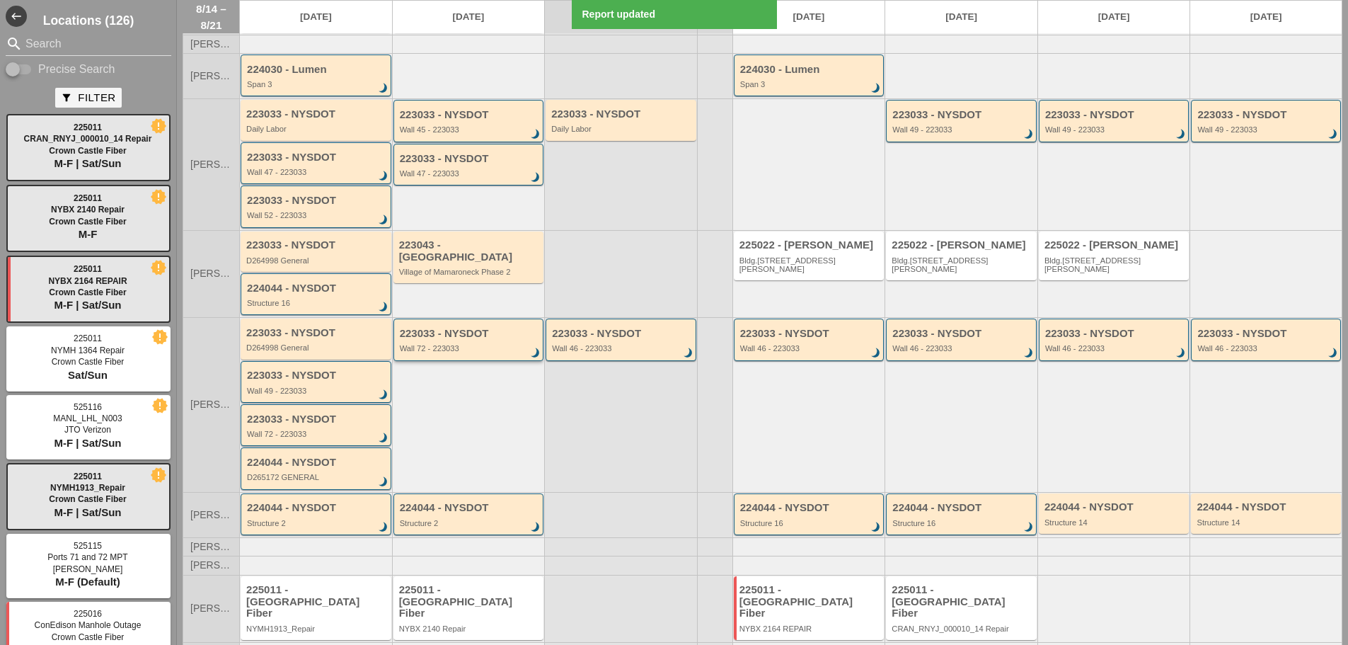
click at [493, 350] on div "223033 - NYSDOT Wall 72 - 223033 brightness_3" at bounding box center [470, 340] width 140 height 25
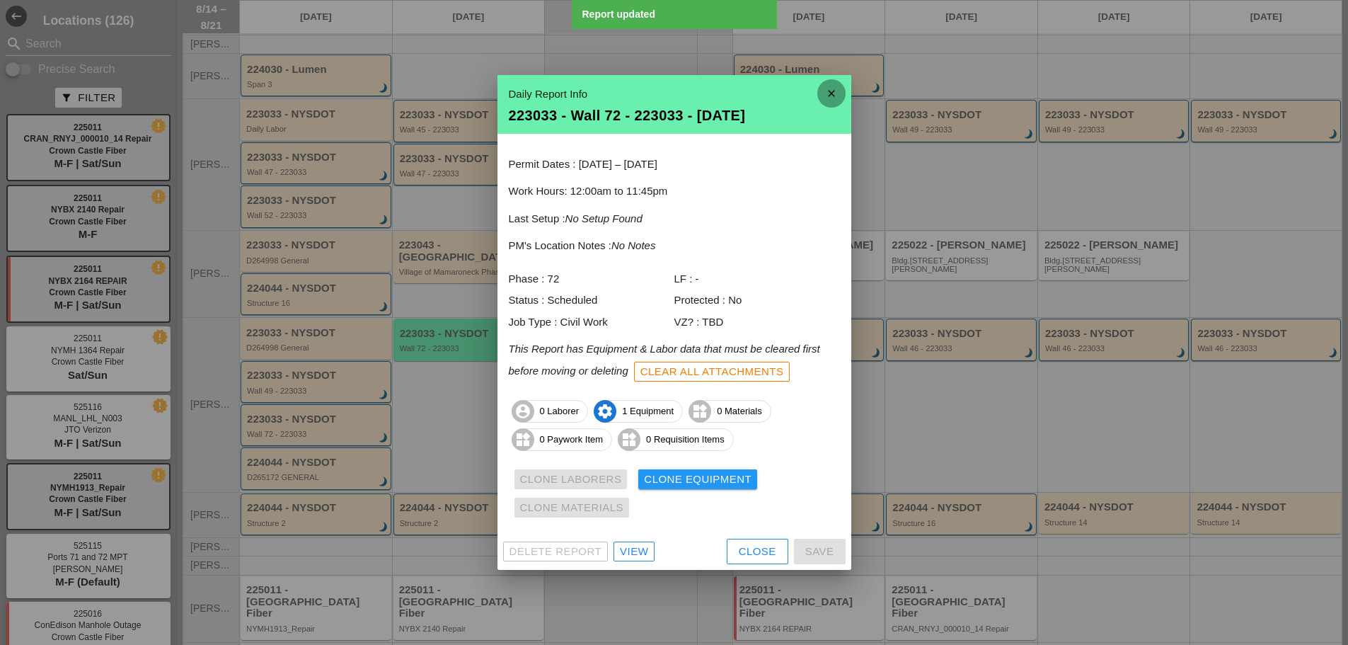
click at [835, 90] on icon "close" at bounding box center [831, 93] width 28 height 28
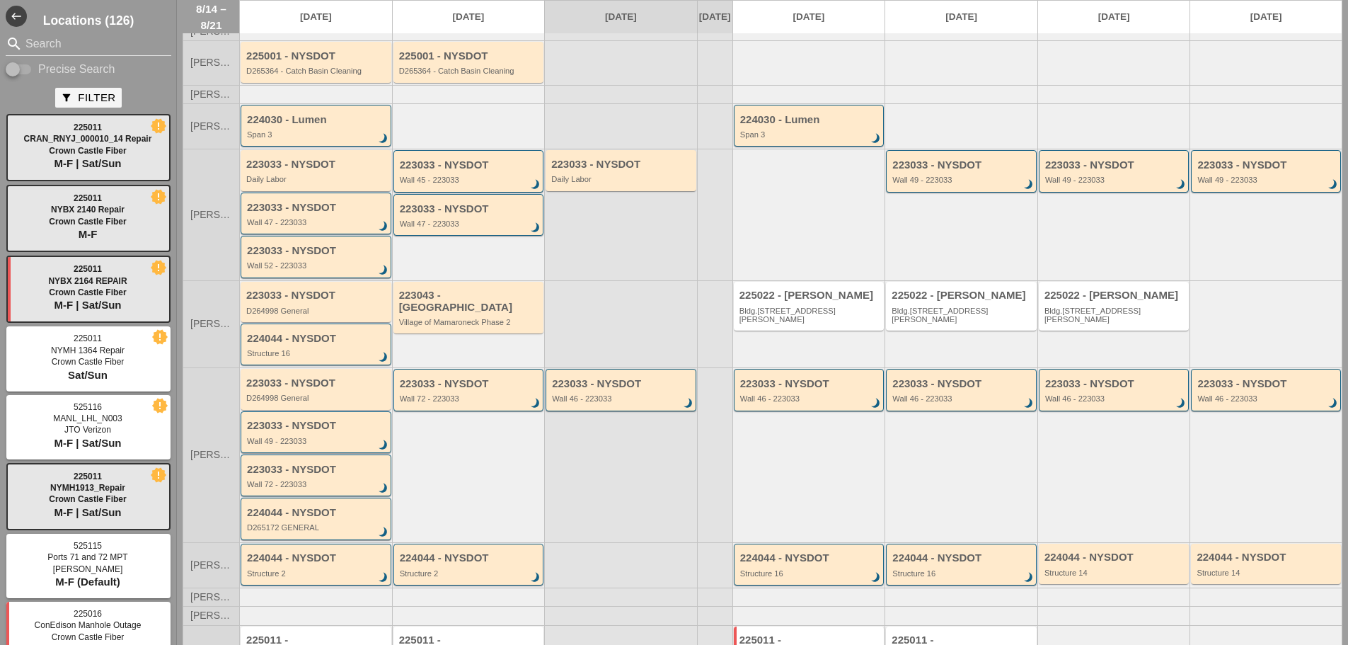
scroll to position [0, 0]
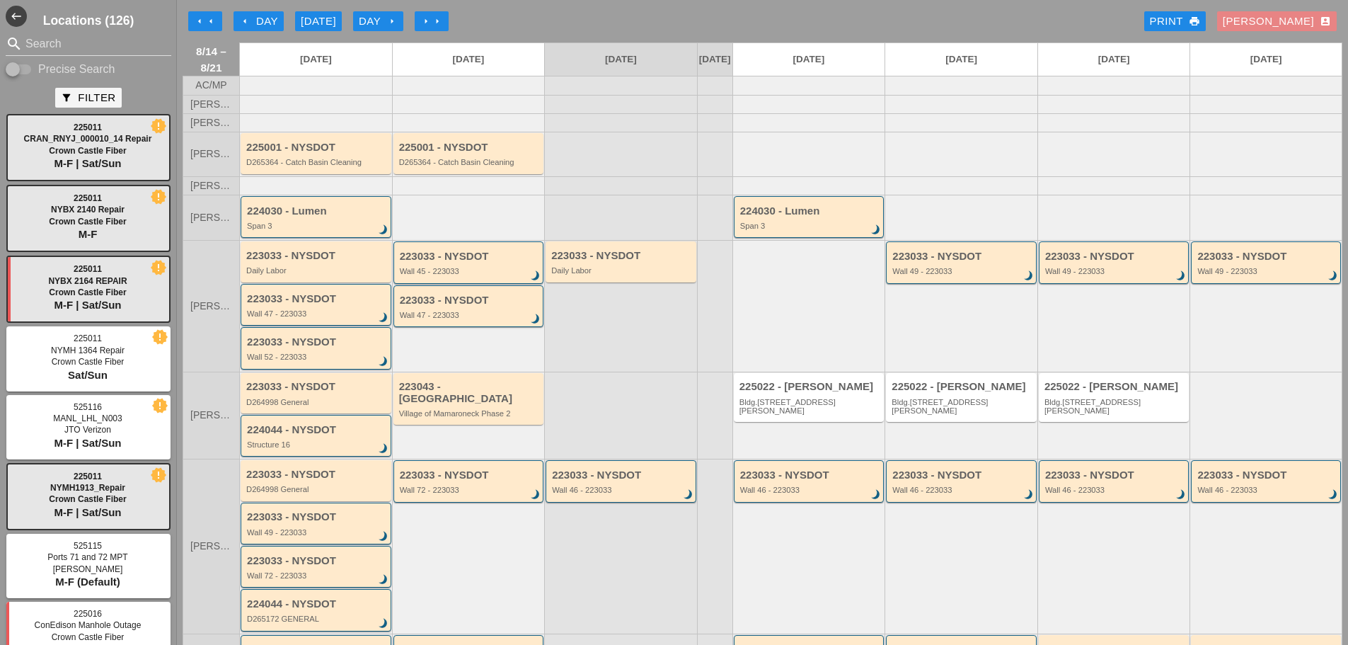
click at [1294, 21] on div "Enrico account_box" at bounding box center [1277, 21] width 108 height 16
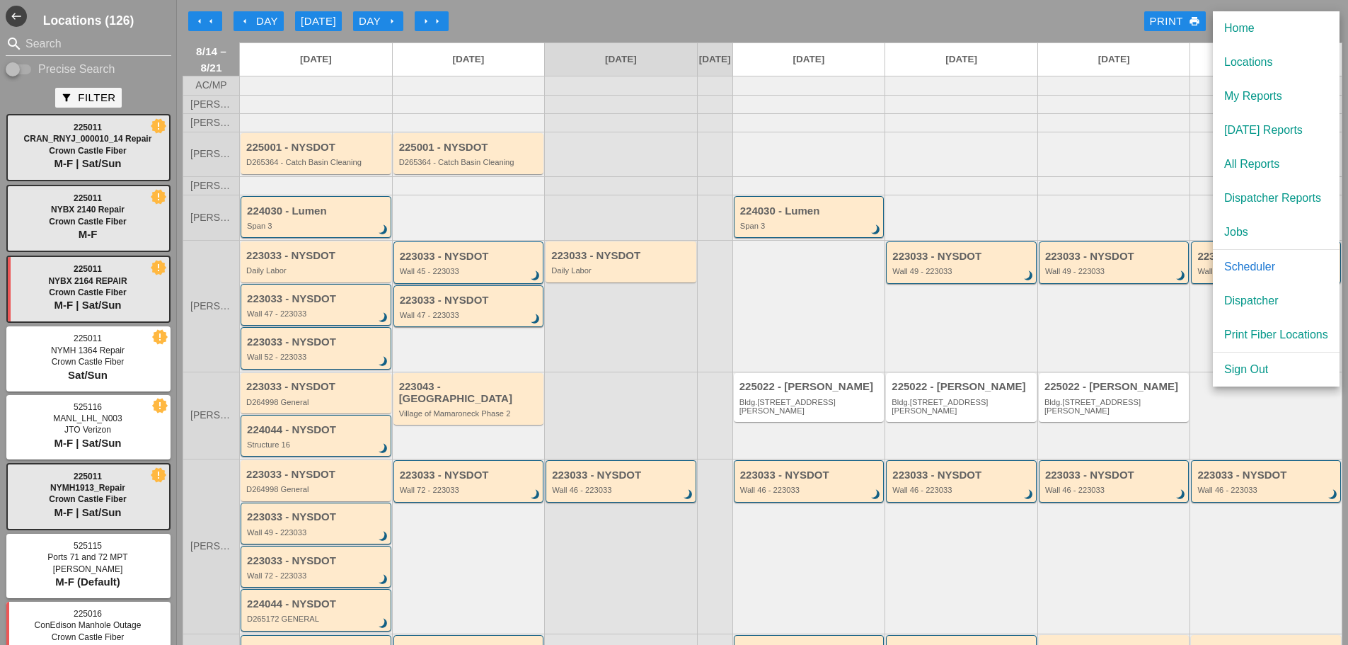
click at [1251, 129] on div "[DATE] Reports" at bounding box center [1276, 130] width 104 height 17
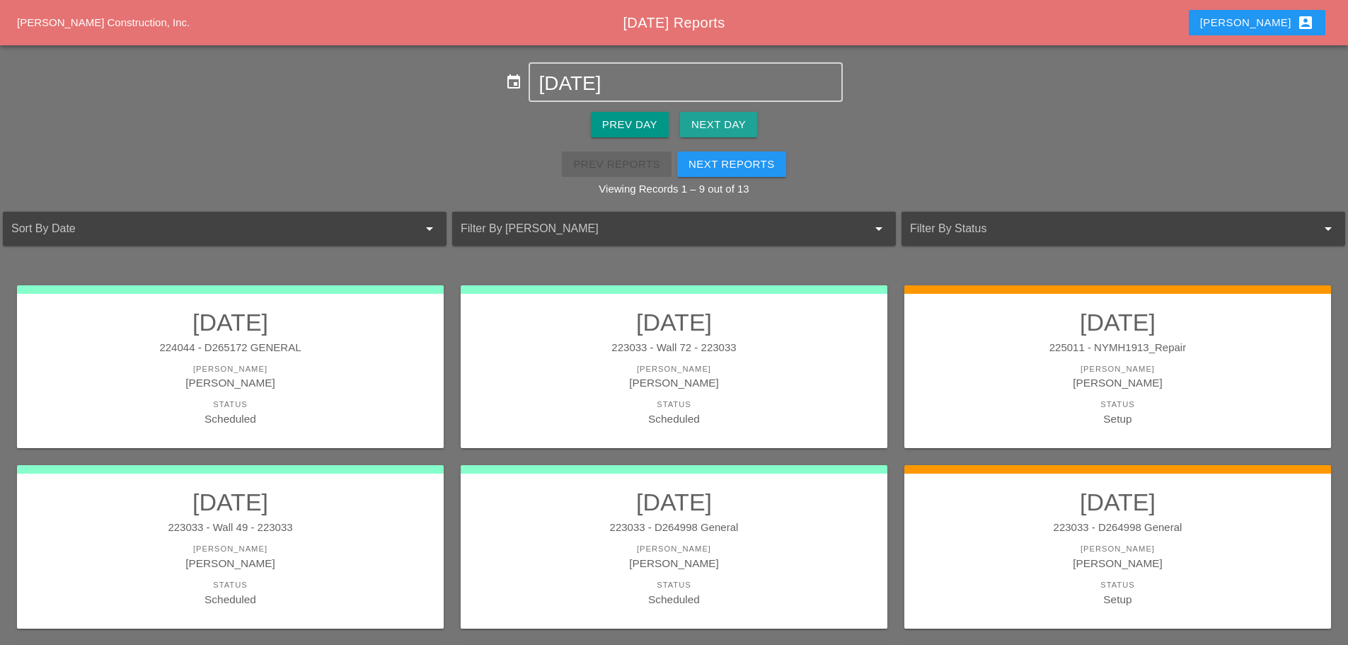
click at [739, 125] on div "Next Day" at bounding box center [718, 125] width 54 height 16
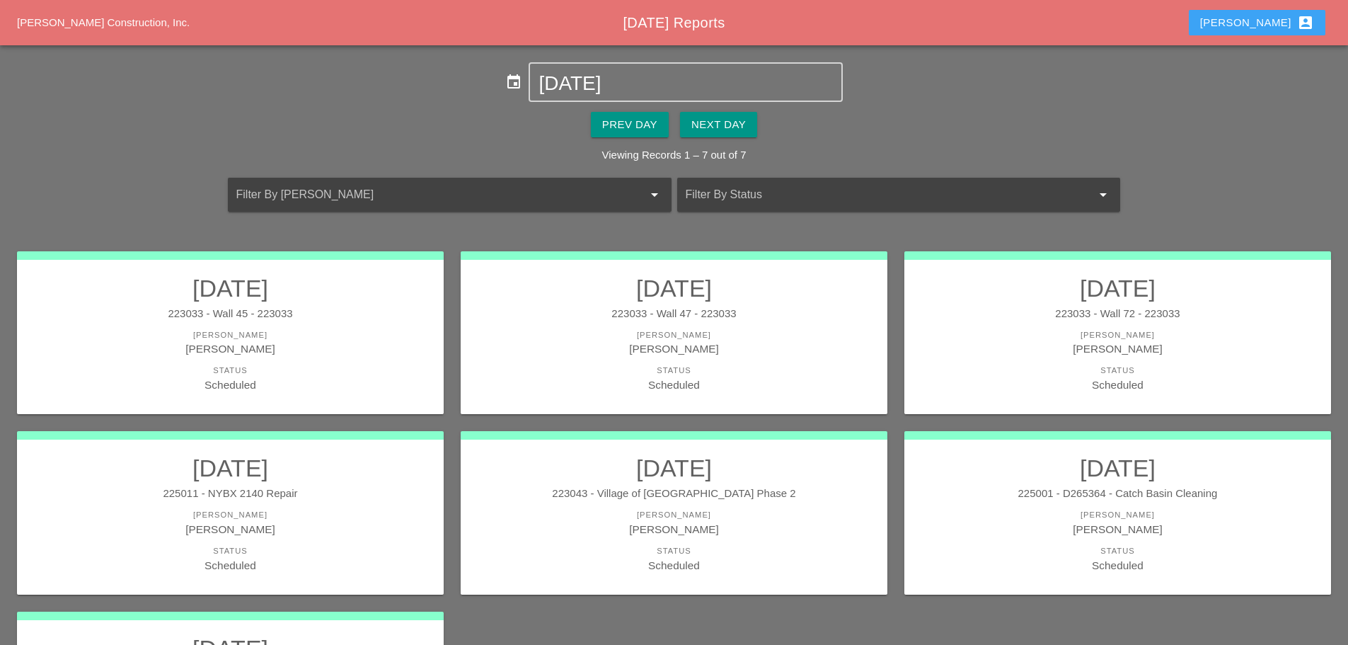
click at [1264, 25] on div "Enrico account_box" at bounding box center [1257, 22] width 114 height 17
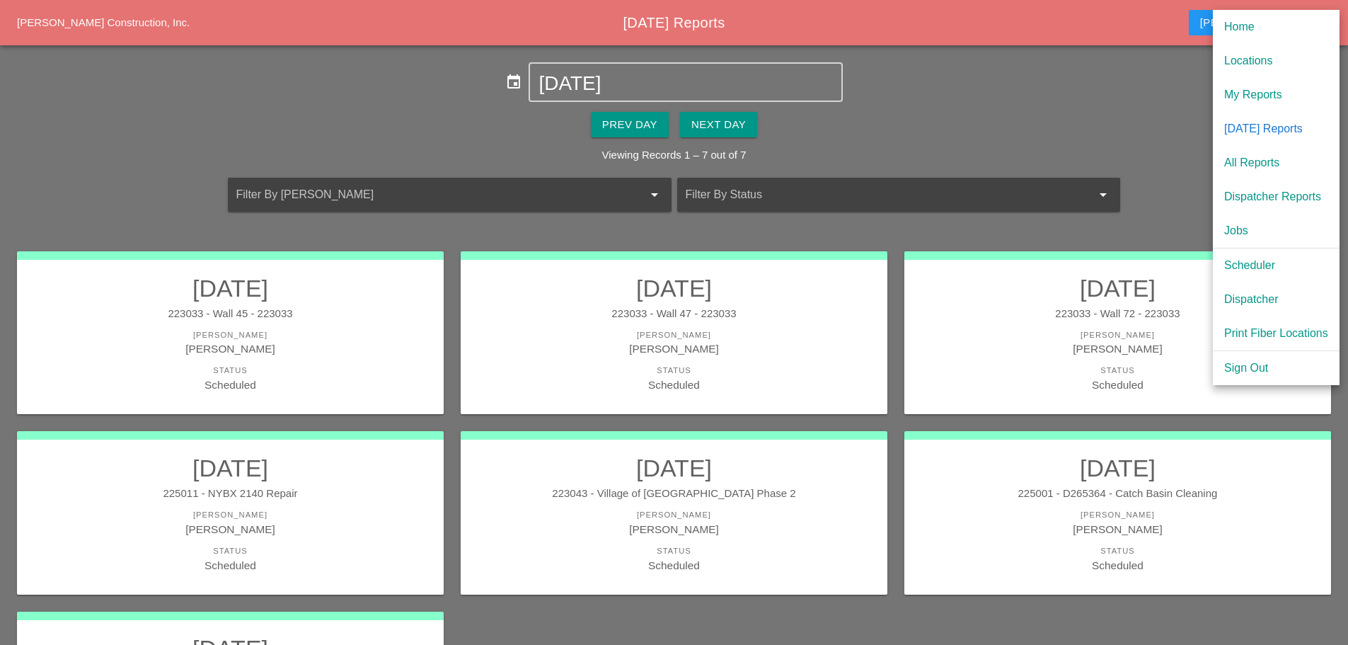
click at [1242, 301] on div "Dispatcher" at bounding box center [1276, 299] width 104 height 17
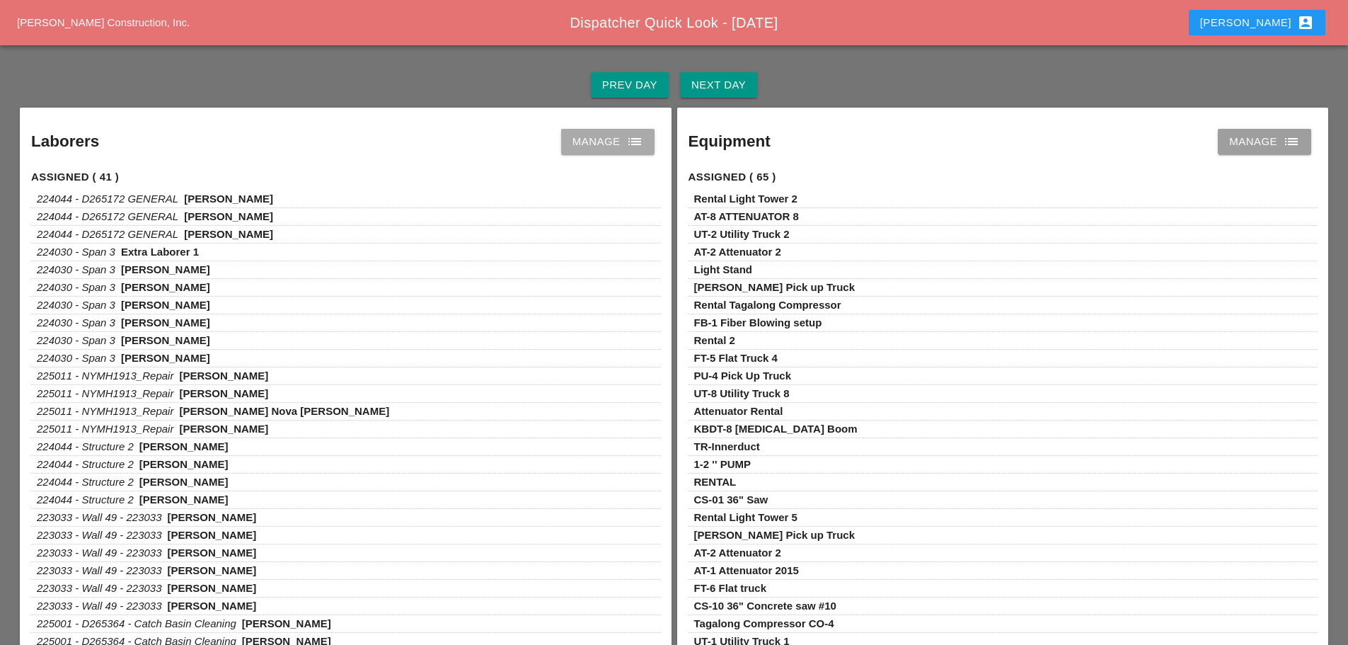
click at [637, 144] on icon "list" at bounding box center [634, 141] width 17 height 17
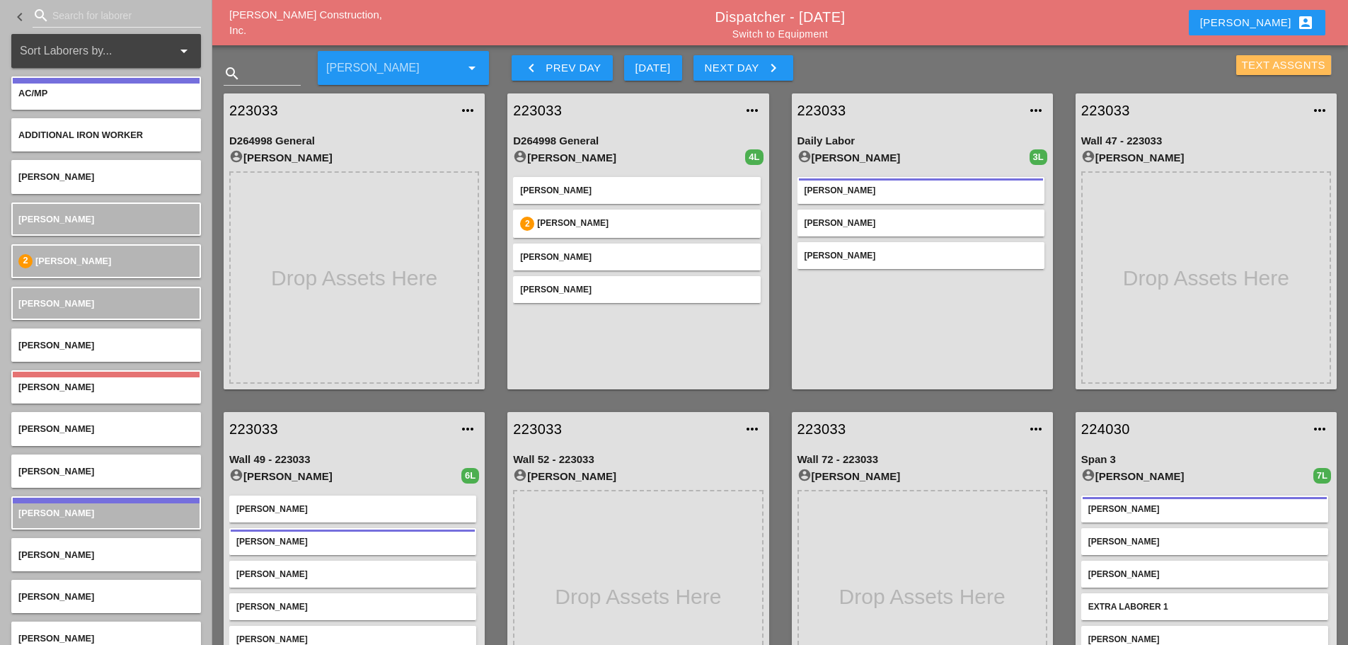
click at [1261, 57] on div "Text Assgnts" at bounding box center [1284, 65] width 84 height 16
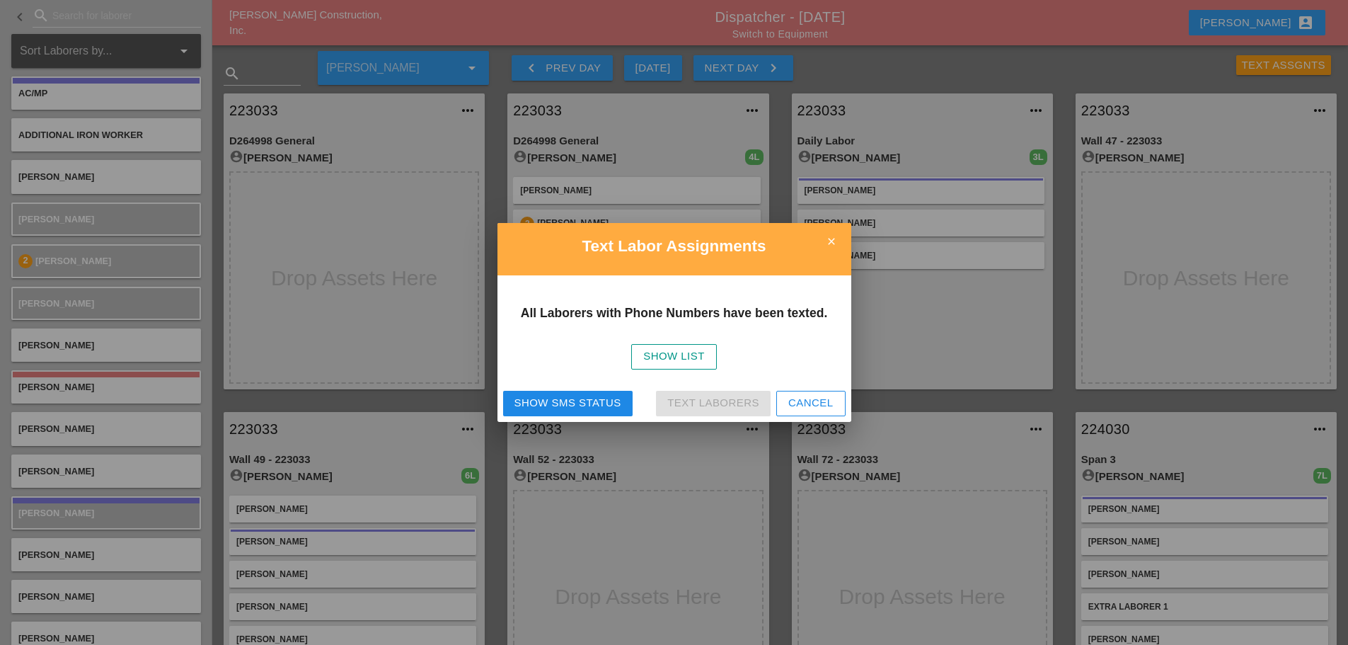
click at [558, 389] on div "Show SMS Status Text Laborers Cancel" at bounding box center [675, 403] width 354 height 37
click at [553, 398] on div "Show SMS Status" at bounding box center [568, 403] width 107 height 16
click at [580, 404] on div "Hide SMS Status" at bounding box center [564, 403] width 99 height 16
drag, startPoint x: 830, startPoint y: 246, endPoint x: 835, endPoint y: 218, distance: 28.2
click at [830, 246] on icon "close" at bounding box center [831, 241] width 28 height 28
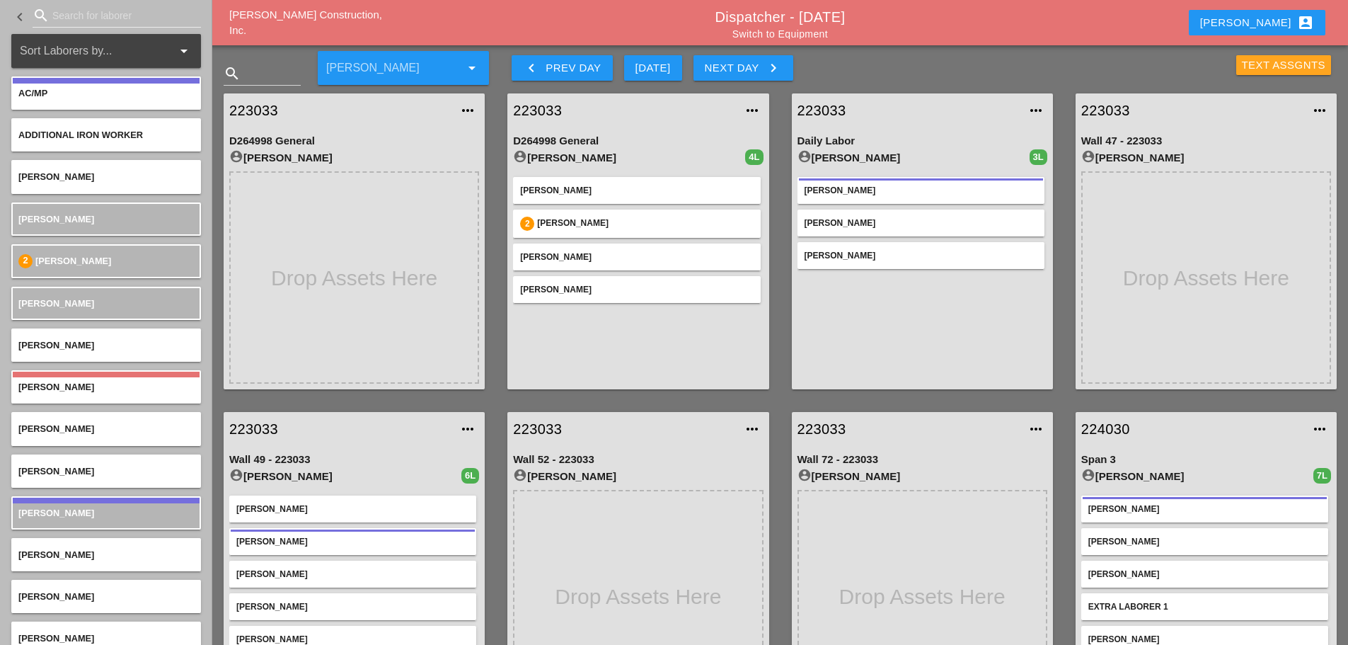
click at [1268, 62] on div "Text Assgnts" at bounding box center [1284, 65] width 84 height 16
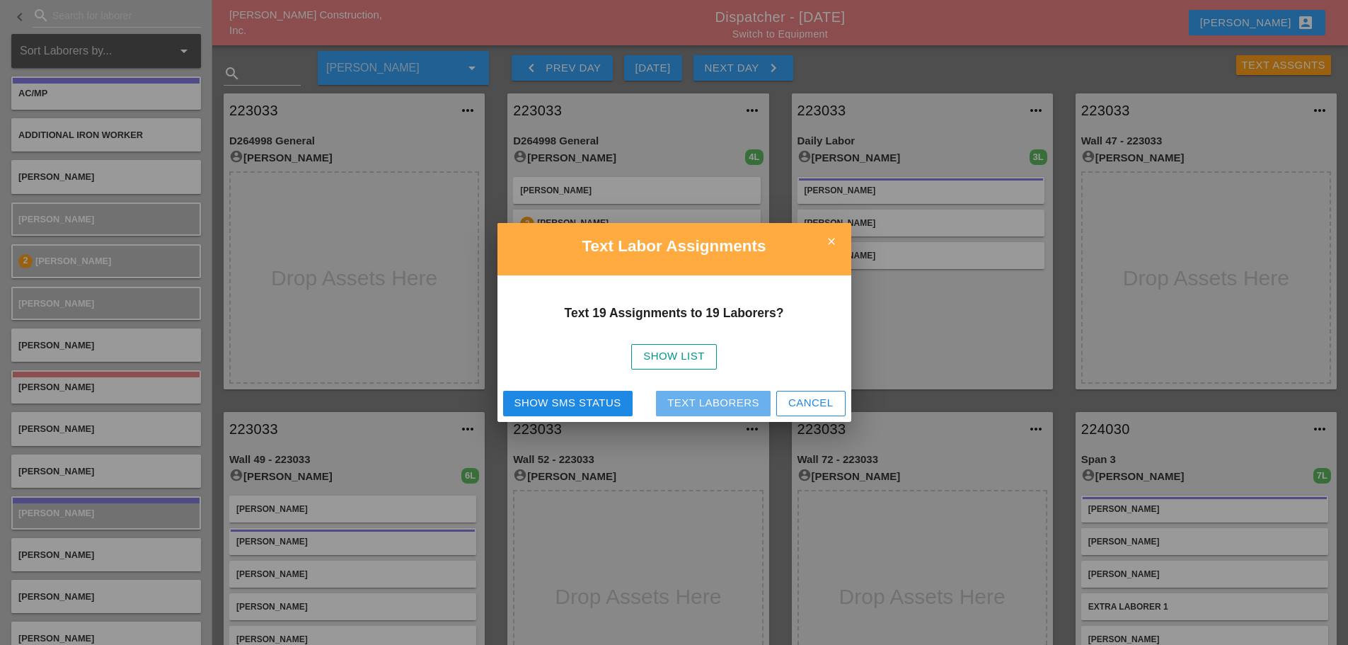
click at [742, 399] on div "Text Laborers" at bounding box center [713, 403] width 92 height 16
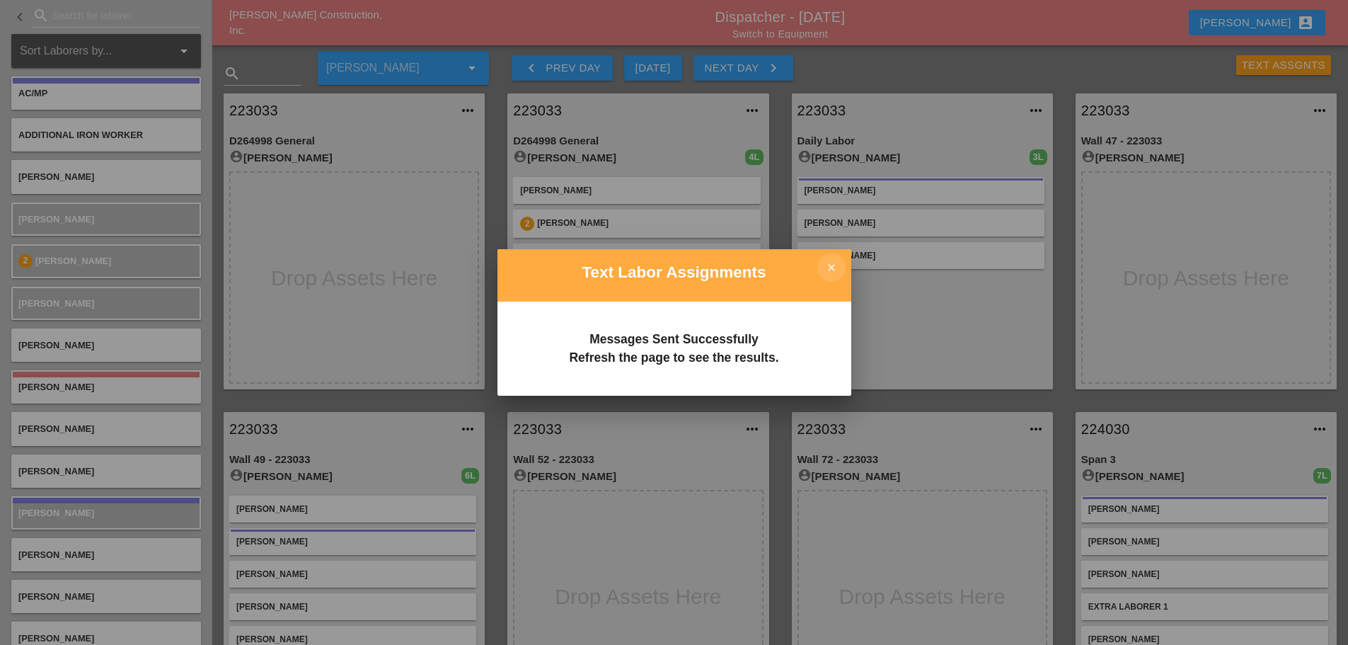
click at [832, 265] on icon "close" at bounding box center [831, 267] width 28 height 28
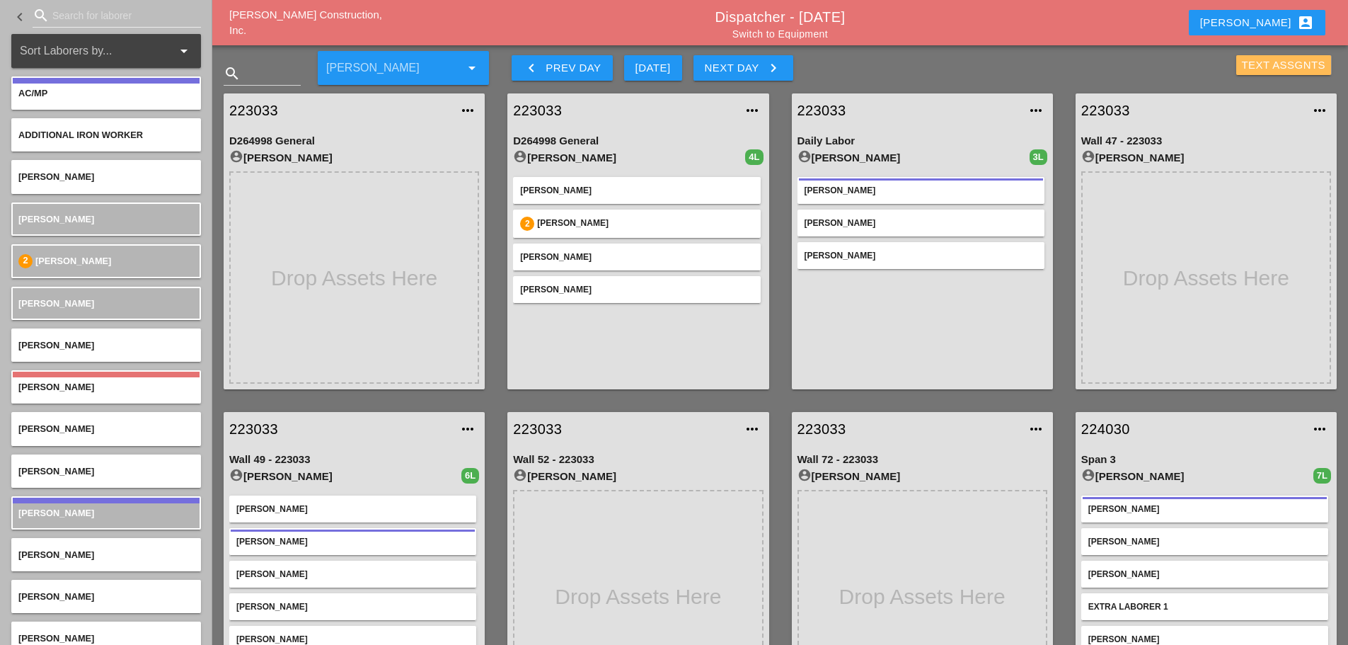
click at [1265, 66] on div "Text Assgnts" at bounding box center [1284, 65] width 84 height 16
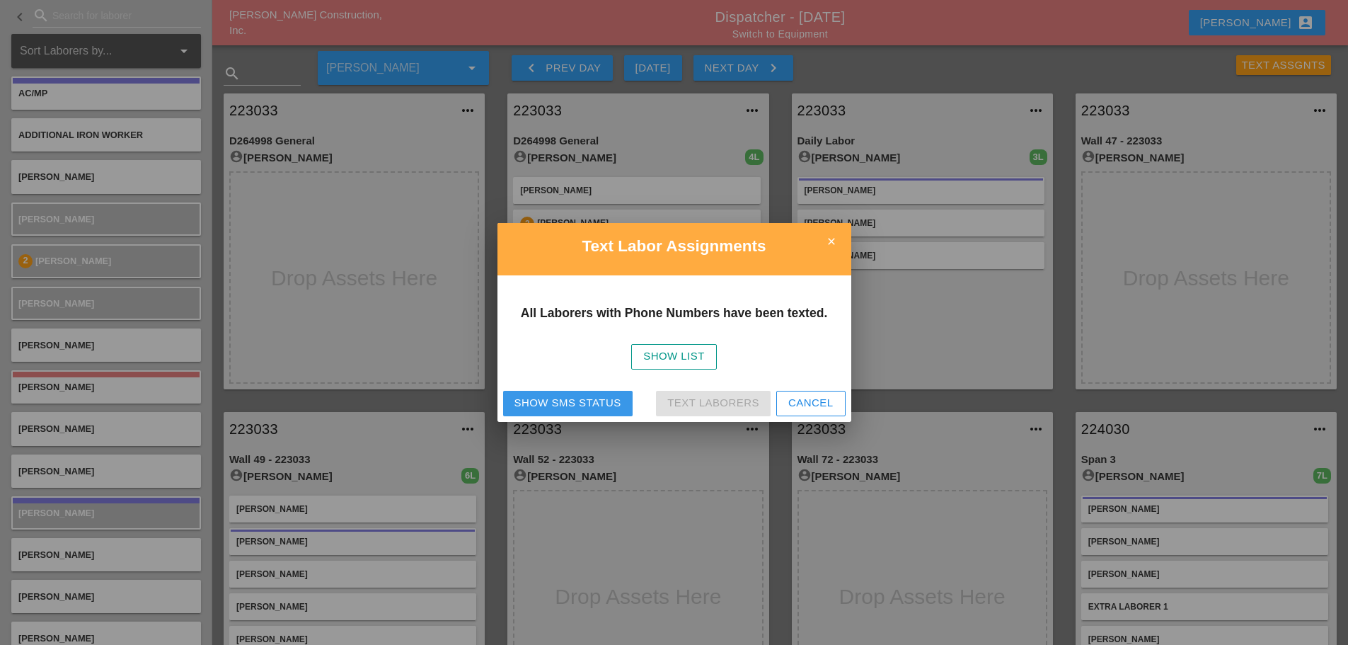
click at [556, 393] on button "Show SMS Status" at bounding box center [568, 403] width 130 height 25
click at [847, 246] on div "Text Labor Assignments" at bounding box center [675, 249] width 354 height 52
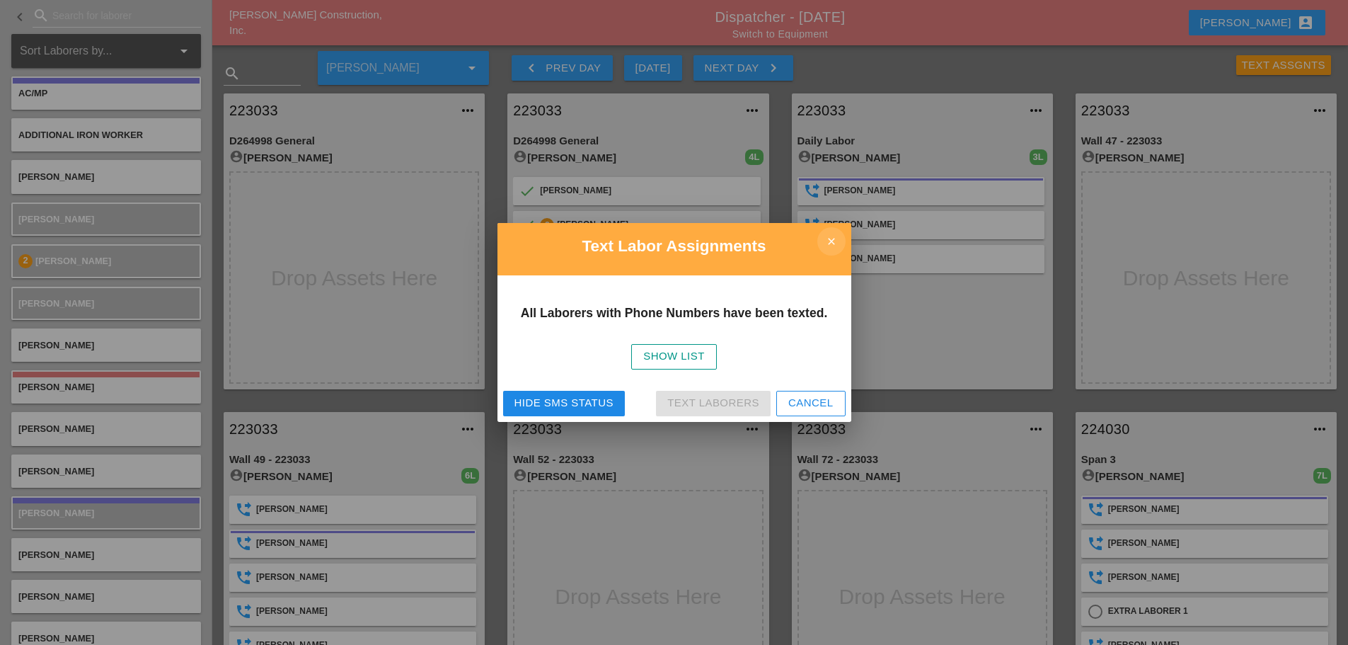
click at [833, 239] on icon "close" at bounding box center [831, 241] width 28 height 28
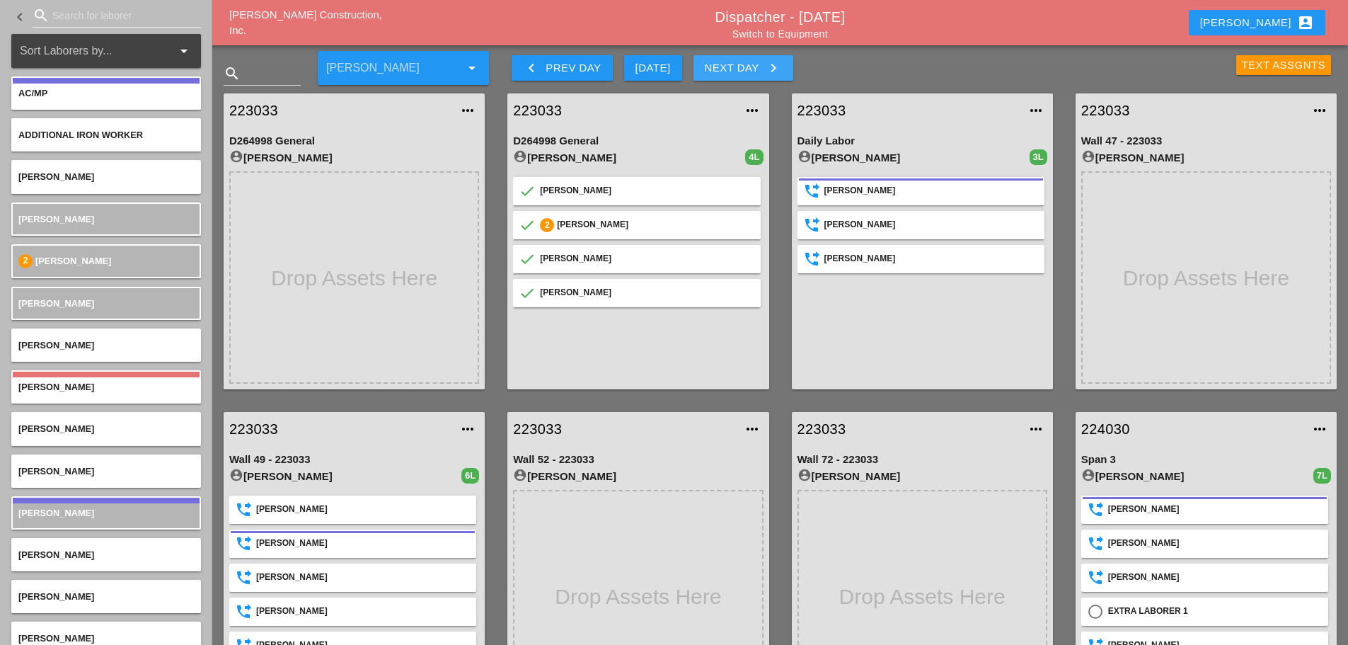
click at [779, 68] on icon "keyboard_arrow_right" at bounding box center [773, 67] width 17 height 17
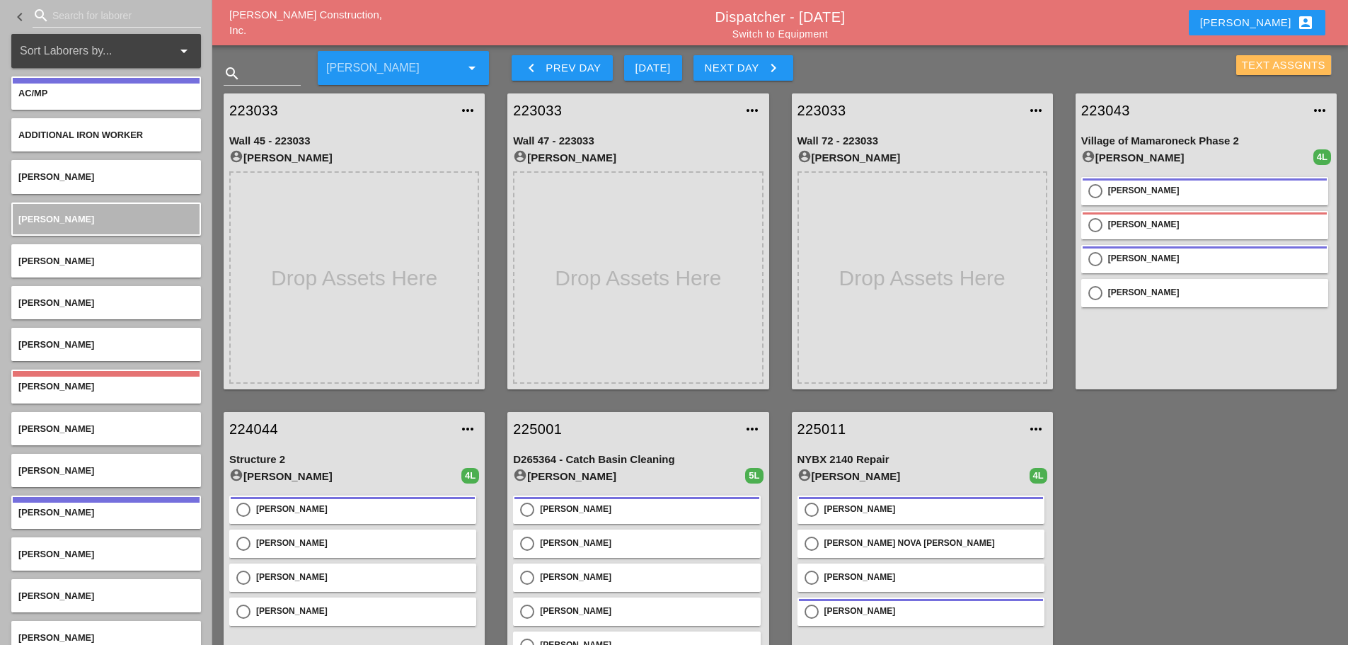
click at [1242, 62] on div "Text Assgnts" at bounding box center [1284, 65] width 84 height 16
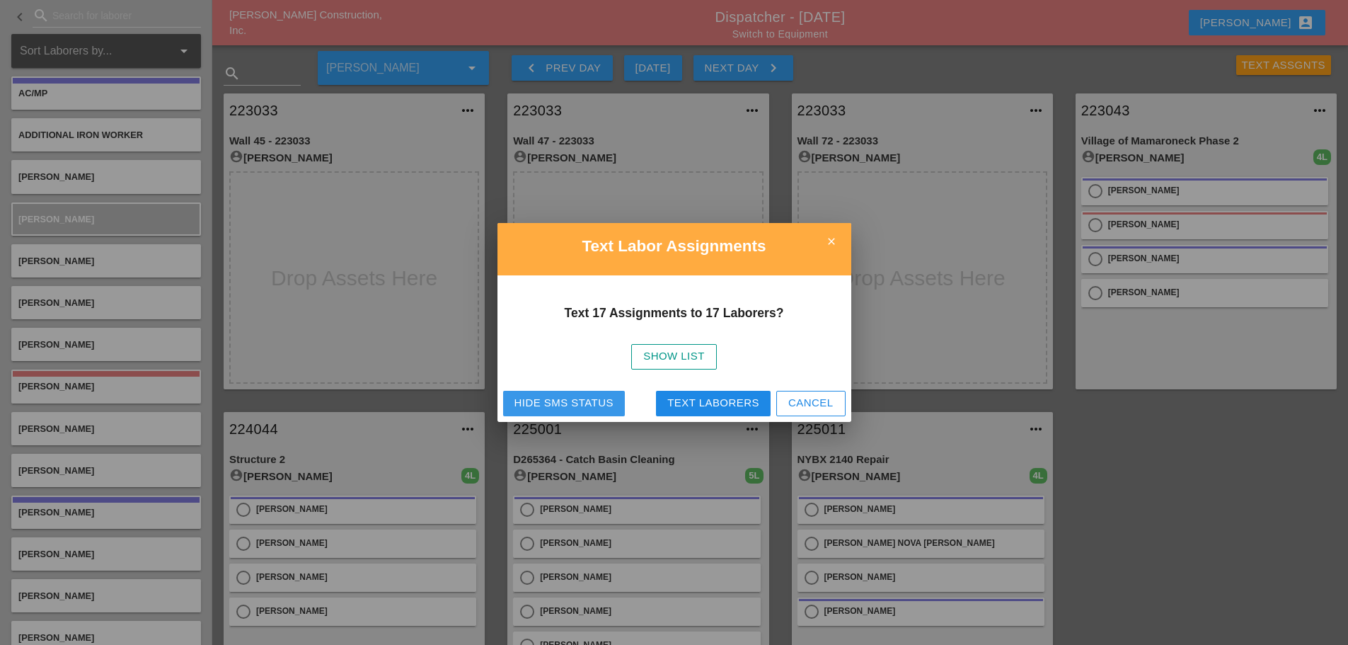
click at [563, 396] on div "Hide SMS Status" at bounding box center [564, 403] width 99 height 16
click at [837, 239] on icon "close" at bounding box center [831, 241] width 28 height 28
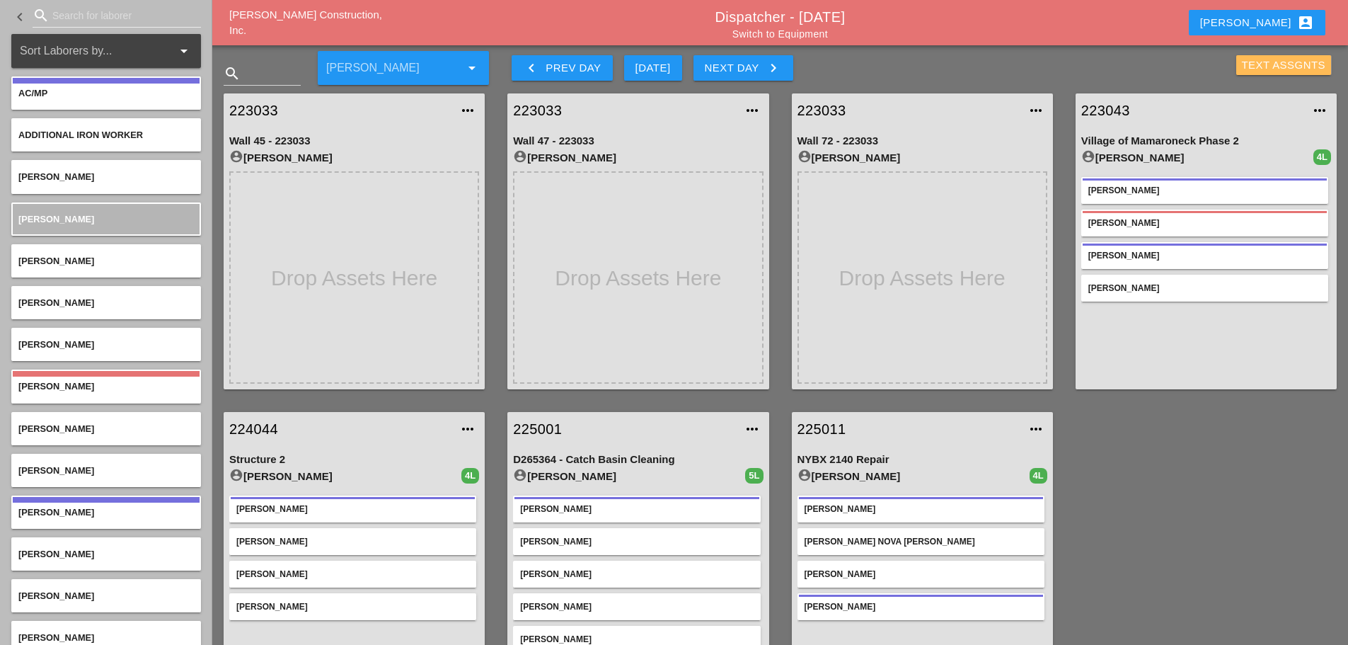
click at [1273, 66] on div "Text Assgnts" at bounding box center [1284, 65] width 84 height 16
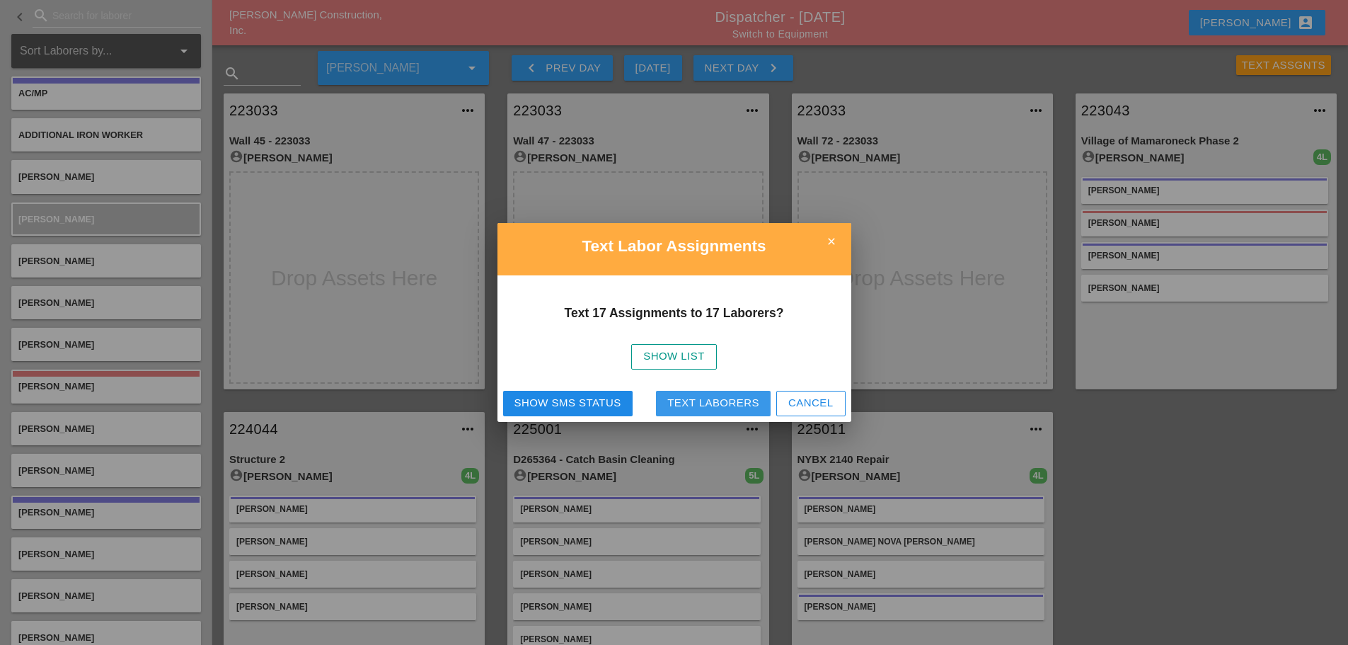
click at [732, 413] on button "Text Laborers" at bounding box center [713, 403] width 115 height 25
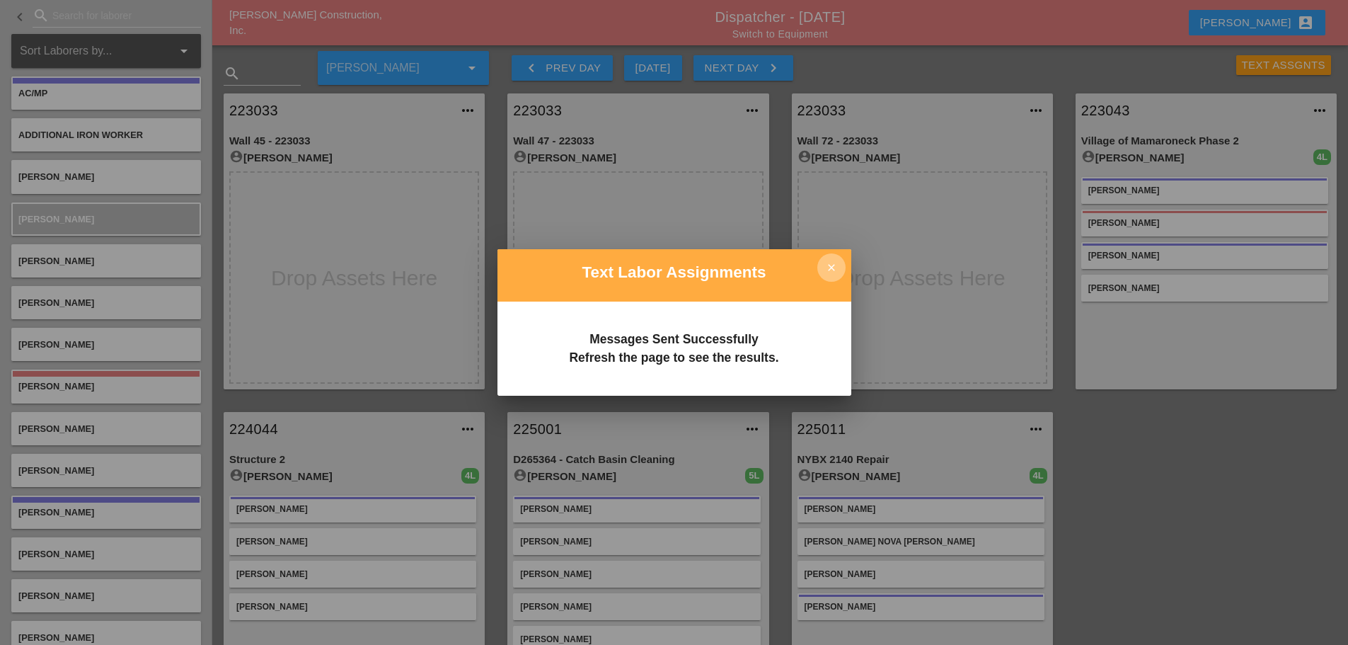
drag, startPoint x: 838, startPoint y: 268, endPoint x: 753, endPoint y: 101, distance: 187.4
click at [838, 267] on icon "close" at bounding box center [831, 267] width 28 height 28
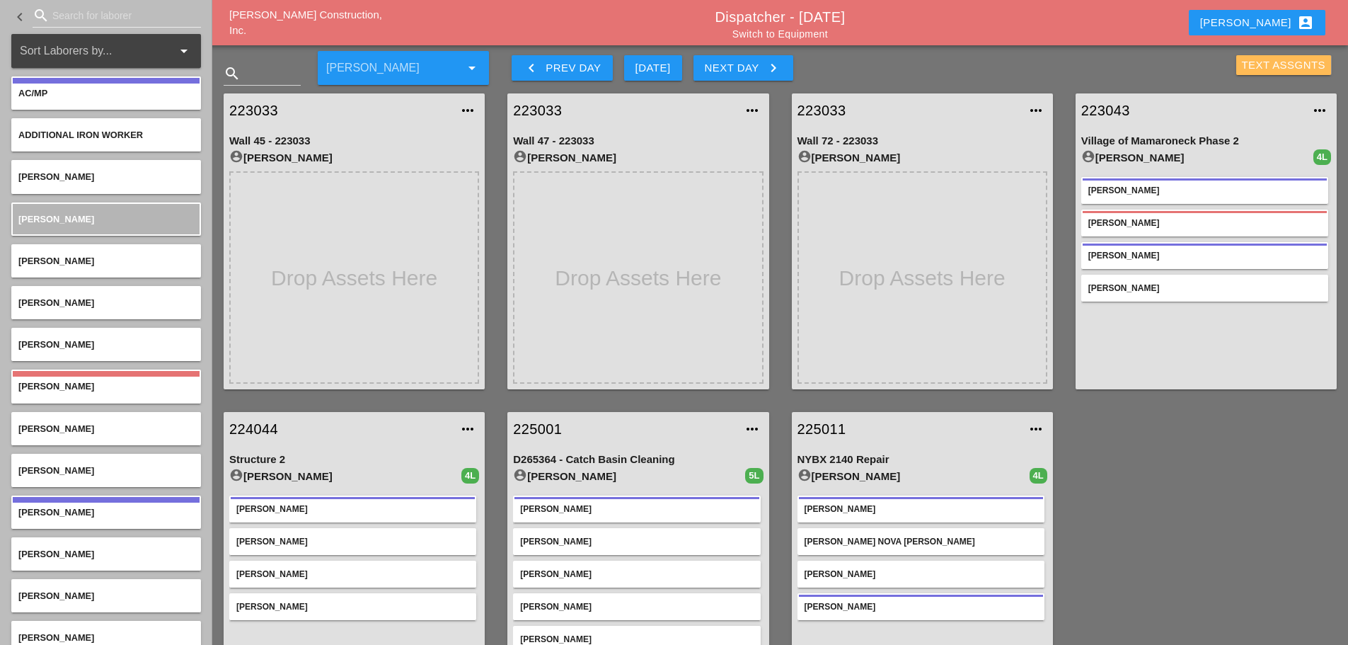
click at [1275, 71] on div "Text Assgnts" at bounding box center [1284, 65] width 84 height 16
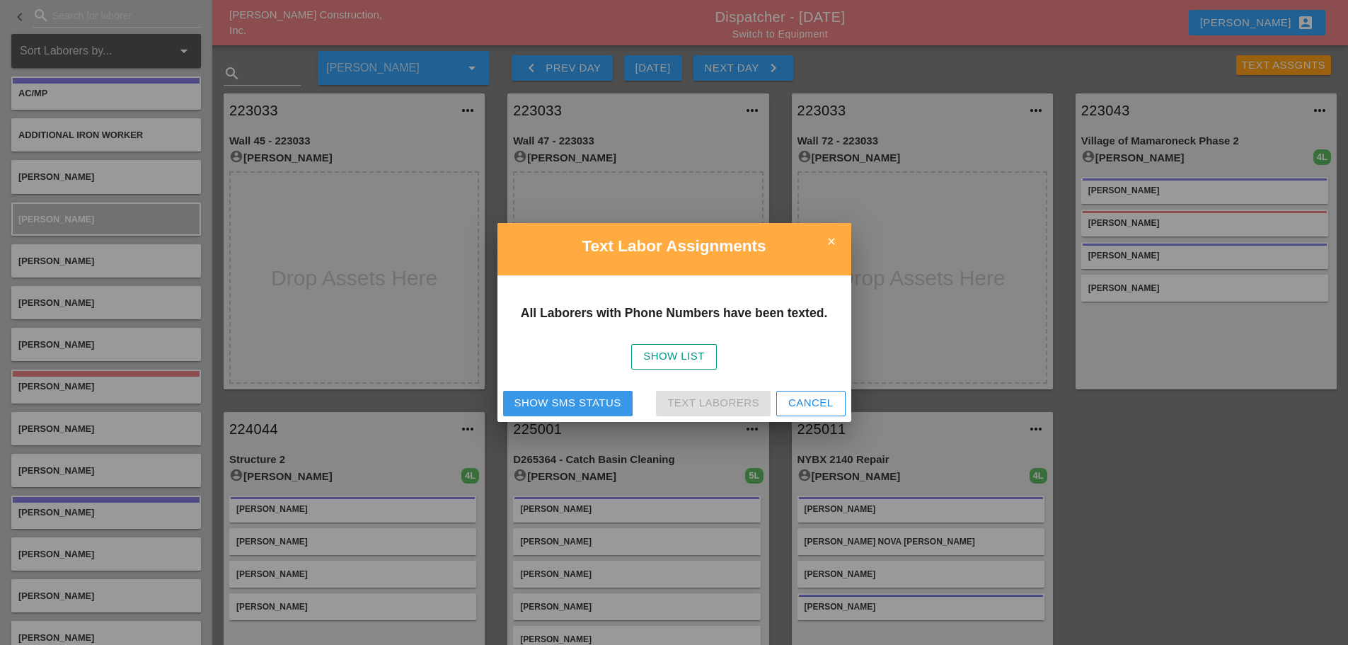
click at [572, 395] on div "Show SMS Status" at bounding box center [568, 403] width 107 height 16
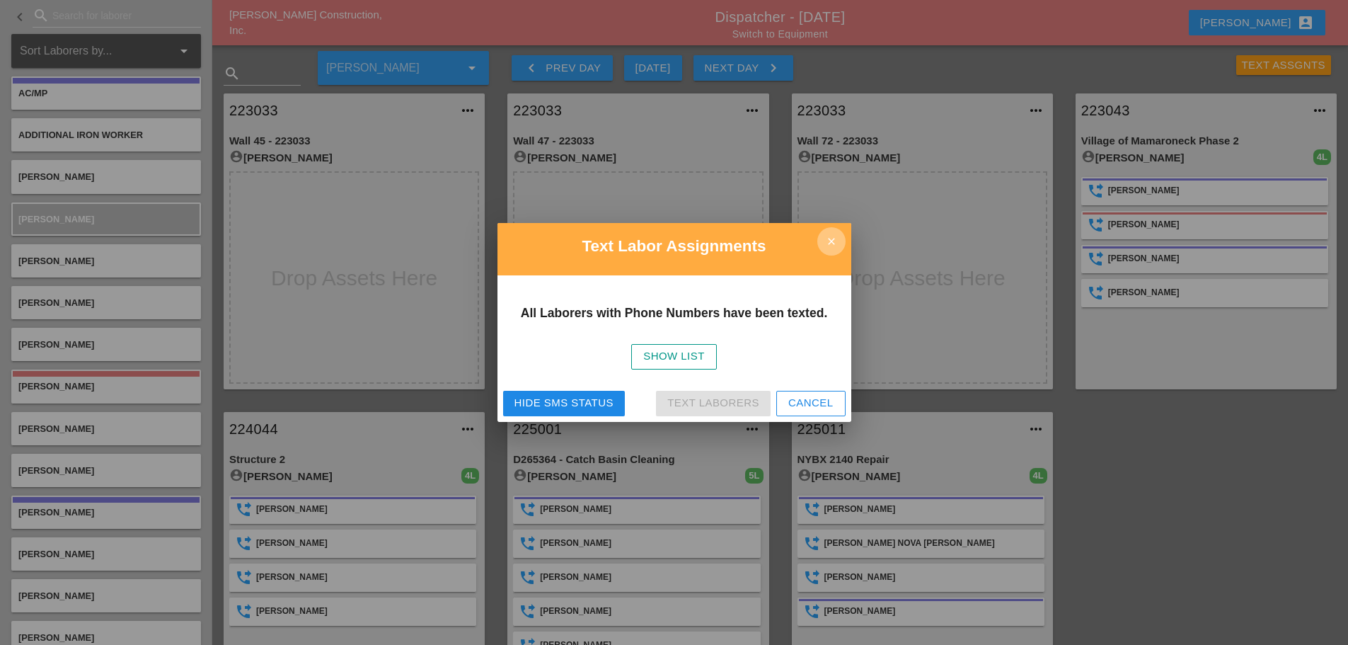
click at [825, 233] on icon "close" at bounding box center [831, 241] width 28 height 28
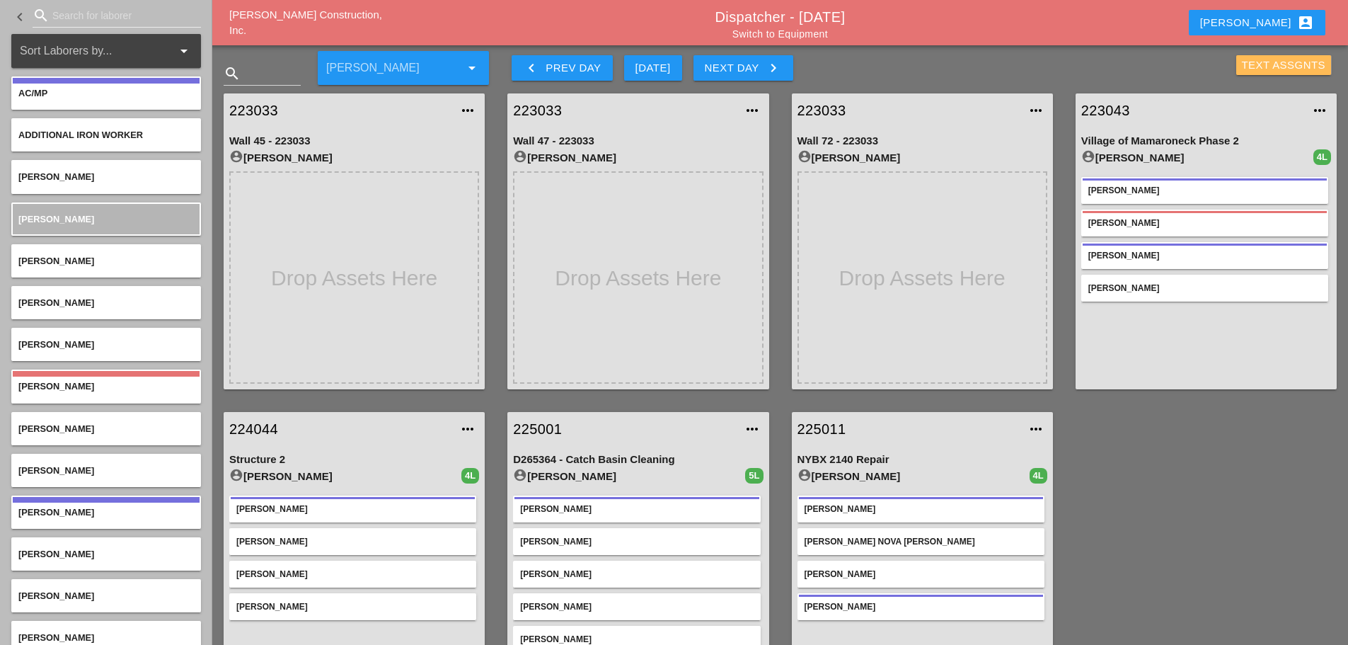
click at [1282, 65] on div "Text Assgnts" at bounding box center [1284, 65] width 84 height 16
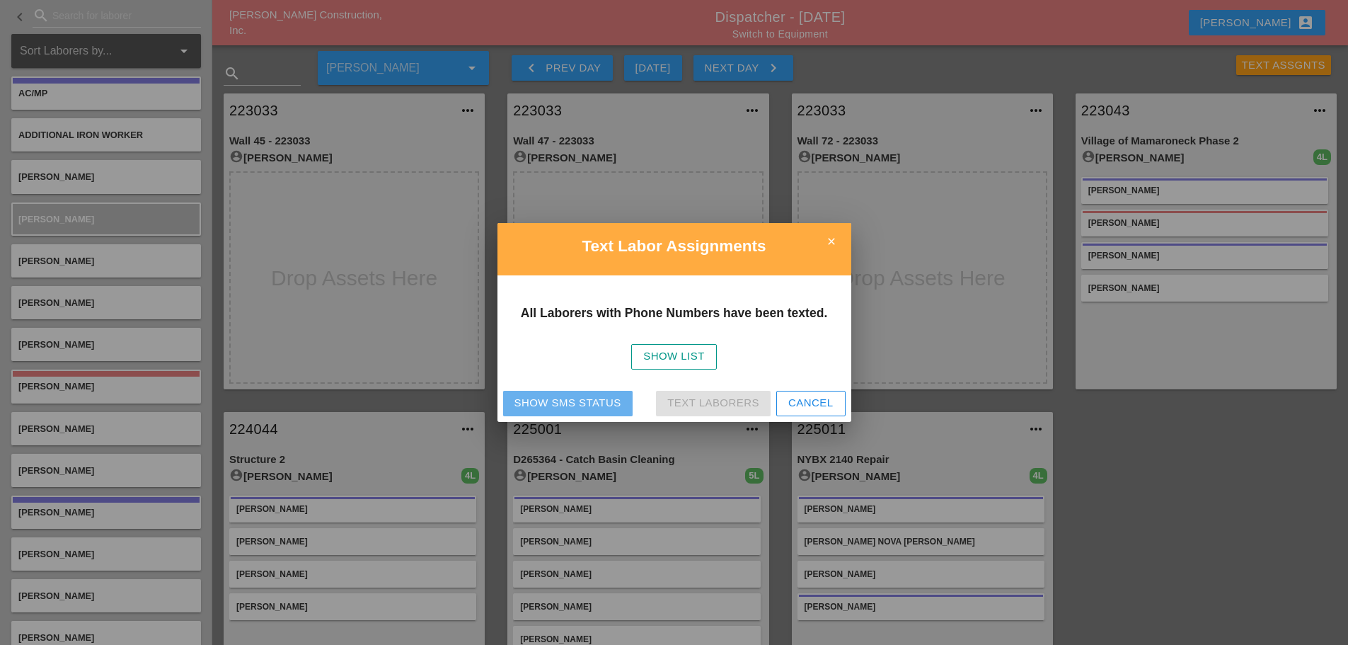
click at [592, 392] on button "Show SMS Status" at bounding box center [568, 403] width 130 height 25
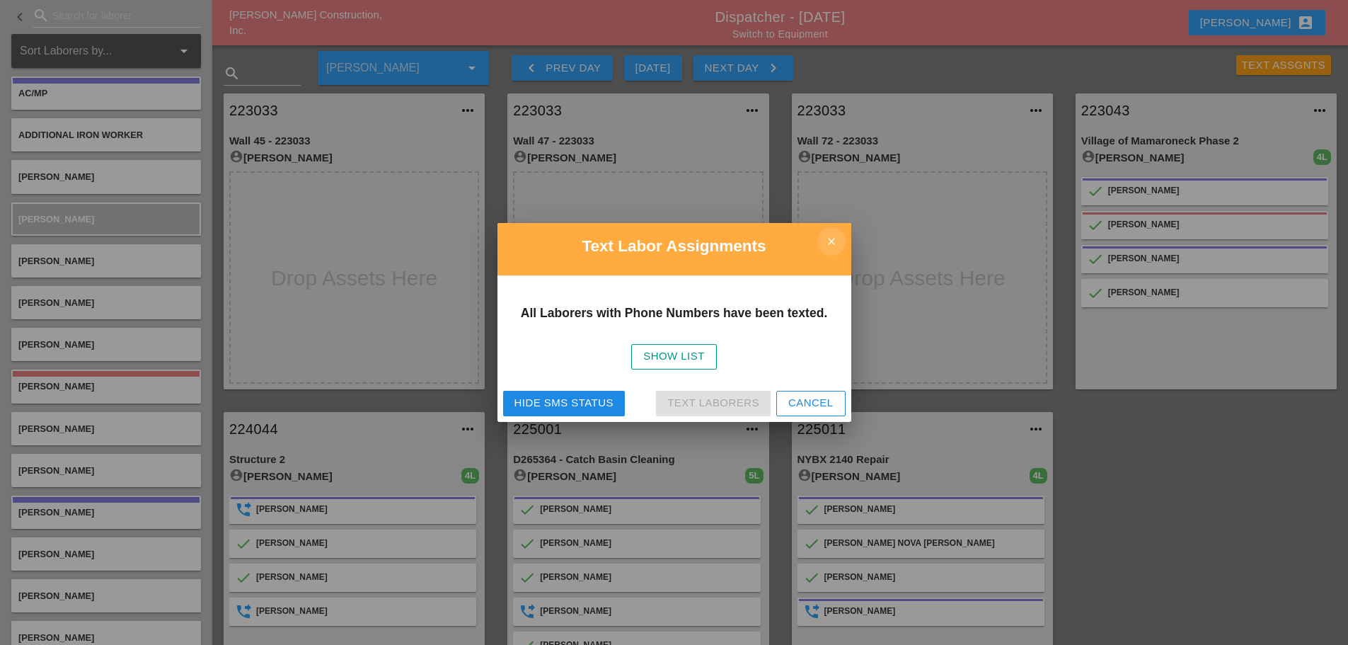
click at [837, 240] on icon "close" at bounding box center [831, 241] width 28 height 28
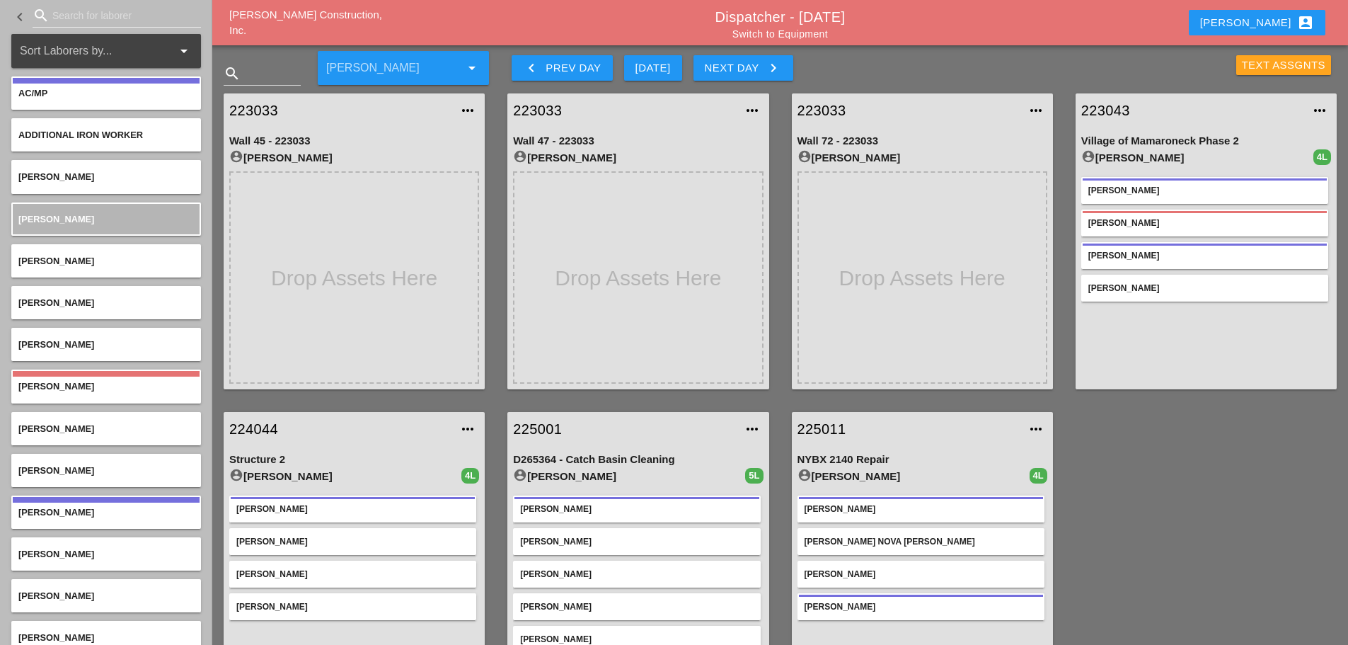
click at [1250, 70] on div "Text Assgnts" at bounding box center [1284, 65] width 84 height 16
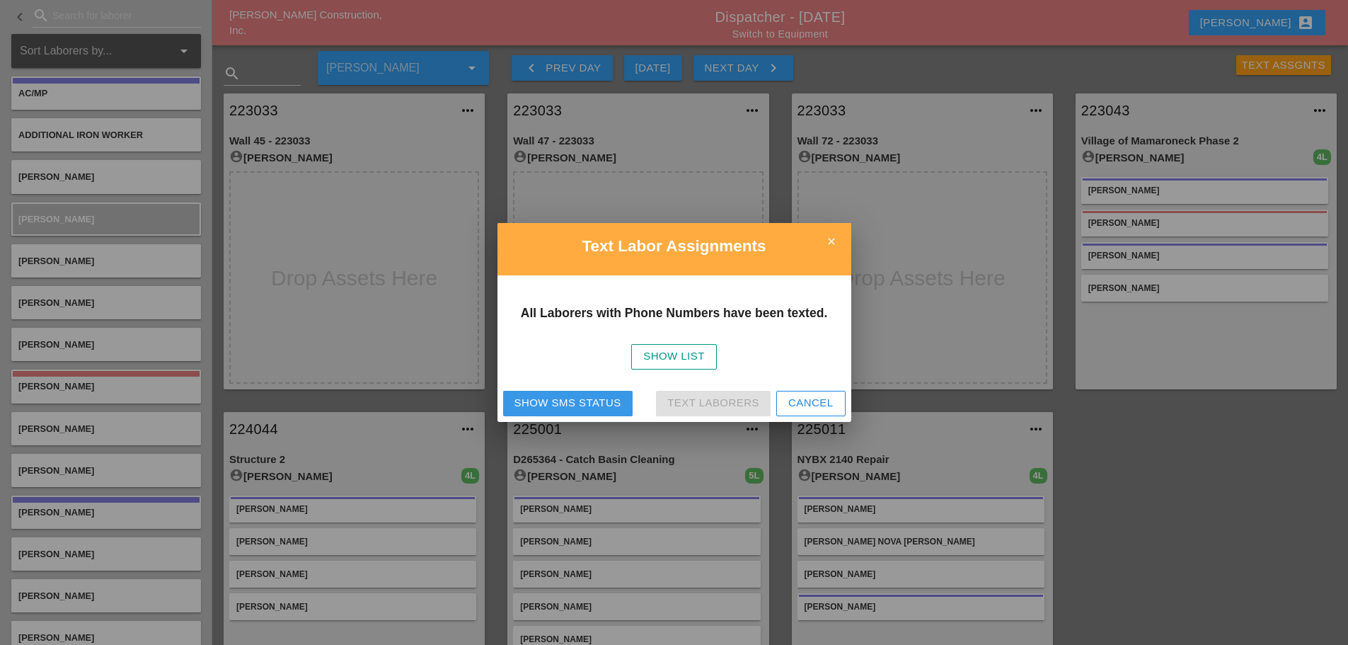
click at [590, 401] on div "Show SMS Status" at bounding box center [568, 403] width 107 height 16
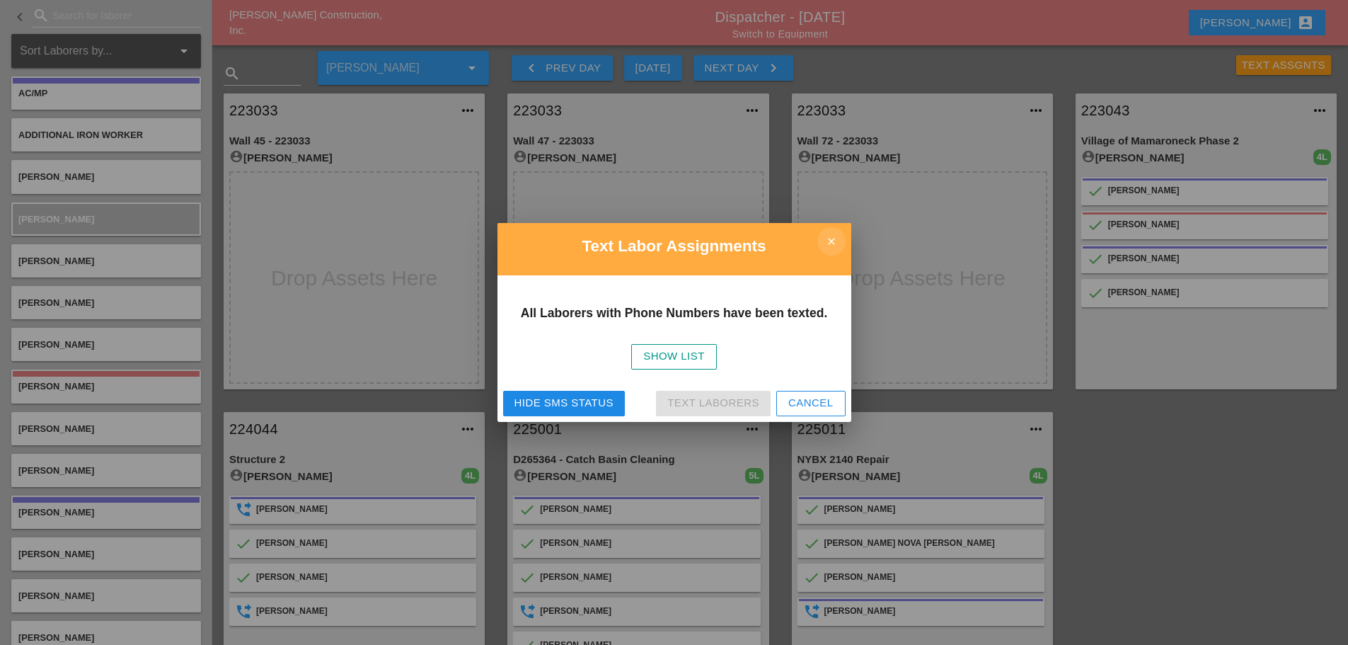
click at [835, 239] on icon "close" at bounding box center [831, 241] width 28 height 28
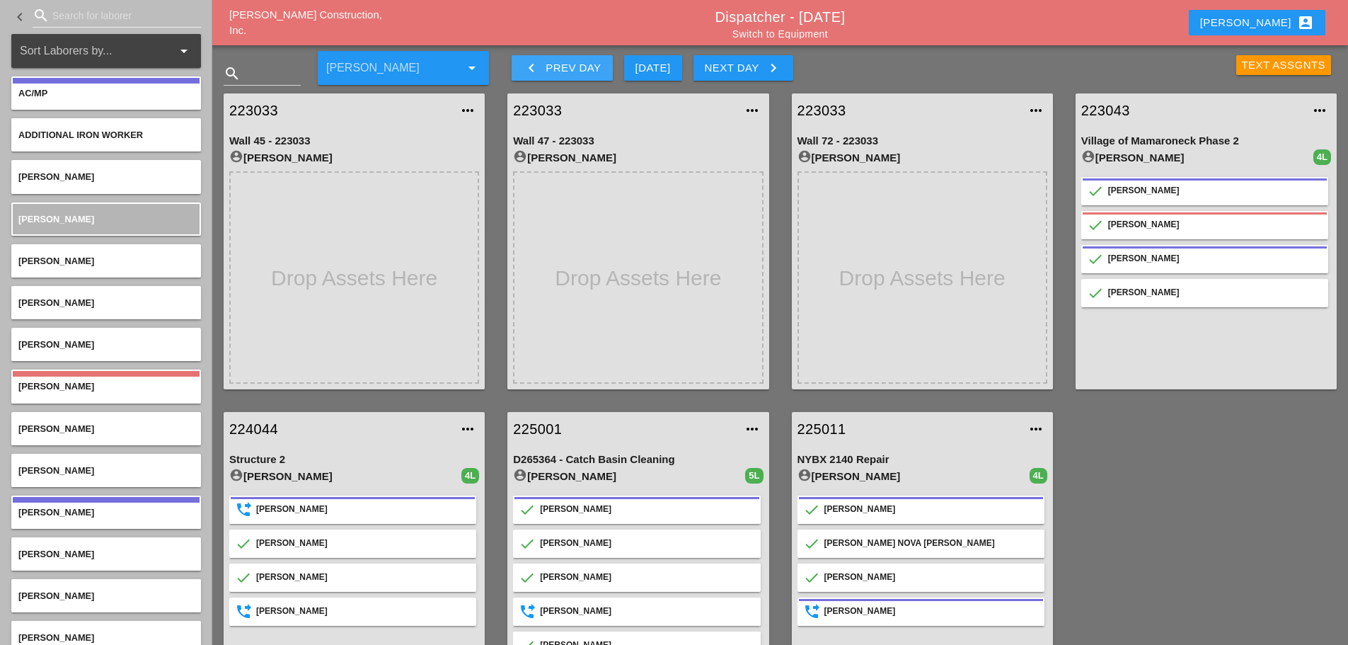
click at [527, 69] on icon "keyboard_arrow_left" at bounding box center [531, 67] width 17 height 17
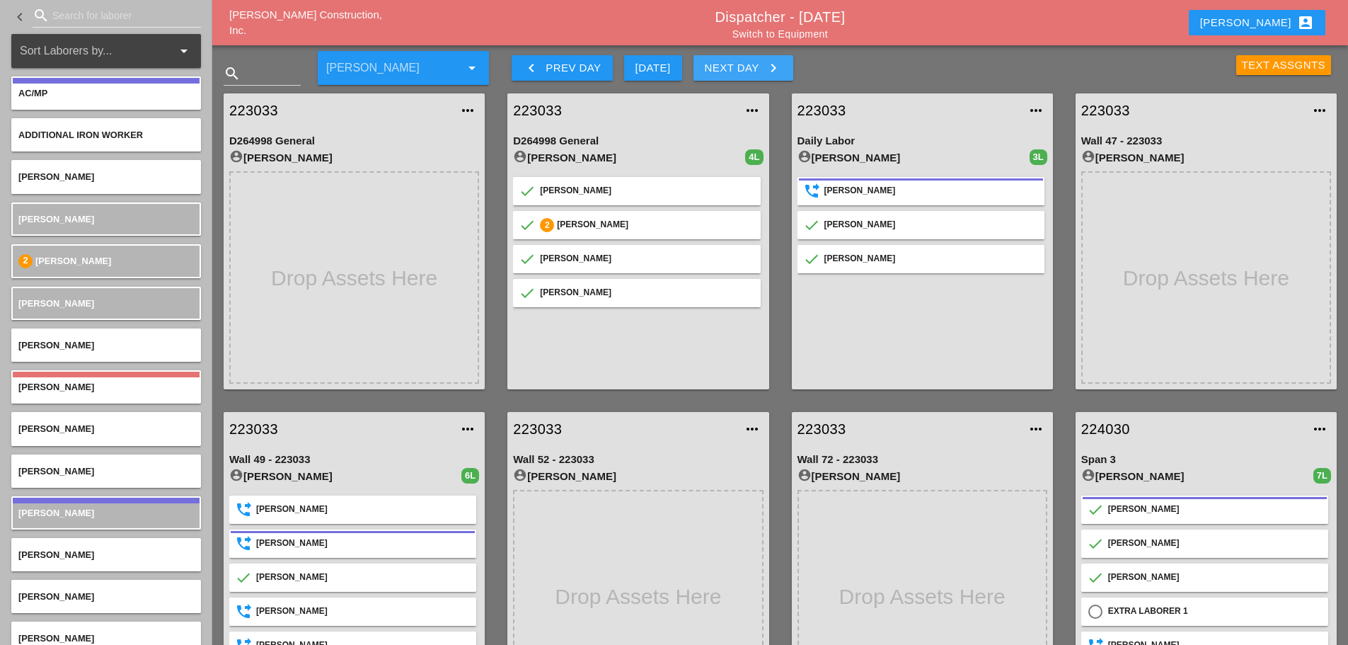
click at [771, 63] on icon "keyboard_arrow_right" at bounding box center [773, 67] width 17 height 17
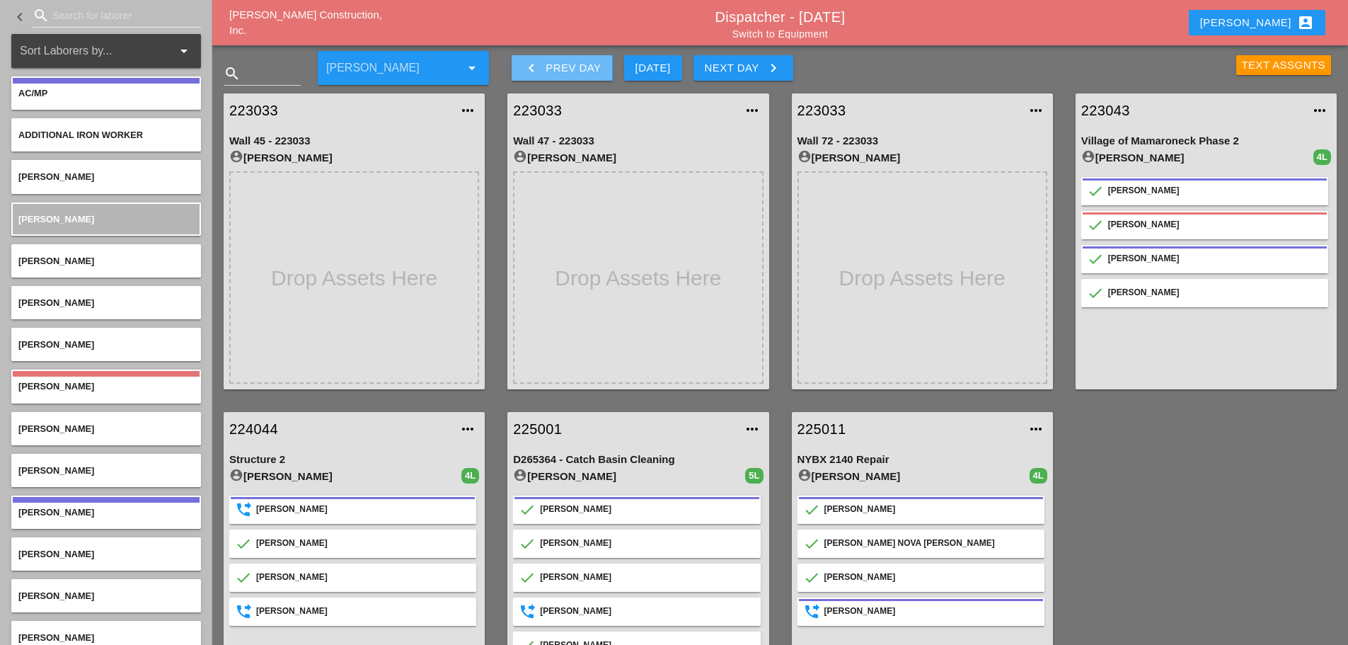
click at [532, 67] on icon "keyboard_arrow_left" at bounding box center [531, 67] width 17 height 17
